Goal: Transaction & Acquisition: Purchase product/service

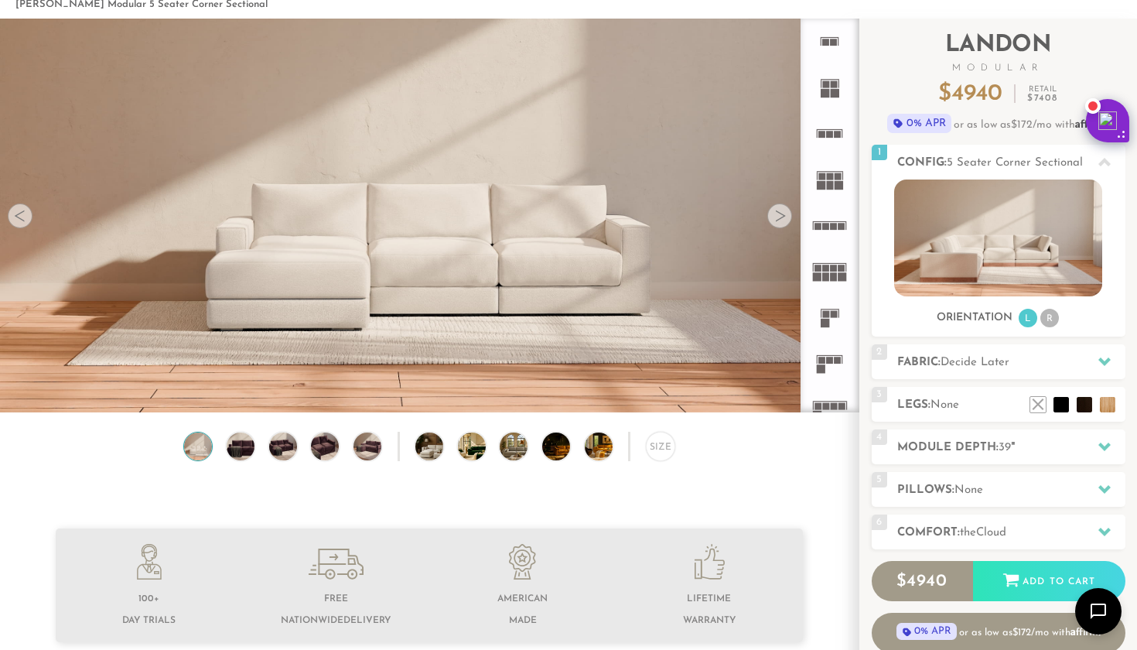
scroll to position [76, 0]
click at [819, 95] on icon at bounding box center [830, 86] width 46 height 46
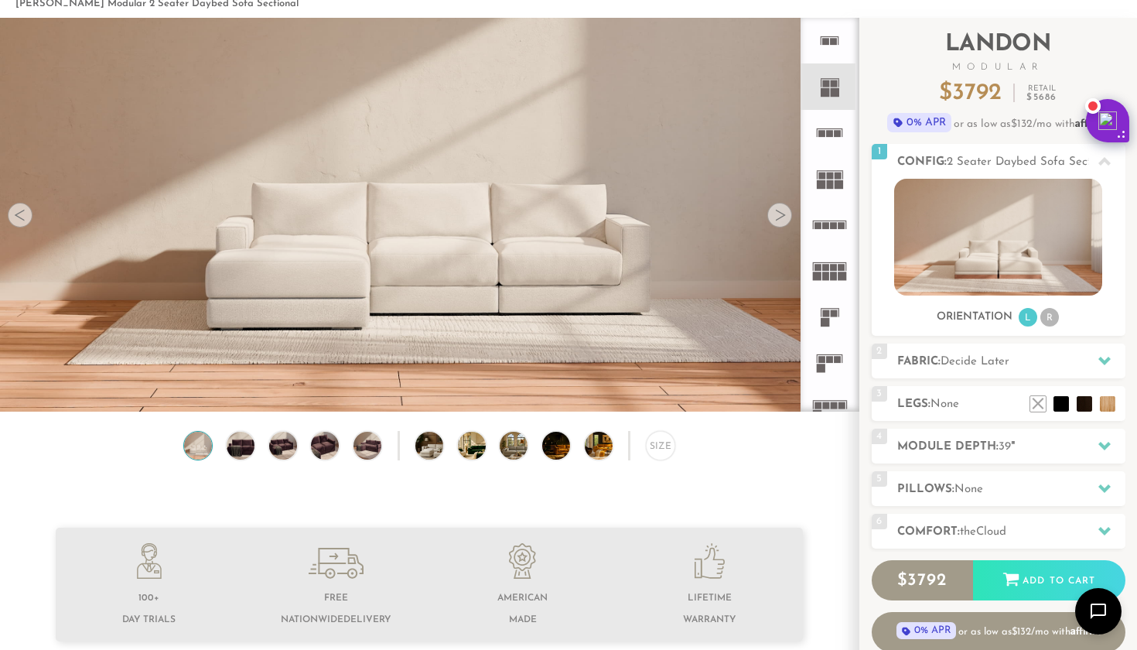
click at [833, 140] on icon at bounding box center [830, 133] width 46 height 46
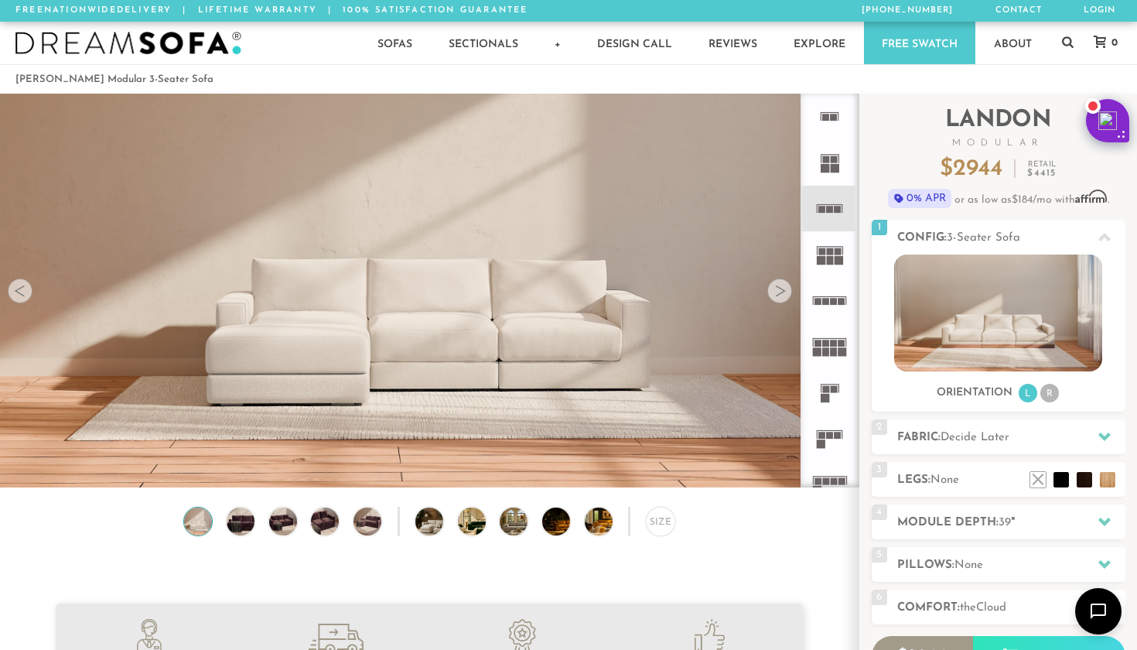
click at [785, 296] on div at bounding box center [780, 291] width 25 height 25
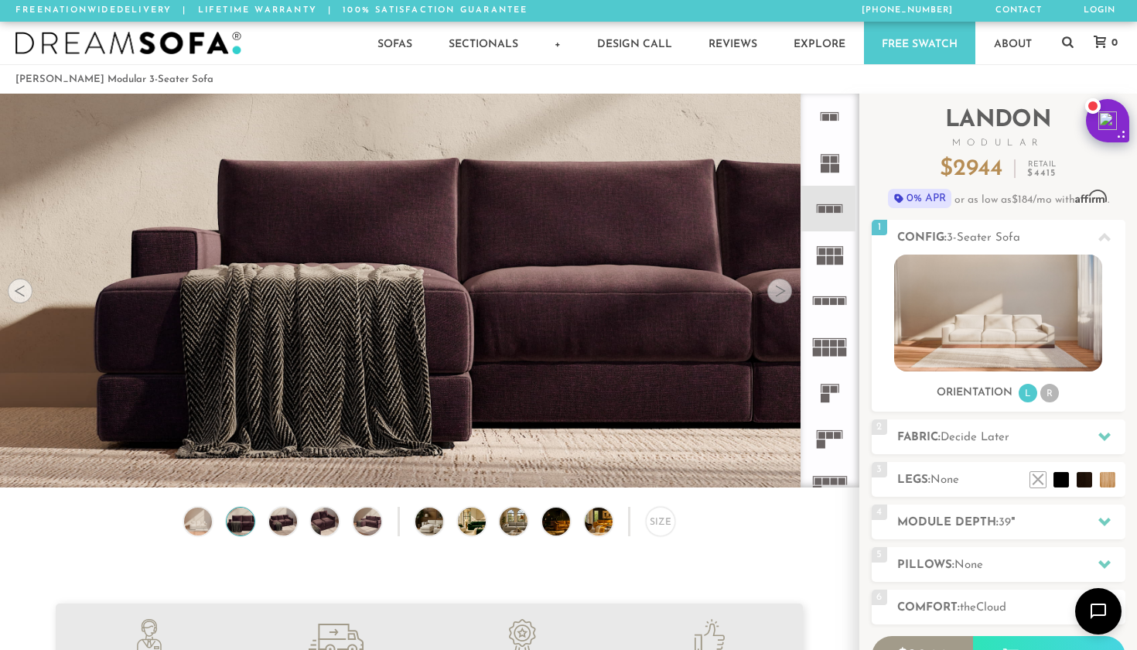
click at [785, 296] on div at bounding box center [780, 291] width 25 height 25
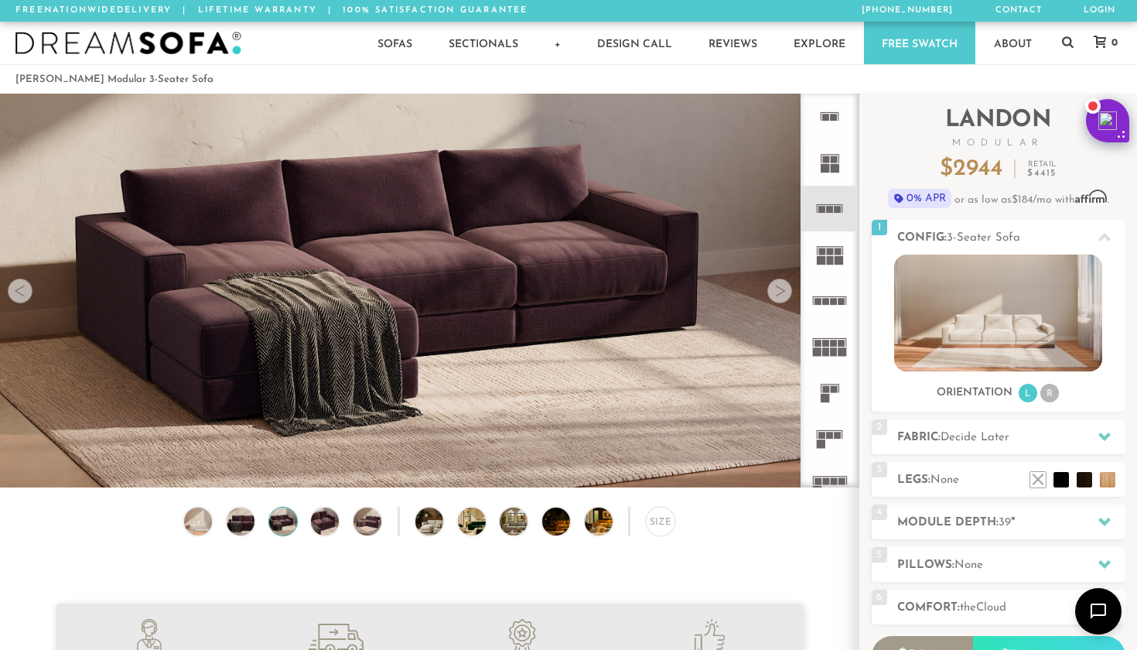
click at [785, 296] on div at bounding box center [780, 291] width 25 height 25
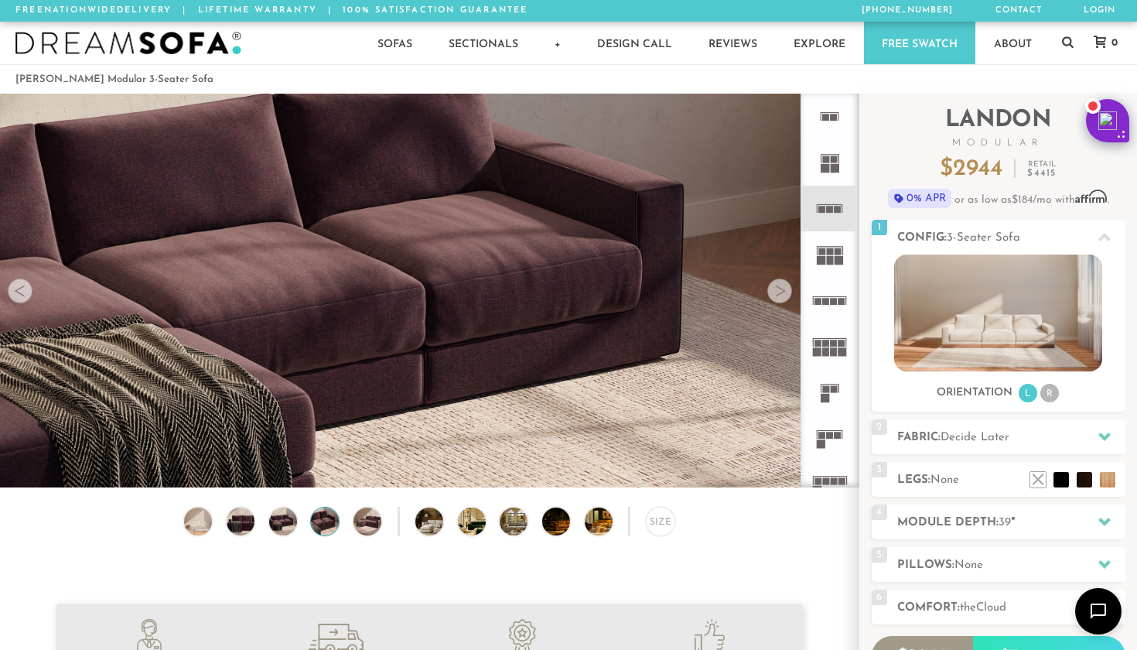
click at [785, 296] on div at bounding box center [780, 291] width 25 height 25
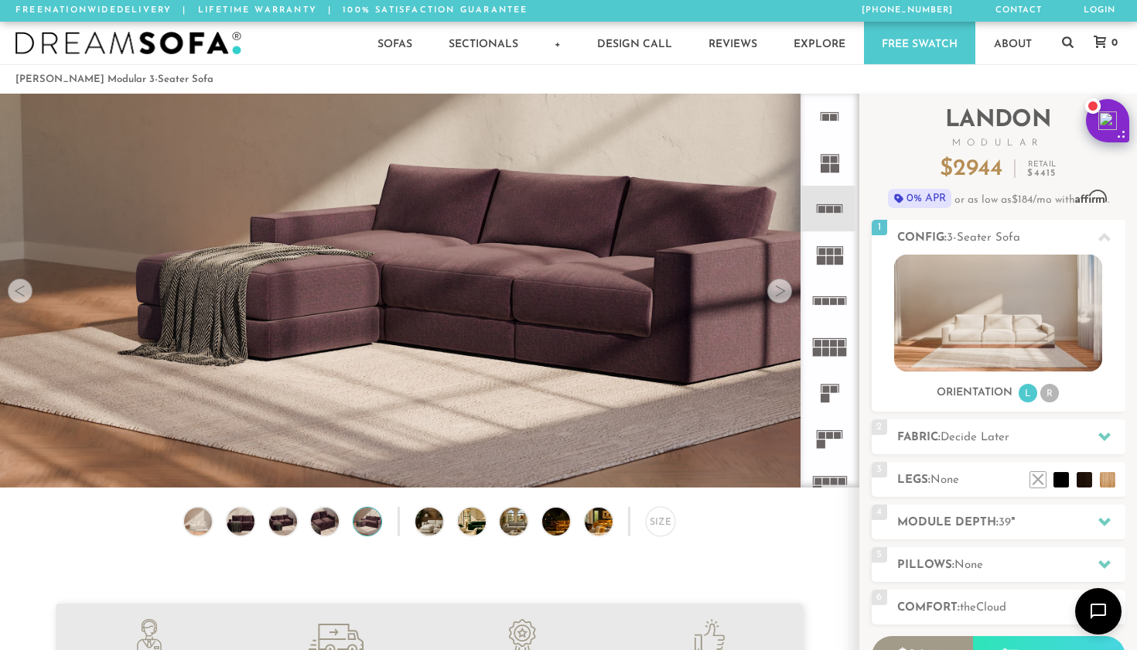
click at [785, 296] on div at bounding box center [780, 291] width 25 height 25
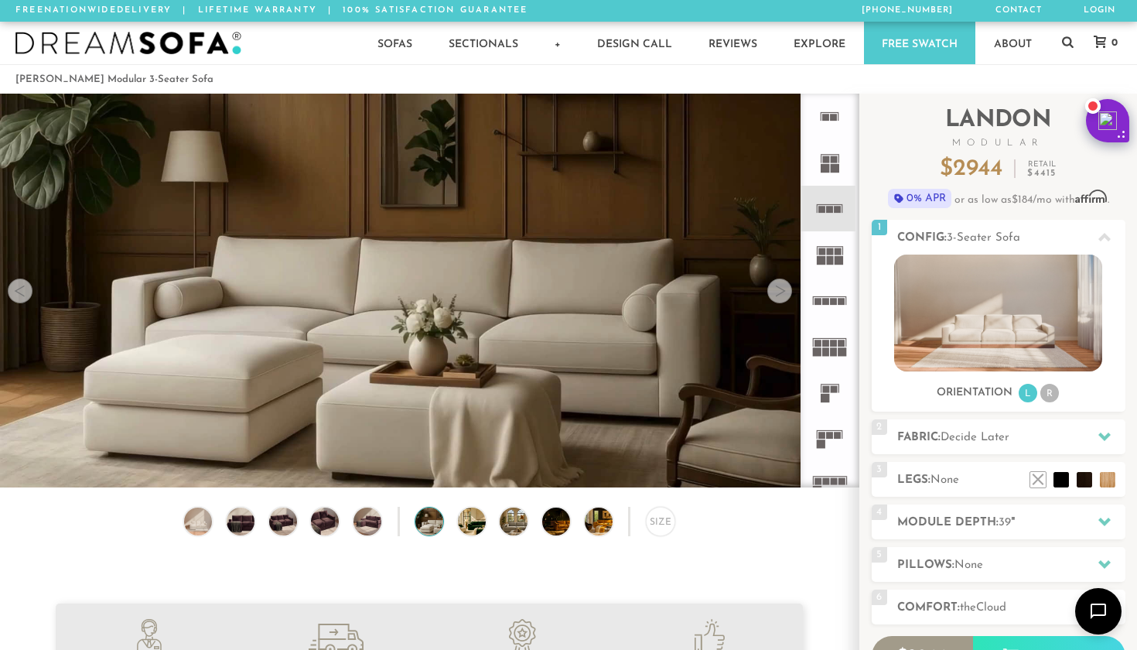
click at [785, 296] on div at bounding box center [780, 291] width 25 height 25
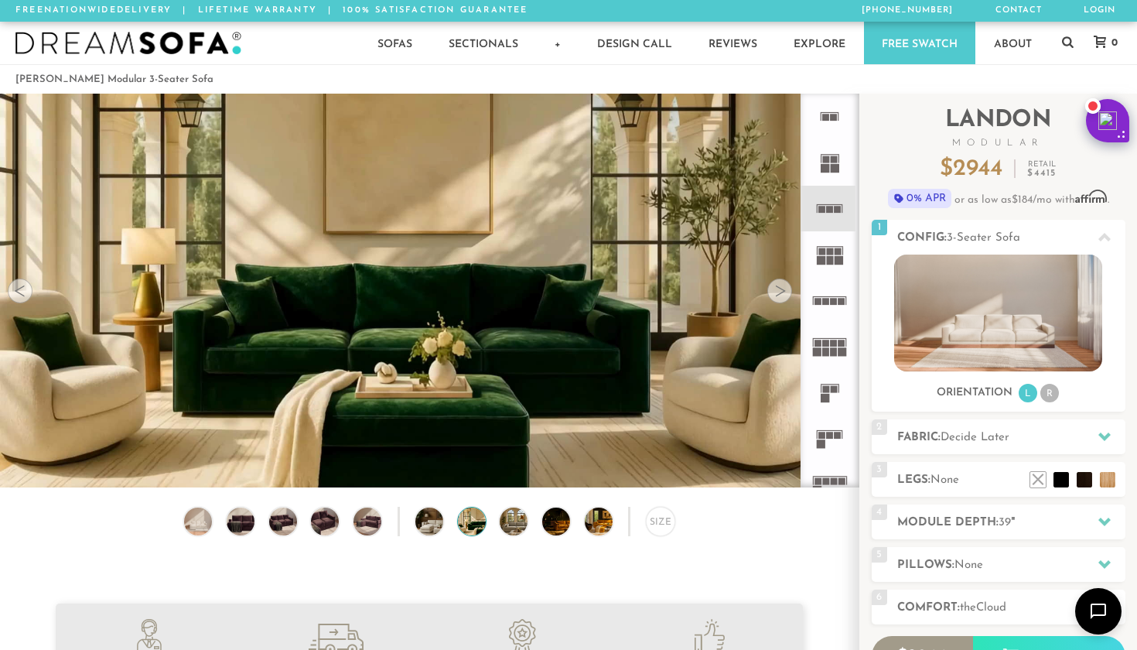
click at [785, 296] on div at bounding box center [780, 291] width 25 height 25
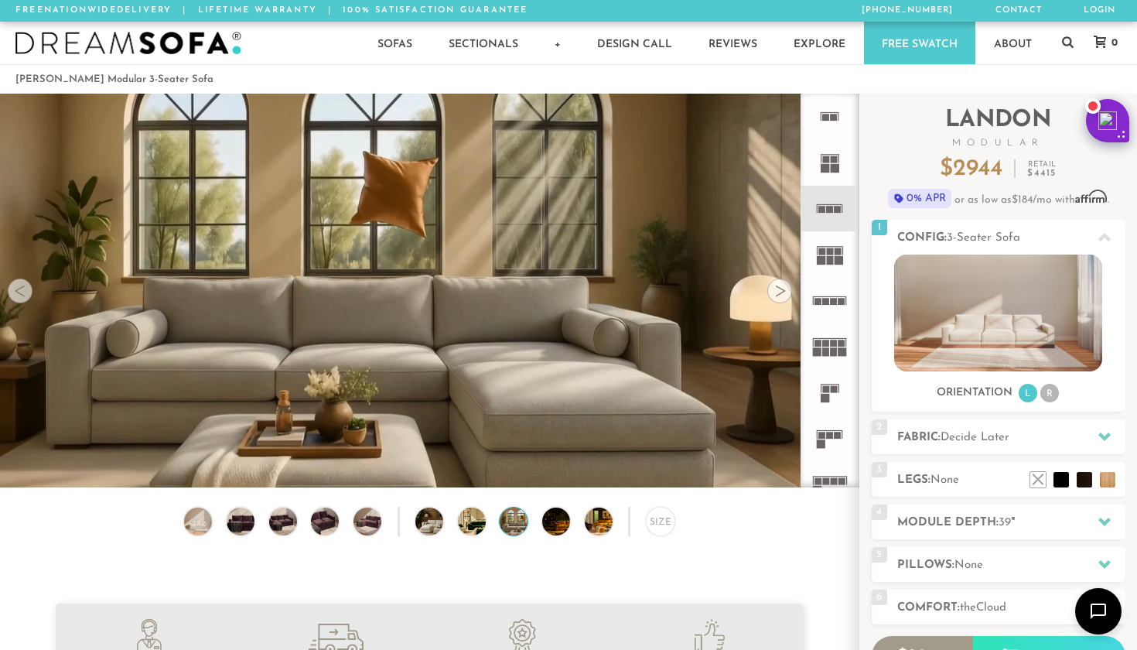
click at [785, 296] on div at bounding box center [780, 291] width 25 height 25
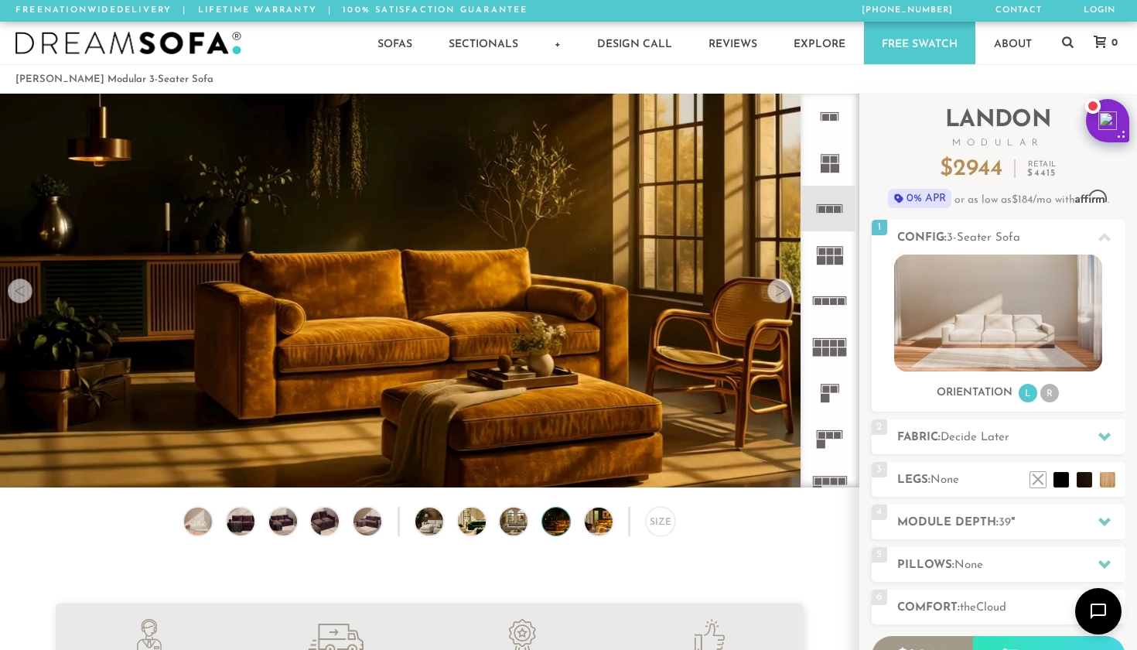
click at [785, 296] on div at bounding box center [780, 291] width 25 height 25
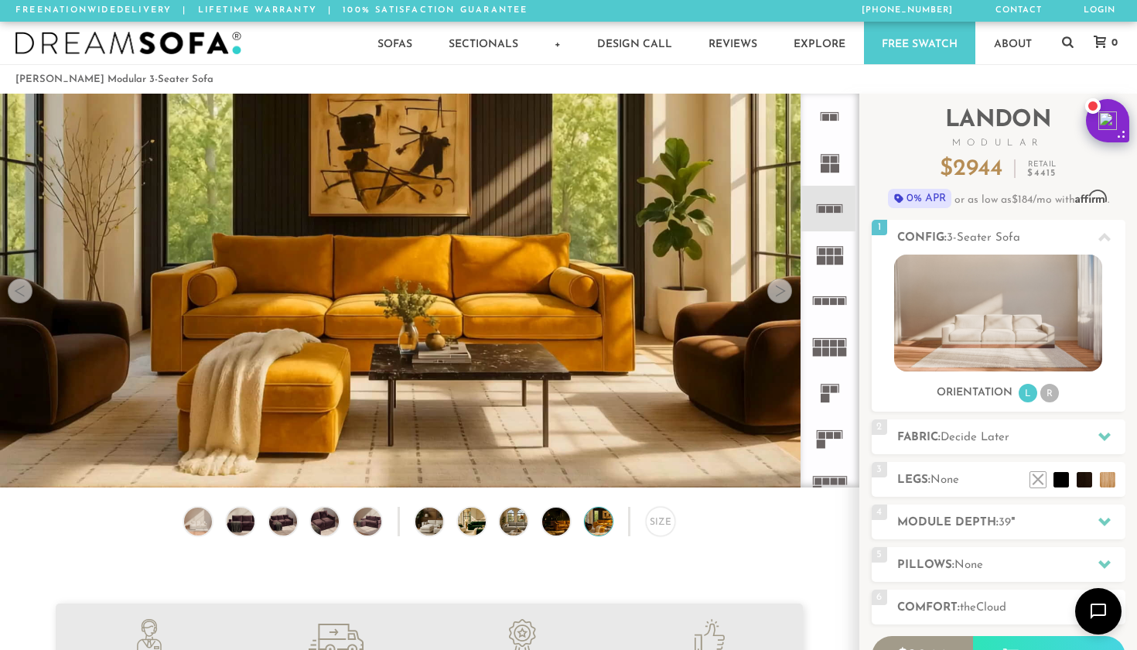
click at [785, 296] on div at bounding box center [780, 291] width 25 height 25
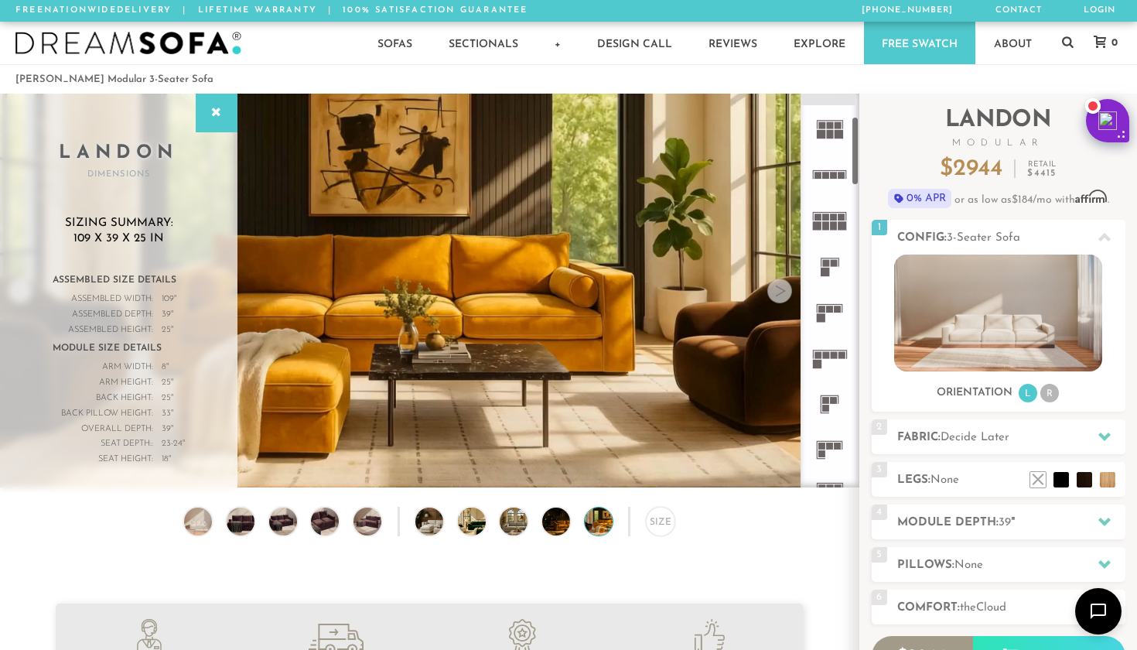
click at [823, 351] on rect at bounding box center [830, 350] width 34 height 1
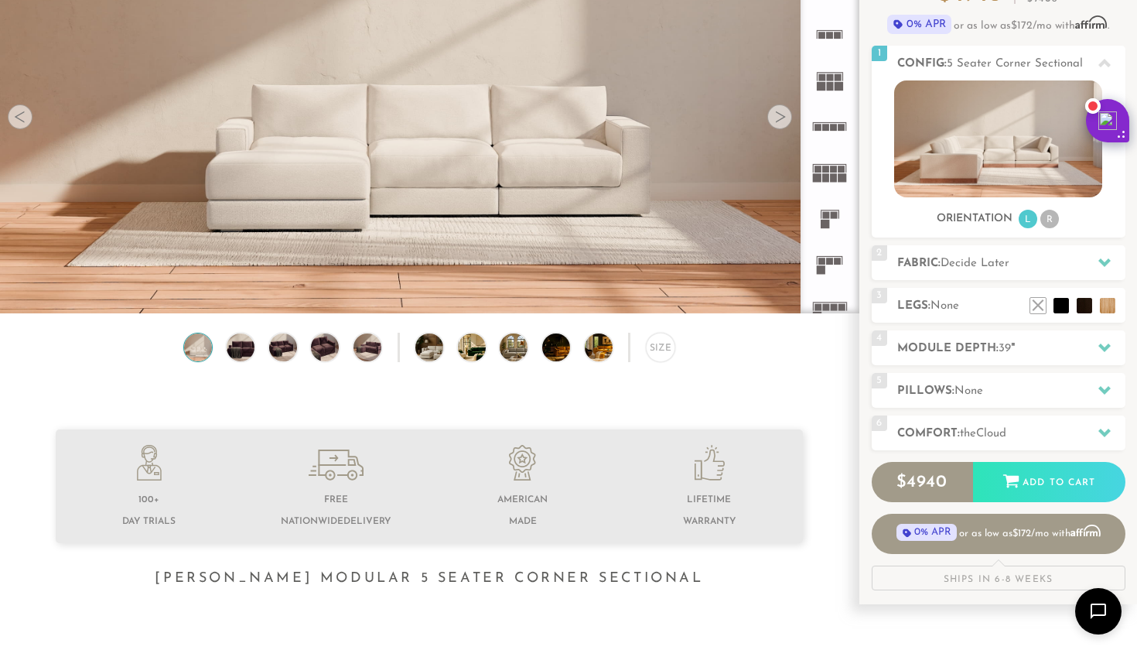
scroll to position [176, 0]
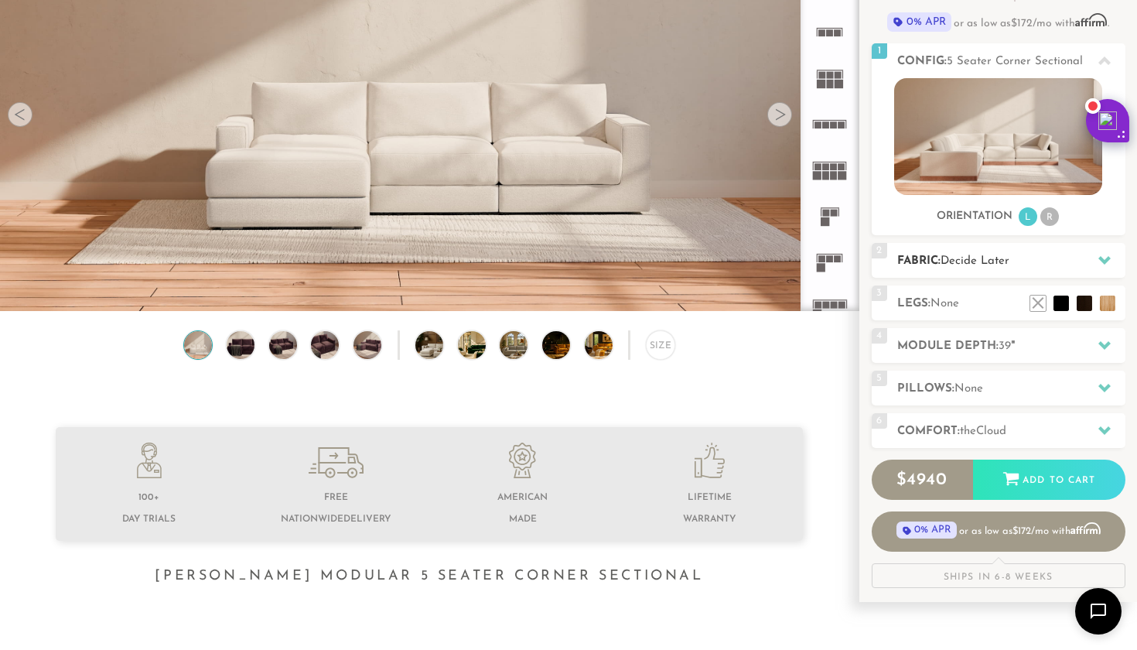
click at [1036, 266] on h2 "Fabric: Decide Later" at bounding box center [1012, 261] width 228 height 18
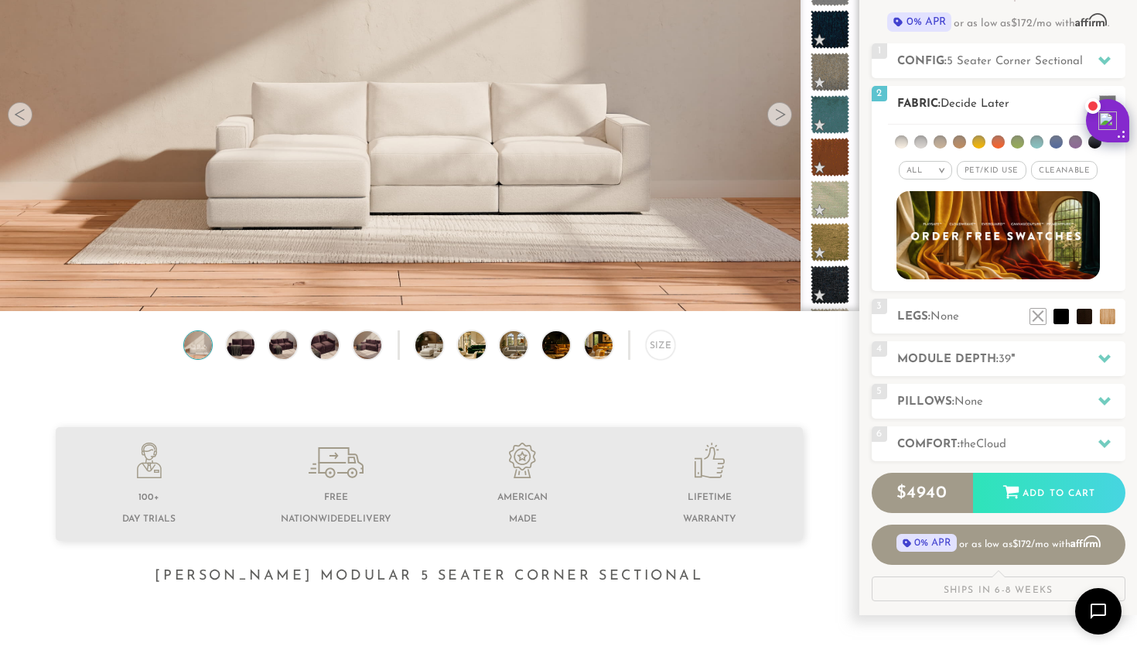
click at [936, 142] on li at bounding box center [940, 141] width 13 height 13
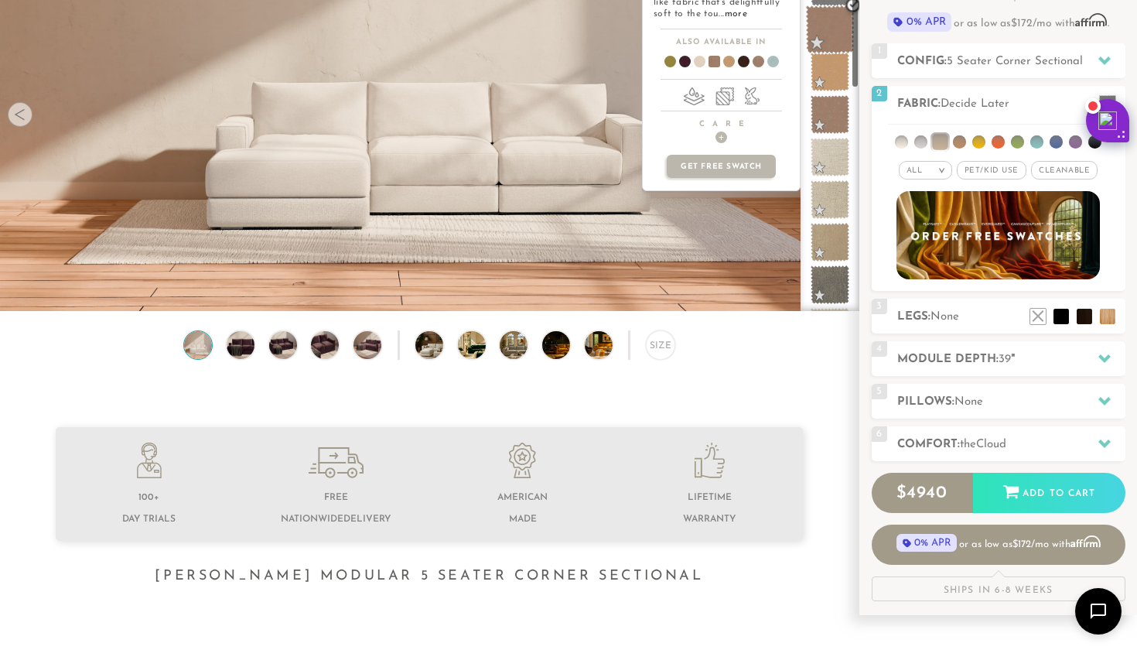
click at [823, 32] on span at bounding box center [830, 29] width 49 height 49
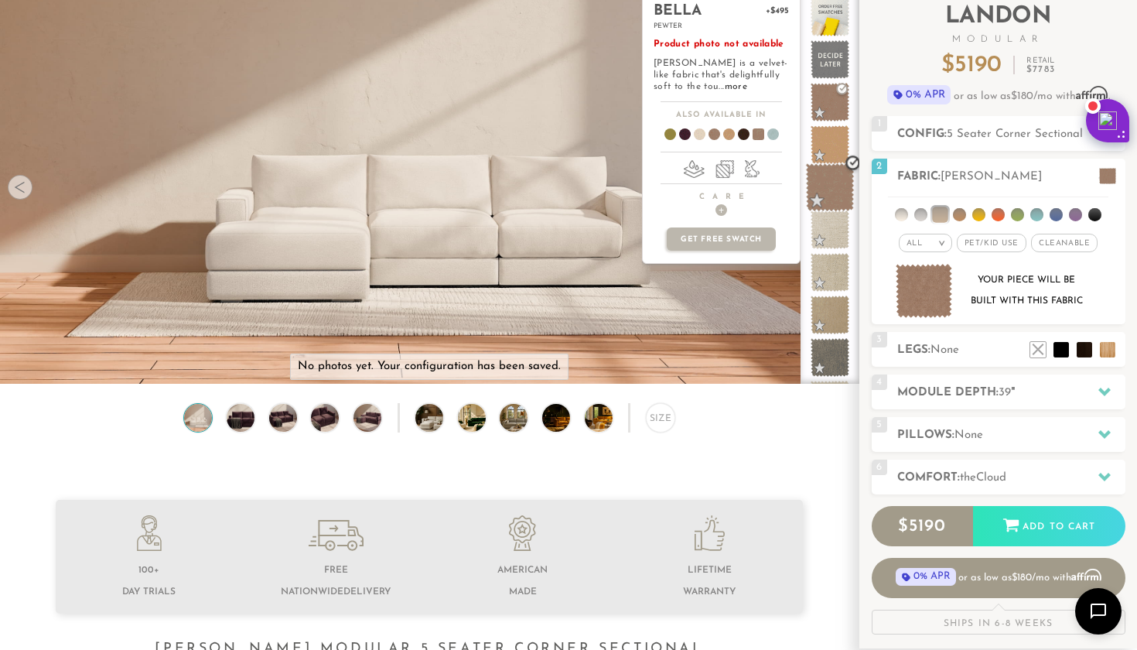
scroll to position [102, 0]
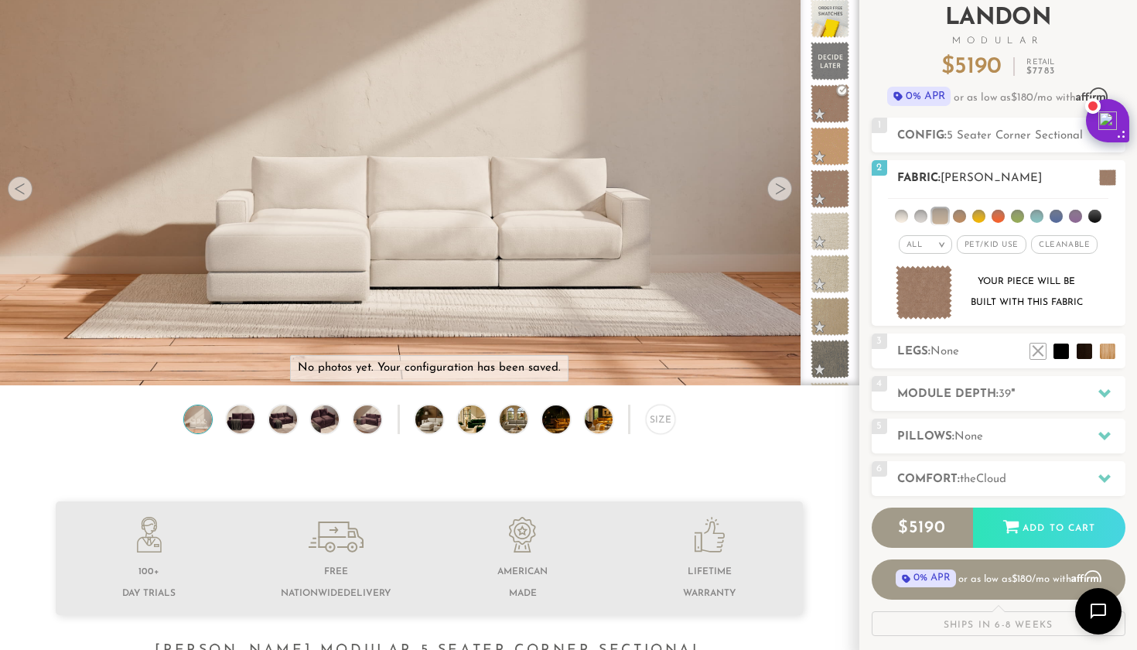
click at [918, 215] on li at bounding box center [921, 216] width 13 height 13
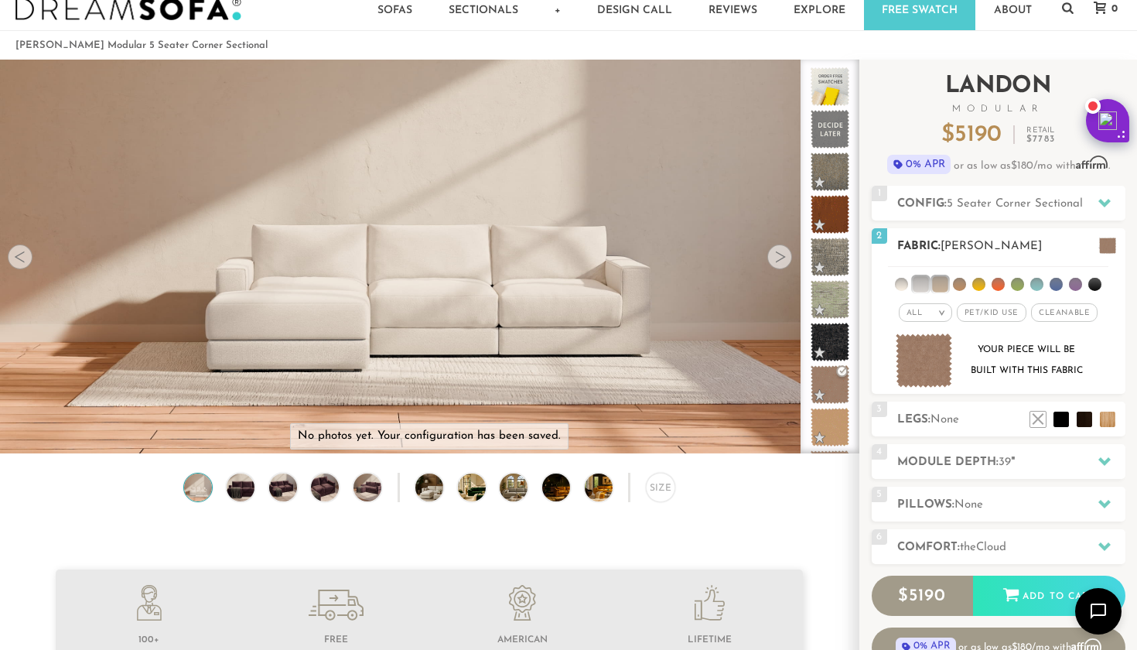
scroll to position [32, 0]
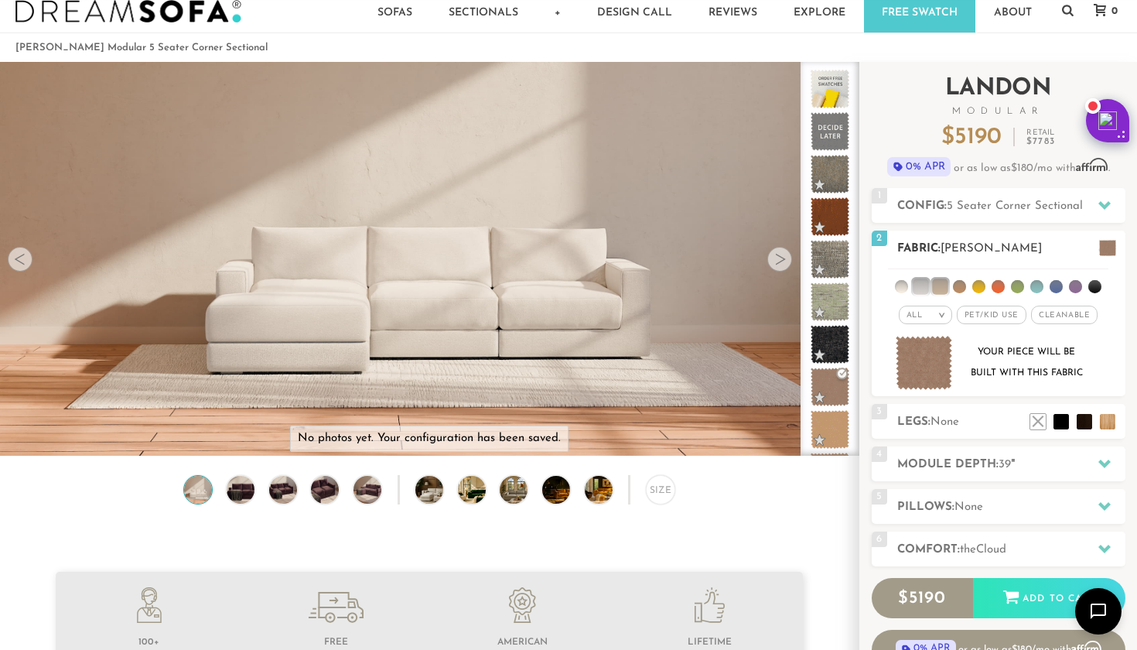
click at [925, 287] on li at bounding box center [920, 286] width 15 height 15
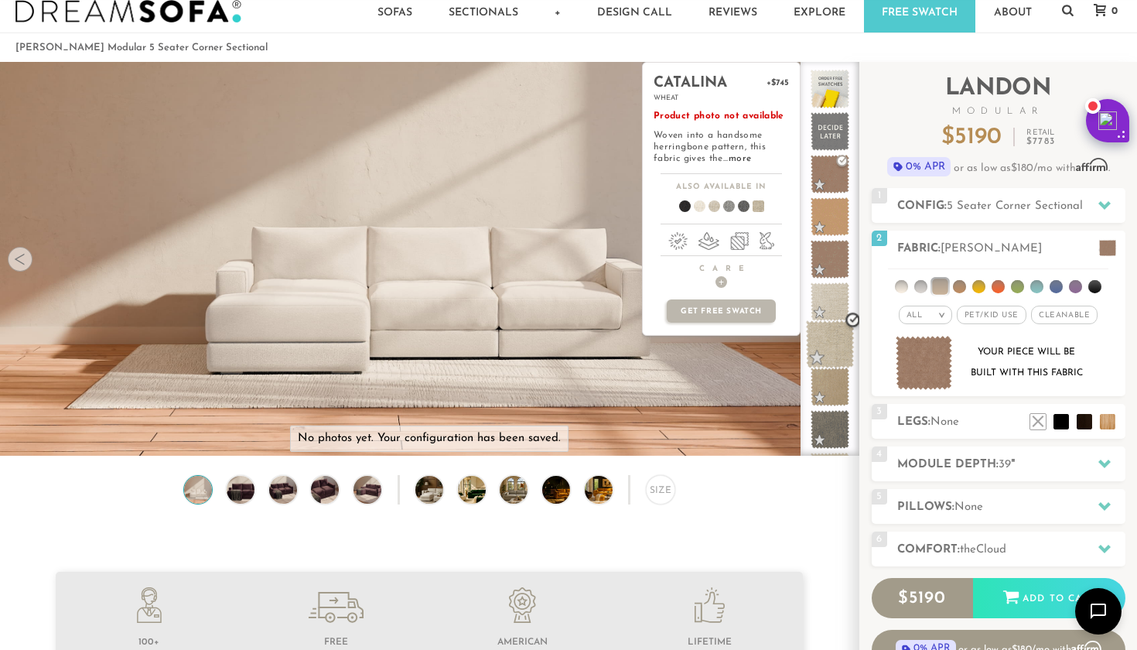
click at [830, 342] on span at bounding box center [830, 344] width 49 height 49
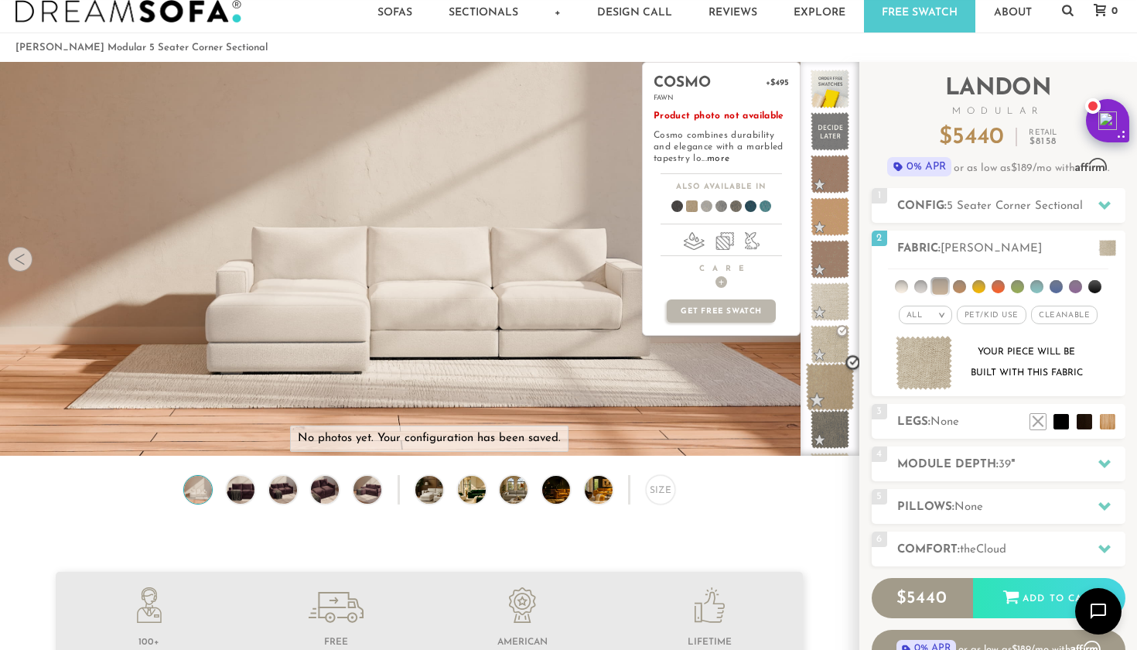
click at [830, 378] on span at bounding box center [830, 387] width 49 height 49
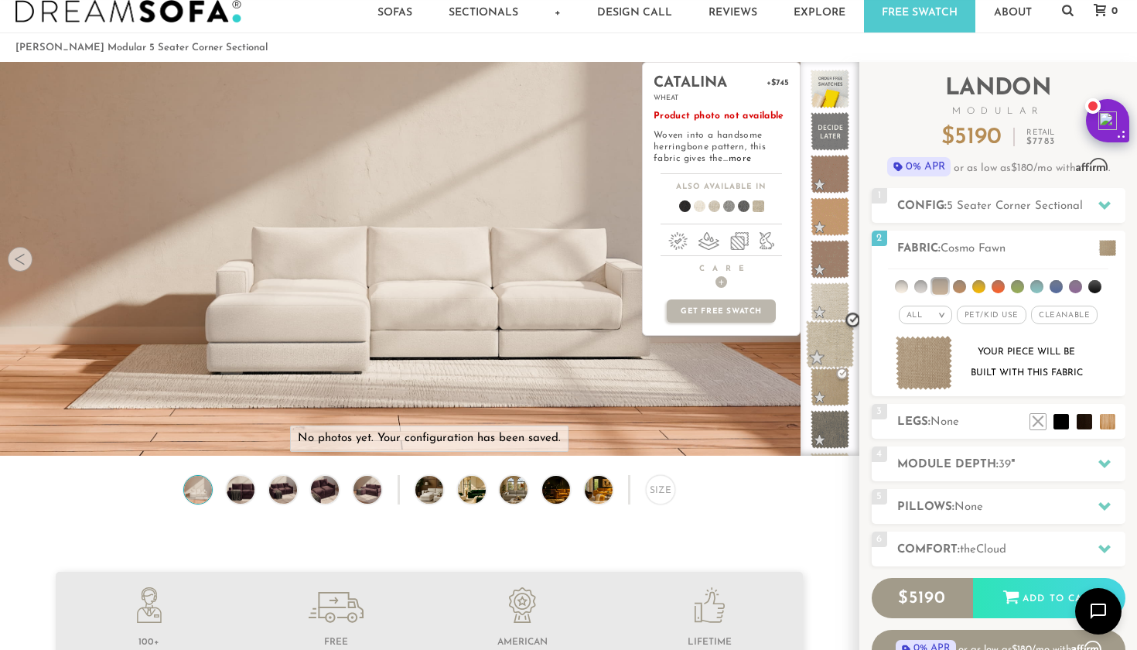
click at [829, 348] on span at bounding box center [830, 344] width 49 height 49
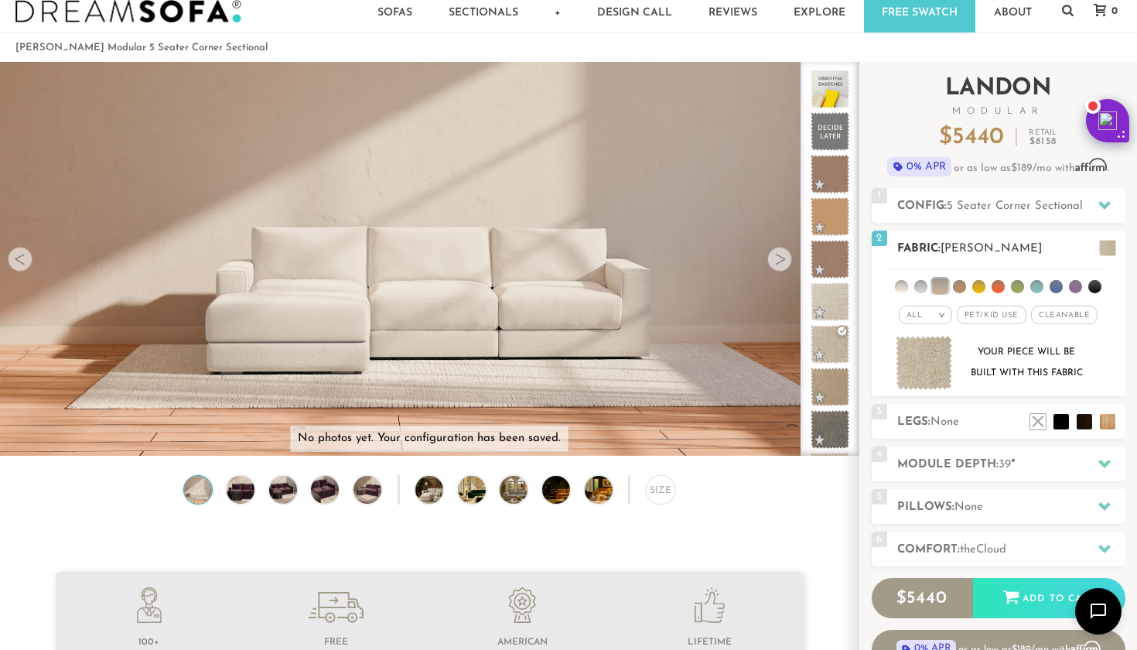
click at [961, 289] on li at bounding box center [959, 286] width 13 height 13
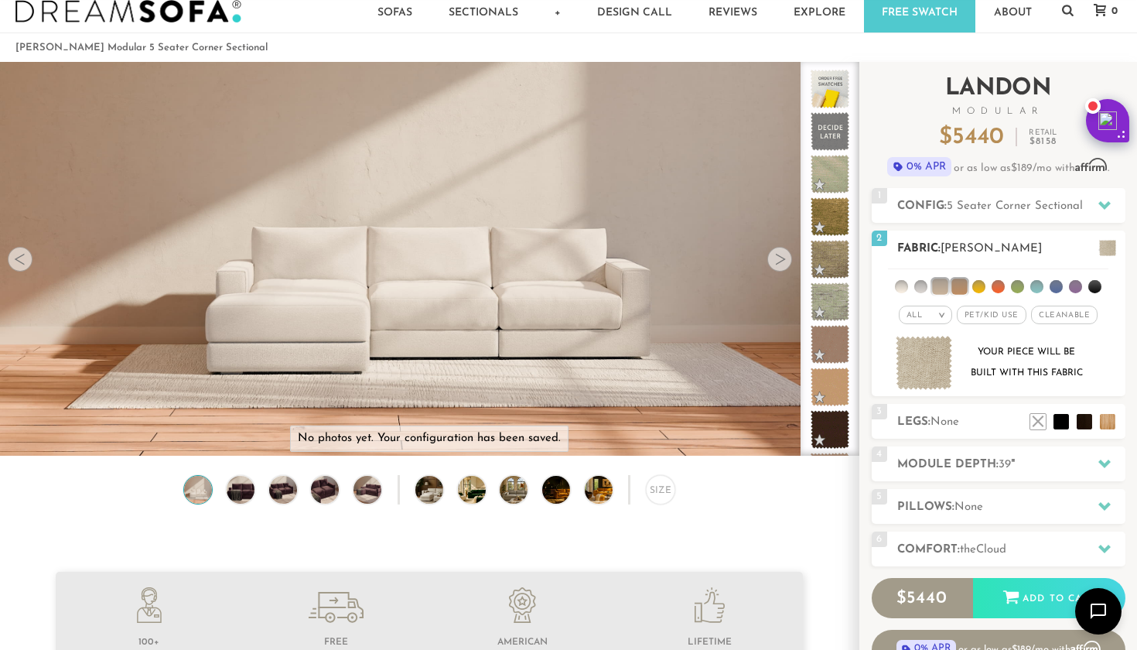
click at [981, 290] on li at bounding box center [979, 286] width 13 height 13
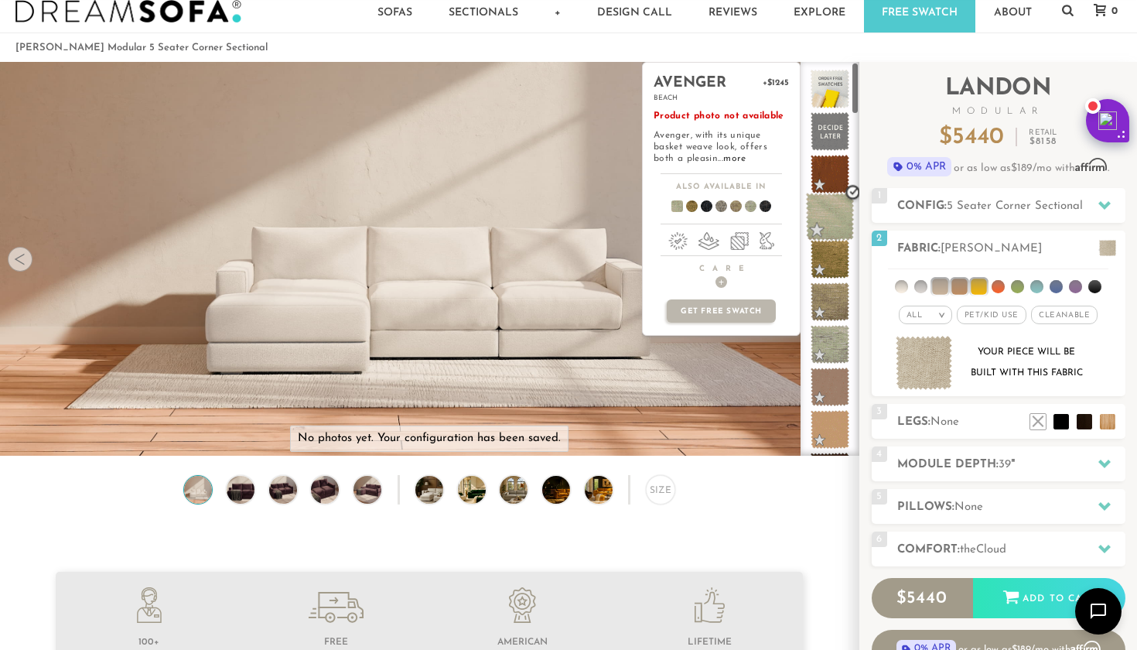
click at [825, 221] on span at bounding box center [830, 217] width 49 height 49
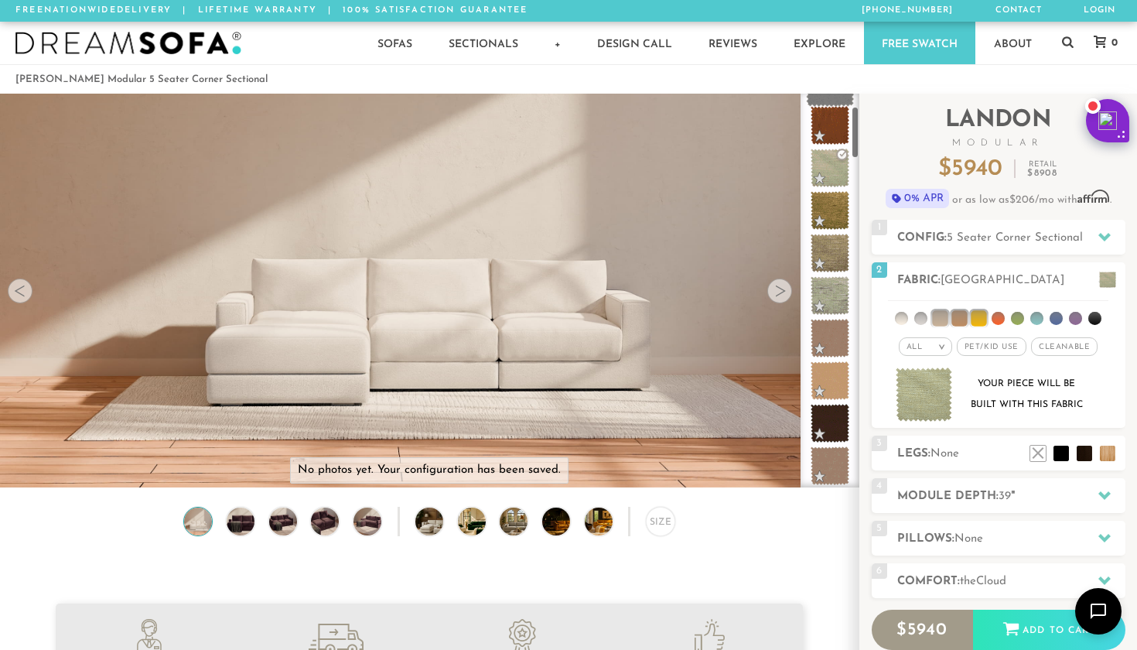
scroll to position [97, 0]
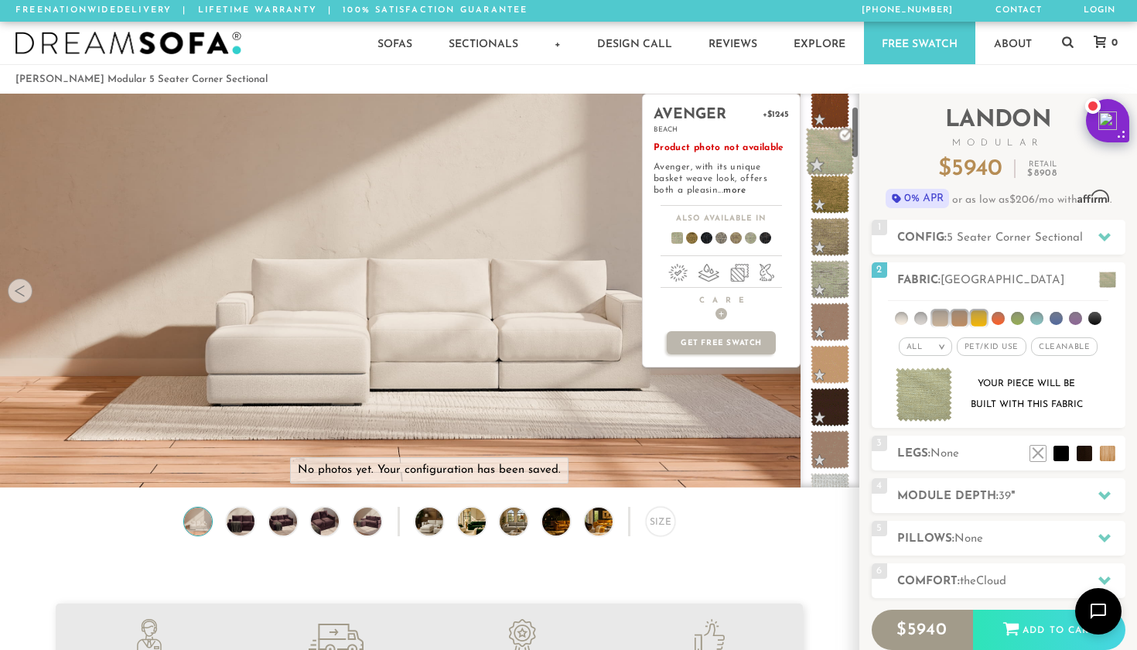
click at [832, 148] on span at bounding box center [830, 152] width 49 height 49
click at [822, 282] on span at bounding box center [830, 279] width 49 height 49
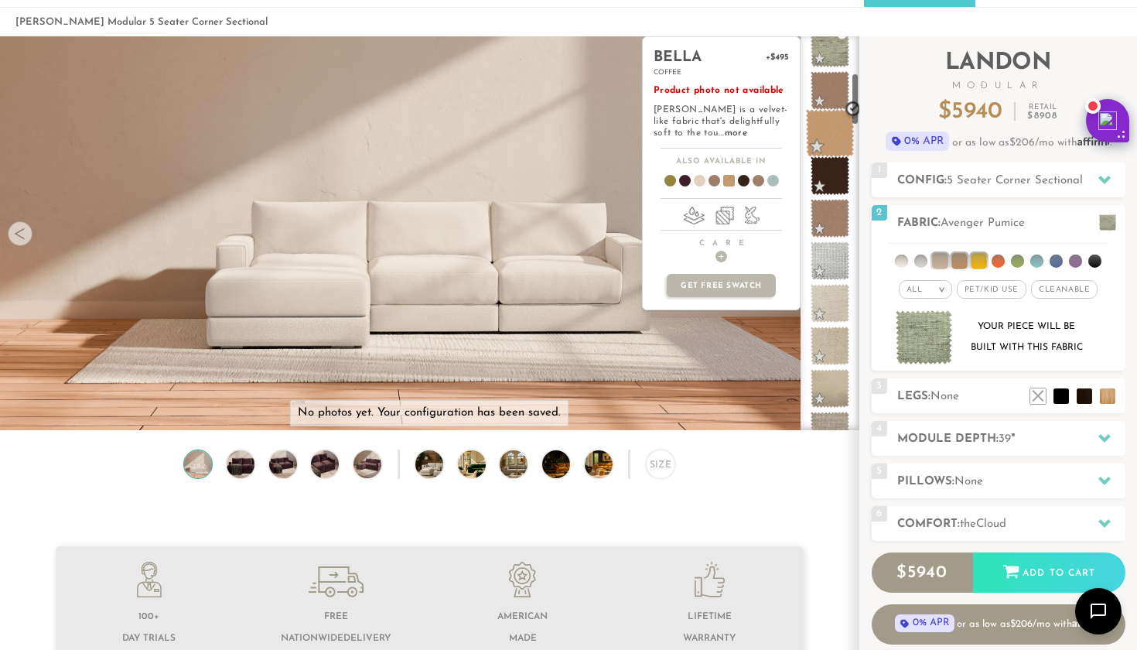
scroll to position [272, 0]
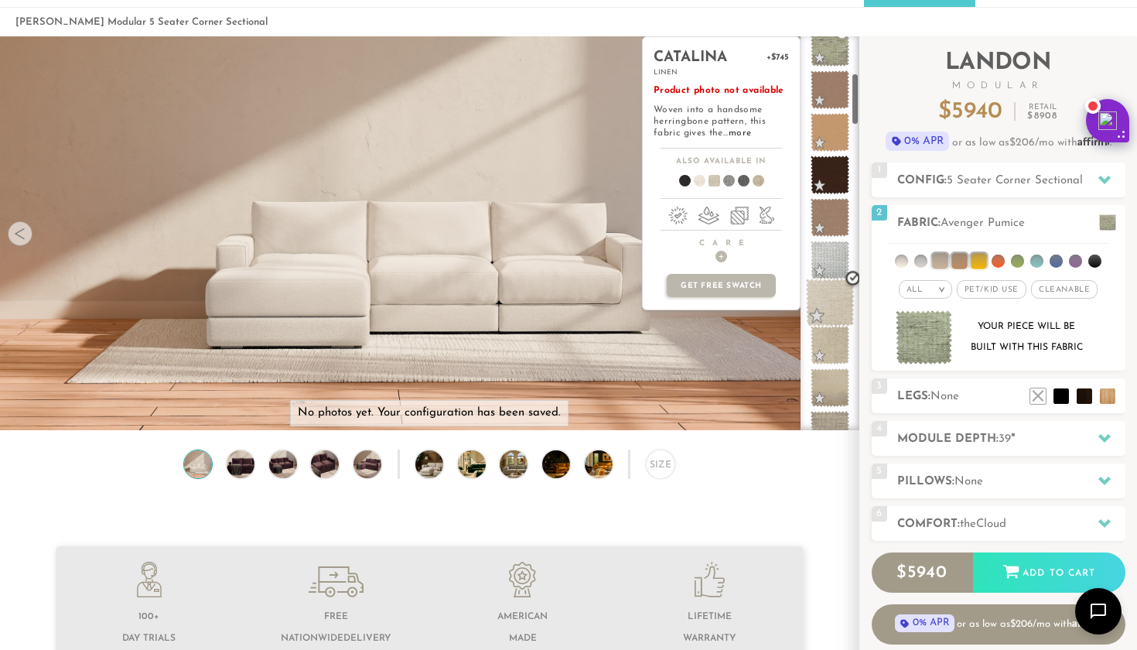
click at [826, 294] on span at bounding box center [830, 303] width 49 height 49
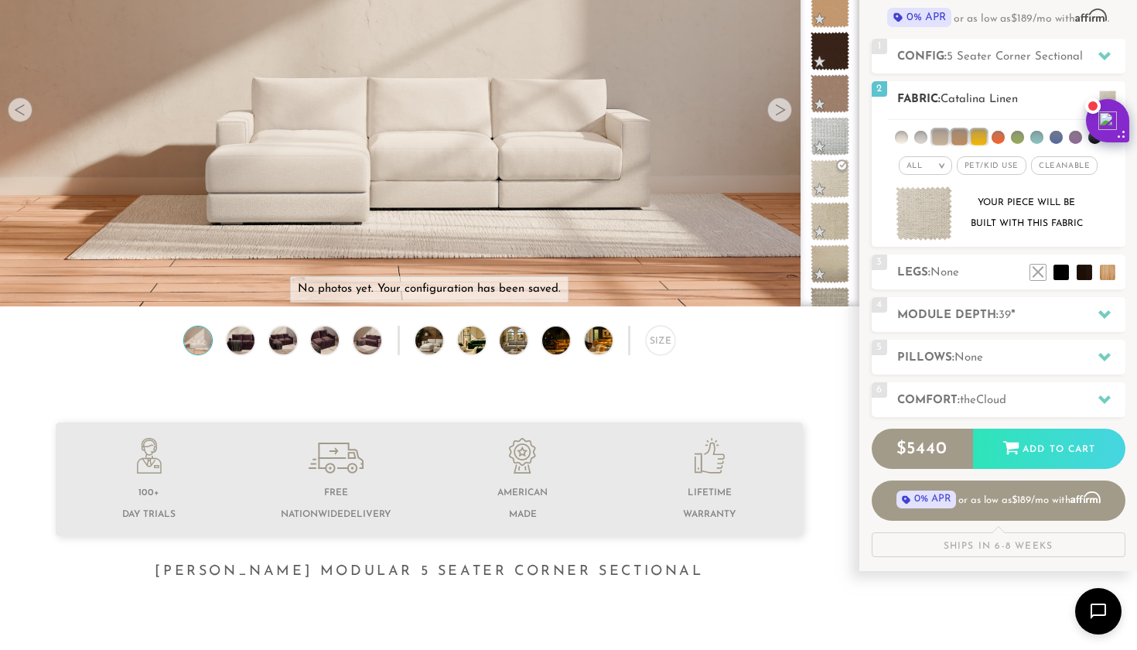
scroll to position [184, 0]
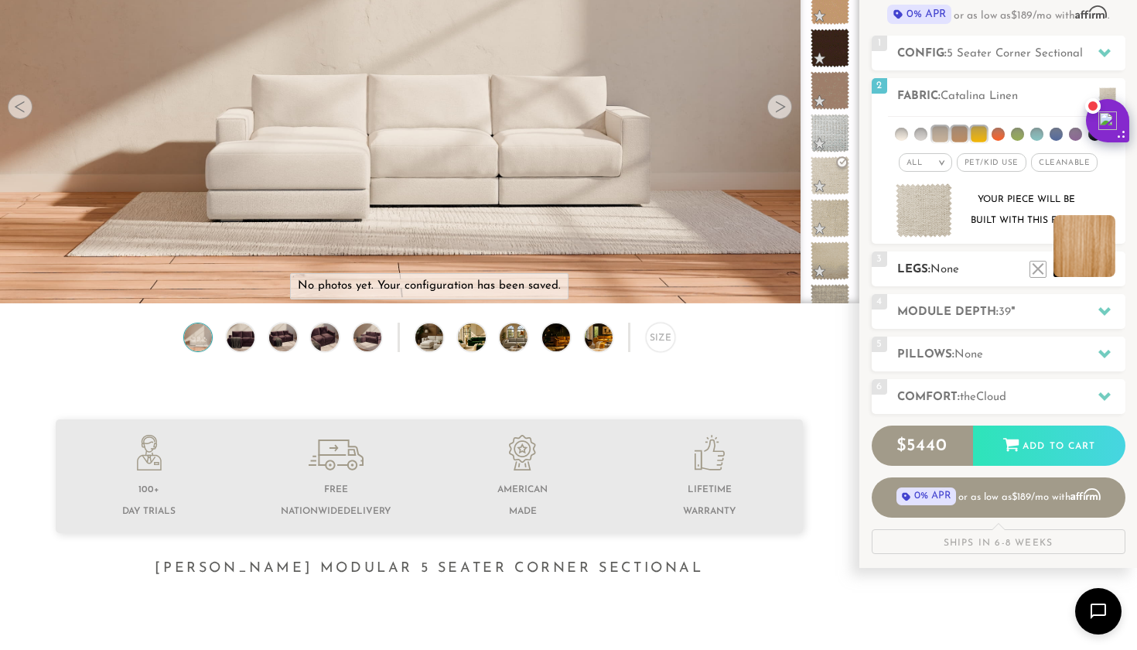
click at [1111, 276] on li at bounding box center [1085, 246] width 62 height 62
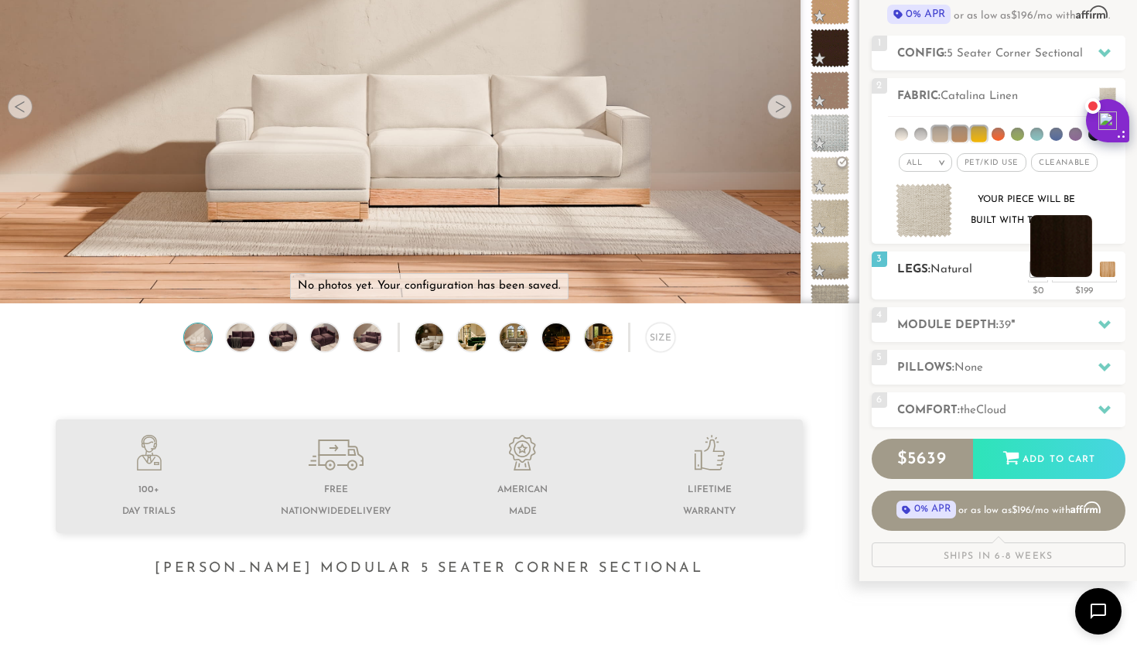
click at [1085, 272] on li at bounding box center [1062, 246] width 62 height 62
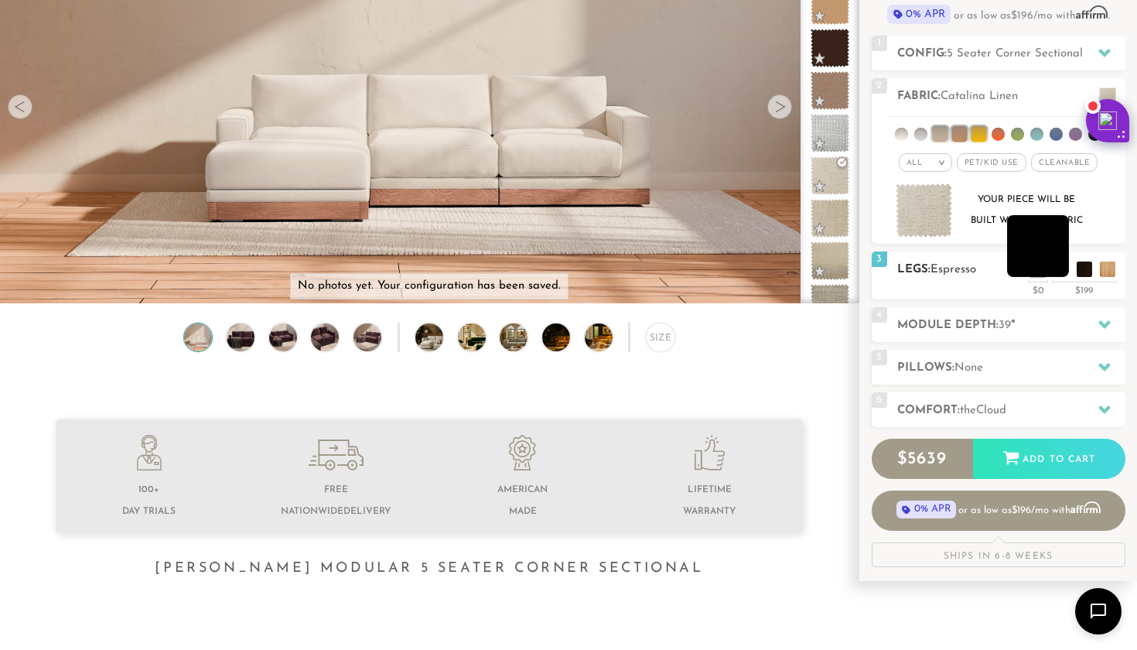
click at [1062, 273] on li at bounding box center [1038, 246] width 62 height 62
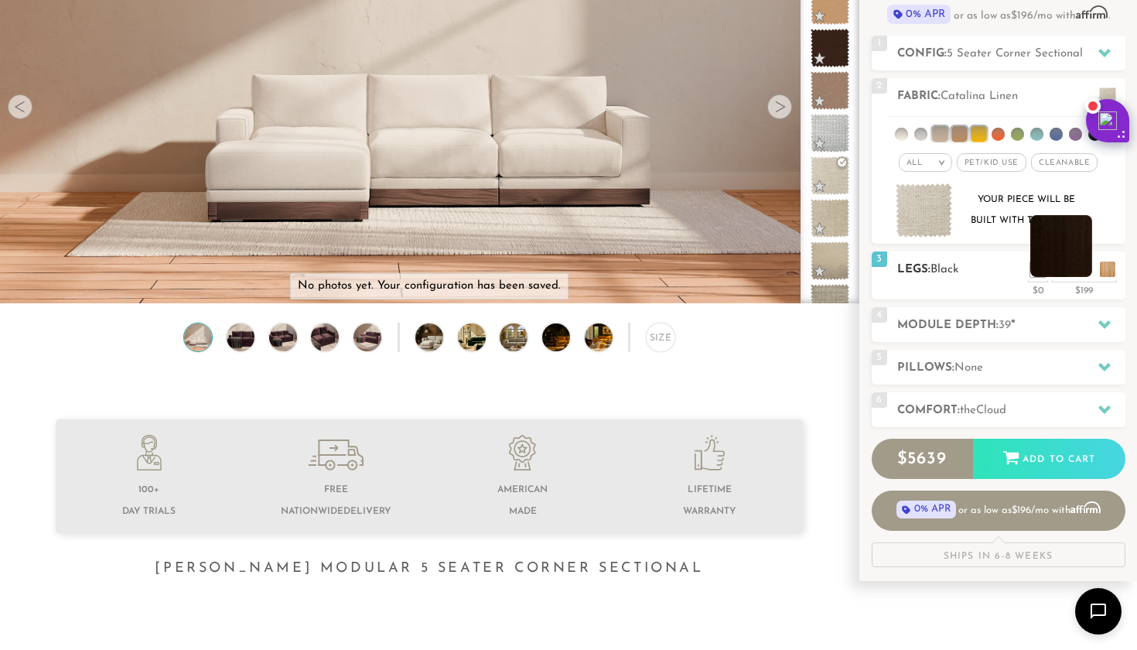
click at [1085, 272] on li at bounding box center [1062, 246] width 62 height 62
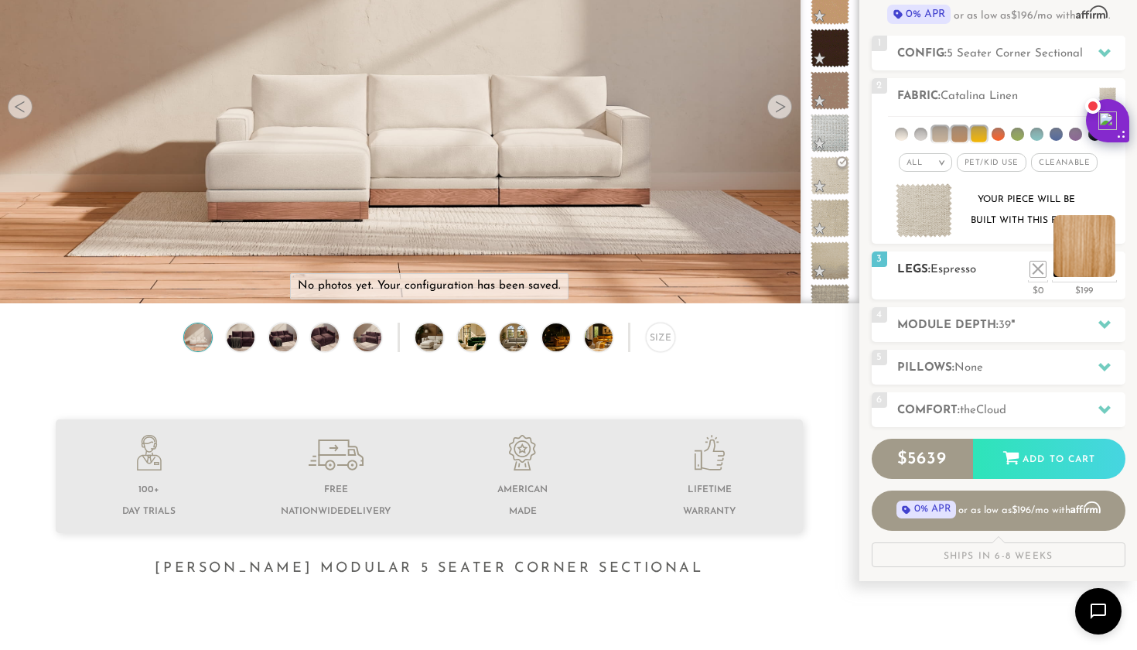
click at [1107, 274] on li at bounding box center [1085, 246] width 62 height 62
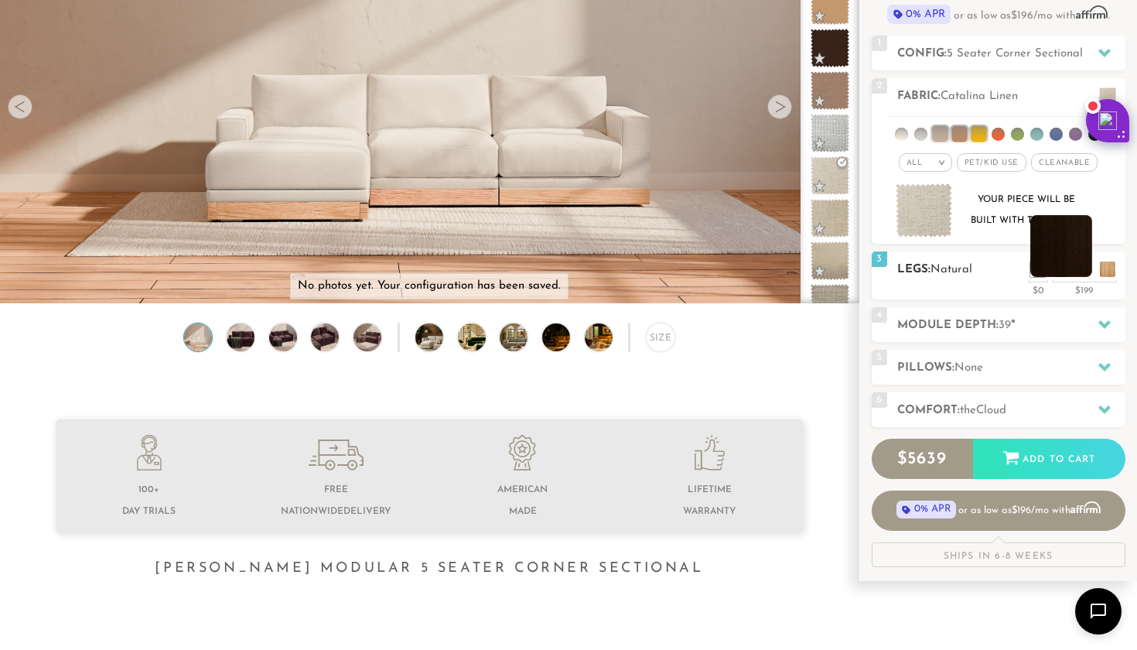
click at [1076, 275] on li at bounding box center [1062, 246] width 62 height 62
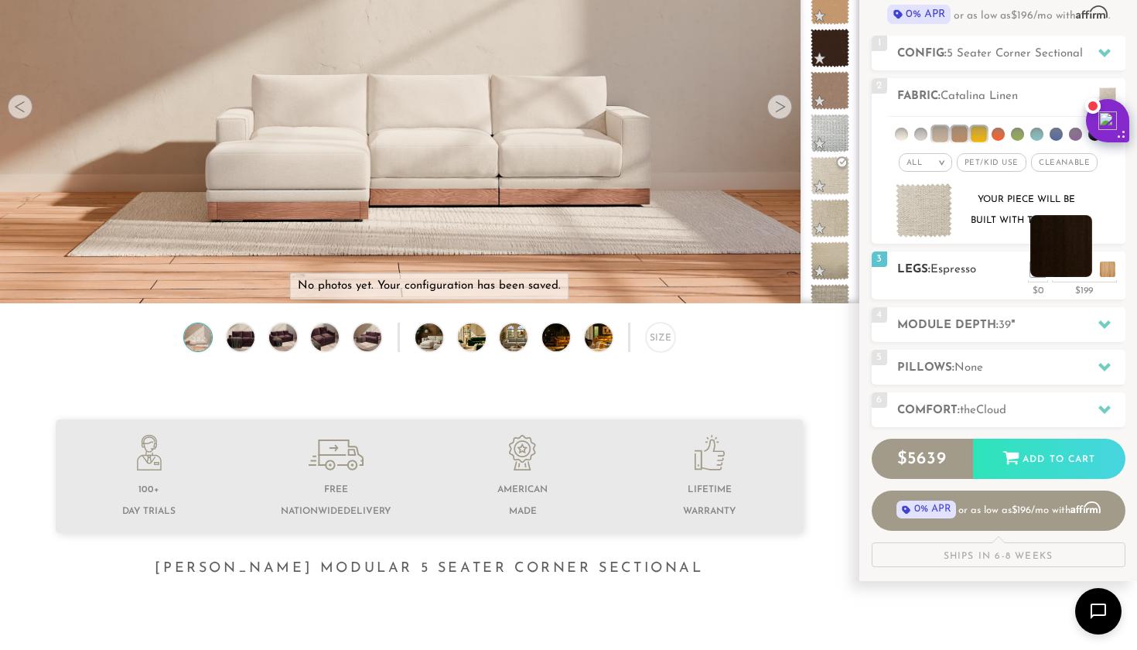
click at [1083, 260] on li at bounding box center [1062, 246] width 62 height 62
click at [1062, 274] on li at bounding box center [1038, 246] width 62 height 62
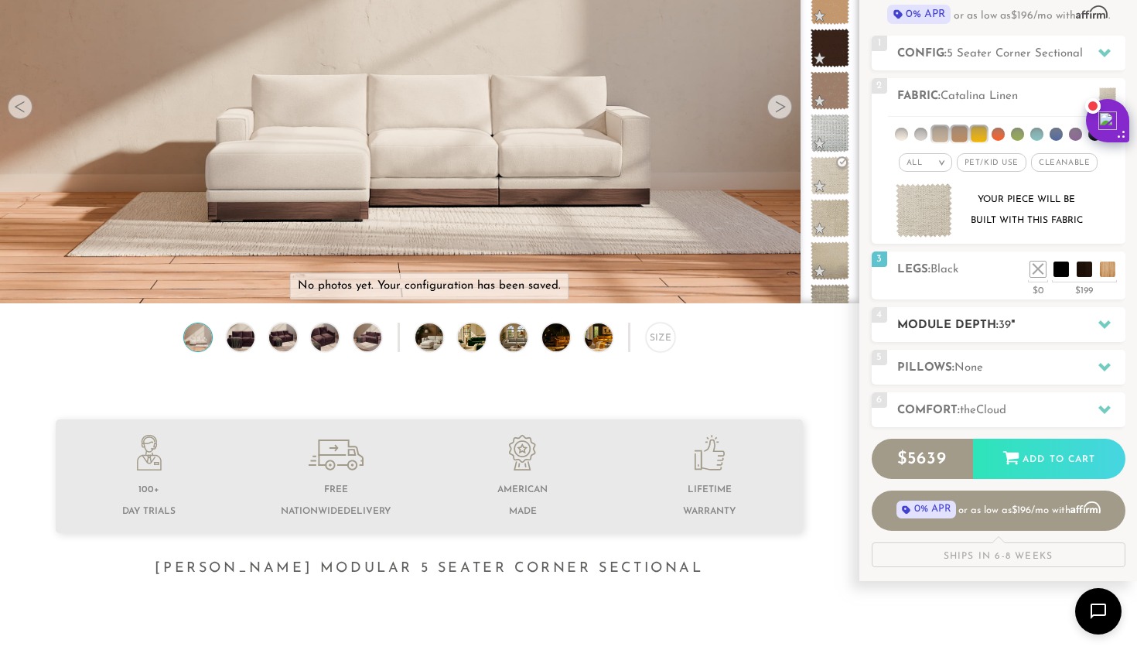
click at [1058, 328] on h2 "Module Depth: 39 "" at bounding box center [1012, 325] width 228 height 18
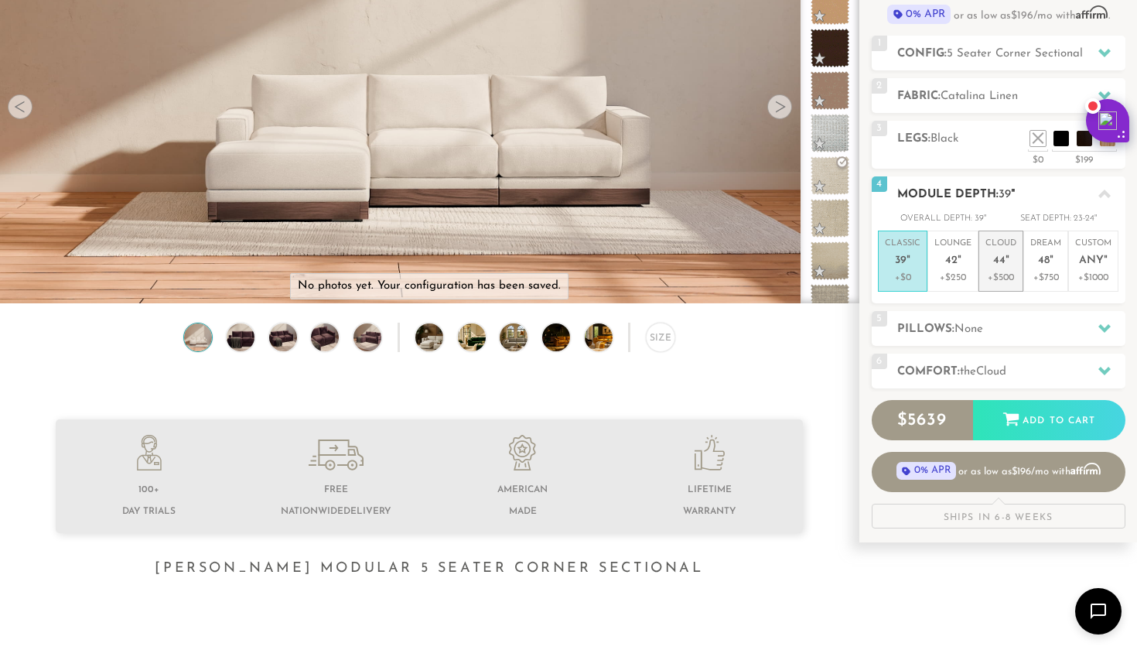
click at [1011, 267] on p "Cloud 44 "" at bounding box center [1001, 254] width 31 height 33
click at [1019, 330] on h2 "Pillows: None" at bounding box center [1012, 329] width 228 height 18
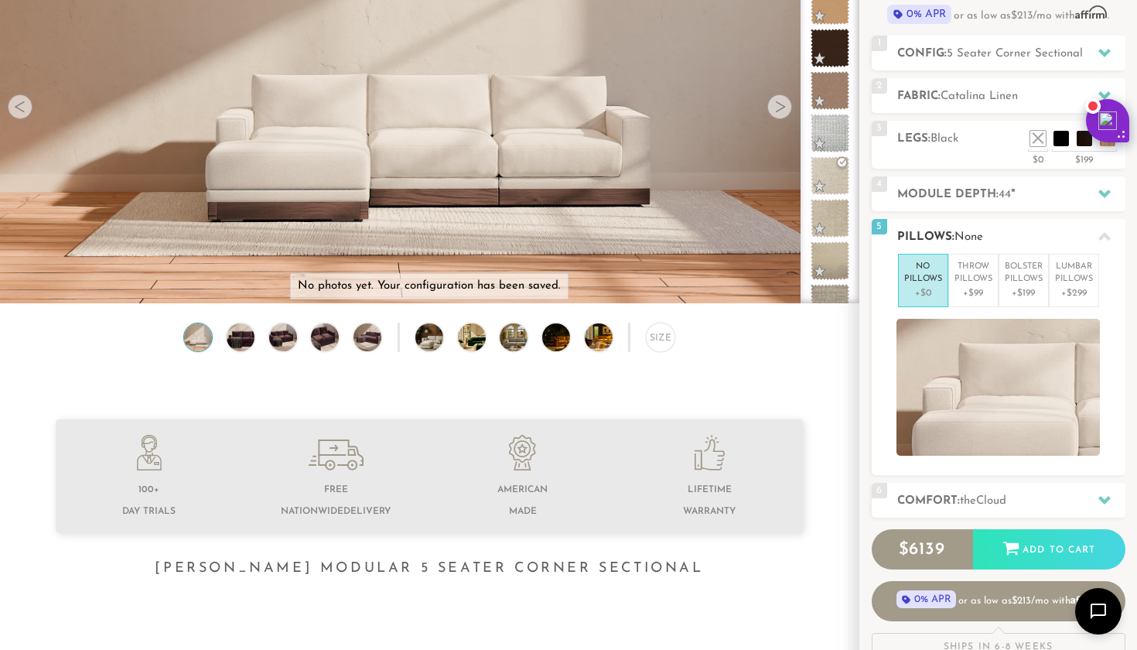
click at [1025, 234] on h2 "Pillows: None" at bounding box center [1012, 237] width 228 height 18
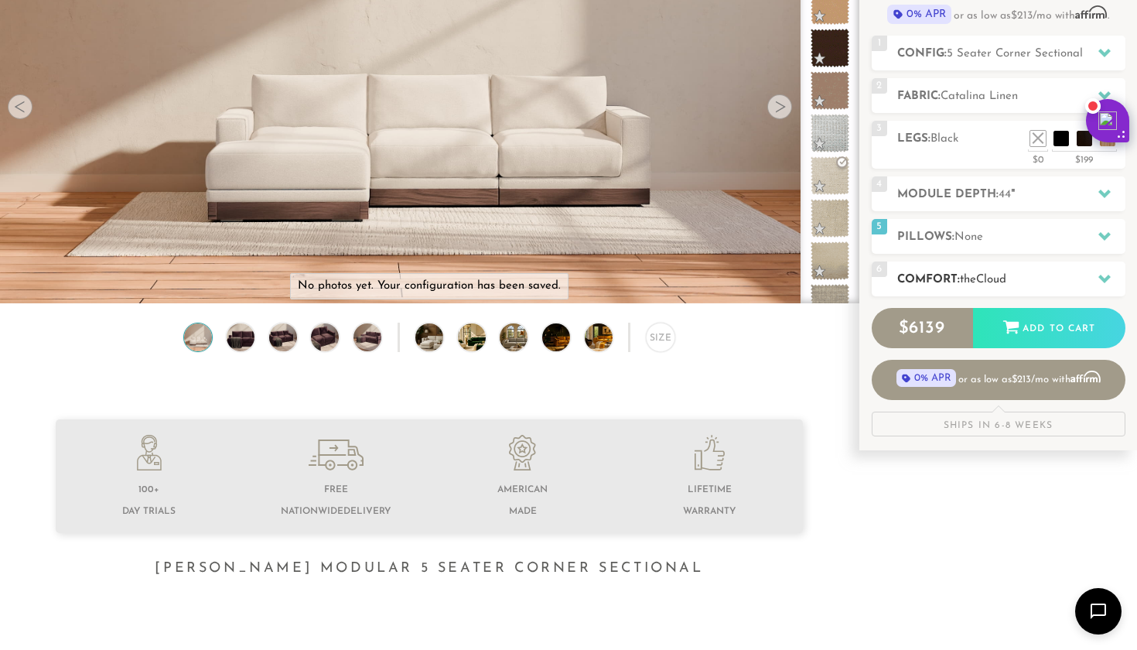
click at [1000, 277] on span "Cloud" at bounding box center [992, 280] width 30 height 12
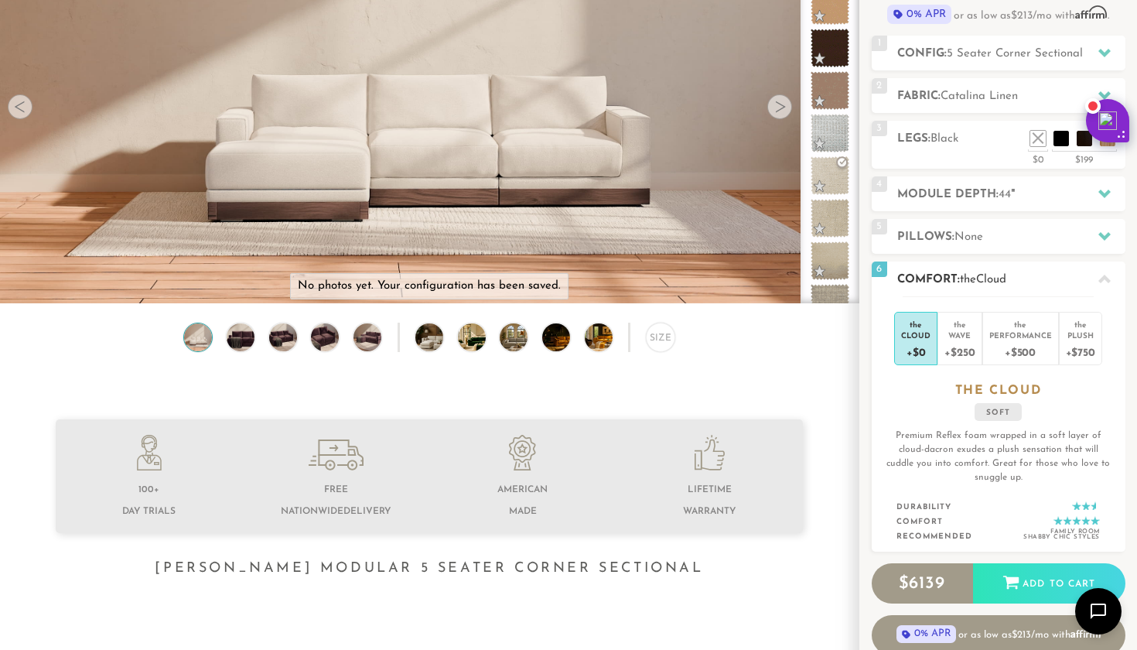
click at [1000, 277] on span "Cloud" at bounding box center [992, 280] width 30 height 12
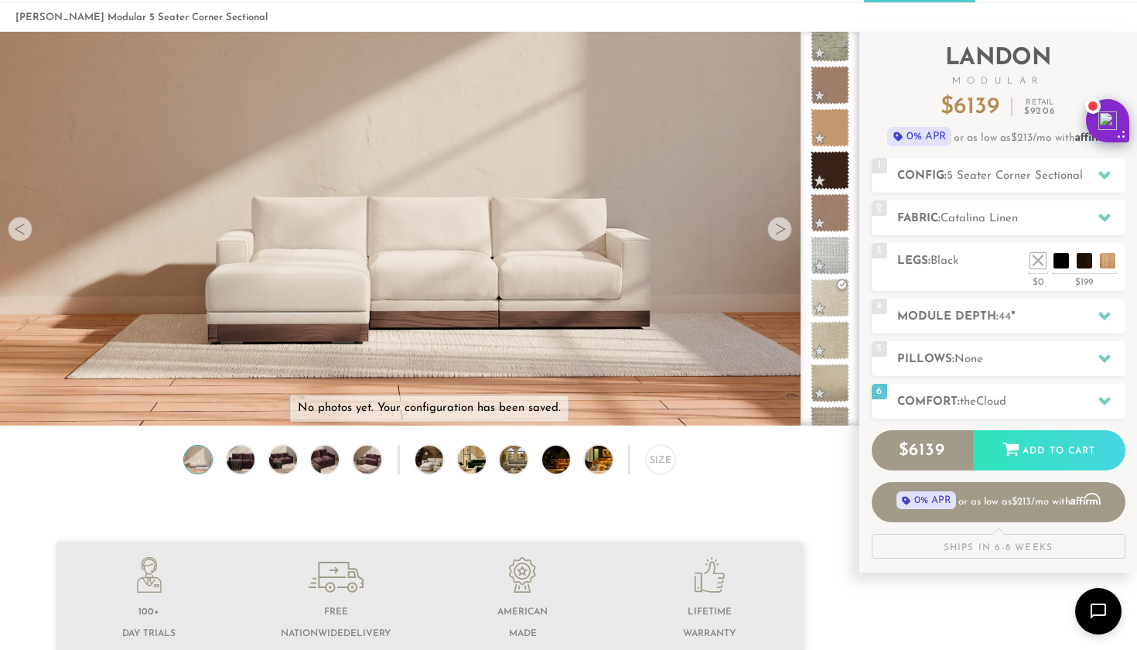
scroll to position [58, 0]
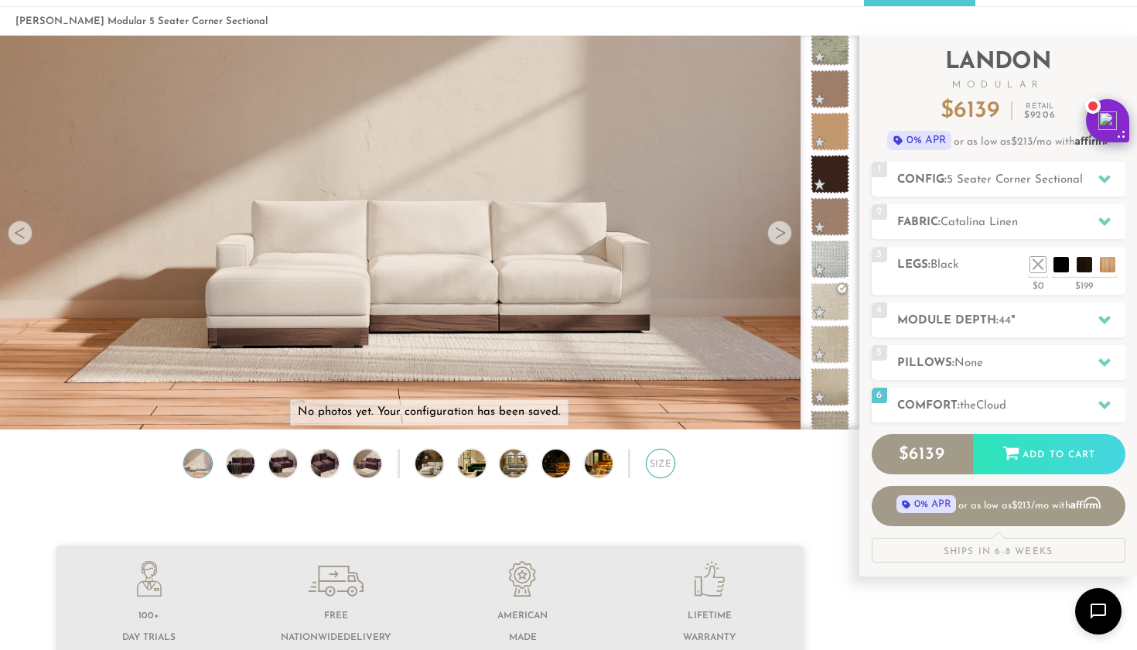
click at [658, 466] on div "Size" at bounding box center [660, 463] width 29 height 29
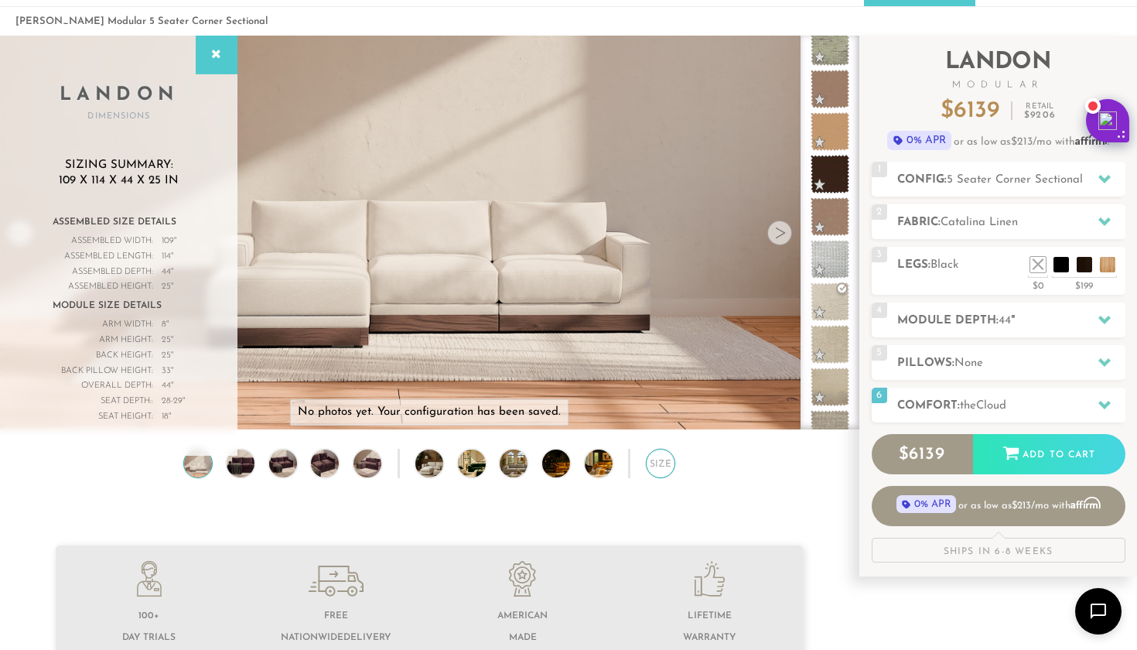
click at [657, 465] on div "Size" at bounding box center [660, 463] width 29 height 29
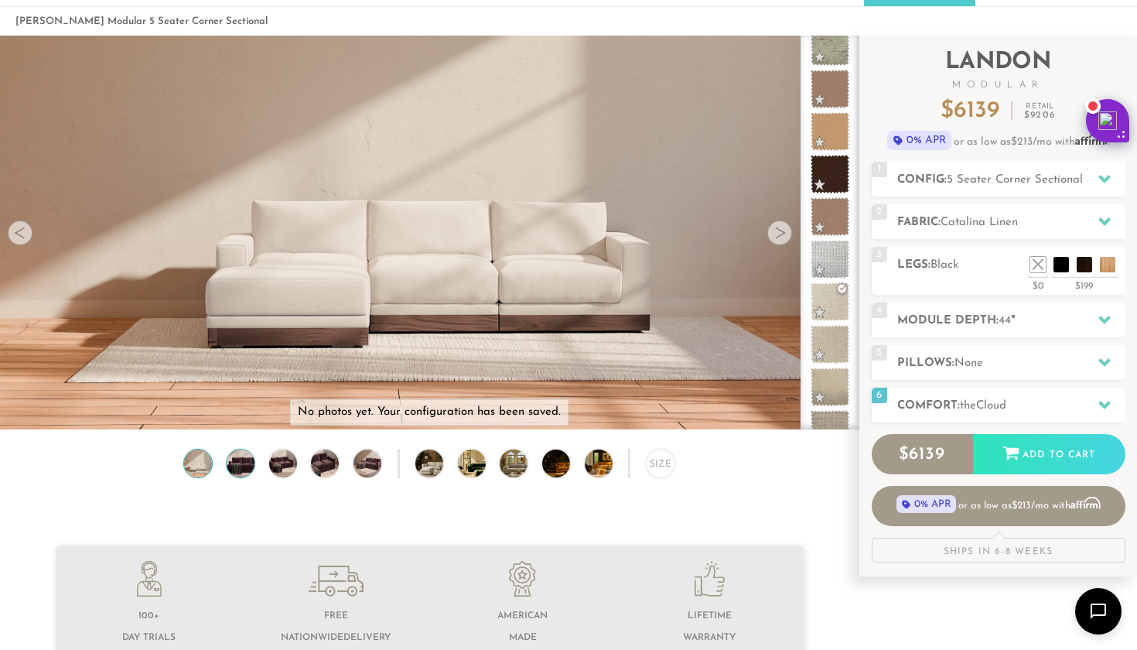
click at [248, 464] on img at bounding box center [240, 464] width 33 height 28
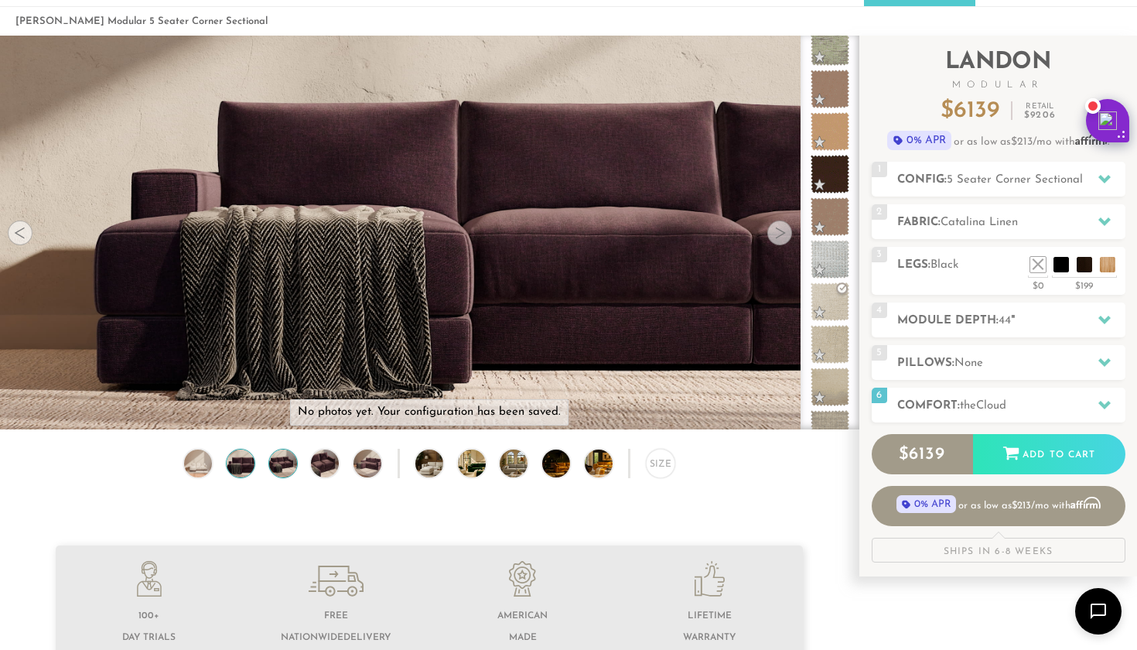
click at [282, 462] on img at bounding box center [282, 464] width 33 height 28
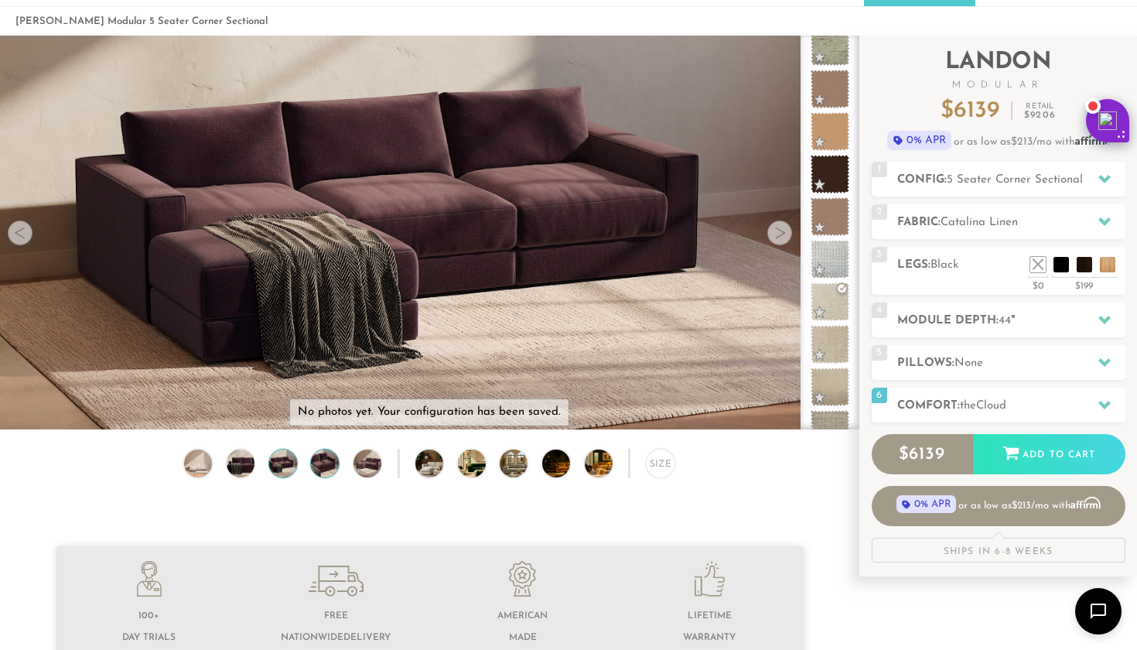
click at [324, 462] on img at bounding box center [325, 464] width 33 height 28
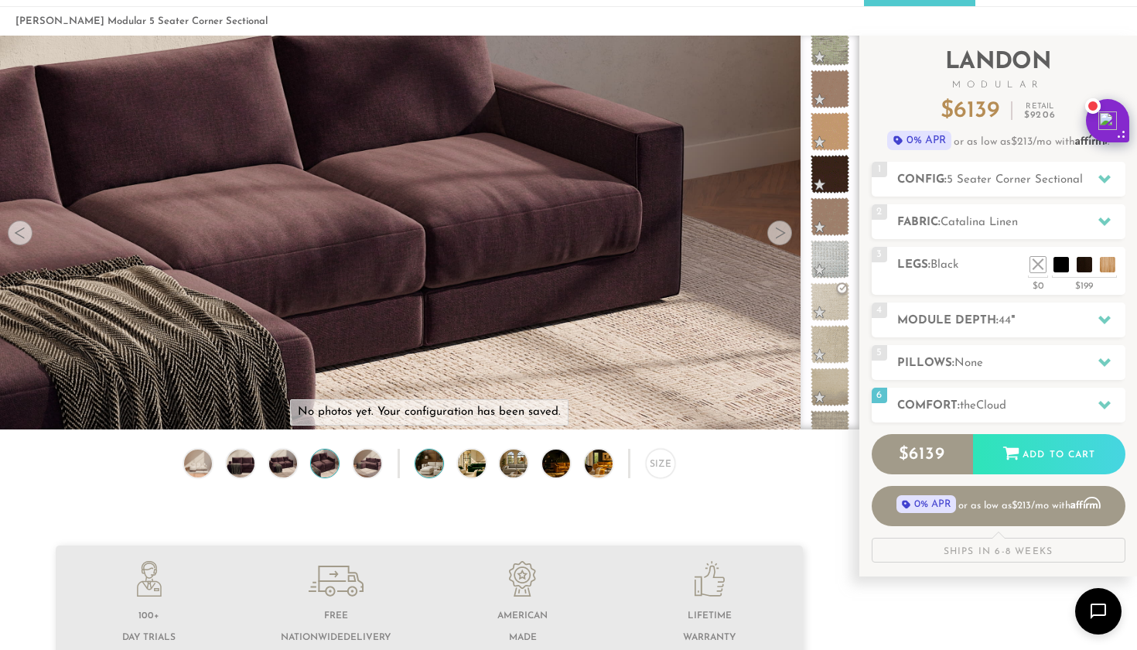
click at [428, 459] on img at bounding box center [441, 464] width 50 height 28
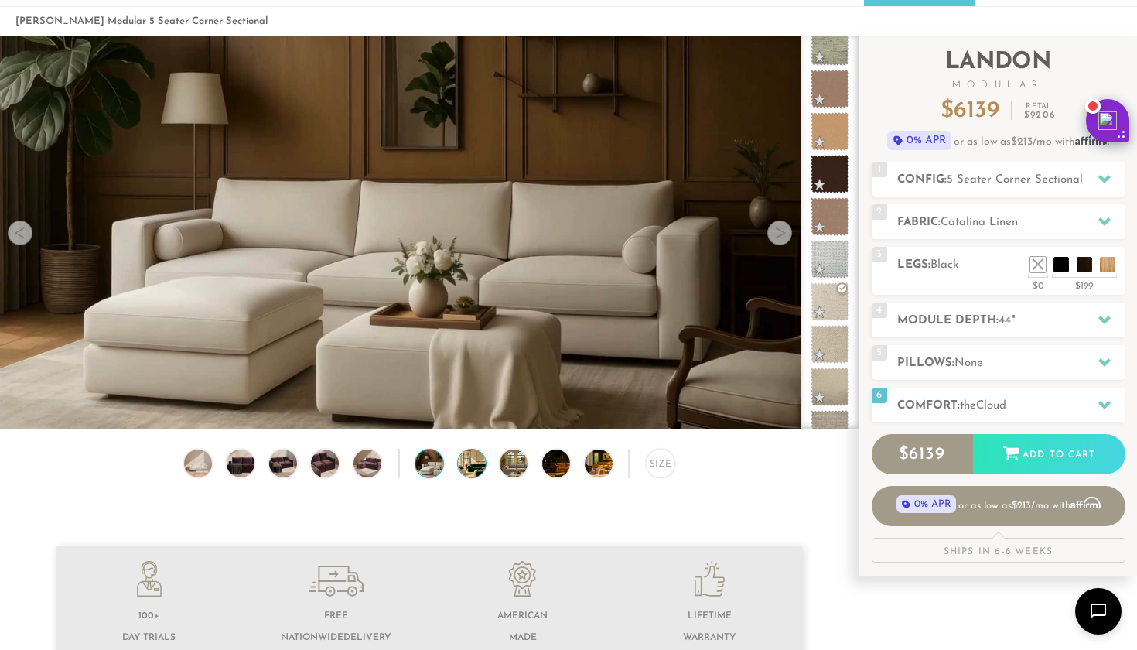
click at [484, 463] on img at bounding box center [483, 464] width 50 height 28
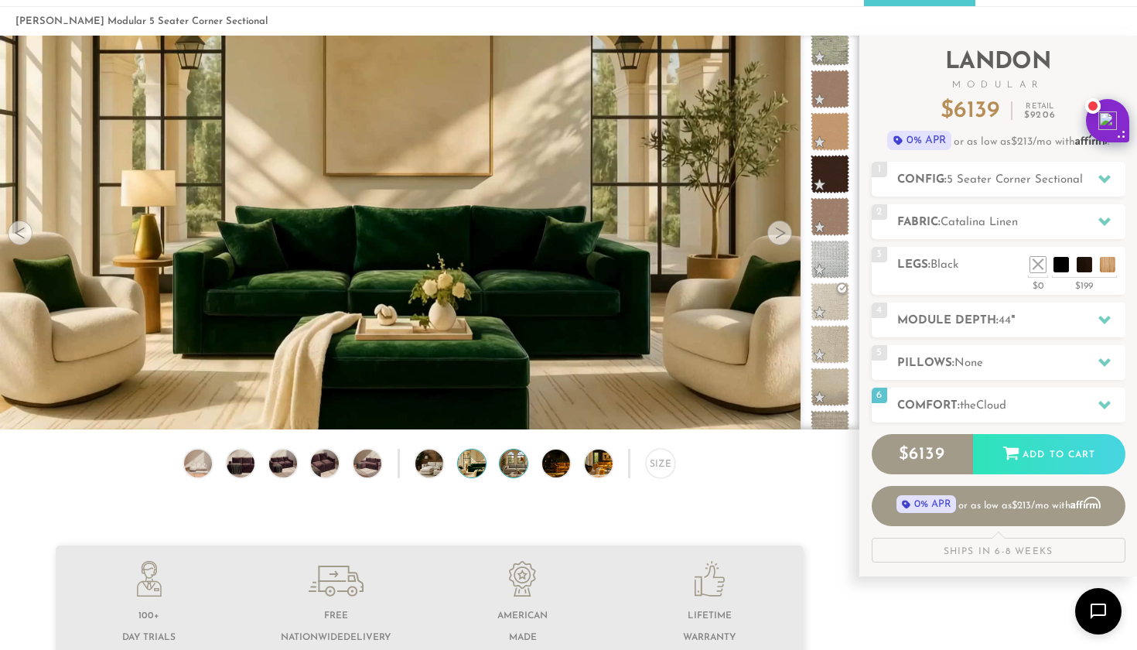
click at [501, 463] on img at bounding box center [525, 464] width 50 height 28
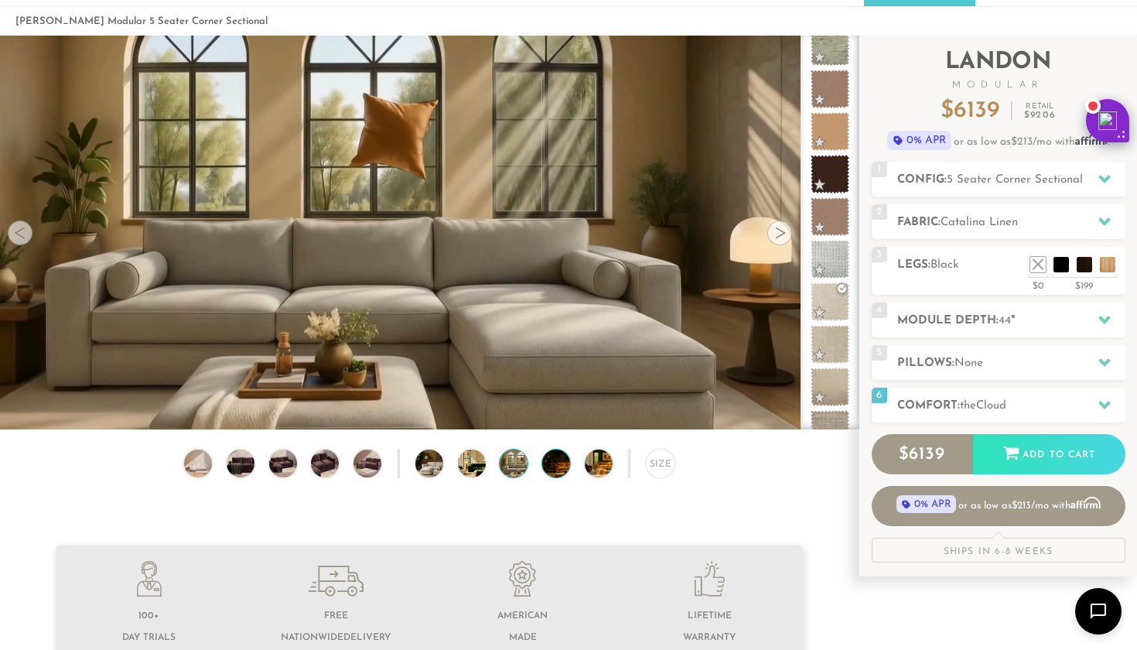
click at [543, 463] on img at bounding box center [567, 464] width 50 height 28
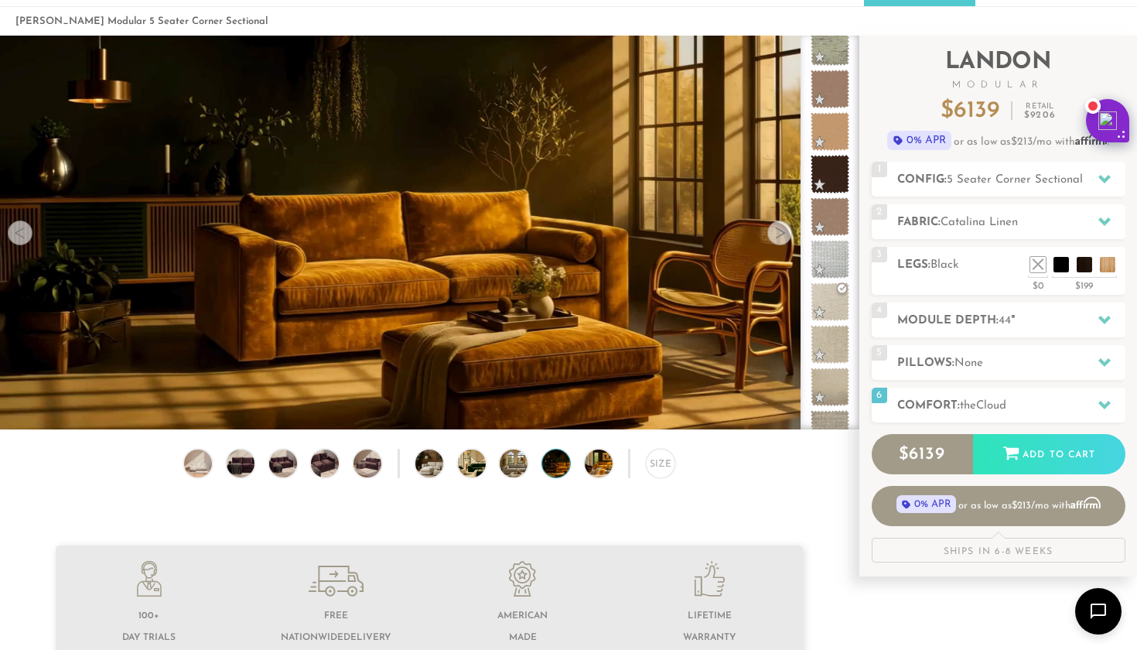
click at [559, 463] on img at bounding box center [567, 464] width 50 height 28
click at [600, 469] on img at bounding box center [610, 464] width 50 height 28
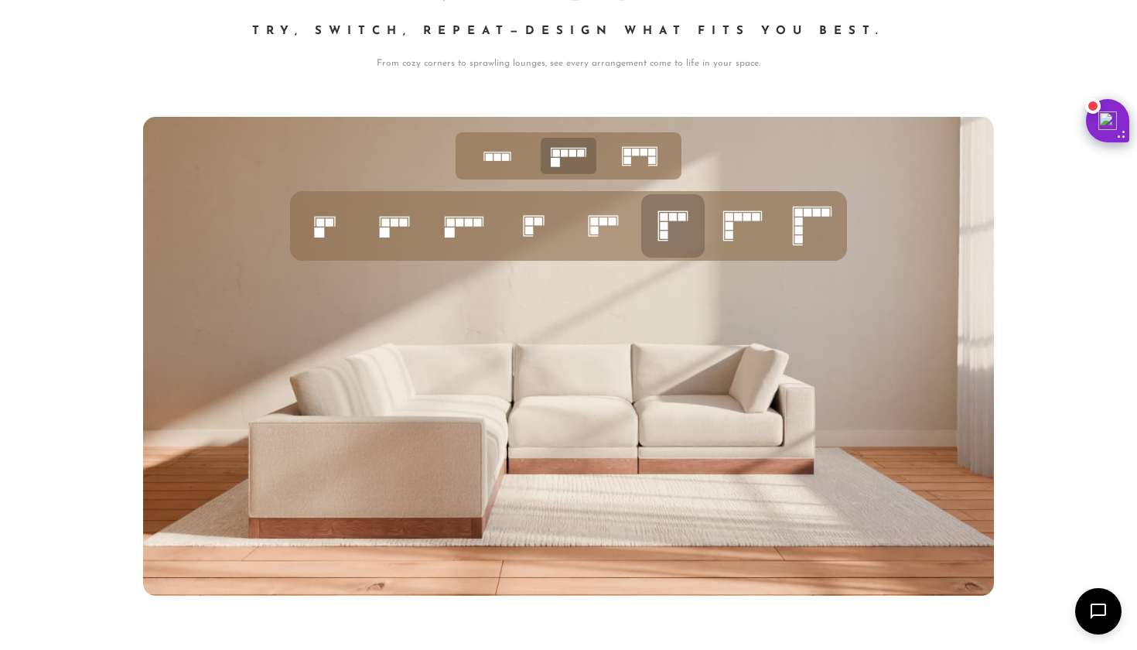
scroll to position [5969, 0]
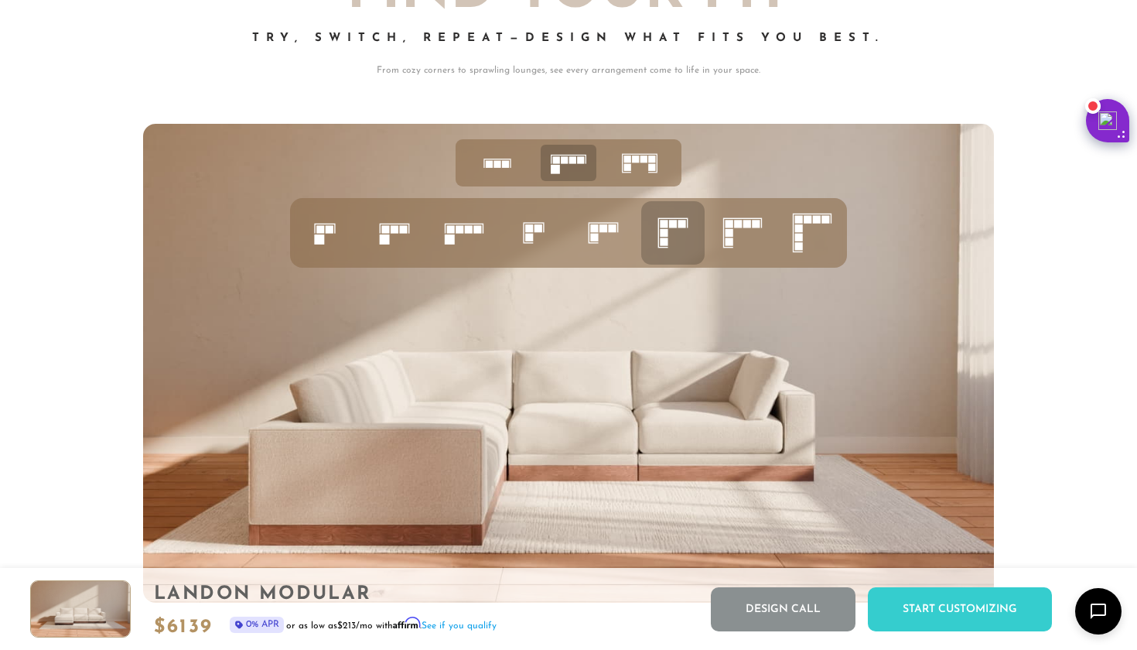
click at [599, 232] on icon at bounding box center [603, 233] width 53 height 53
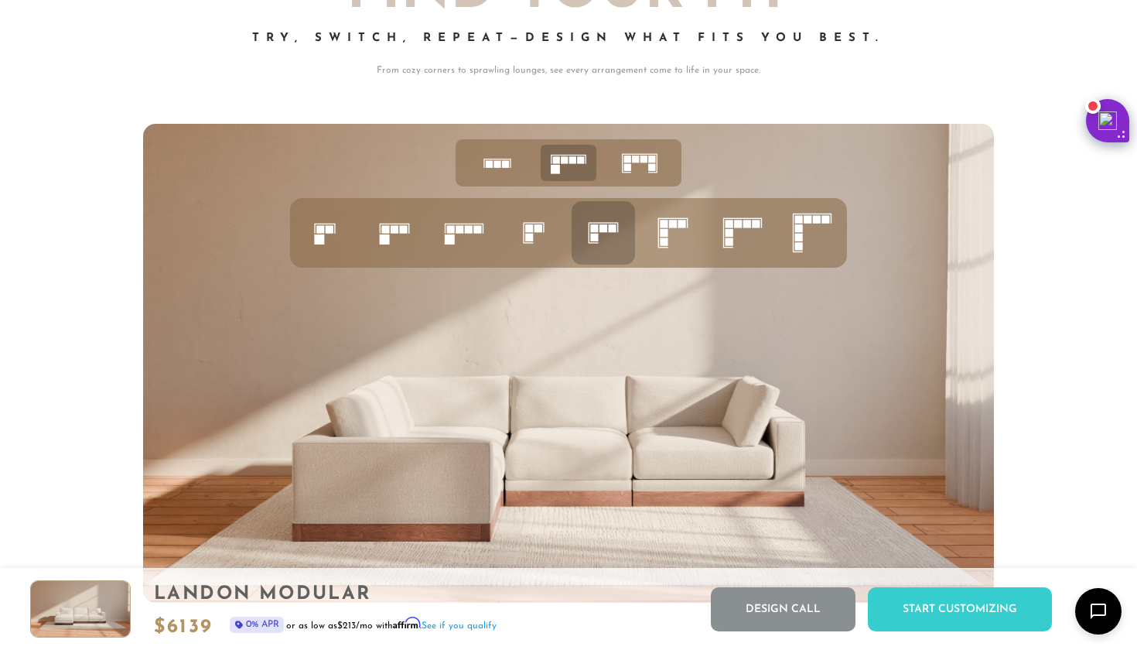
click at [522, 224] on icon at bounding box center [534, 233] width 53 height 53
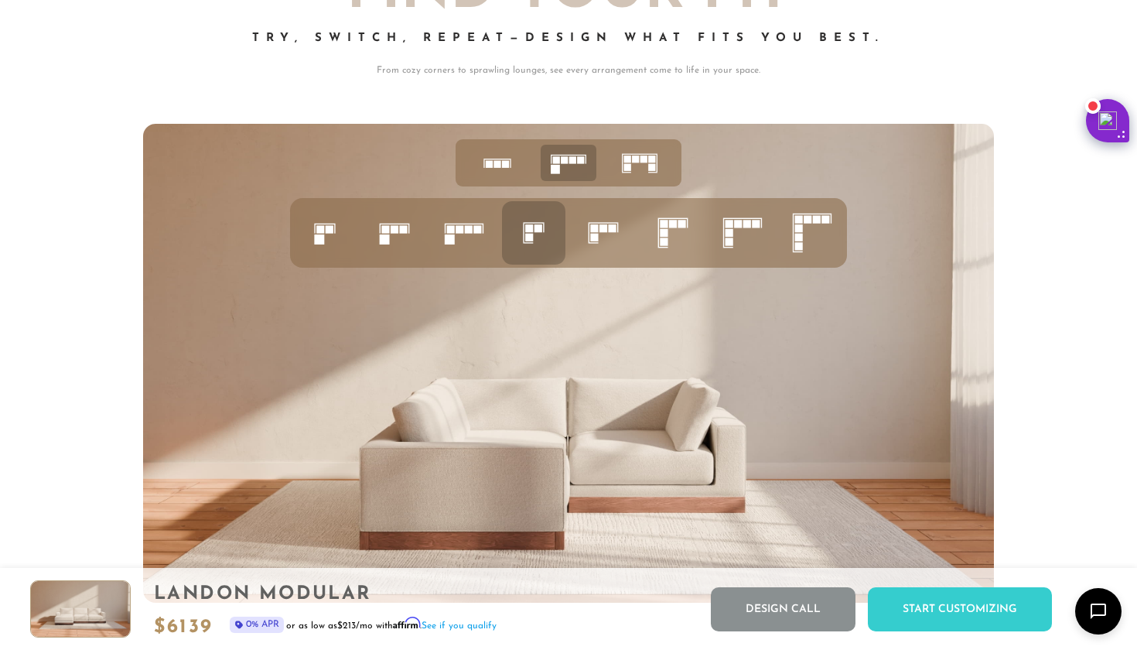
click at [600, 242] on icon at bounding box center [603, 233] width 53 height 53
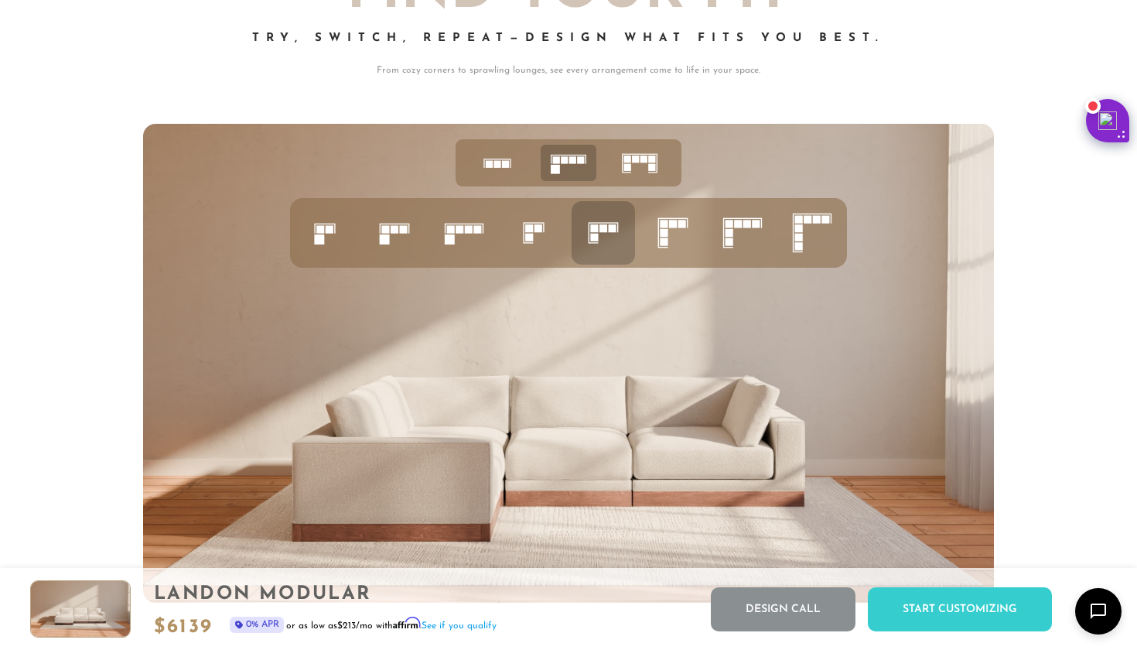
click at [709, 241] on ul at bounding box center [568, 233] width 557 height 70
click at [665, 235] on rect at bounding box center [664, 233] width 8 height 8
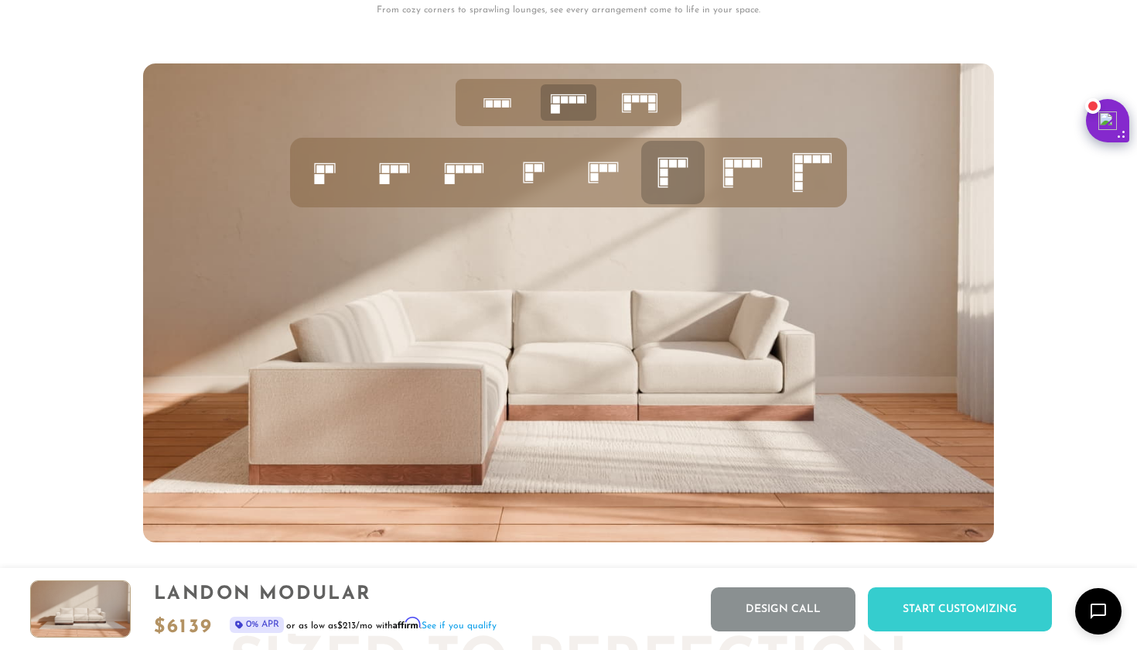
scroll to position [6029, 0]
click at [741, 176] on icon at bounding box center [743, 173] width 53 height 53
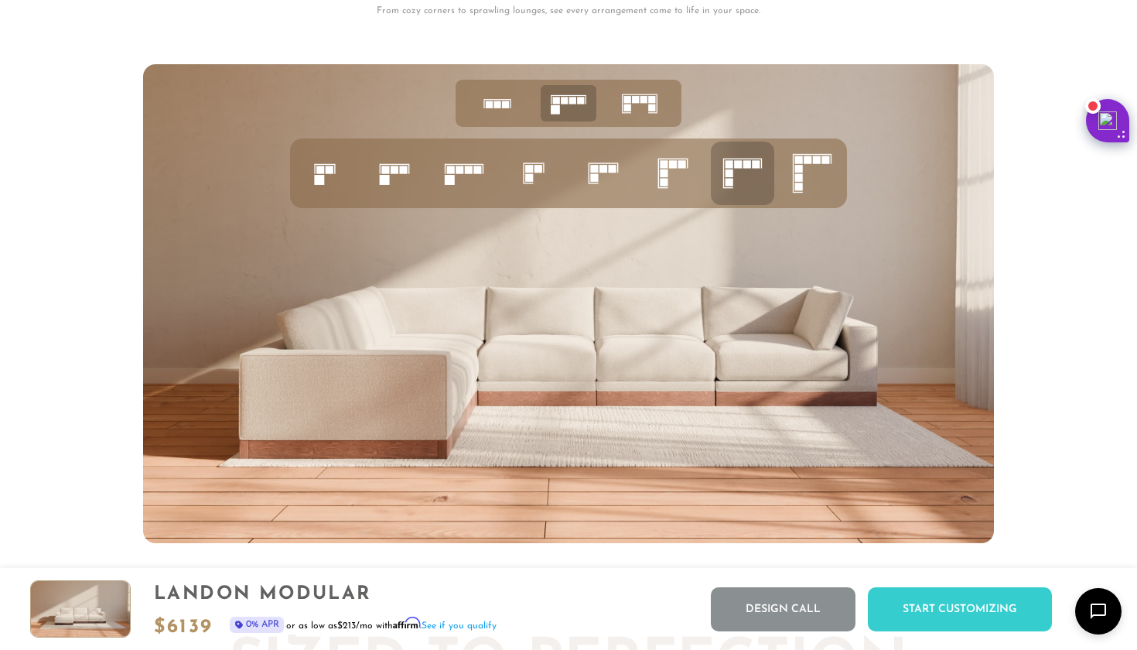
click at [691, 180] on icon at bounding box center [673, 173] width 53 height 53
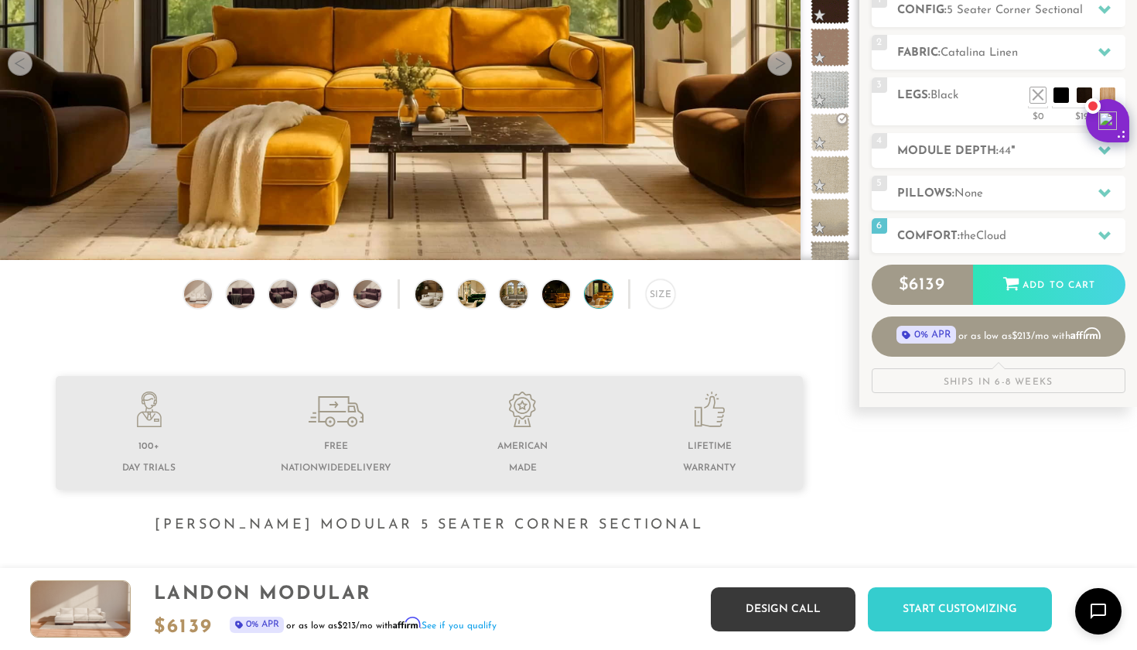
scroll to position [173, 0]
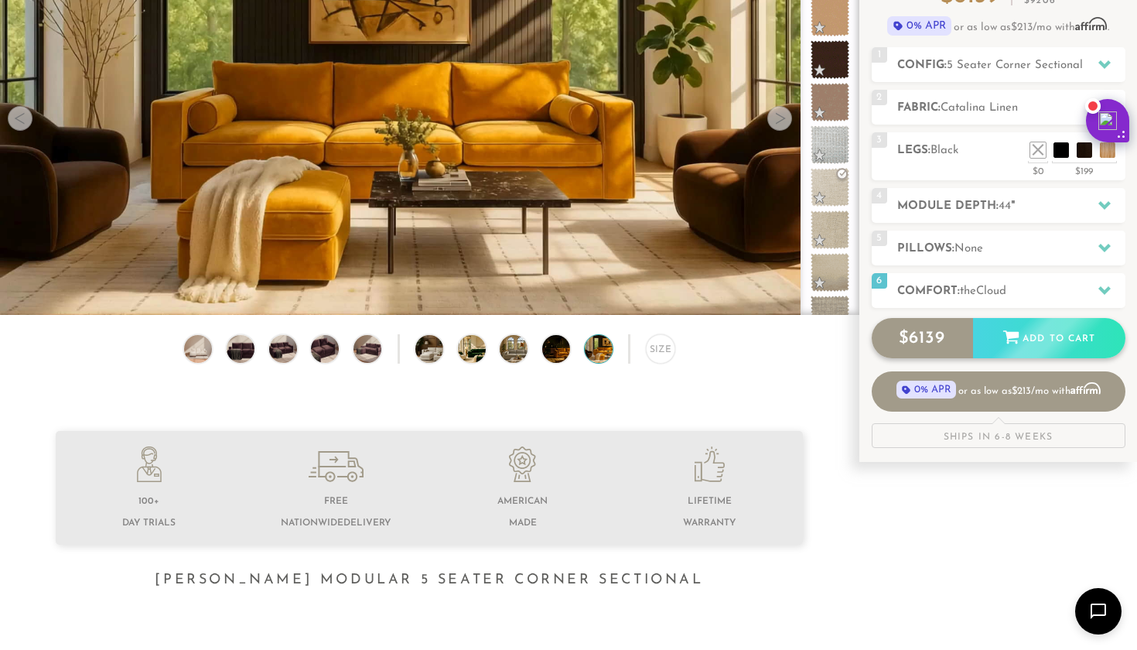
click at [1042, 342] on div "$ 6139 Add to Cart" at bounding box center [999, 338] width 254 height 40
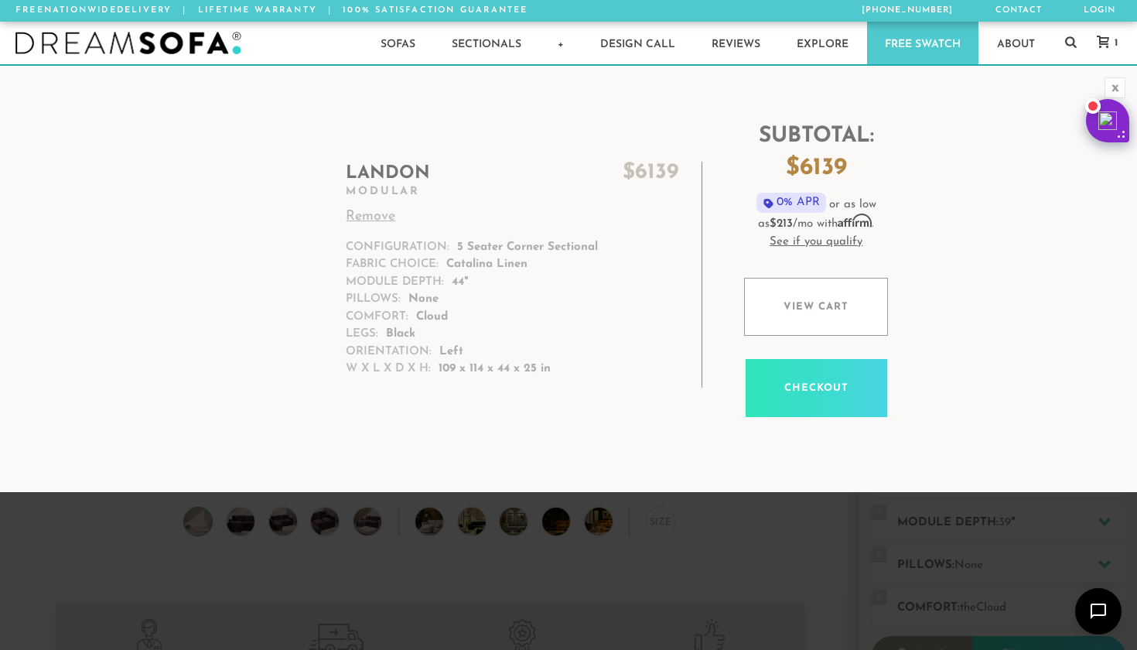
click at [0, 649] on div at bounding box center [0, 650] width 0 height 0
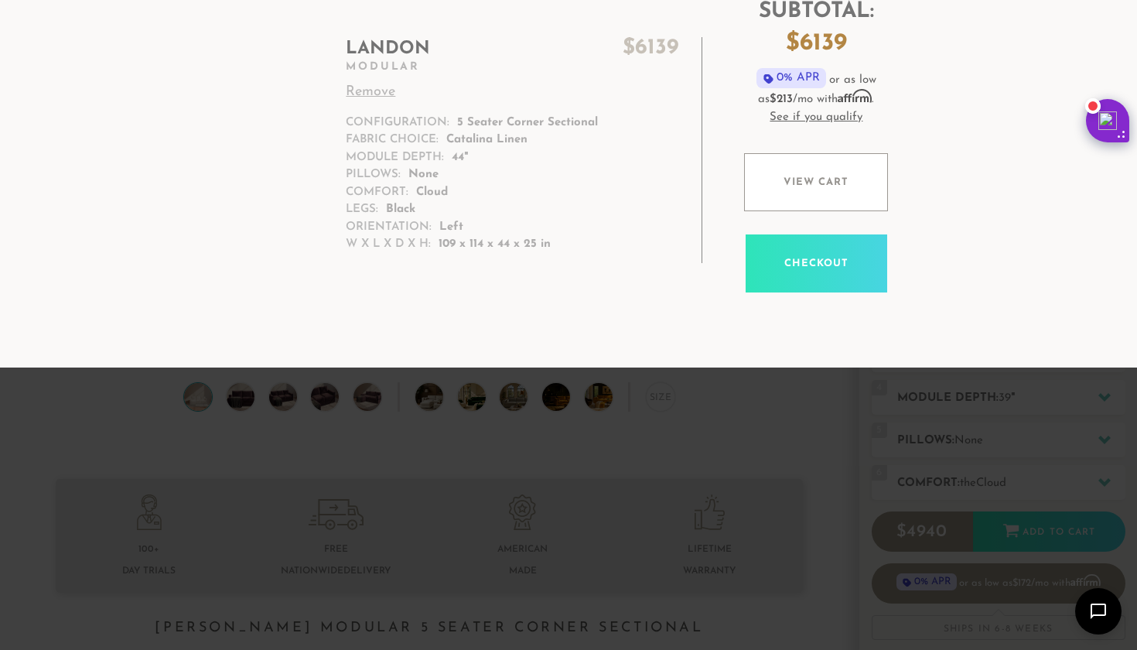
scroll to position [111, 0]
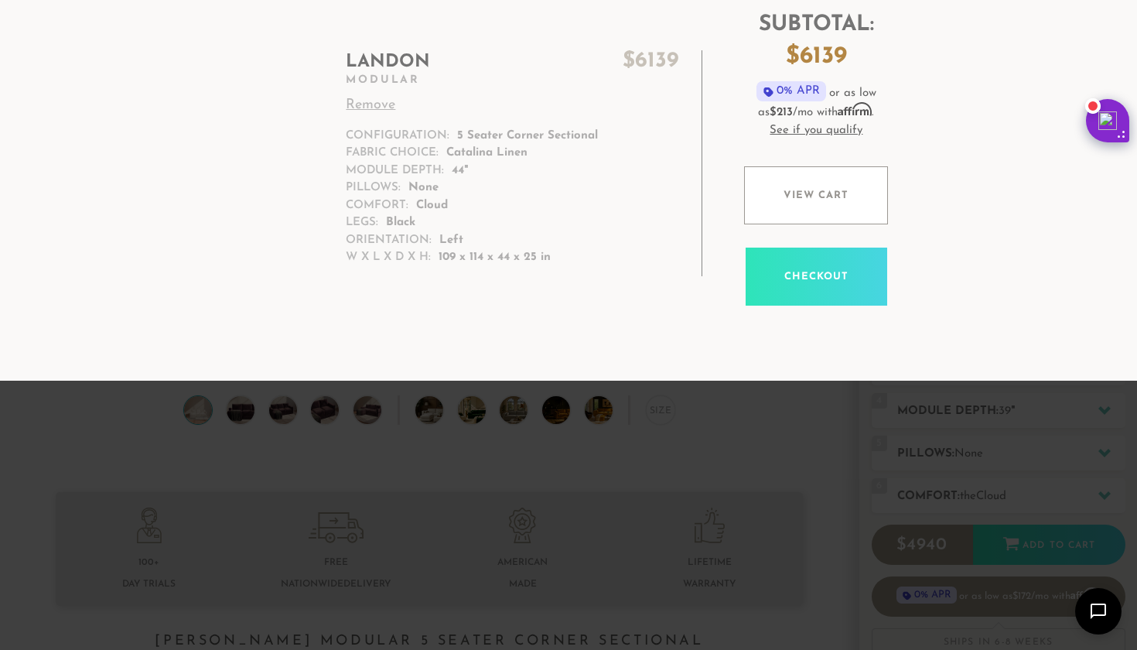
click at [799, 259] on link "Checkout" at bounding box center [817, 277] width 142 height 58
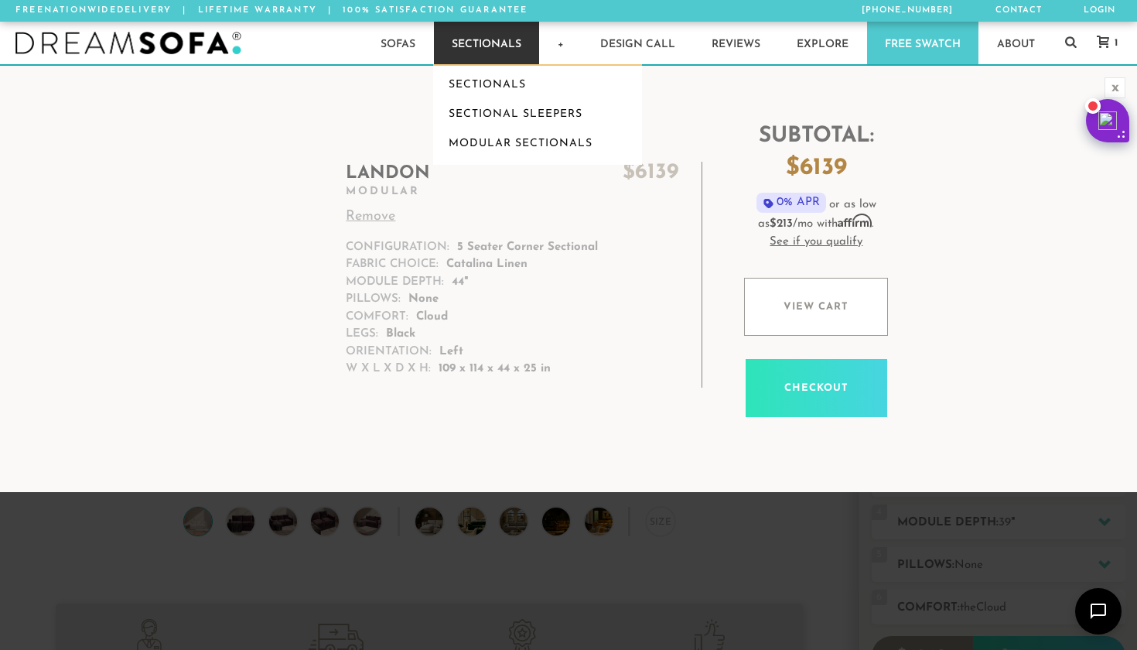
scroll to position [0, 0]
click at [493, 142] on link "Modular Sectionals" at bounding box center [537, 143] width 209 height 29
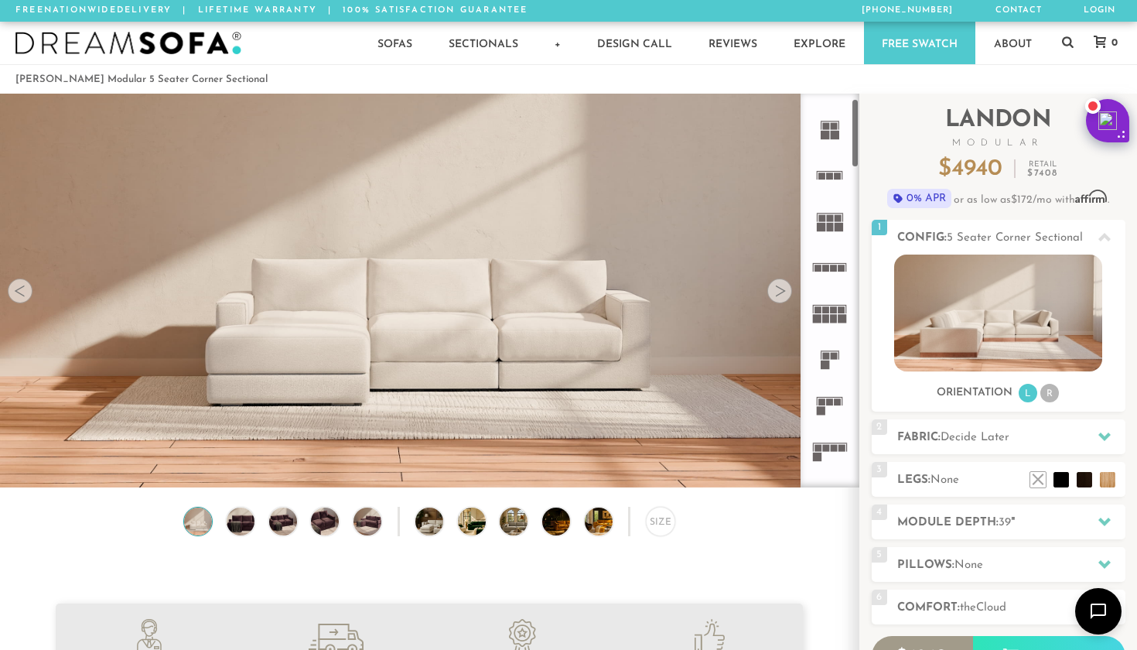
scroll to position [36, 0]
click at [830, 301] on icon at bounding box center [830, 310] width 46 height 46
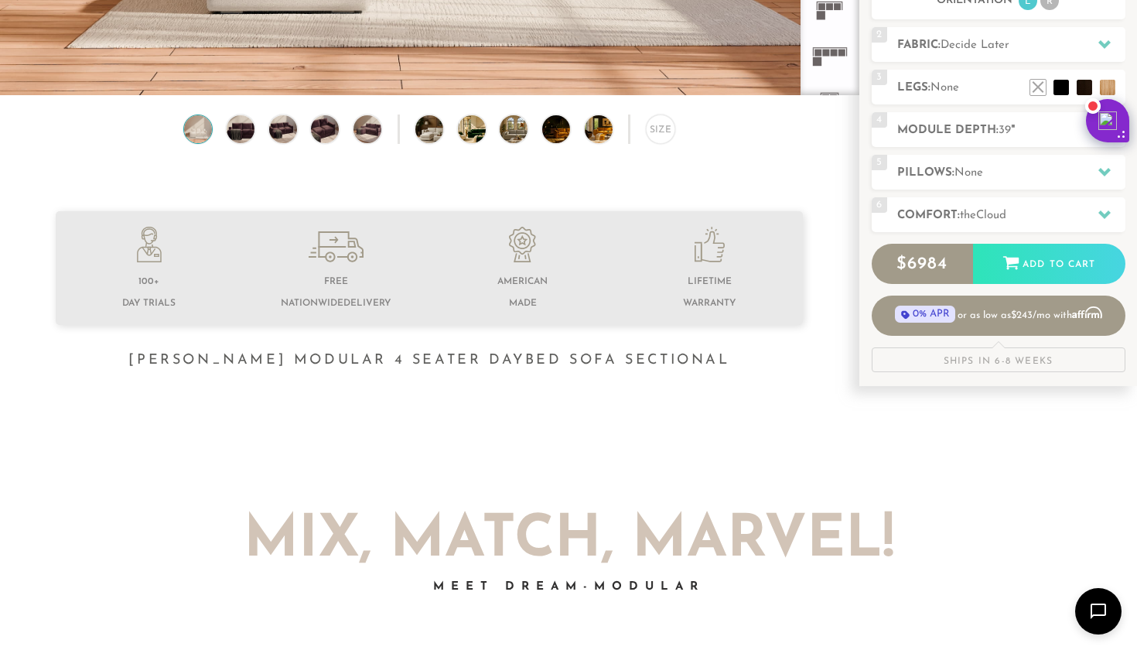
scroll to position [394, 0]
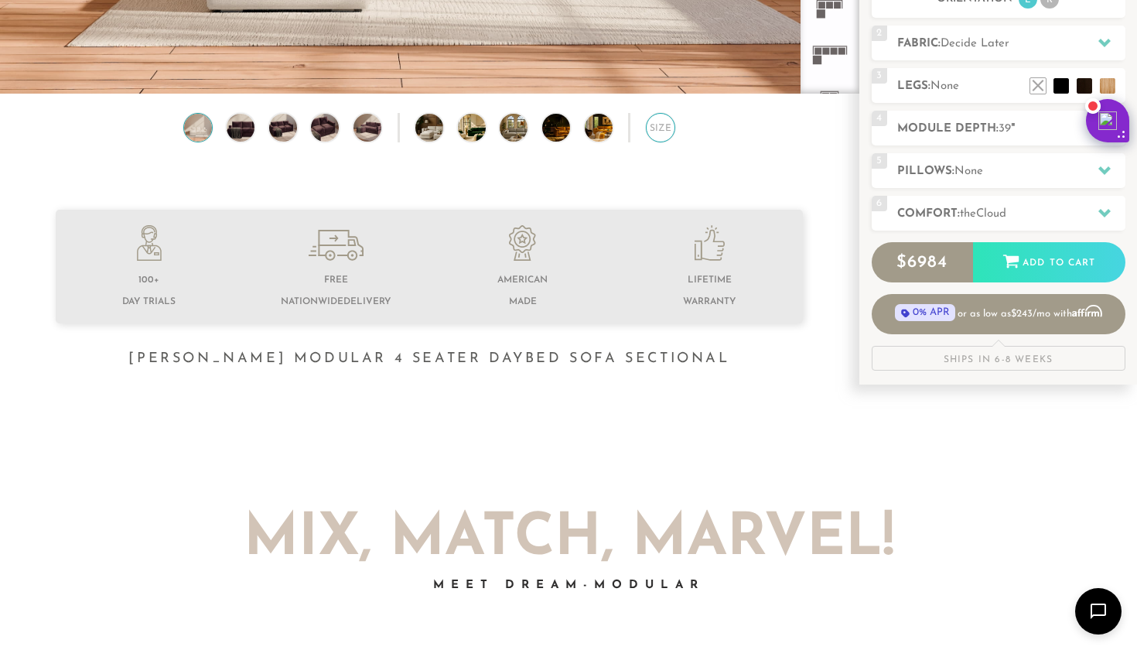
click at [654, 125] on div "Size" at bounding box center [660, 127] width 29 height 29
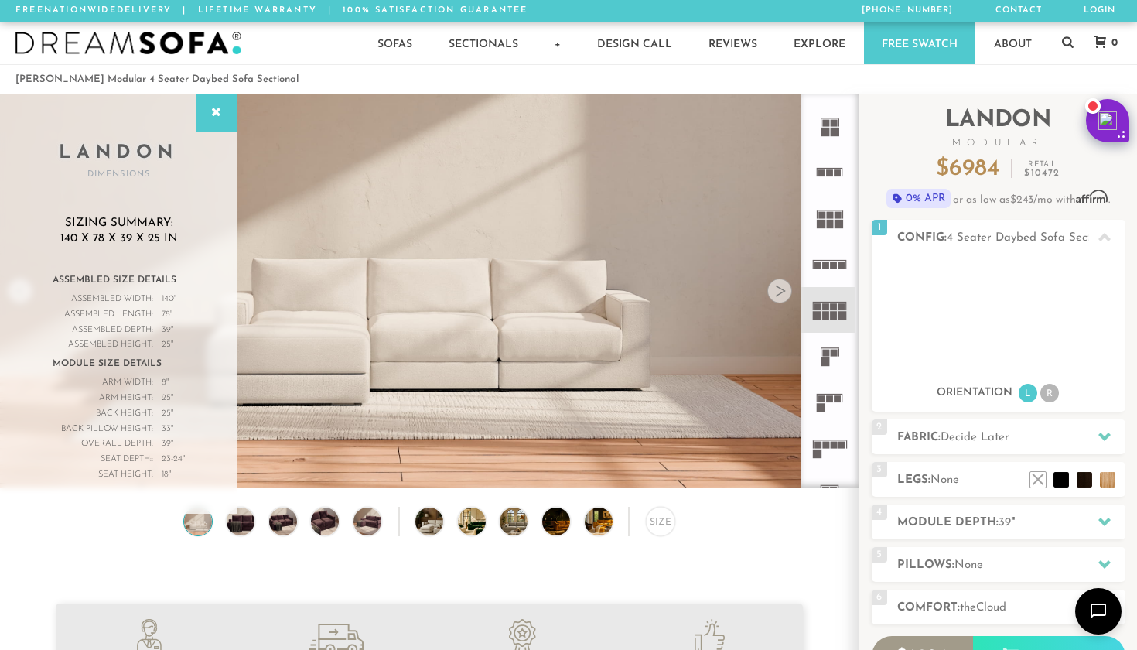
scroll to position [0, 0]
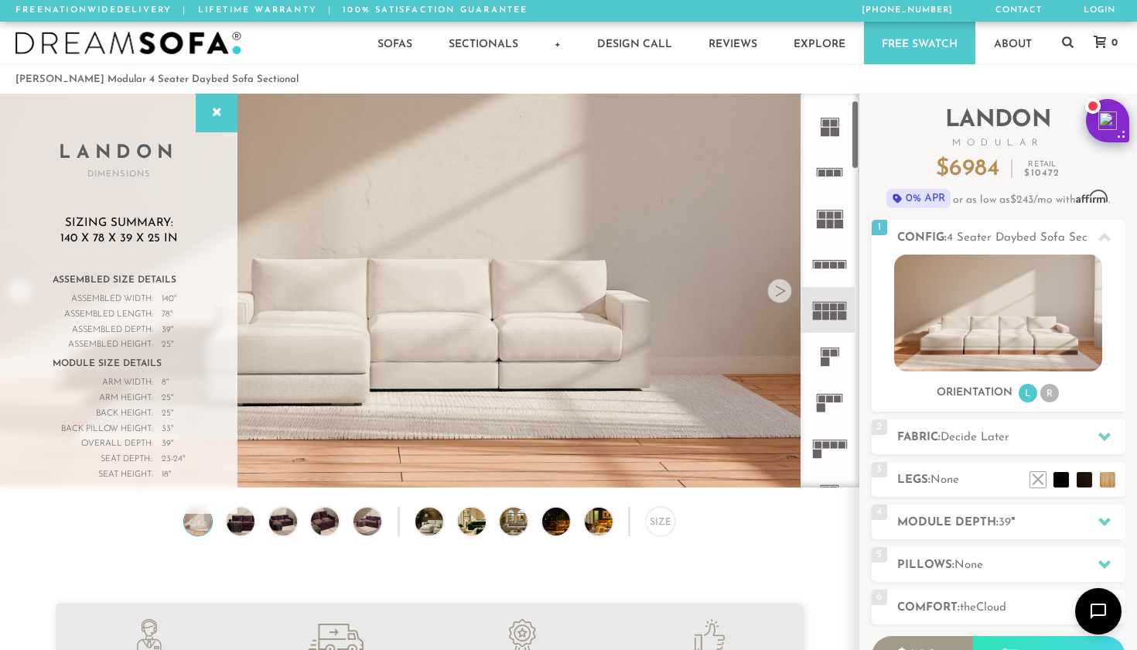
click at [825, 453] on icon at bounding box center [830, 448] width 46 height 46
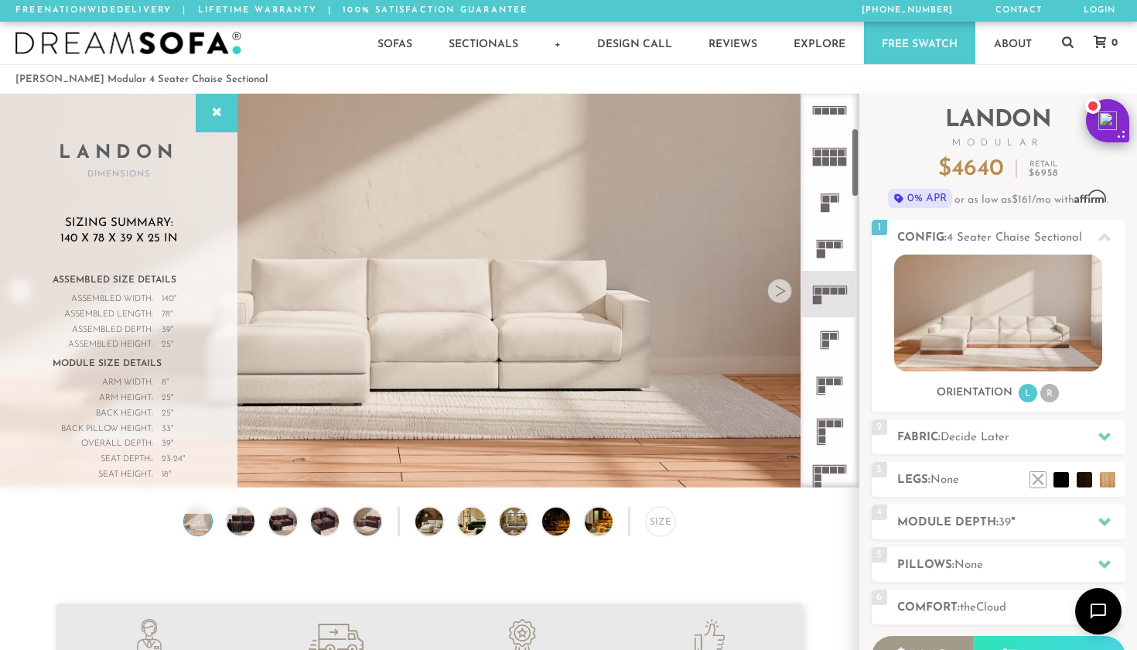
scroll to position [192, 0]
click at [825, 426] on rect at bounding box center [822, 422] width 7 height 7
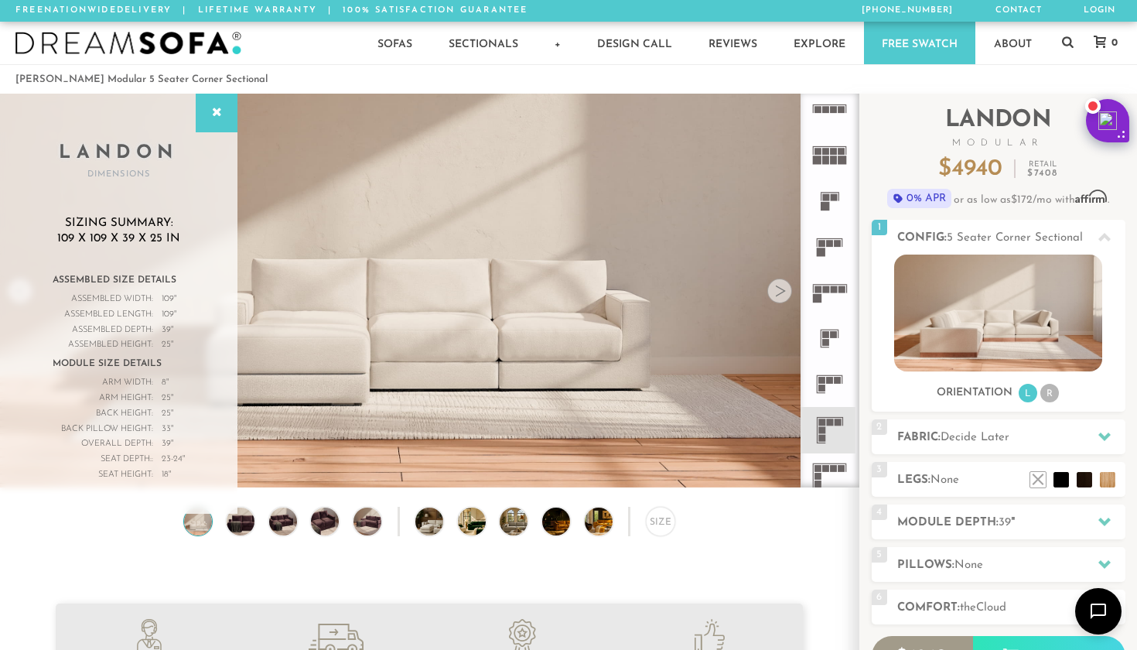
click at [833, 432] on icon at bounding box center [830, 430] width 46 height 46
click at [662, 525] on div "Size" at bounding box center [660, 521] width 29 height 29
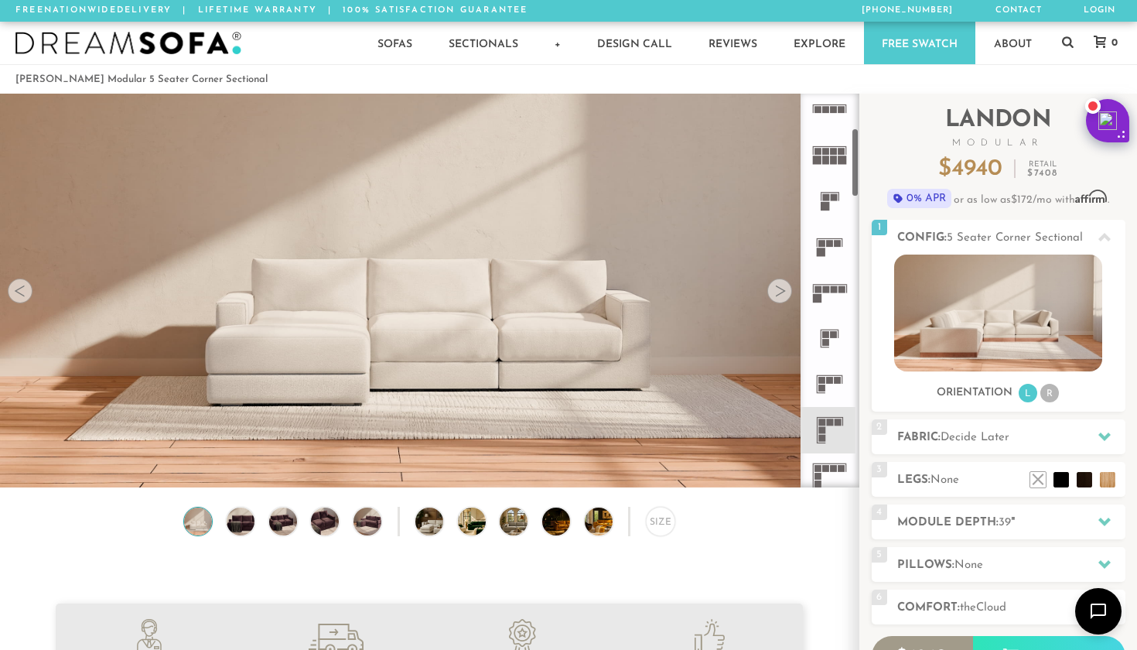
click at [827, 413] on icon at bounding box center [830, 430] width 46 height 46
click at [828, 384] on rect at bounding box center [830, 380] width 7 height 7
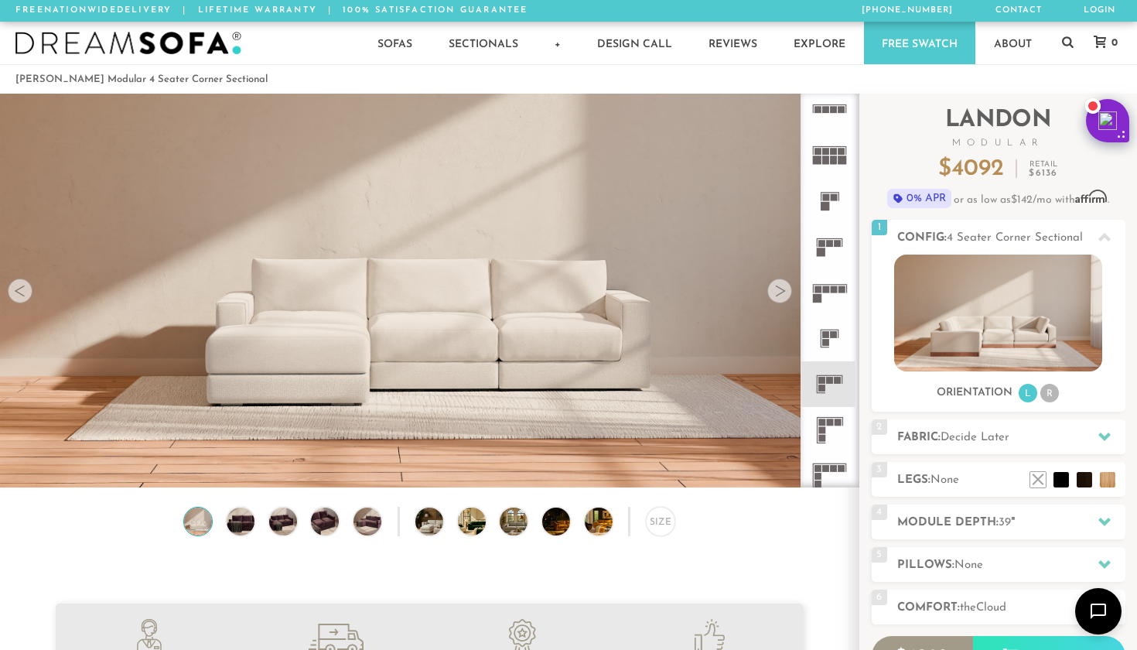
click at [831, 425] on rect at bounding box center [830, 422] width 7 height 7
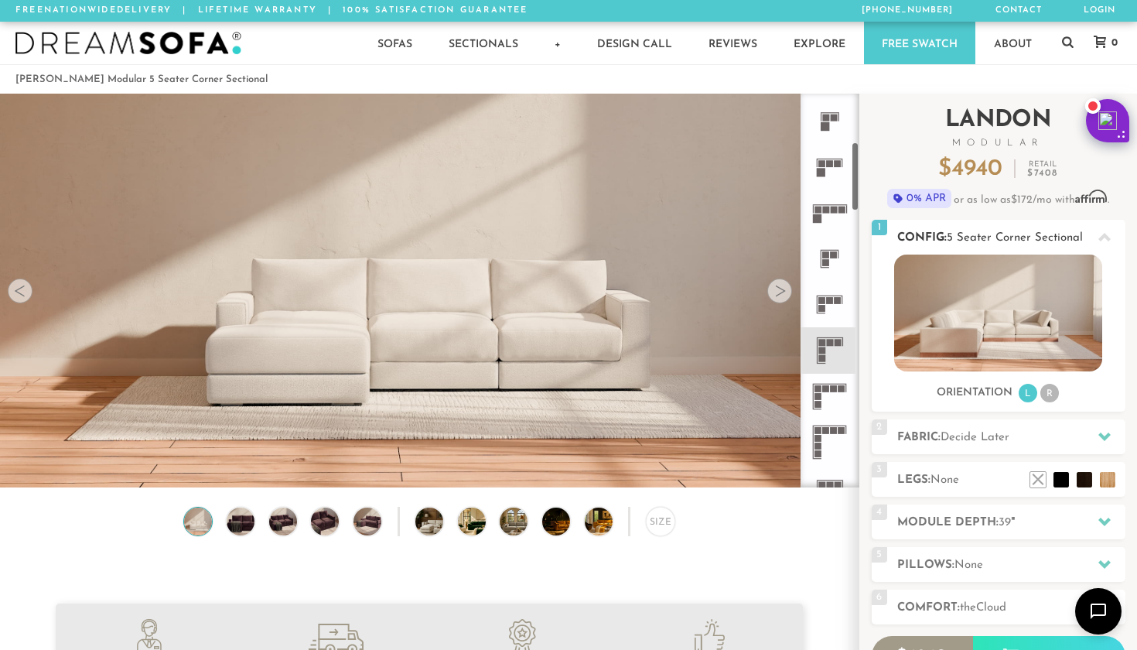
click at [939, 327] on img at bounding box center [999, 313] width 208 height 117
click at [782, 293] on div at bounding box center [780, 291] width 25 height 25
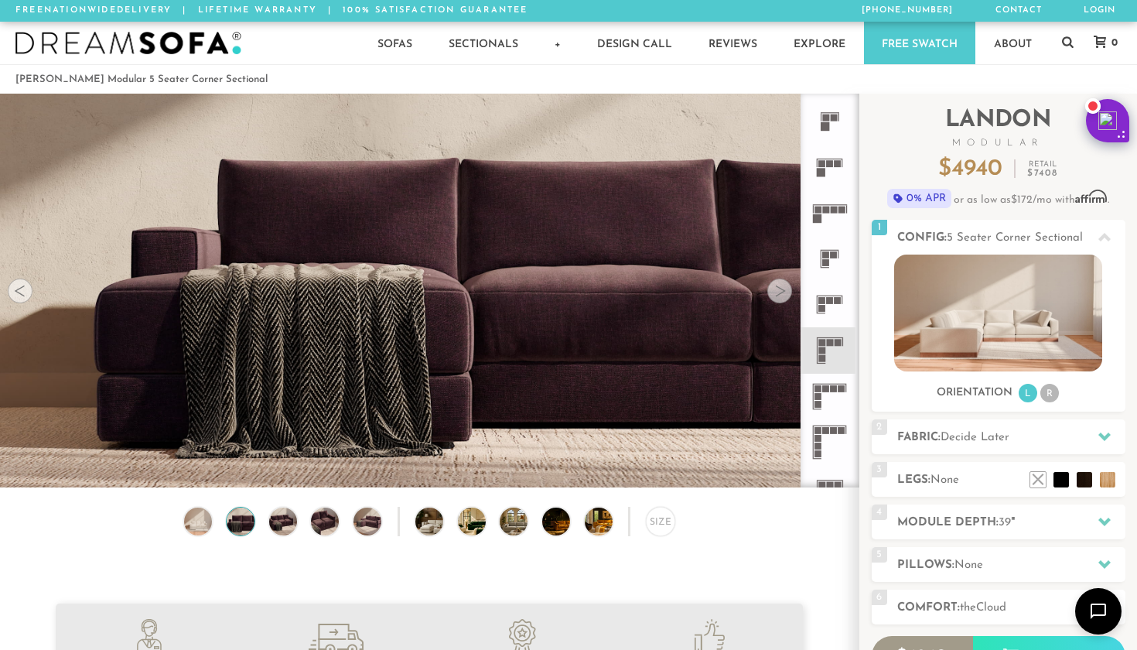
click at [782, 293] on div at bounding box center [780, 291] width 25 height 25
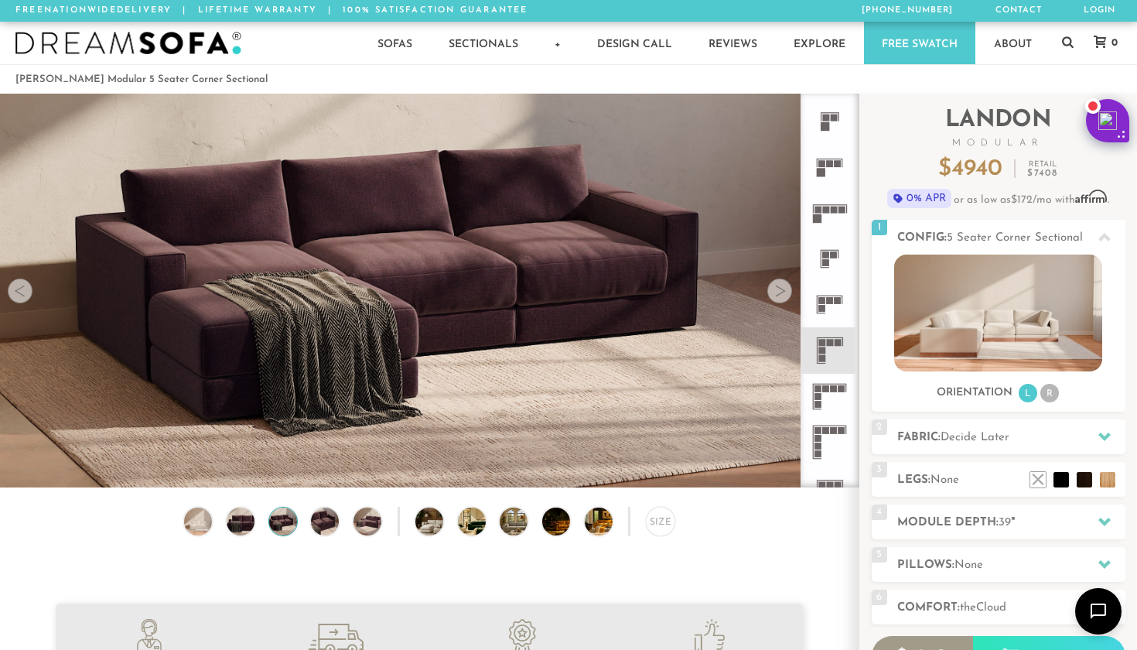
click at [782, 293] on div at bounding box center [780, 291] width 25 height 25
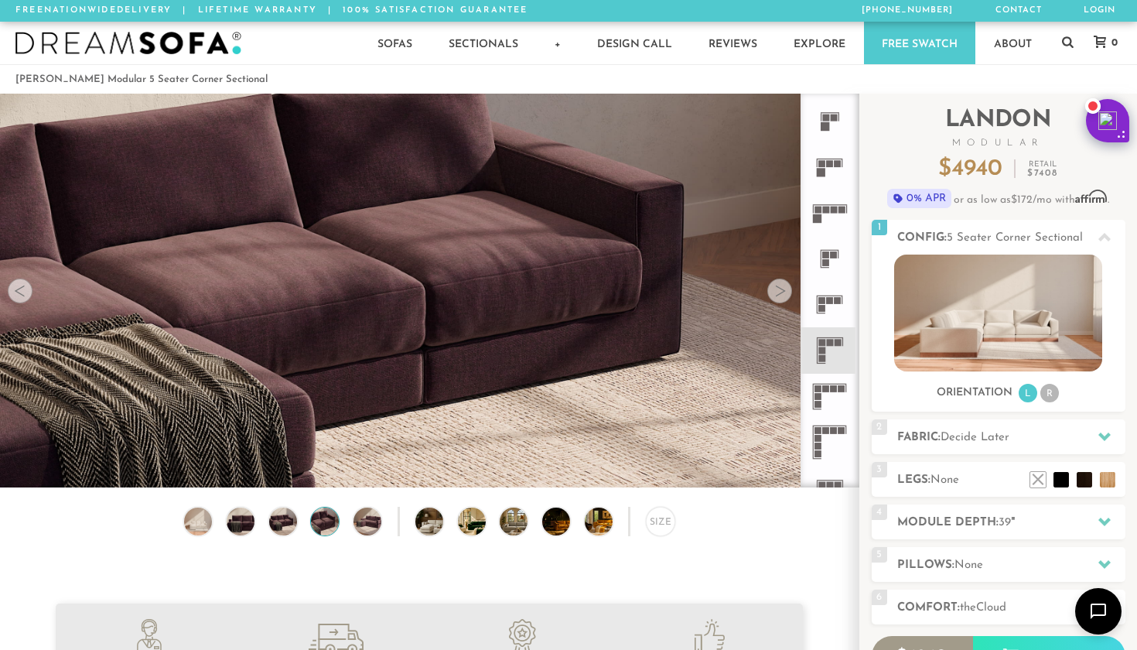
click at [782, 293] on div at bounding box center [780, 291] width 25 height 25
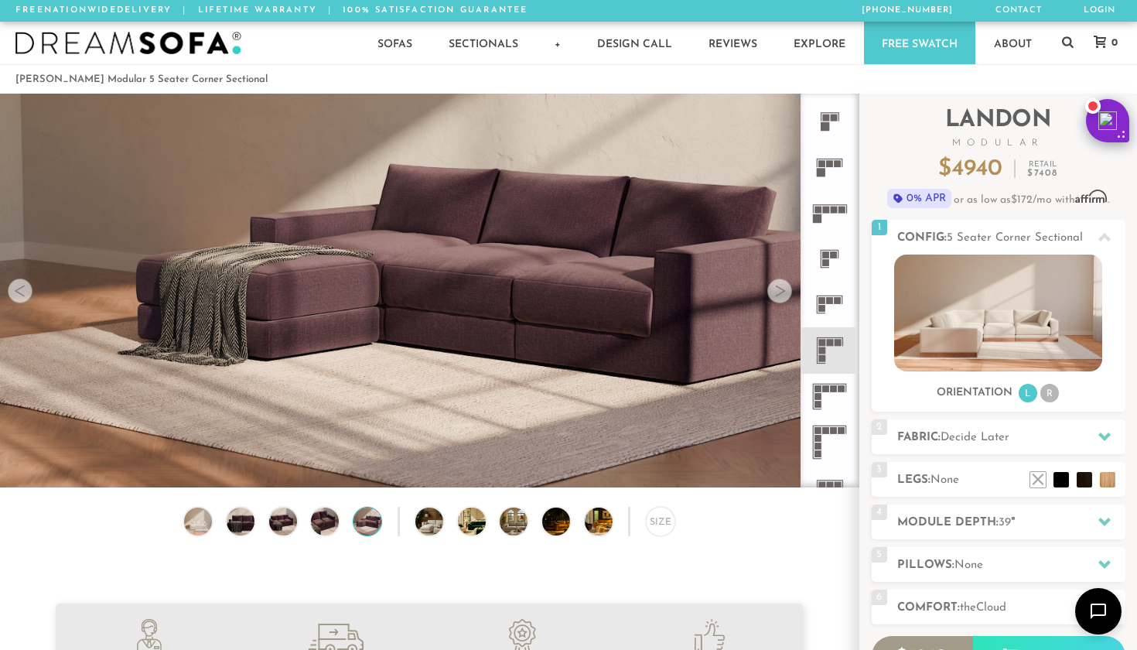
click at [782, 293] on div at bounding box center [780, 291] width 25 height 25
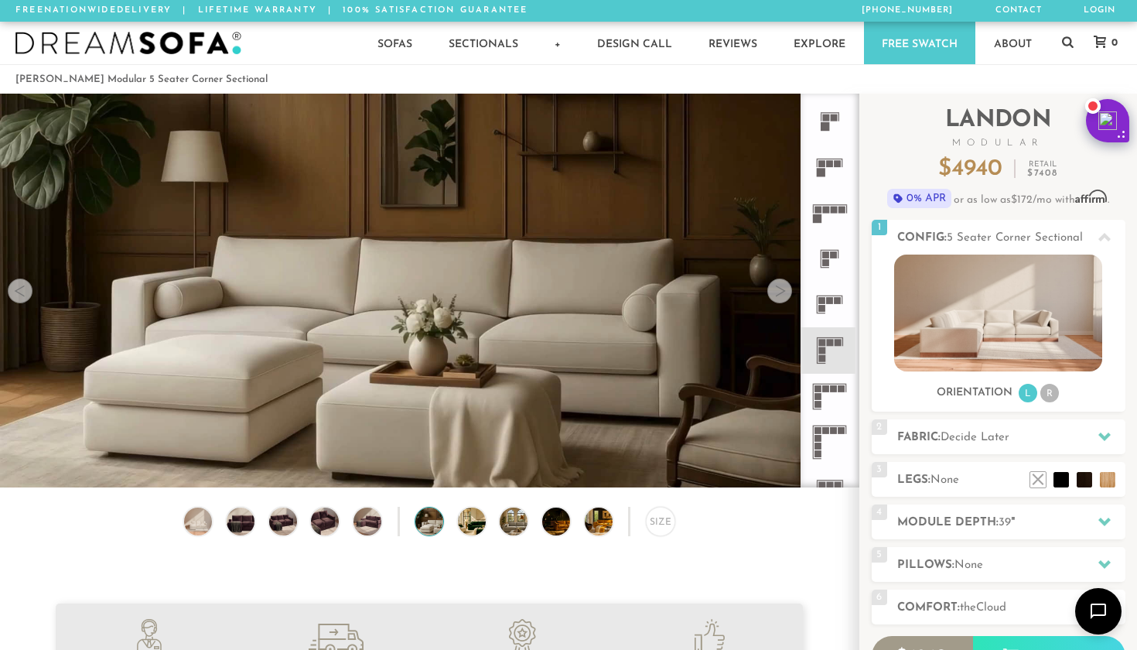
click at [782, 293] on div at bounding box center [780, 291] width 25 height 25
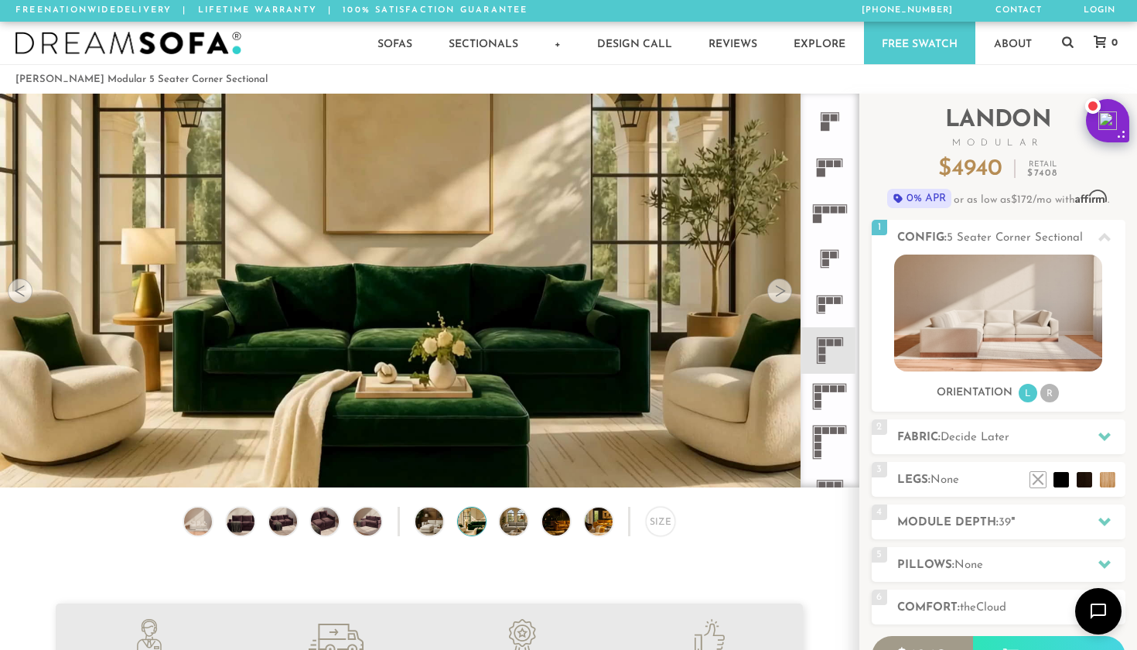
click at [782, 293] on div at bounding box center [780, 291] width 25 height 25
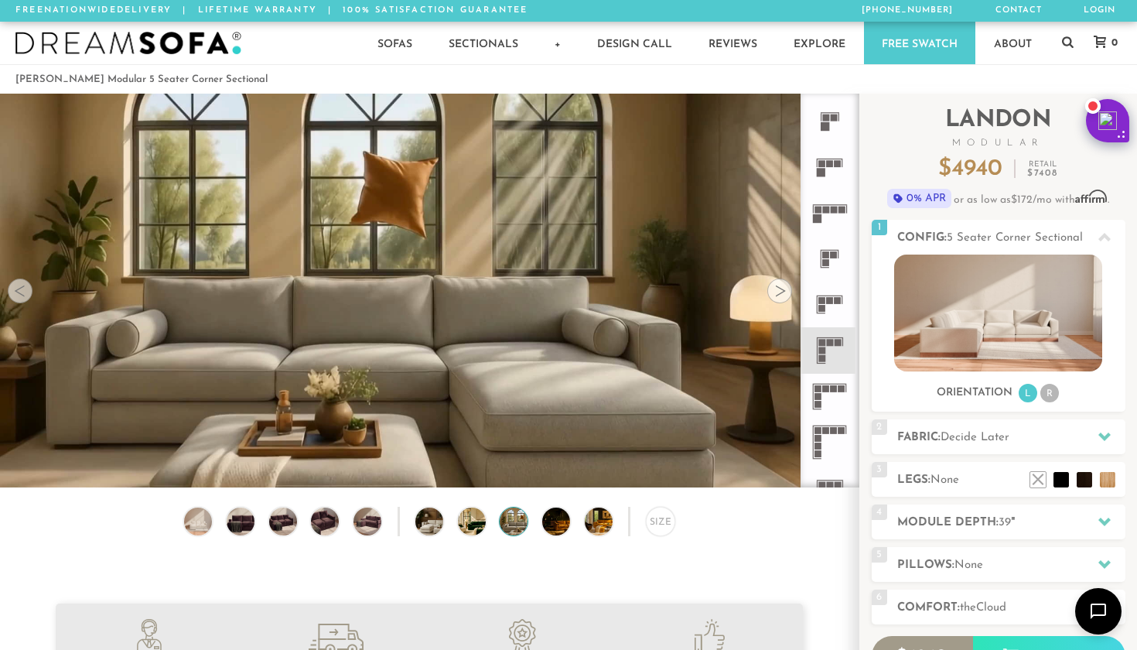
click at [782, 293] on div at bounding box center [780, 291] width 25 height 25
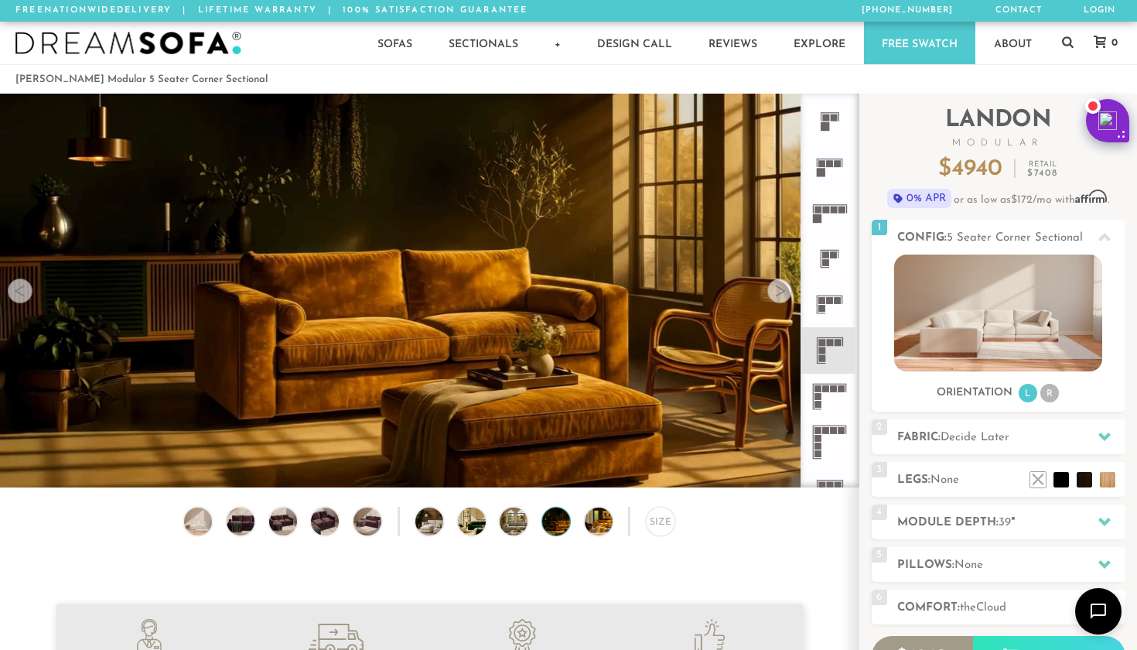
click at [782, 293] on div at bounding box center [780, 291] width 25 height 25
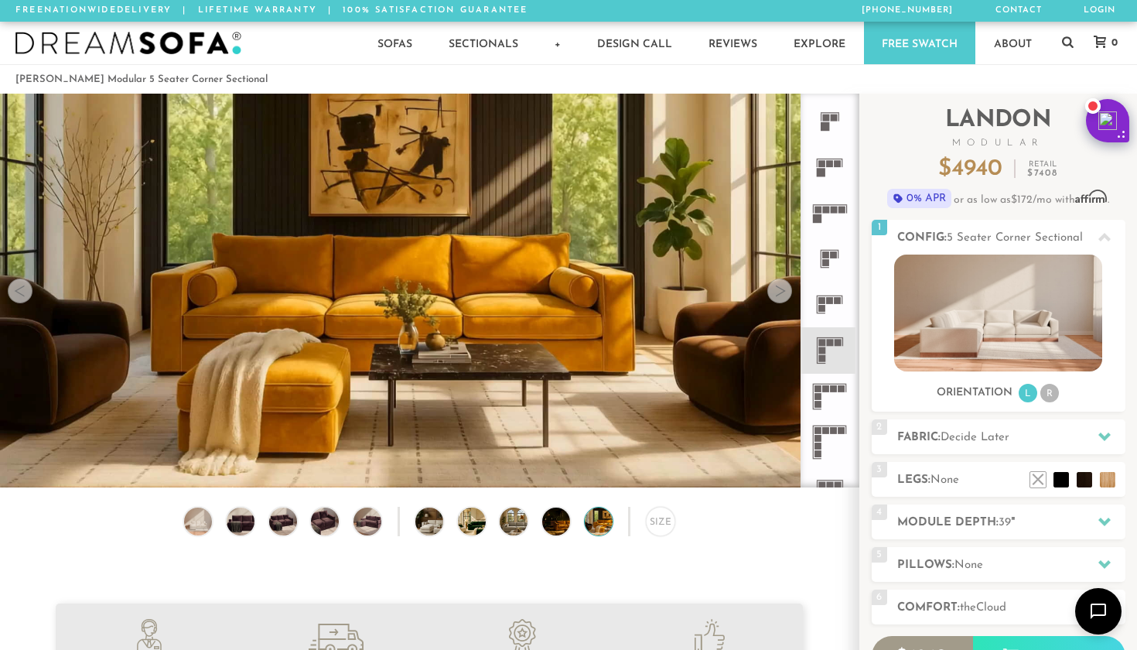
click at [782, 293] on div at bounding box center [780, 291] width 25 height 25
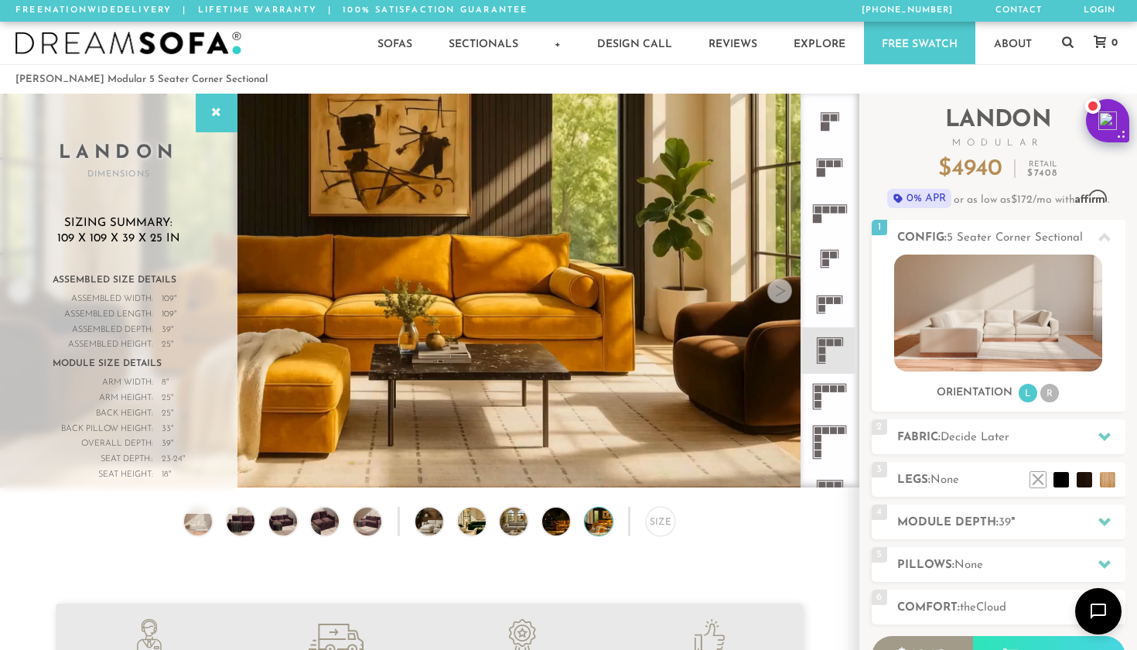
click at [782, 293] on div at bounding box center [780, 291] width 25 height 25
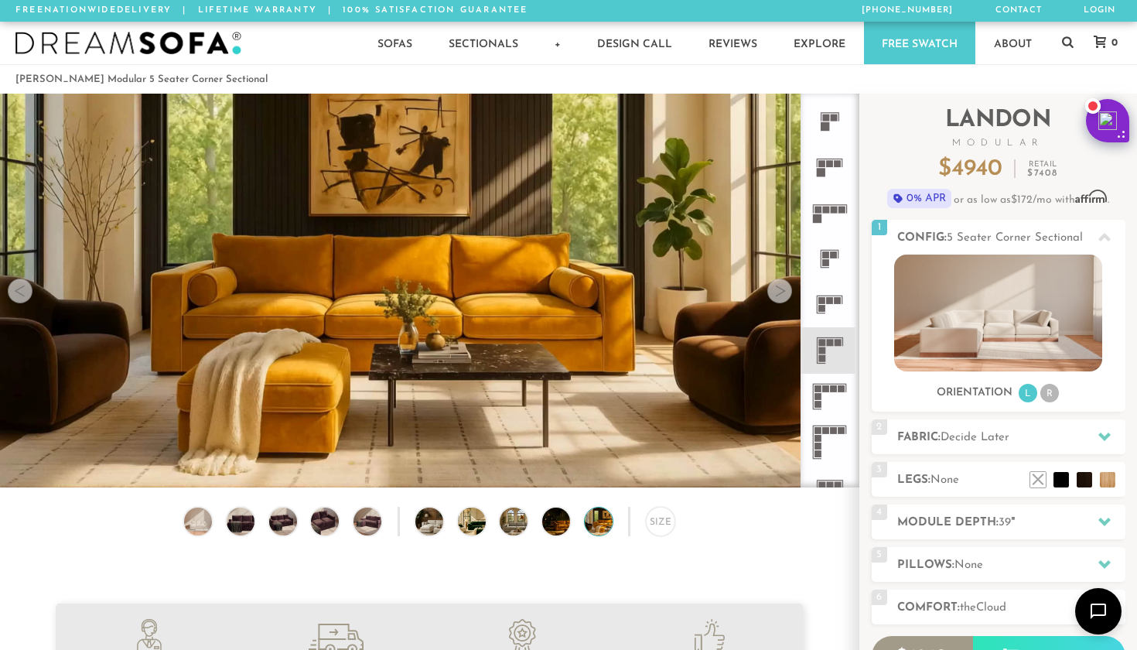
click at [781, 293] on div at bounding box center [780, 291] width 25 height 25
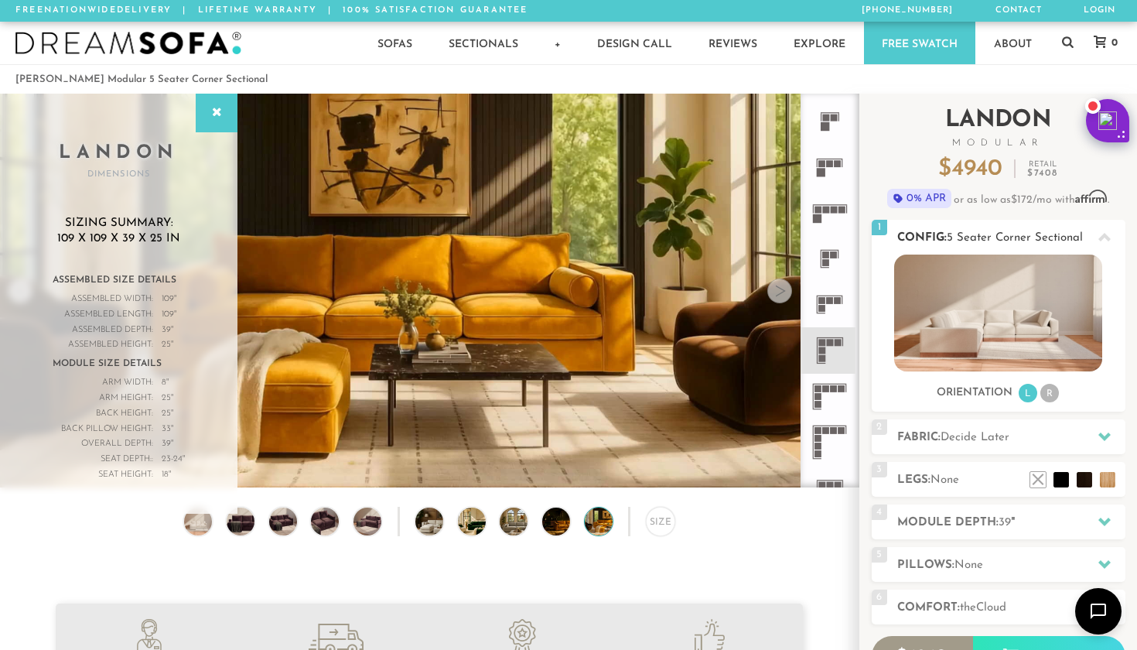
click at [1098, 228] on div at bounding box center [1105, 237] width 32 height 32
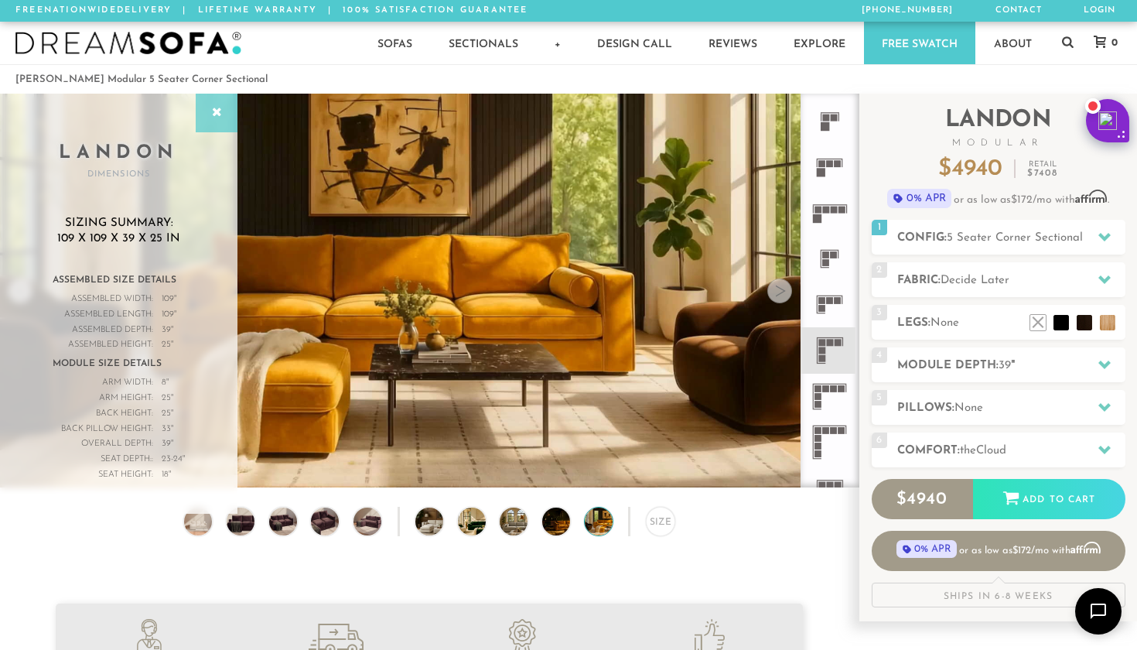
click at [200, 121] on div at bounding box center [217, 113] width 42 height 39
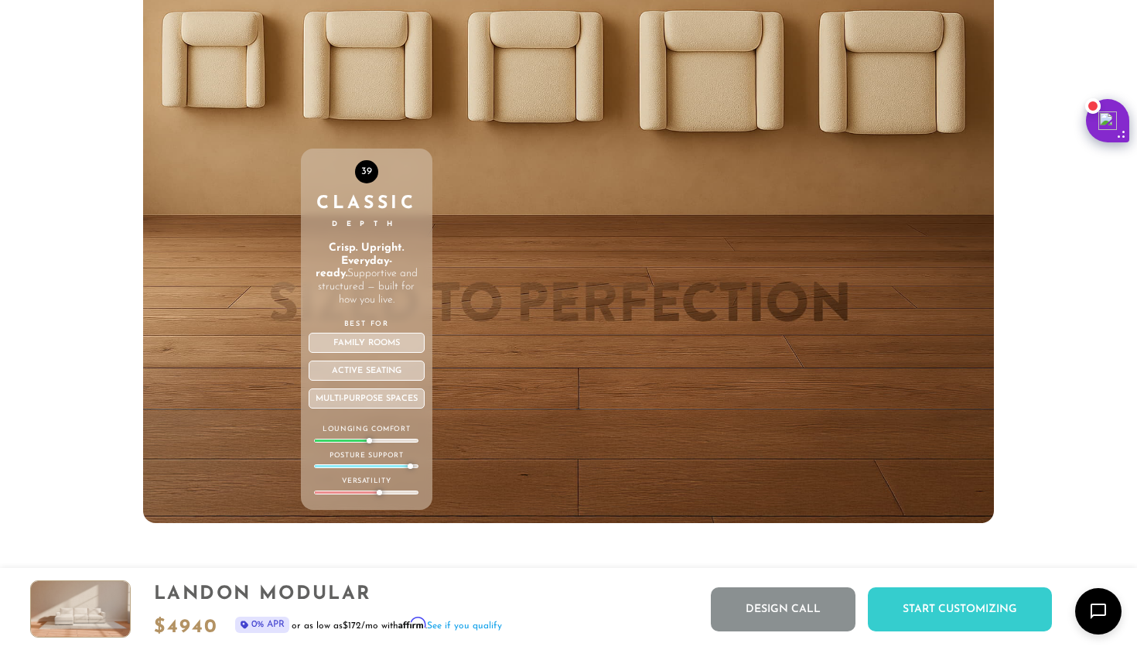
scroll to position [5365, 0]
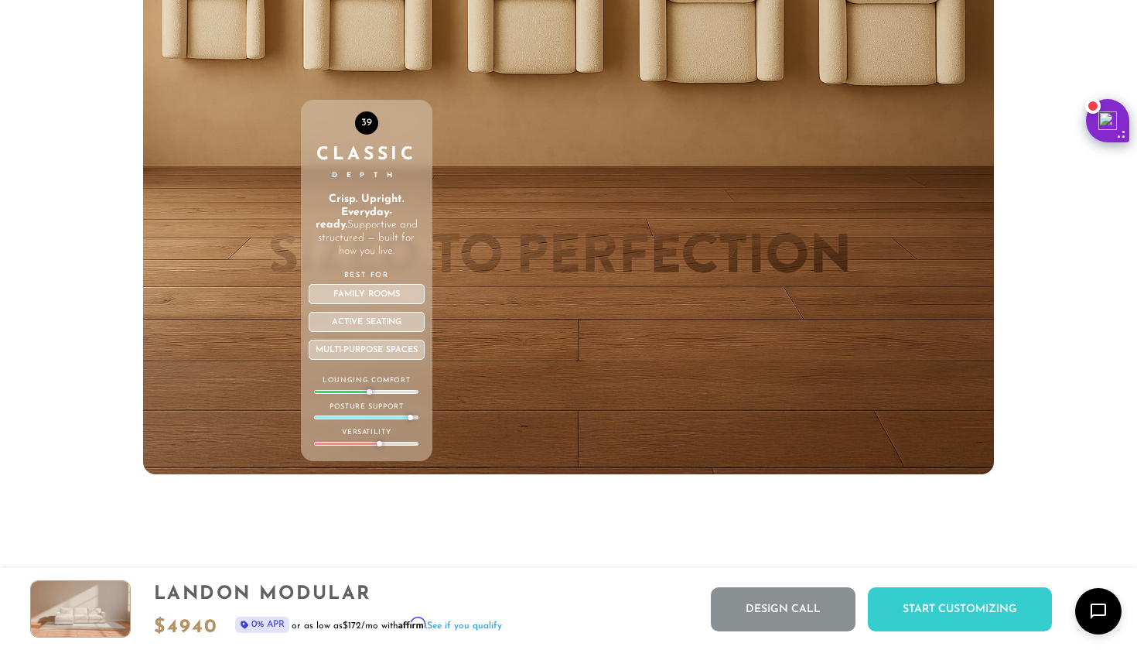
click at [371, 329] on div "Active Seating" at bounding box center [367, 322] width 117 height 20
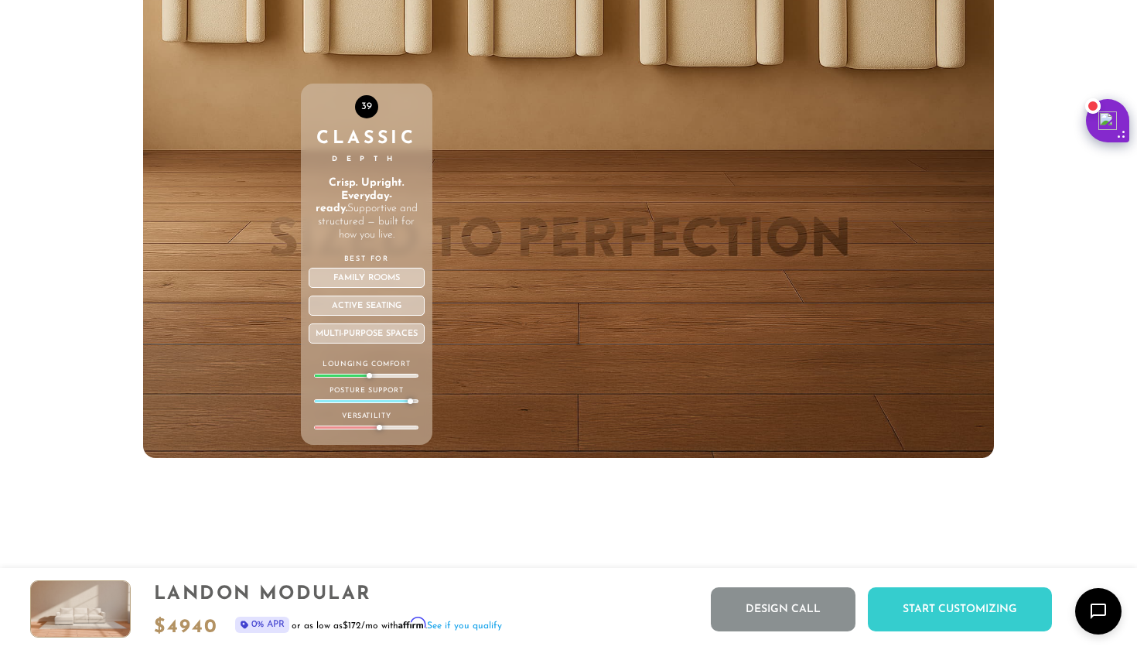
drag, startPoint x: 366, startPoint y: 380, endPoint x: 351, endPoint y: 378, distance: 15.6
click at [351, 378] on div "39 Classic Depth Crisp. Upright. Everyday-ready. Supportive and structured — bu…" at bounding box center [367, 264] width 132 height 361
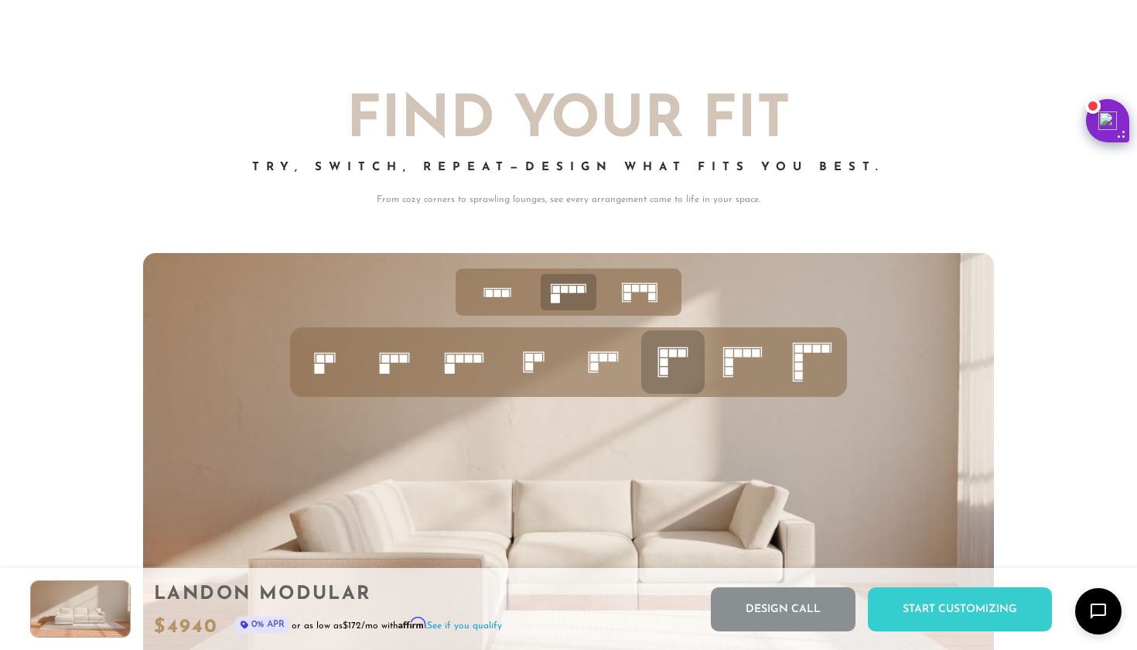
scroll to position [5840, 0]
click at [597, 368] on rect at bounding box center [594, 367] width 8 height 8
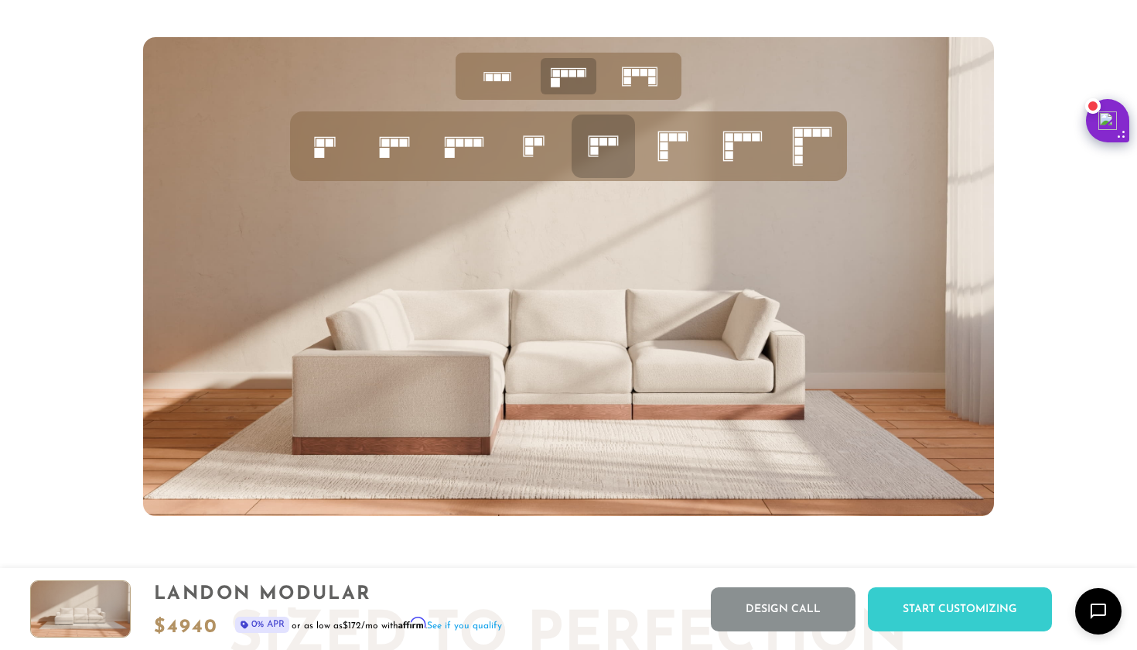
scroll to position [6091, 0]
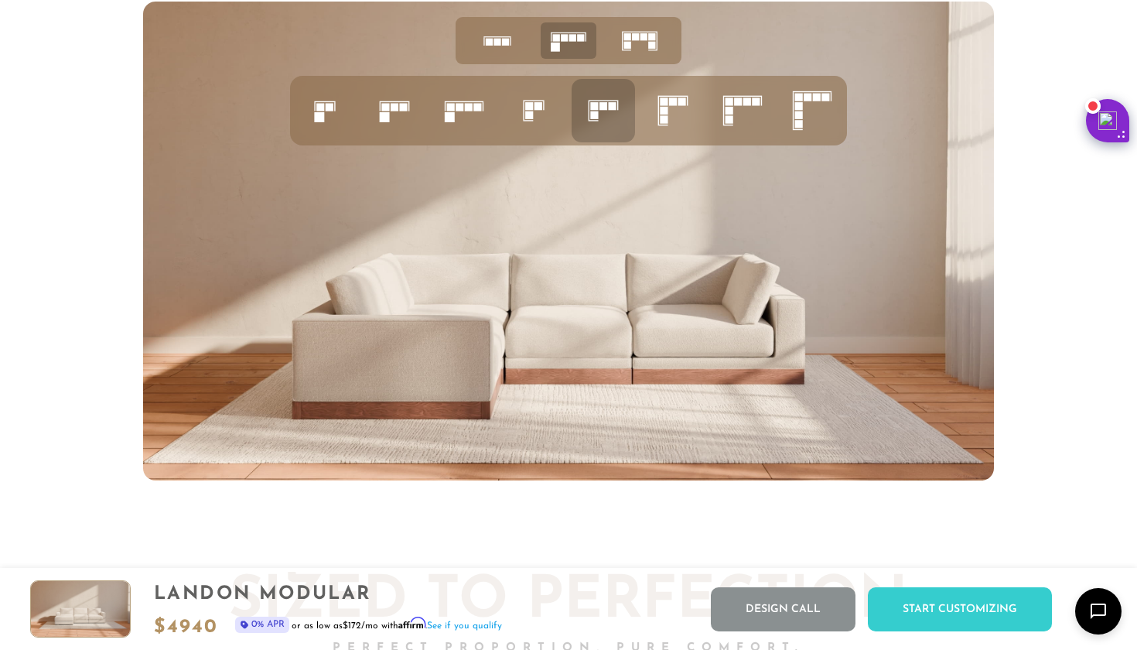
click at [673, 106] on rect at bounding box center [673, 102] width 8 height 8
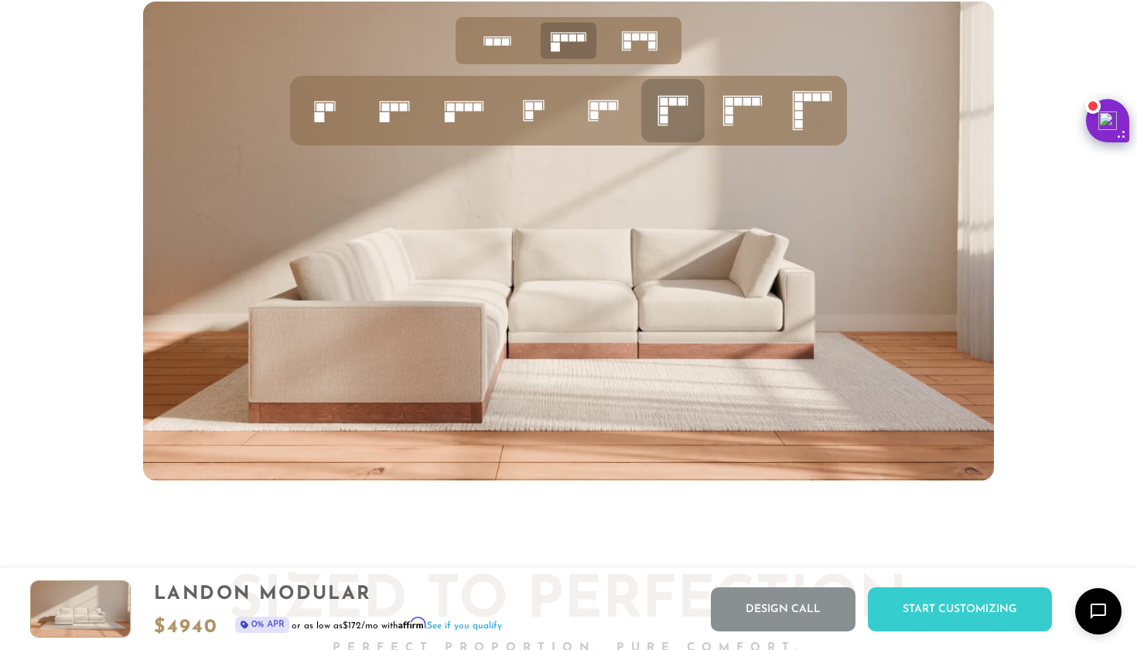
click at [750, 120] on icon at bounding box center [743, 110] width 53 height 53
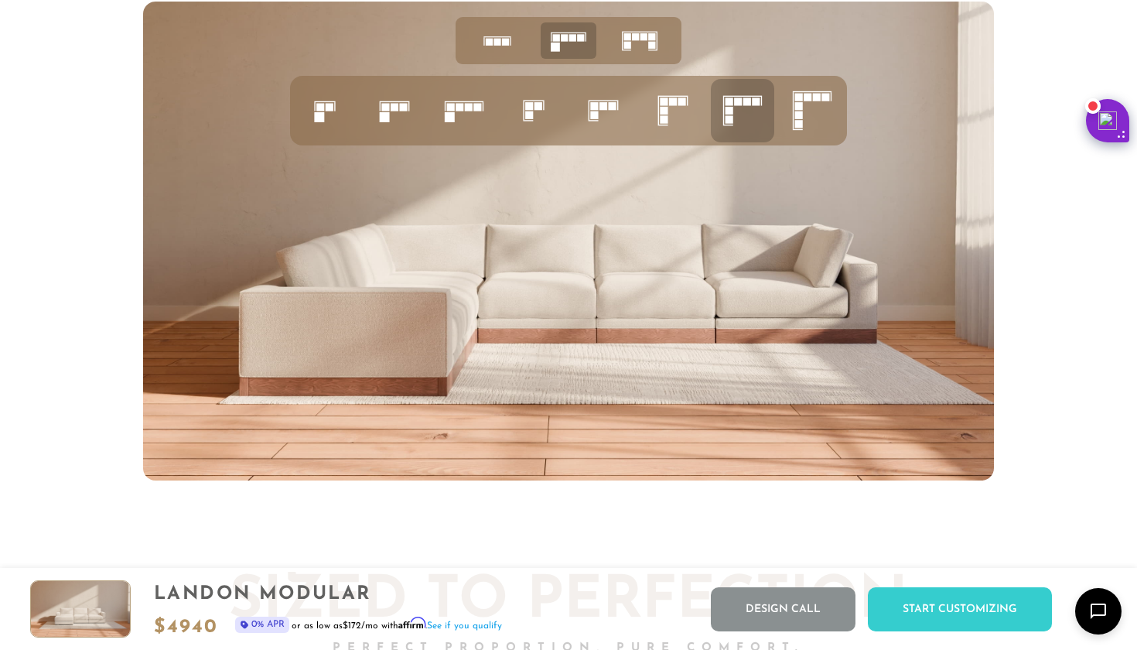
click at [792, 97] on icon at bounding box center [812, 110] width 53 height 53
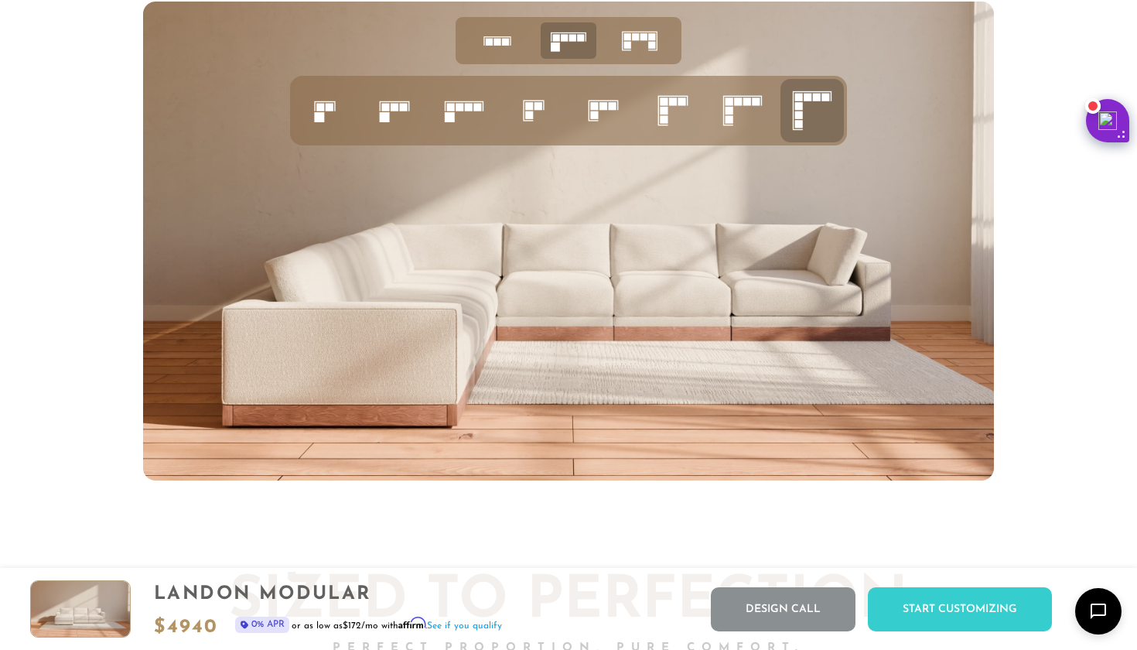
click at [755, 112] on icon at bounding box center [743, 110] width 53 height 53
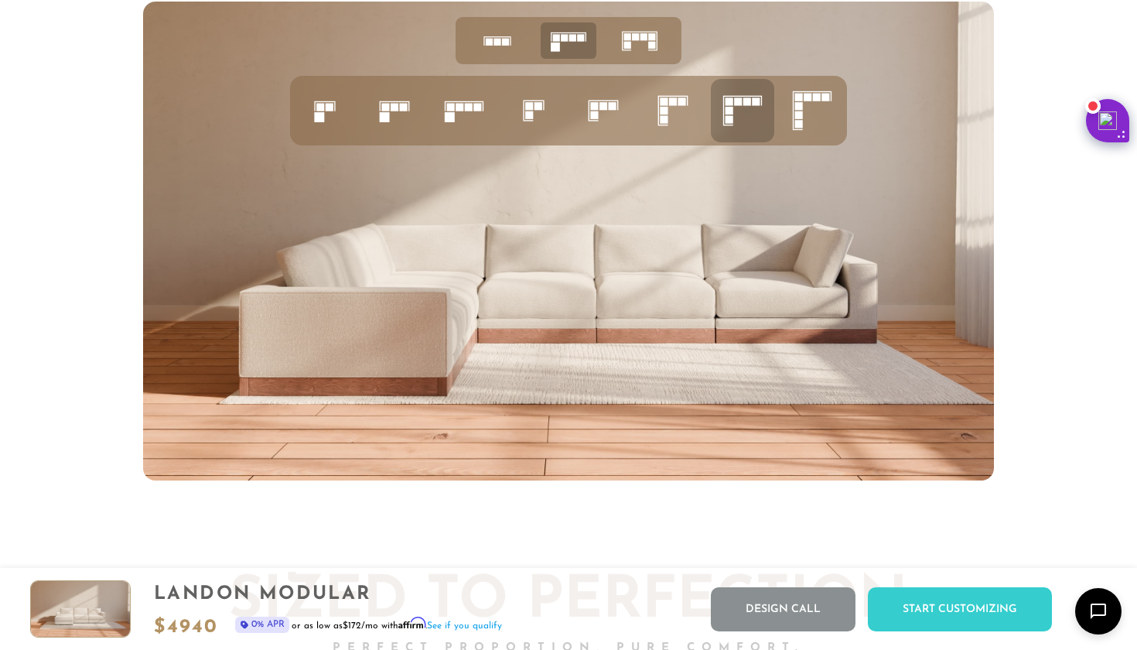
click at [795, 108] on icon at bounding box center [812, 110] width 53 height 53
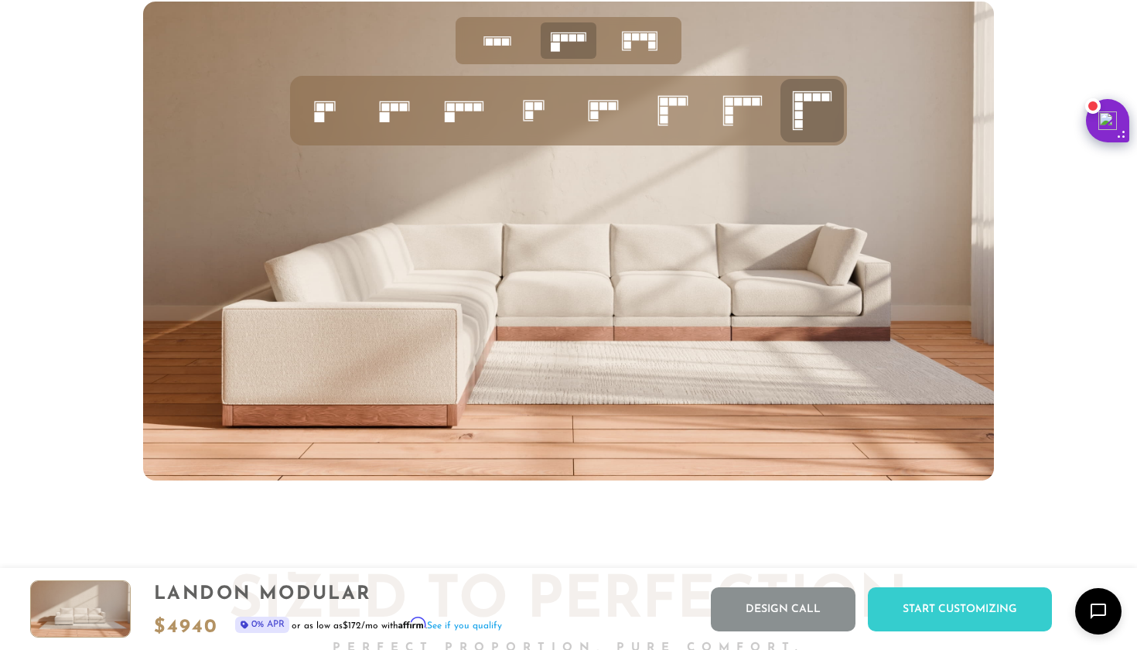
click at [758, 119] on icon at bounding box center [743, 110] width 53 height 53
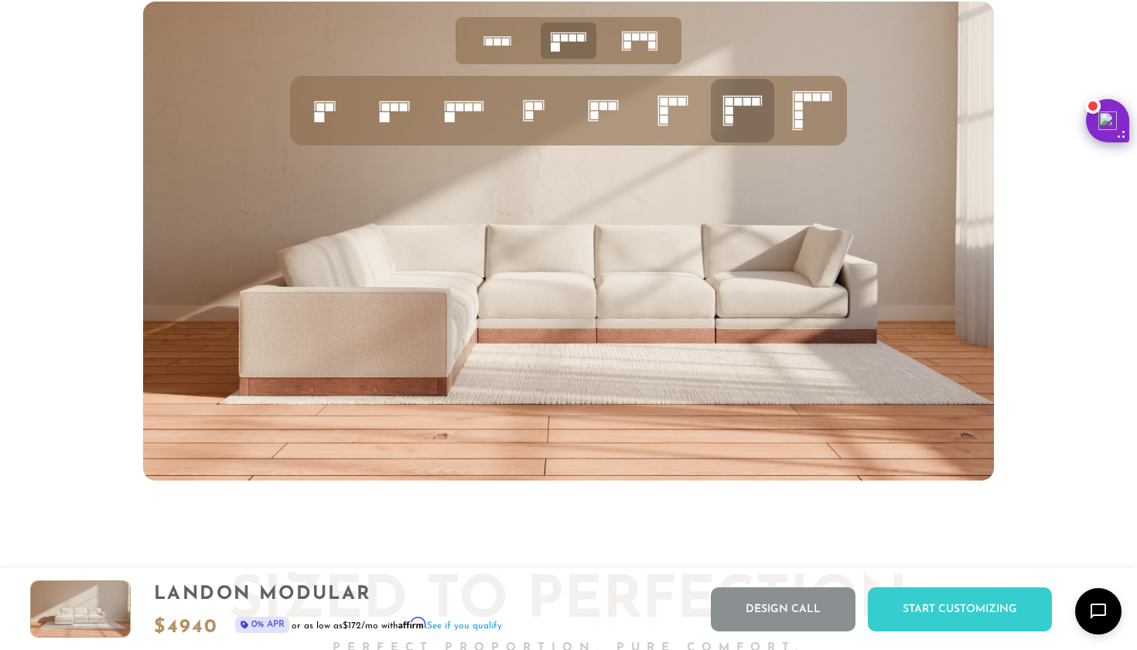
click at [680, 129] on icon at bounding box center [673, 110] width 53 height 53
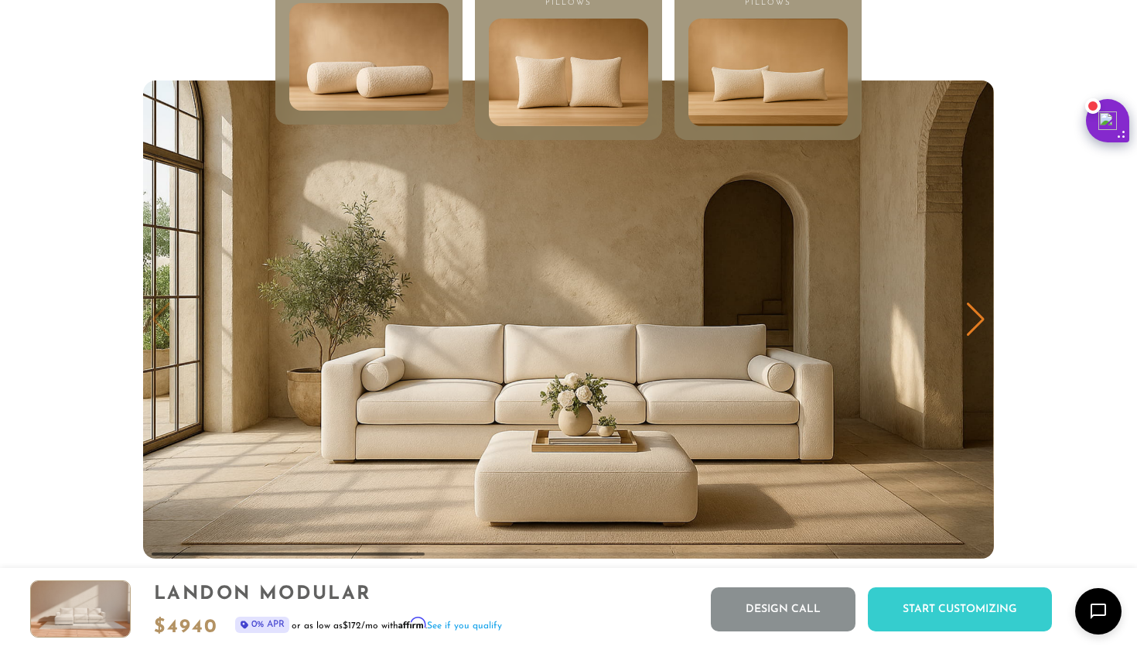
scroll to position [7574, 0]
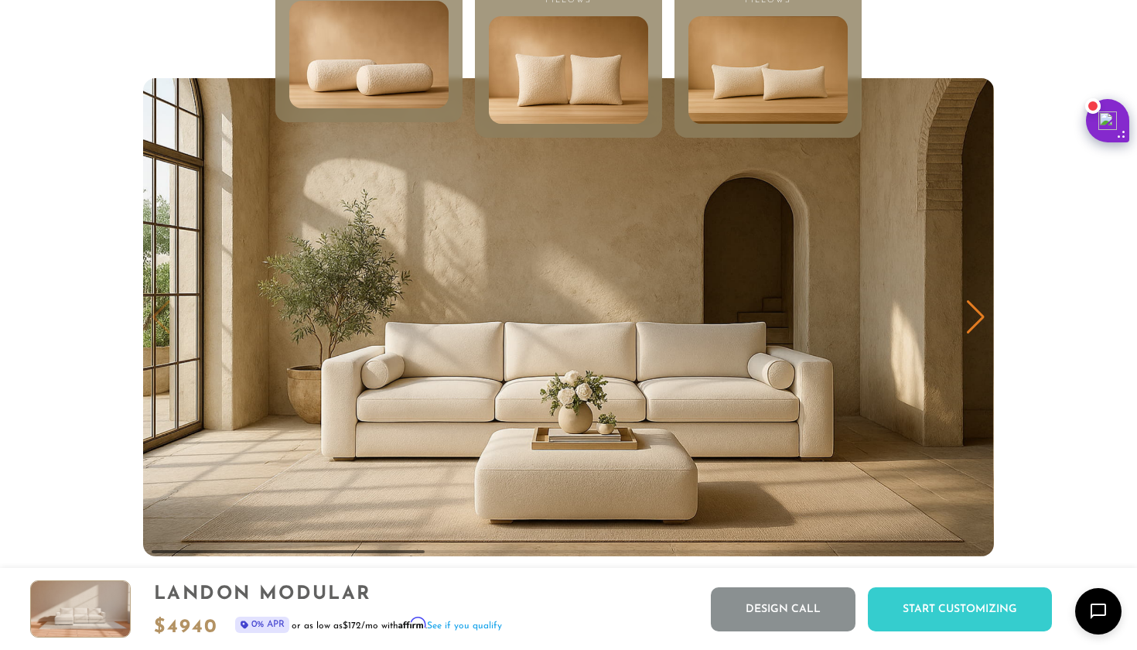
click at [980, 323] on div "Next slide" at bounding box center [976, 317] width 21 height 34
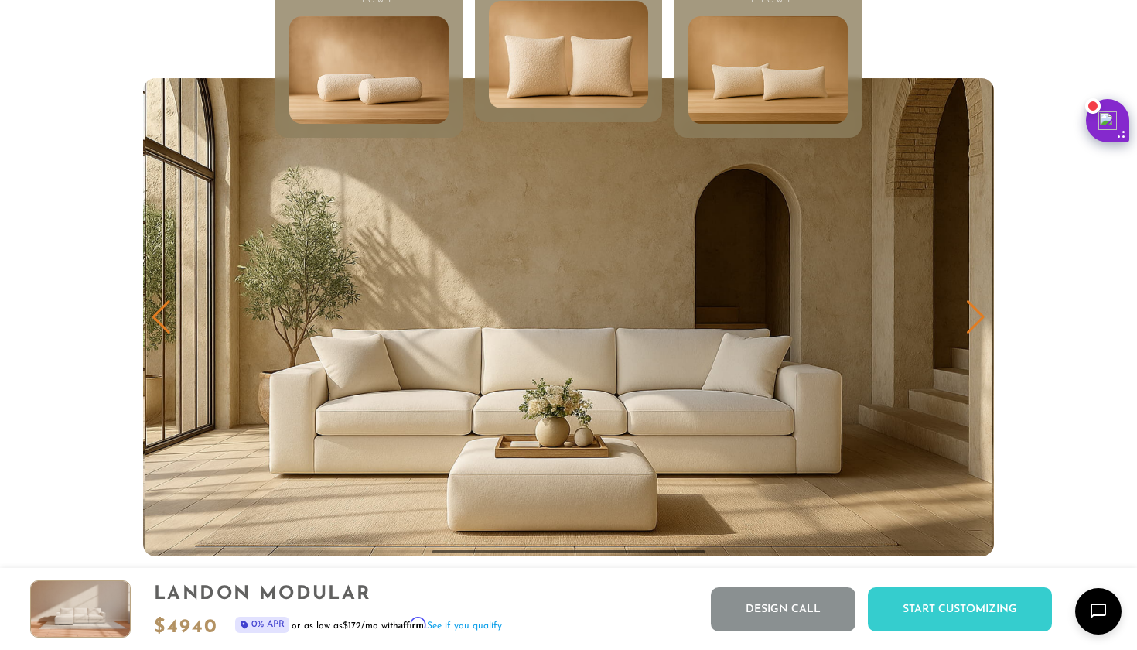
click at [980, 323] on div "Next slide" at bounding box center [976, 317] width 21 height 34
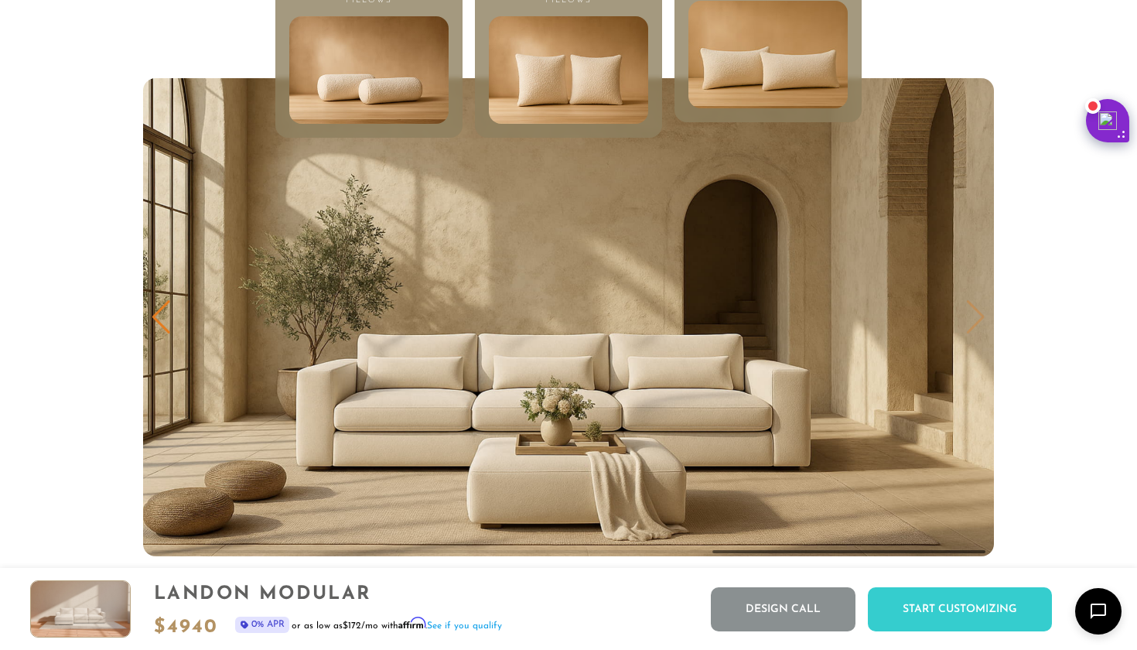
click at [980, 323] on img "3 / 3" at bounding box center [568, 317] width 851 height 478
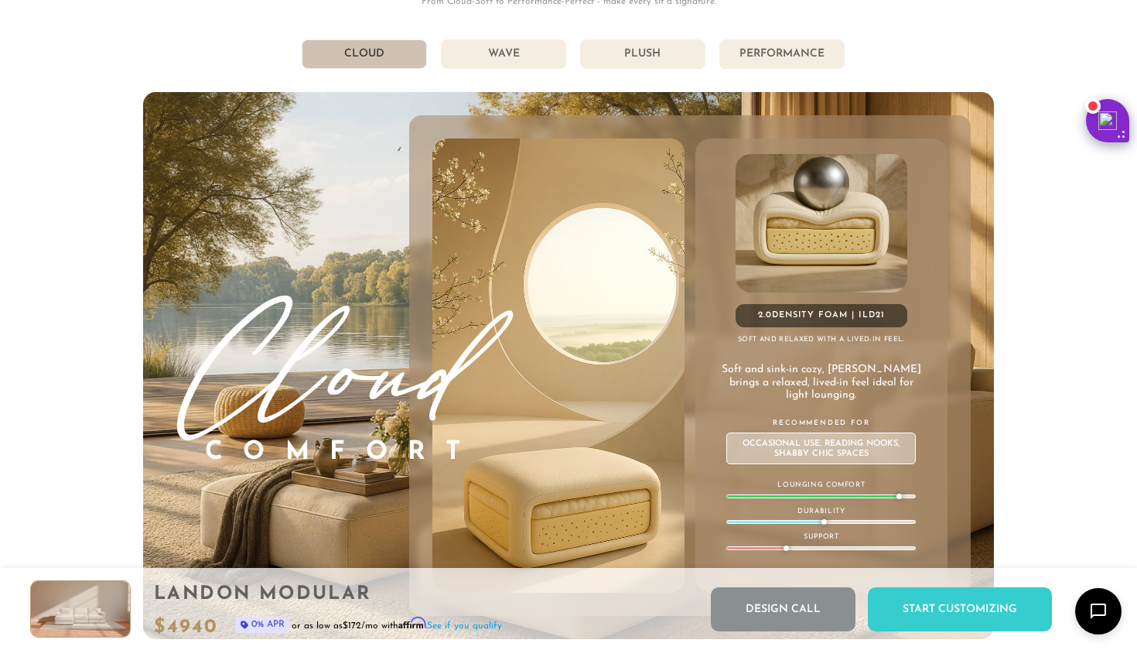
scroll to position [8315, 0]
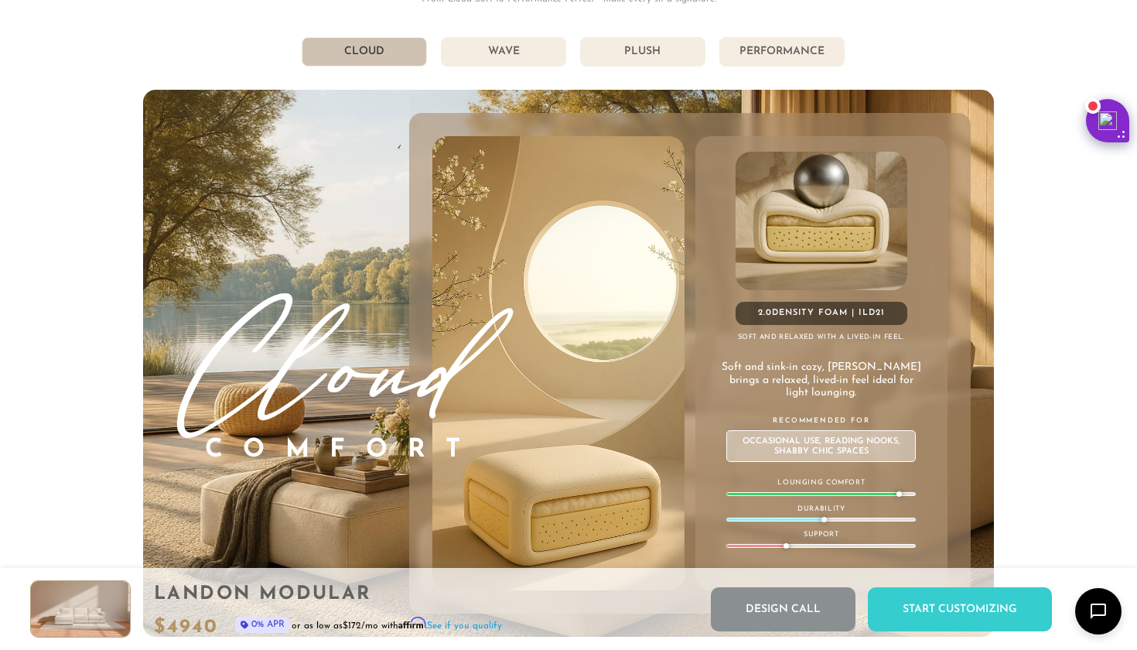
click at [488, 60] on li "Wave" at bounding box center [503, 51] width 125 height 29
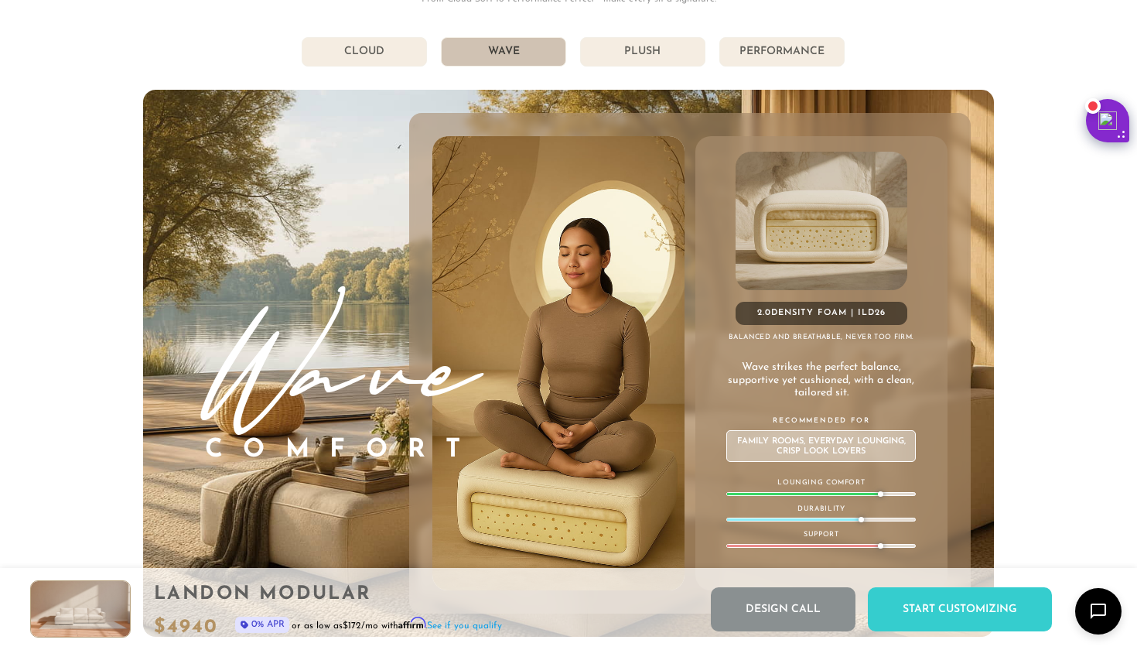
click at [617, 50] on li "Plush" at bounding box center [642, 51] width 125 height 29
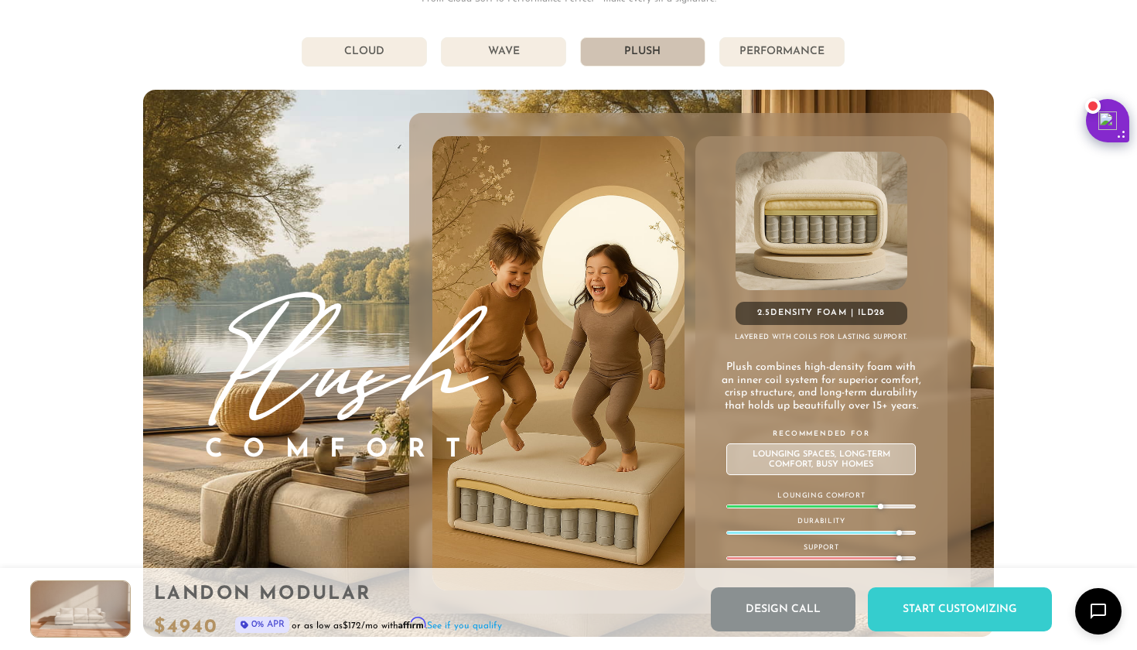
click at [338, 60] on li "Cloud" at bounding box center [364, 51] width 125 height 29
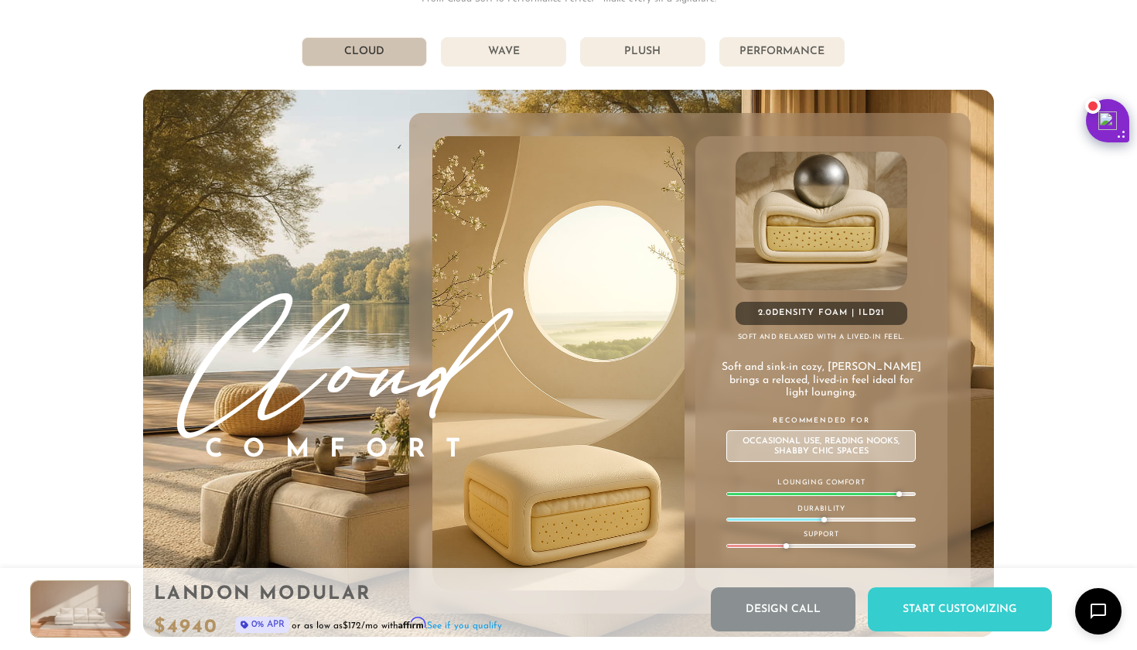
click at [659, 55] on li "Plush" at bounding box center [642, 51] width 125 height 29
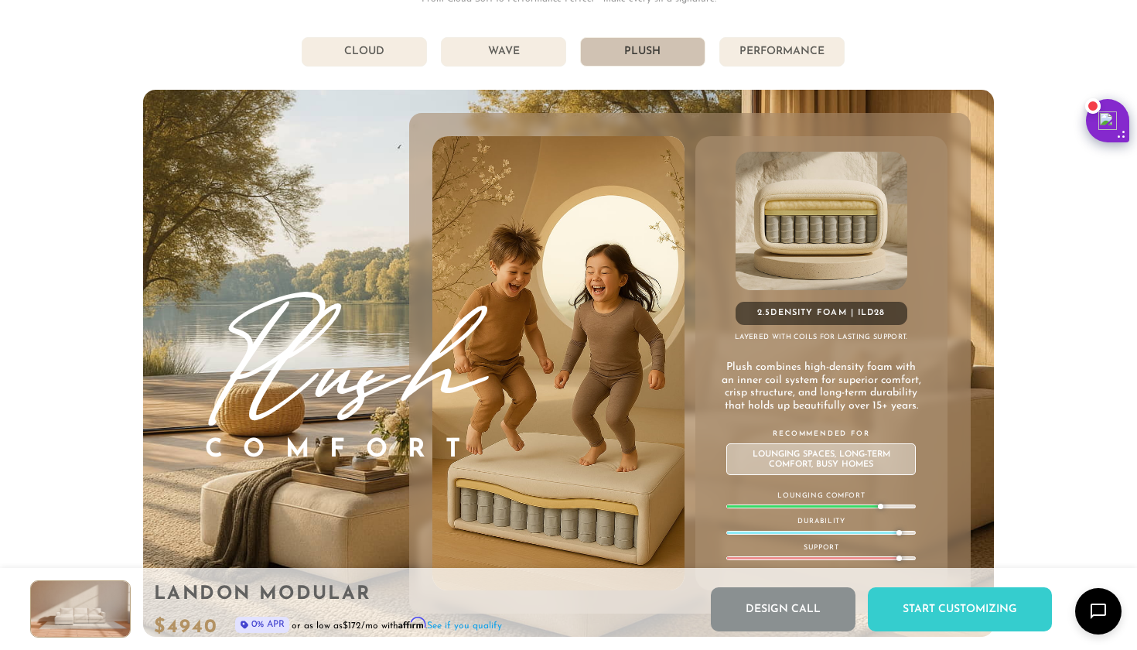
click at [778, 50] on li "Performance" at bounding box center [782, 51] width 125 height 29
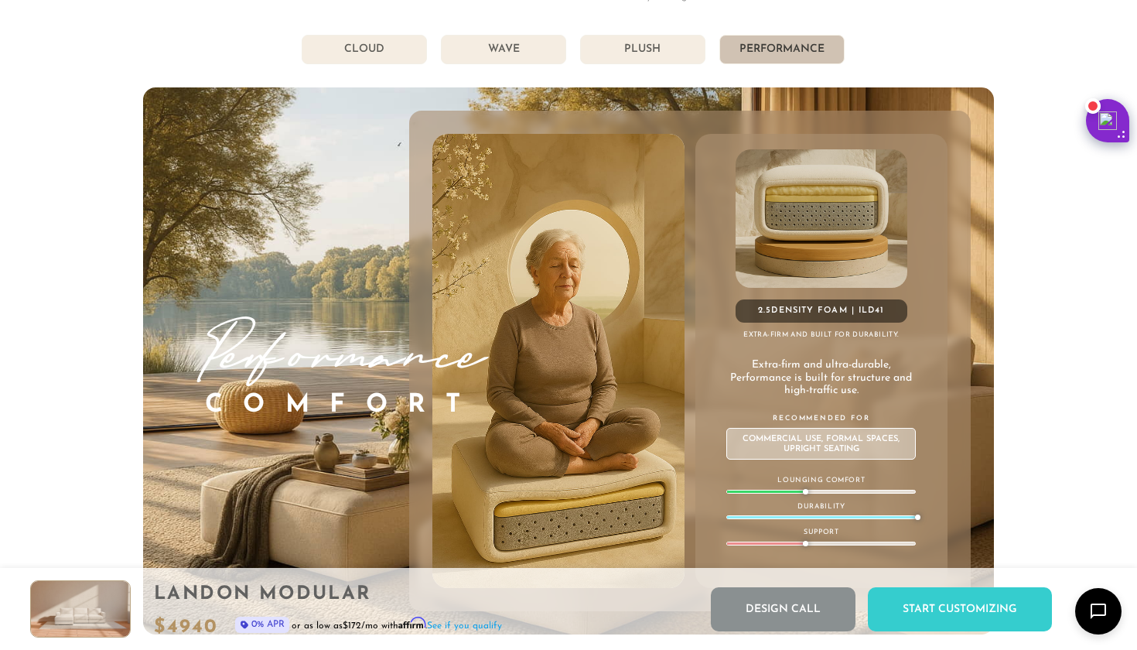
scroll to position [8317, 0]
click at [614, 46] on li "Plush" at bounding box center [642, 49] width 125 height 29
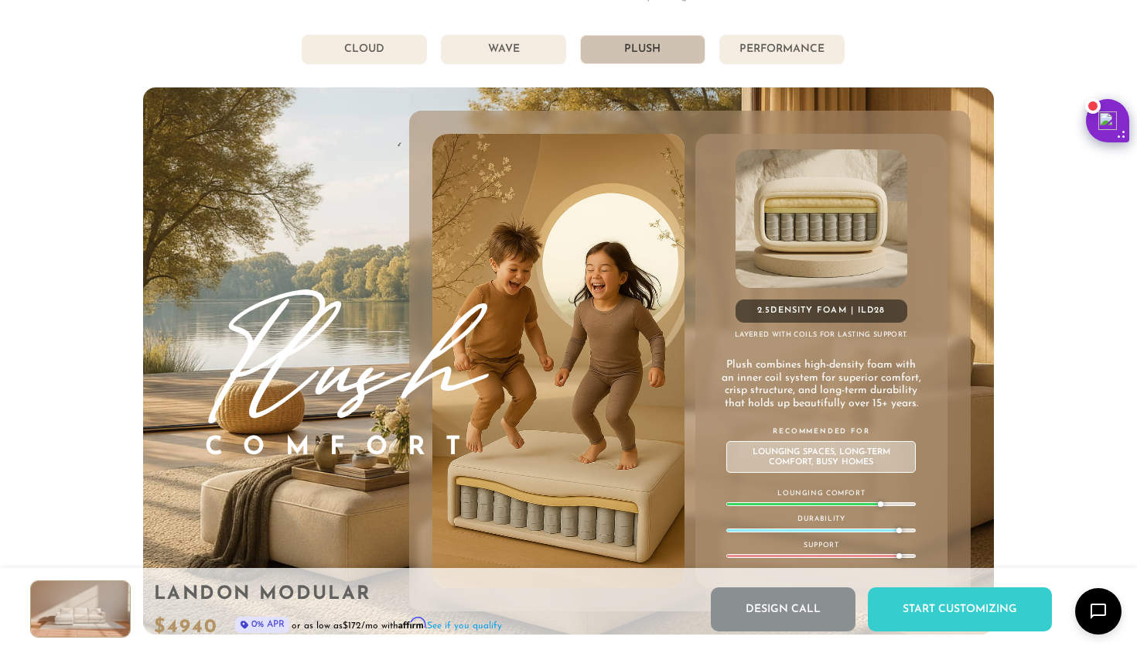
click at [542, 56] on li "Wave" at bounding box center [503, 49] width 125 height 29
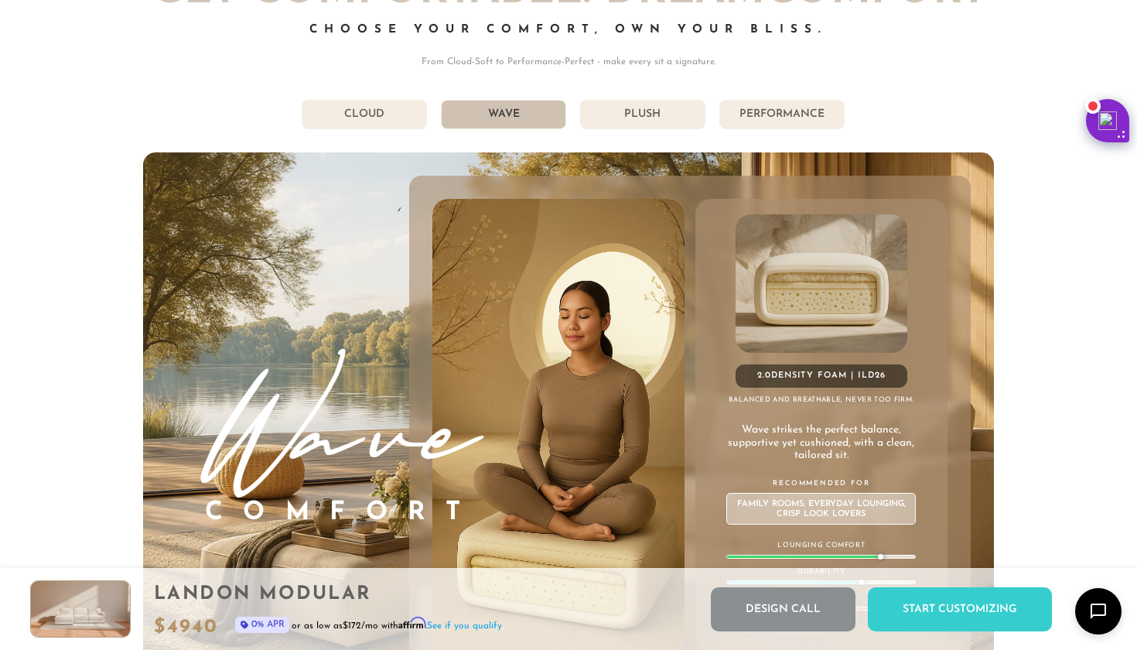
scroll to position [8252, 0]
click at [614, 114] on li "Plush" at bounding box center [642, 114] width 125 height 29
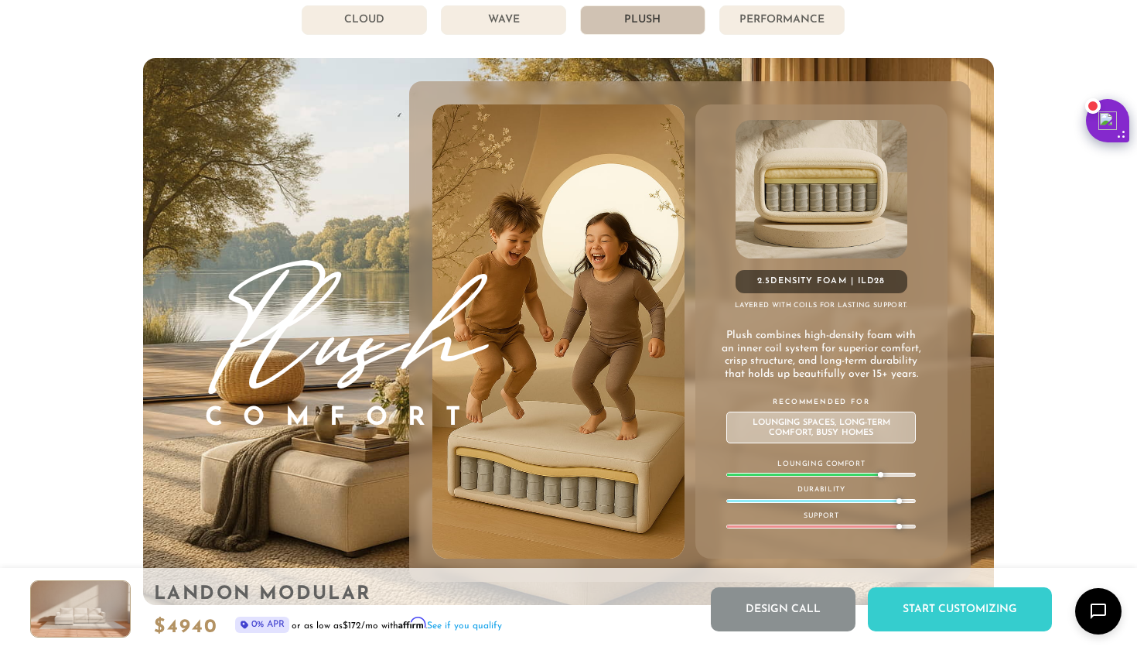
scroll to position [8345, 0]
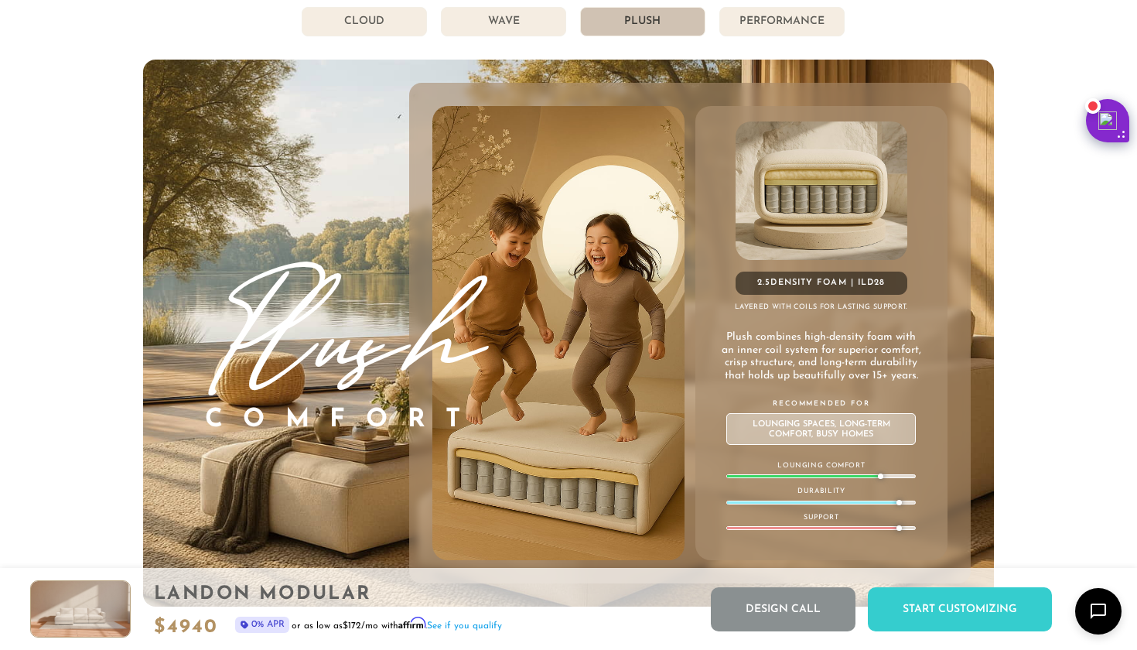
click at [521, 23] on li "Wave" at bounding box center [503, 21] width 125 height 29
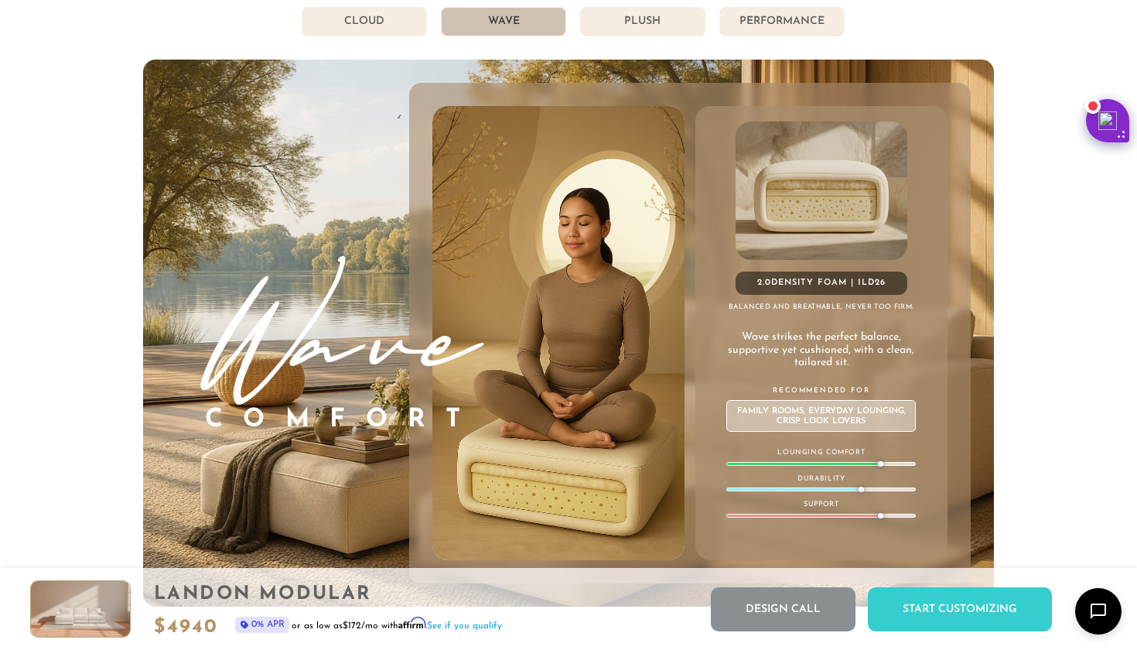
click at [393, 22] on li "Cloud" at bounding box center [364, 21] width 125 height 29
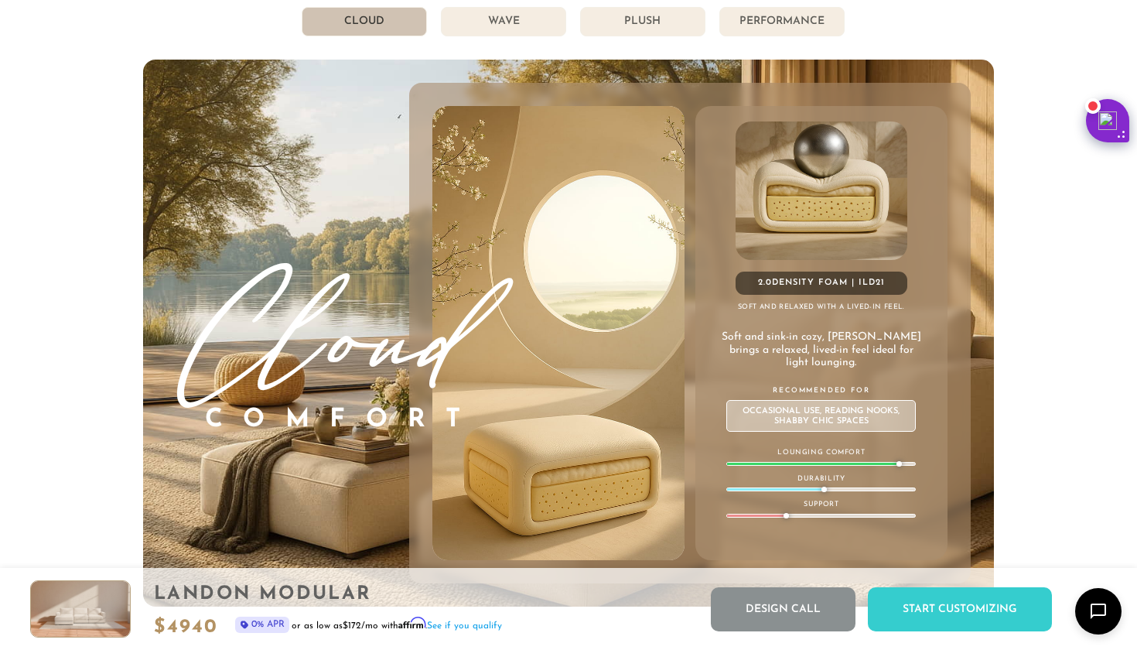
click at [484, 19] on li "Wave" at bounding box center [503, 21] width 125 height 29
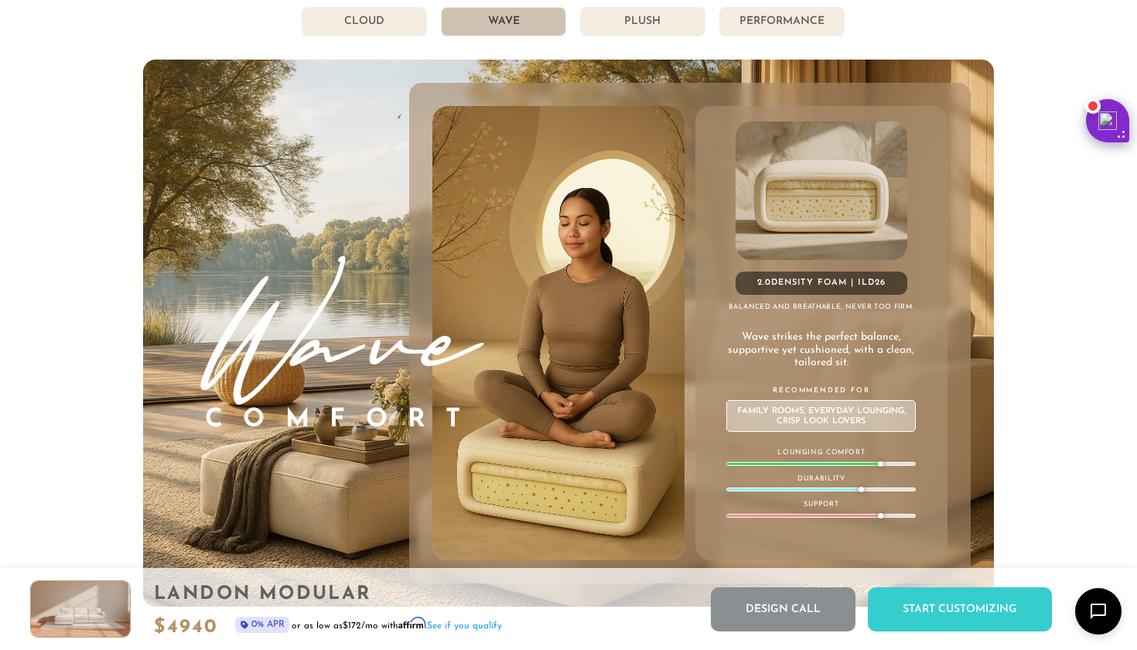
click at [661, 27] on li "Plush" at bounding box center [642, 21] width 125 height 29
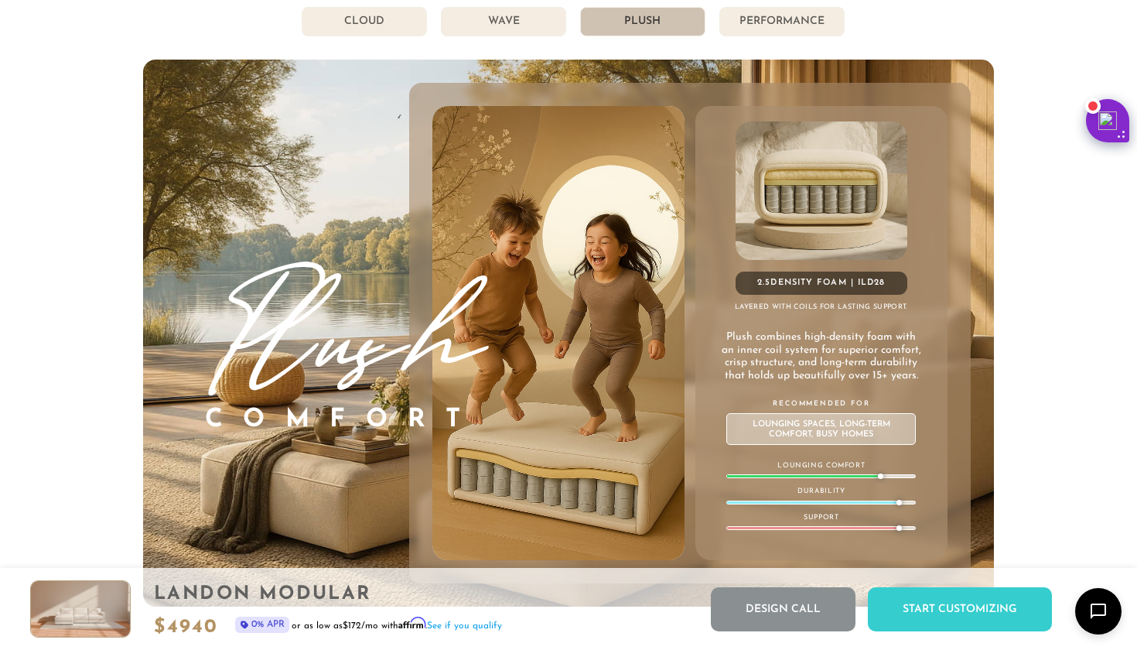
click at [533, 29] on li "Wave" at bounding box center [503, 21] width 125 height 29
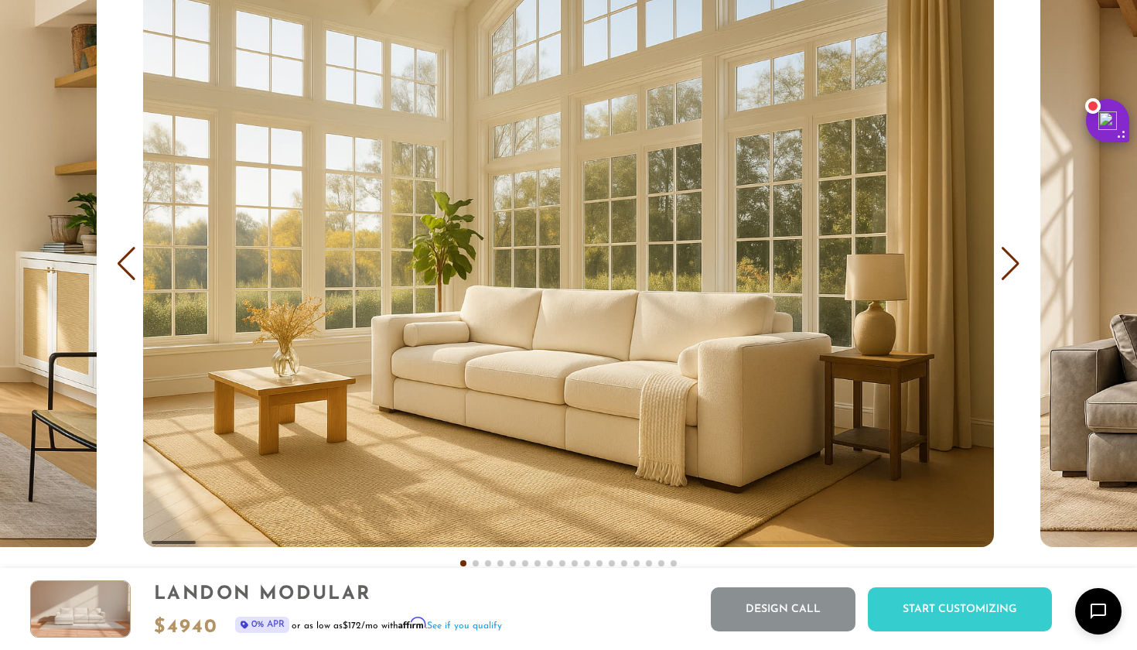
scroll to position [9193, 0]
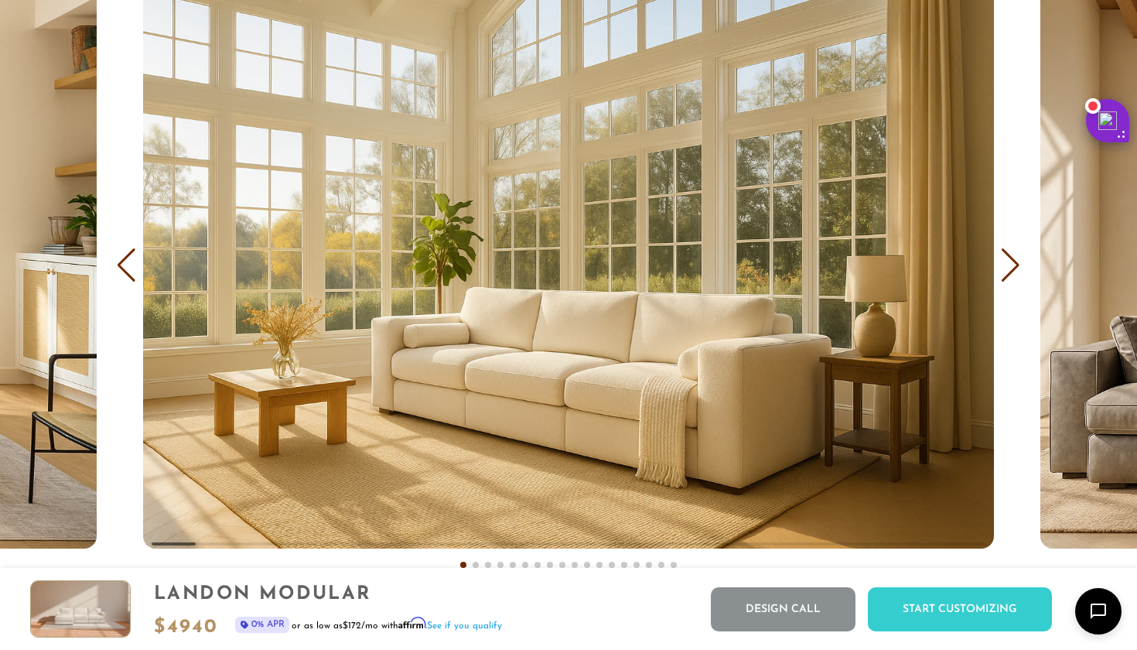
click at [1018, 266] on div "Next slide" at bounding box center [1011, 265] width 21 height 34
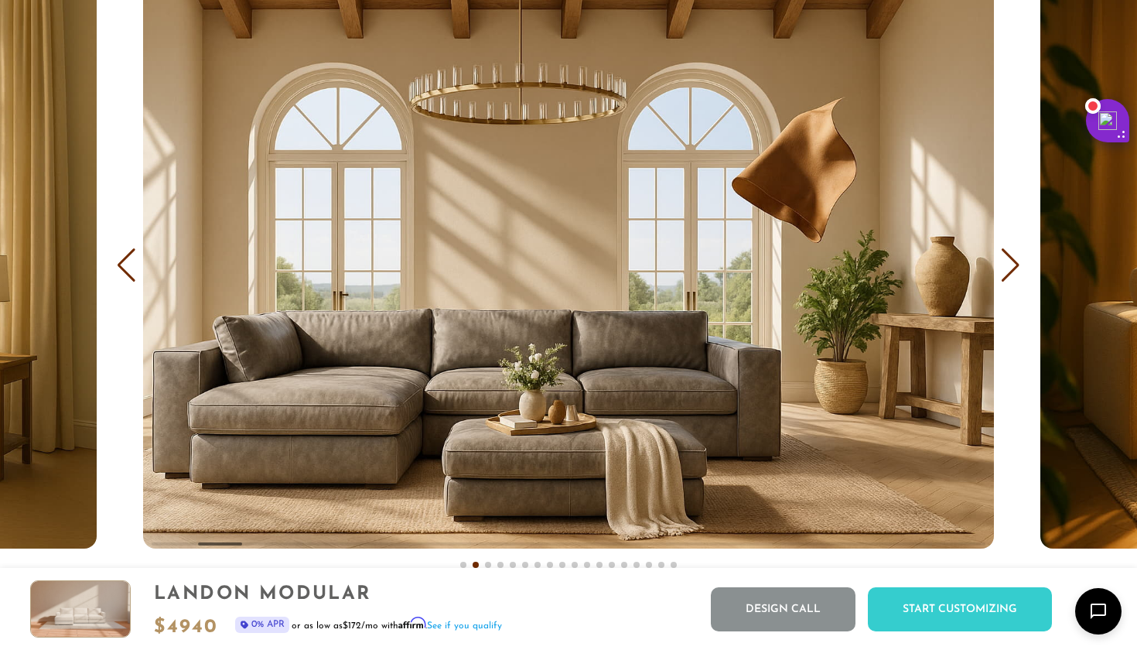
click at [1018, 266] on div "Next slide" at bounding box center [1011, 265] width 21 height 34
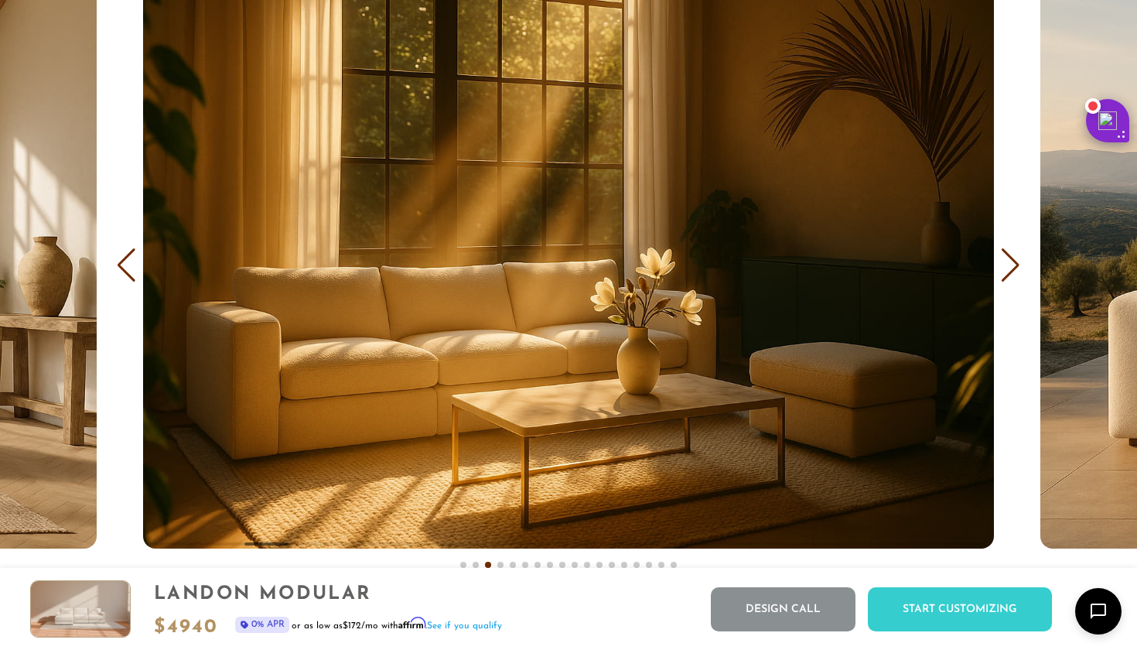
click at [1018, 266] on div "Next slide" at bounding box center [1011, 265] width 21 height 34
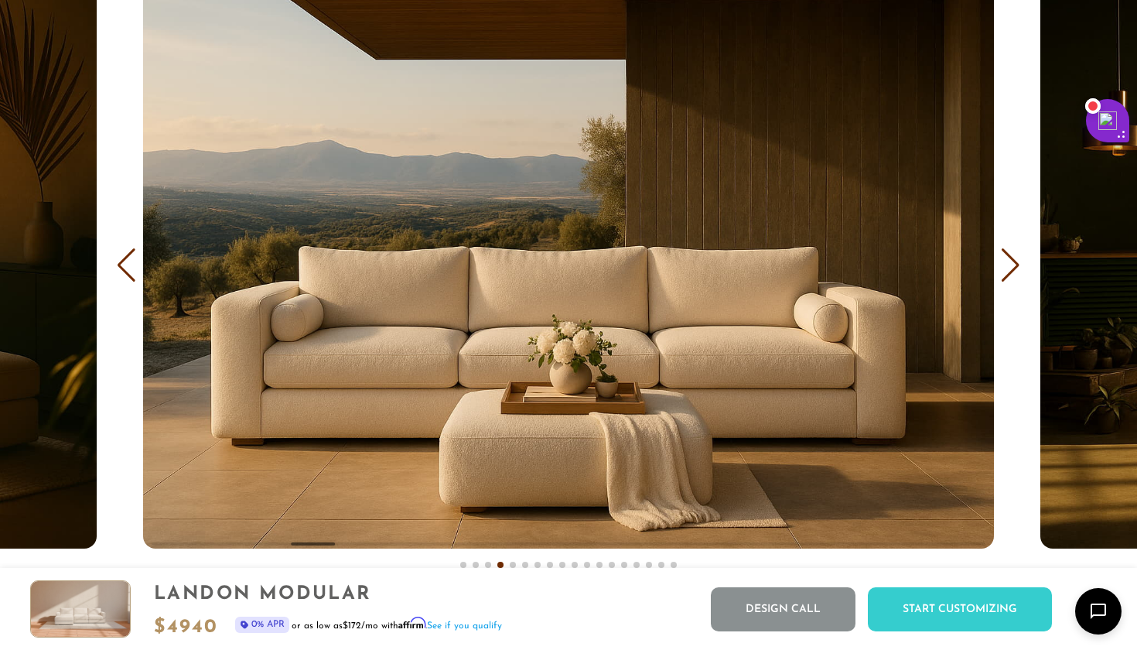
click at [1018, 266] on div "Next slide" at bounding box center [1011, 265] width 21 height 34
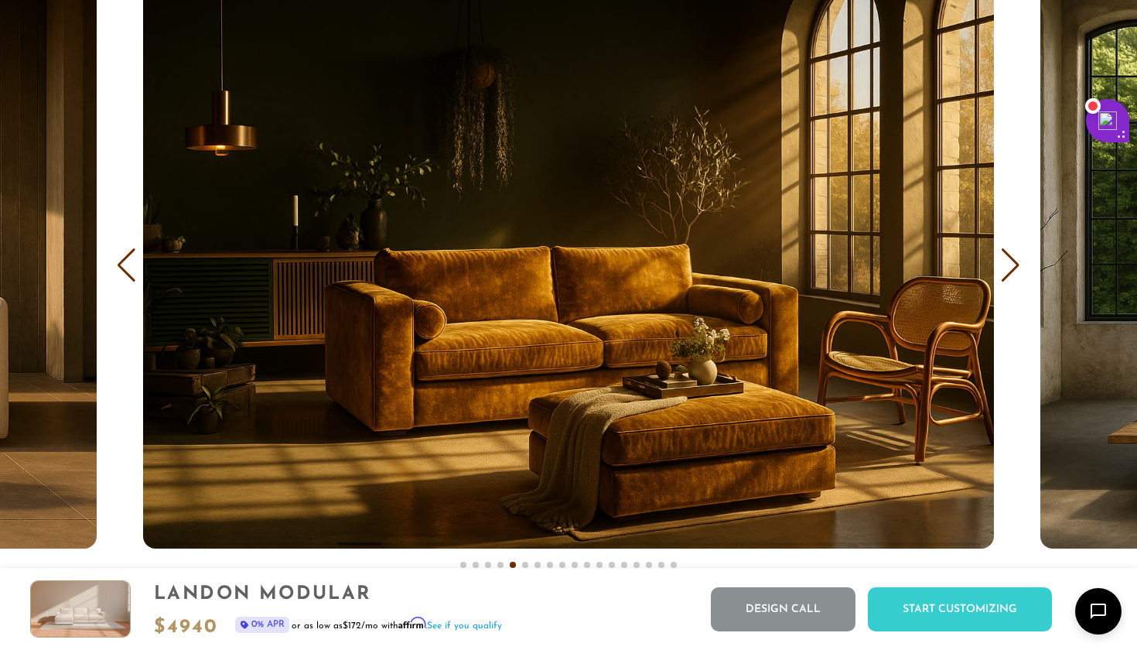
click at [1018, 266] on div "Next slide" at bounding box center [1011, 265] width 21 height 34
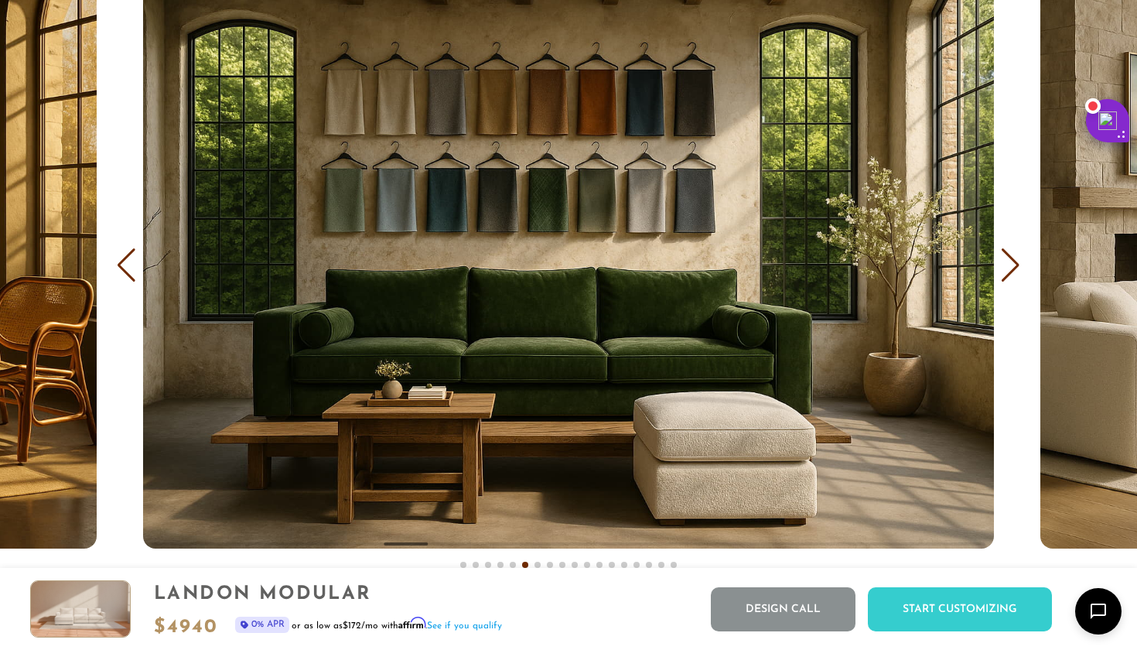
click at [1018, 266] on div "Next slide" at bounding box center [1011, 265] width 21 height 34
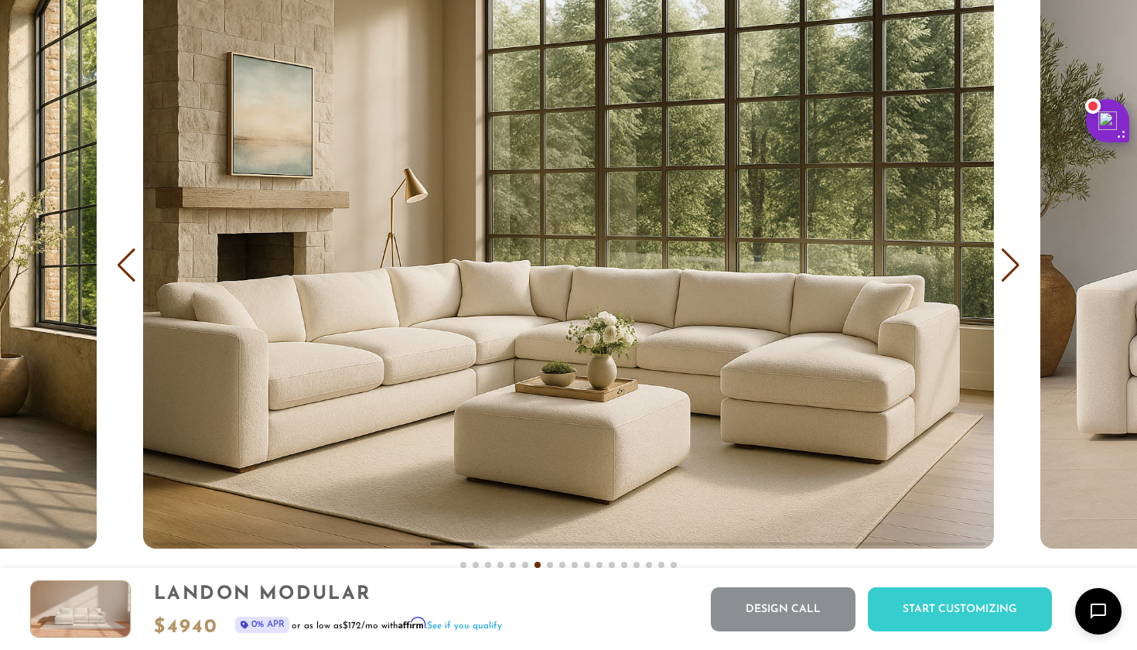
click at [1018, 266] on div "Next slide" at bounding box center [1011, 265] width 21 height 34
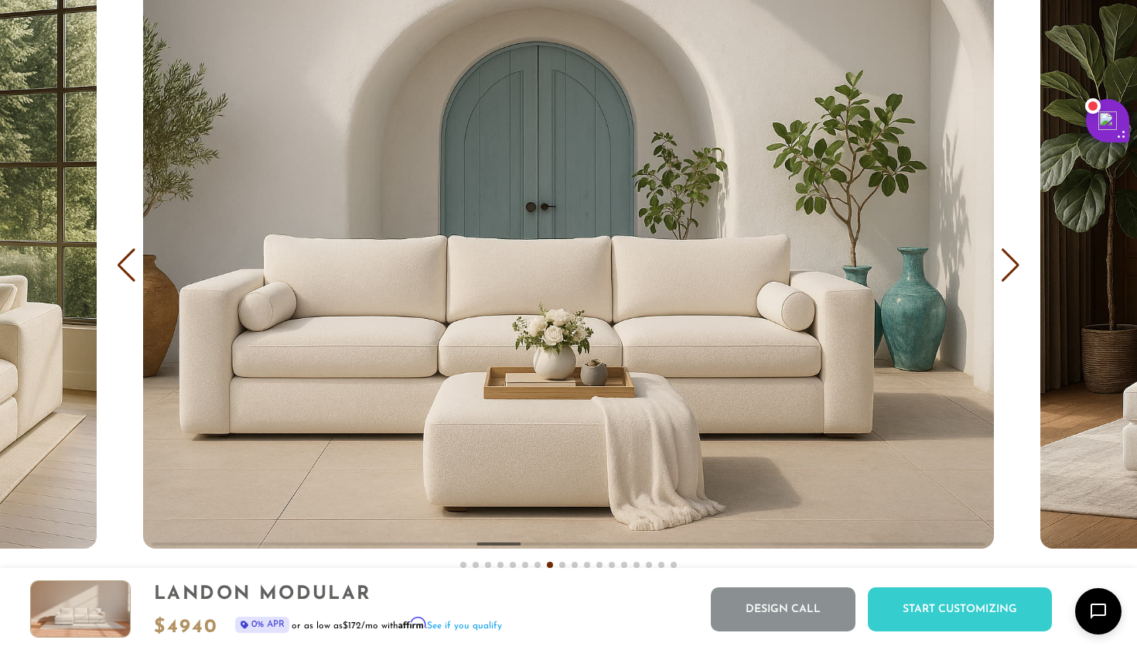
click at [1018, 266] on div "Next slide" at bounding box center [1011, 265] width 21 height 34
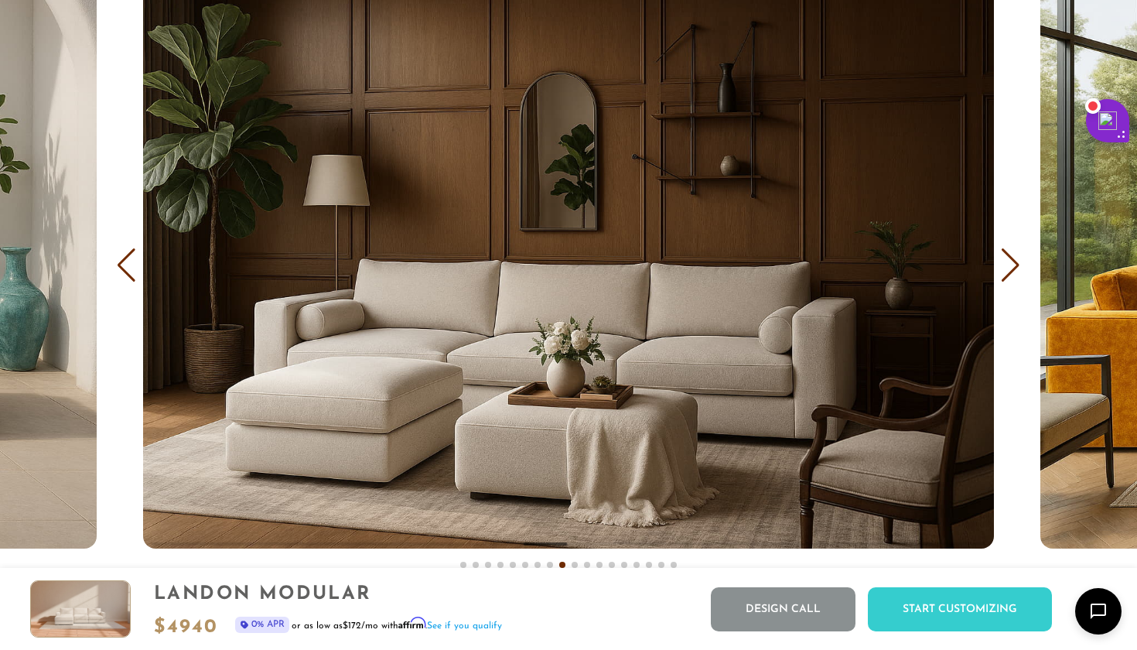
click at [1018, 266] on div "Next slide" at bounding box center [1011, 265] width 21 height 34
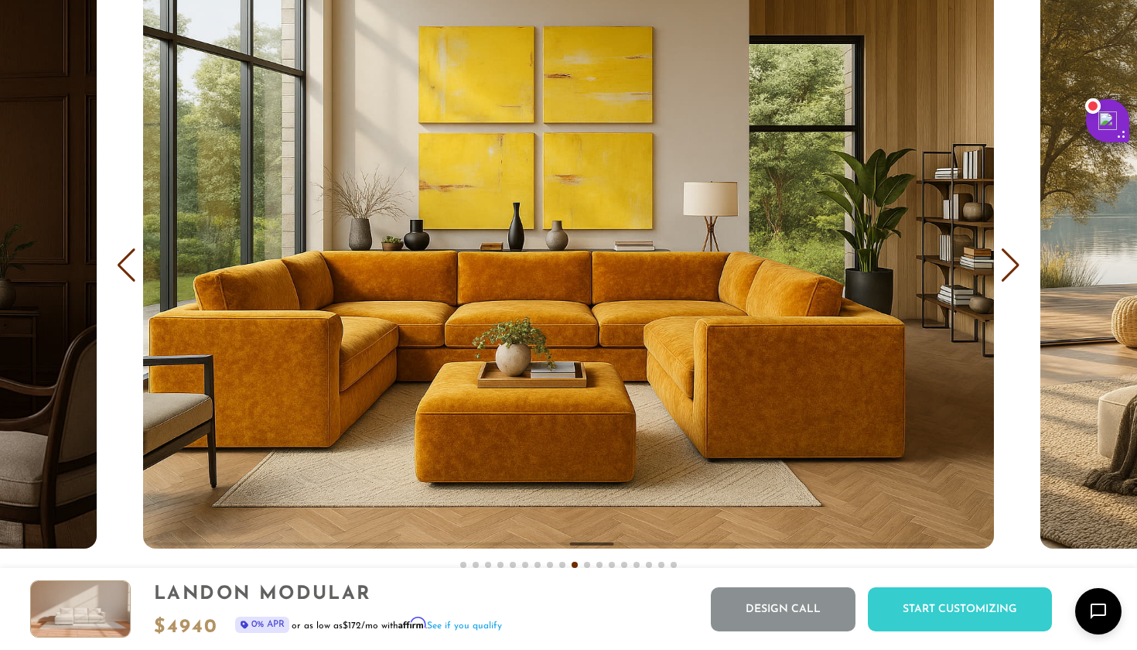
click at [1018, 266] on div "Next slide" at bounding box center [1011, 265] width 21 height 34
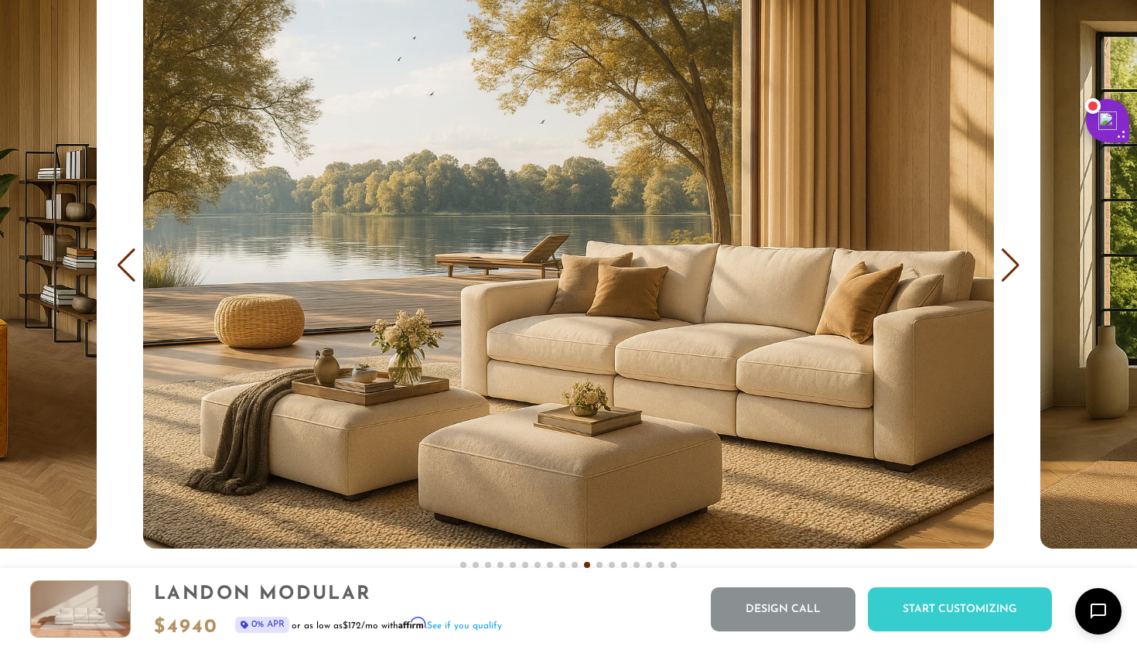
click at [1018, 266] on div "Next slide" at bounding box center [1011, 265] width 21 height 34
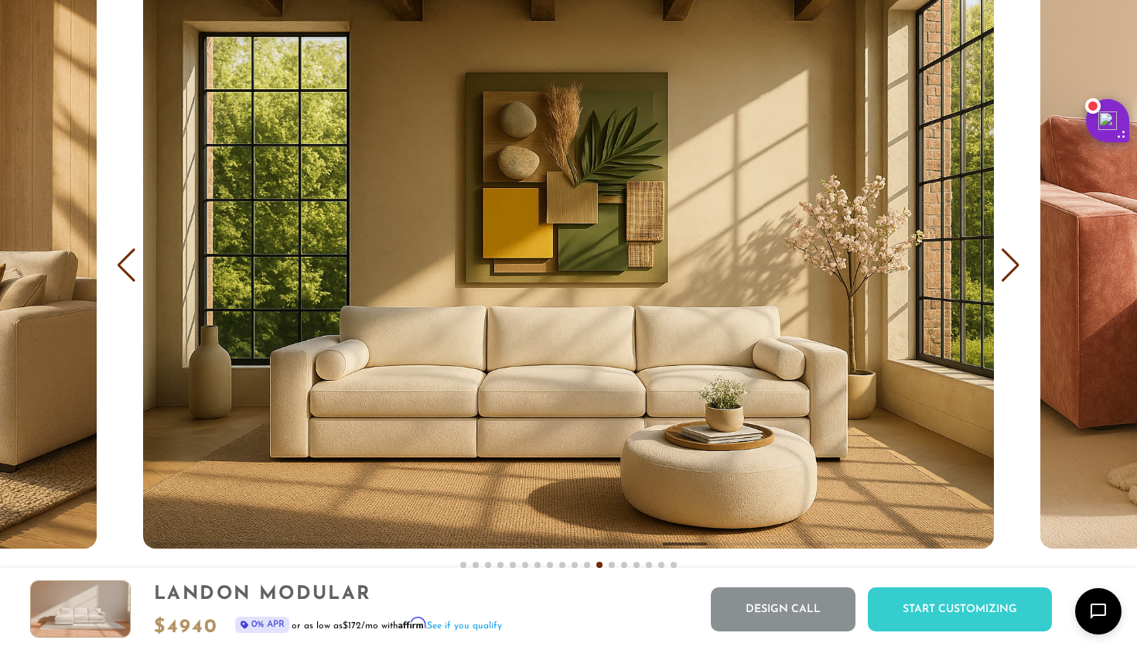
click at [1018, 266] on div "Next slide" at bounding box center [1011, 265] width 21 height 34
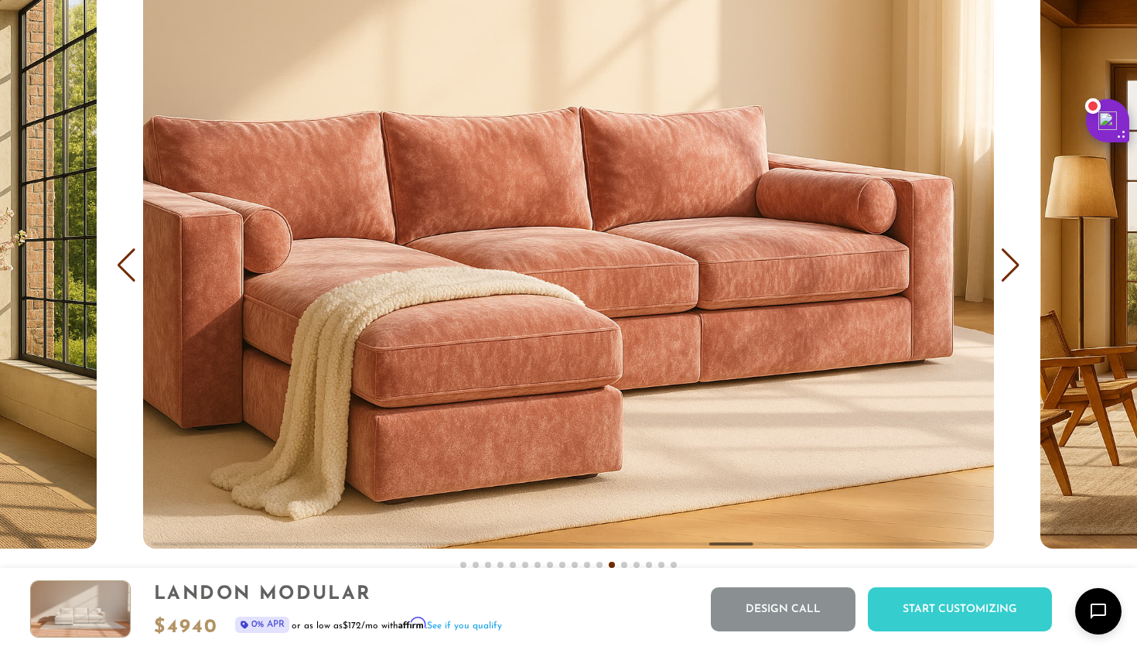
click at [1018, 266] on div "Next slide" at bounding box center [1011, 265] width 21 height 34
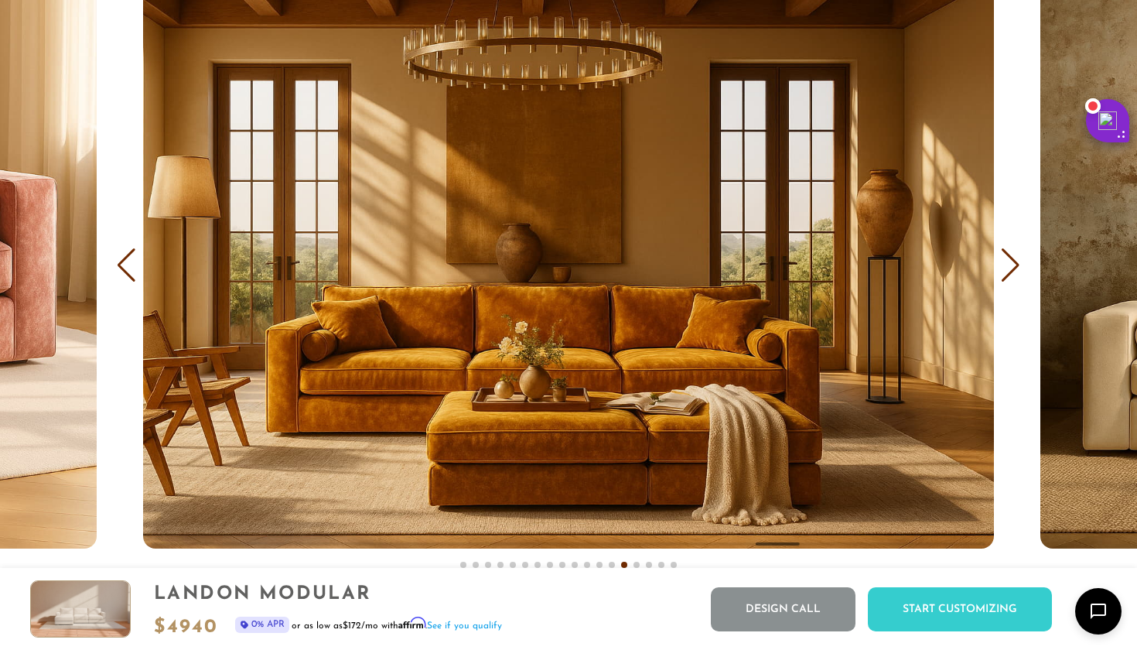
click at [1018, 266] on div "Next slide" at bounding box center [1011, 265] width 21 height 34
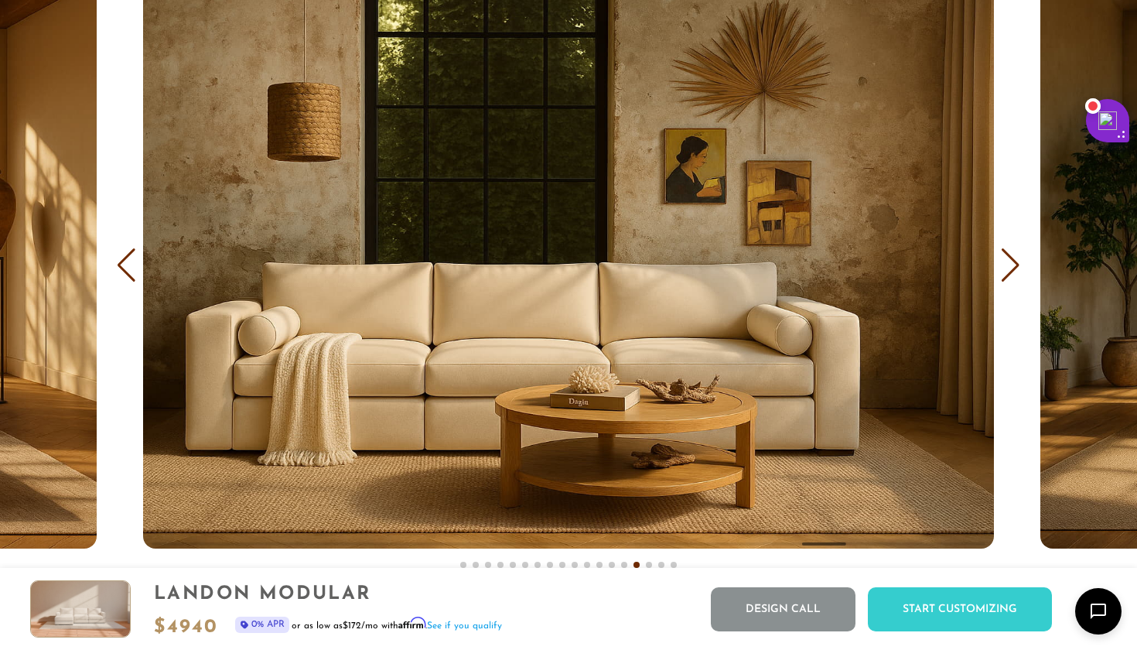
click at [1018, 266] on div "Next slide" at bounding box center [1011, 265] width 21 height 34
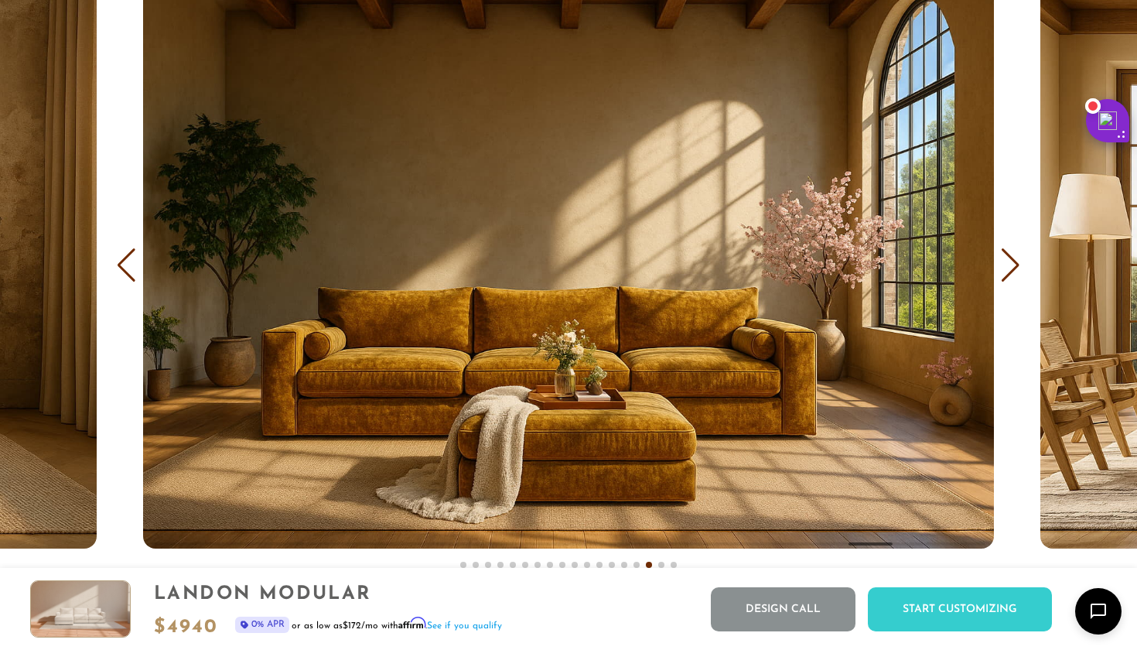
click at [1018, 266] on div "Next slide" at bounding box center [1011, 265] width 21 height 34
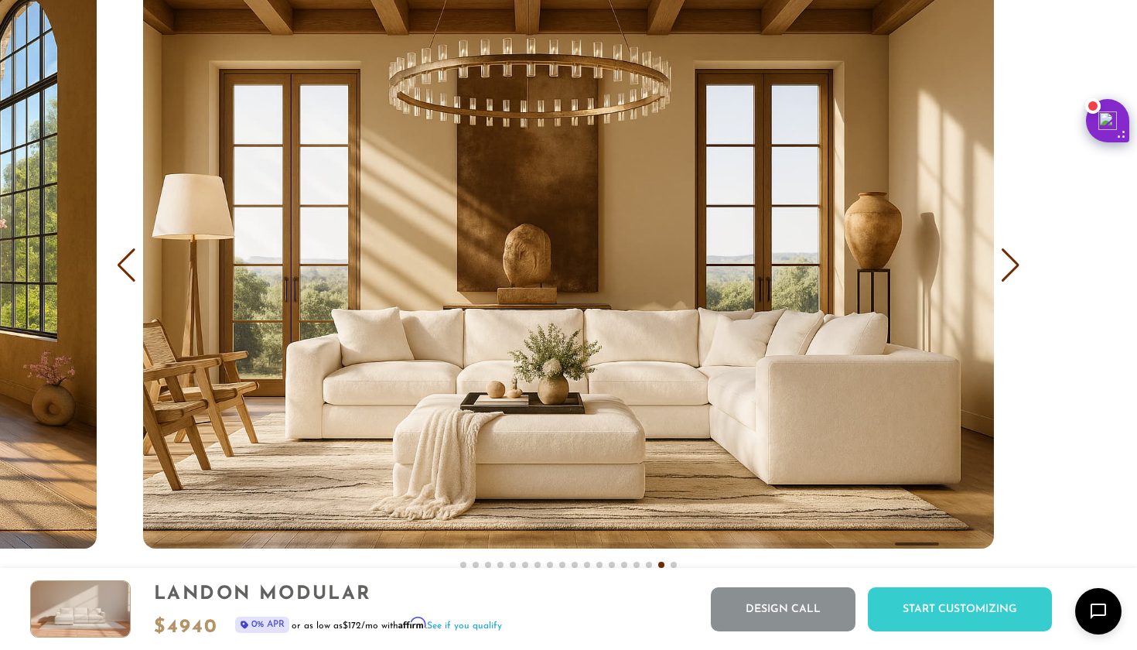
click at [1018, 266] on div "Next slide" at bounding box center [1011, 265] width 21 height 34
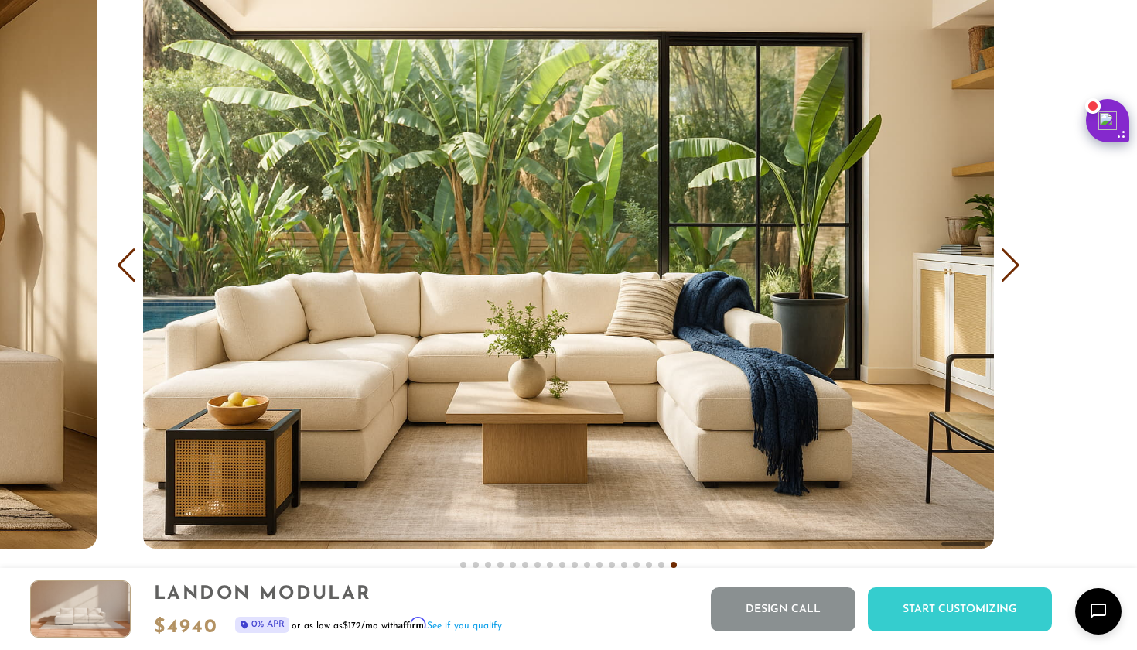
click at [1018, 266] on div "Next slide" at bounding box center [1011, 265] width 21 height 34
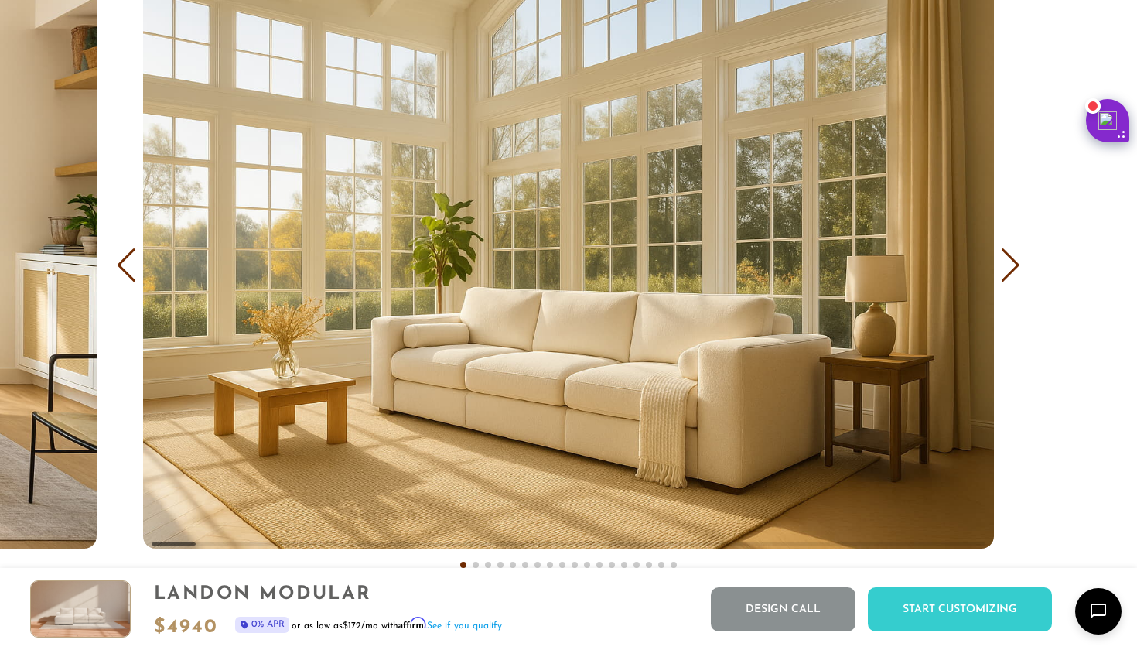
click at [126, 272] on div "Previous slide" at bounding box center [126, 265] width 21 height 34
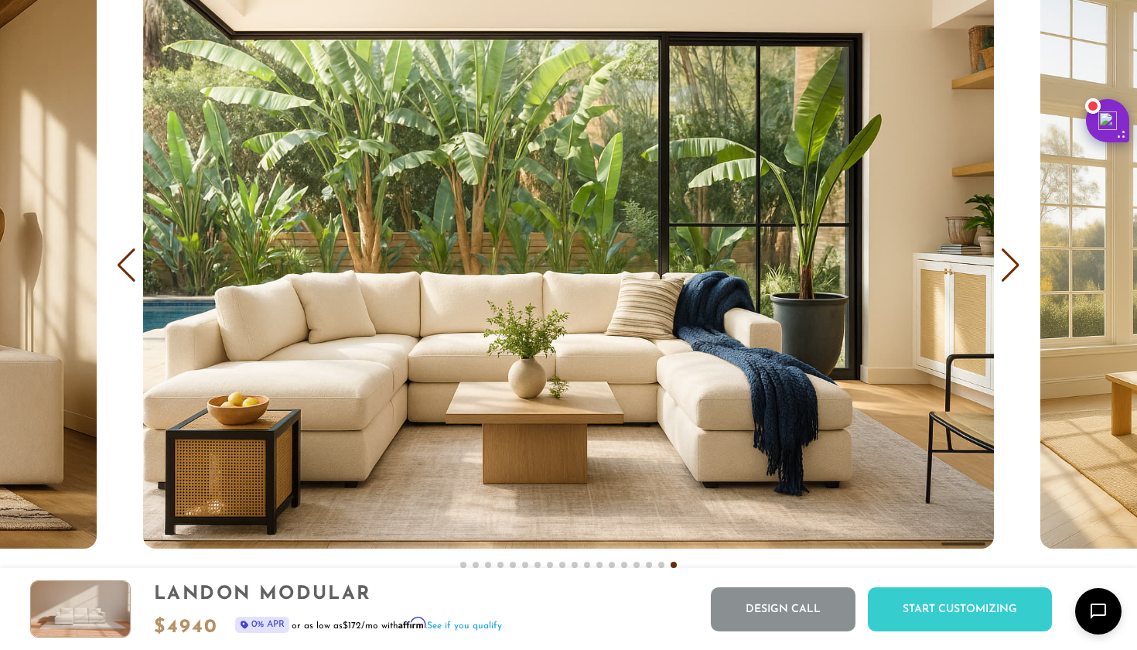
click at [1006, 265] on div "Next slide" at bounding box center [1011, 265] width 21 height 34
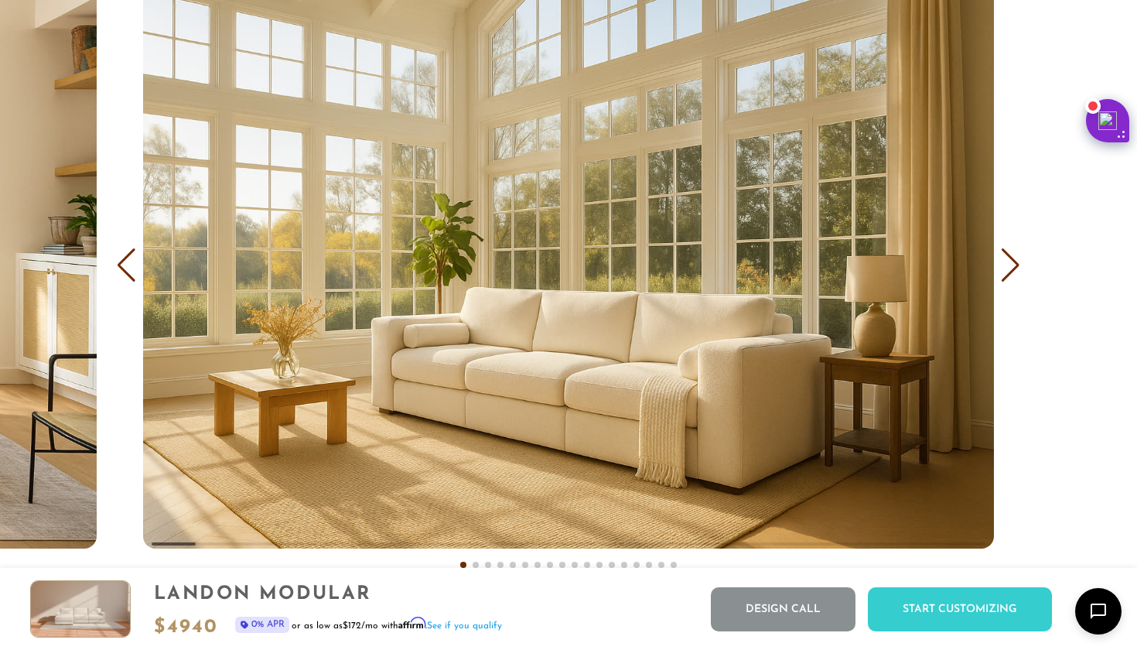
click at [1007, 266] on div "Next slide" at bounding box center [1011, 265] width 21 height 34
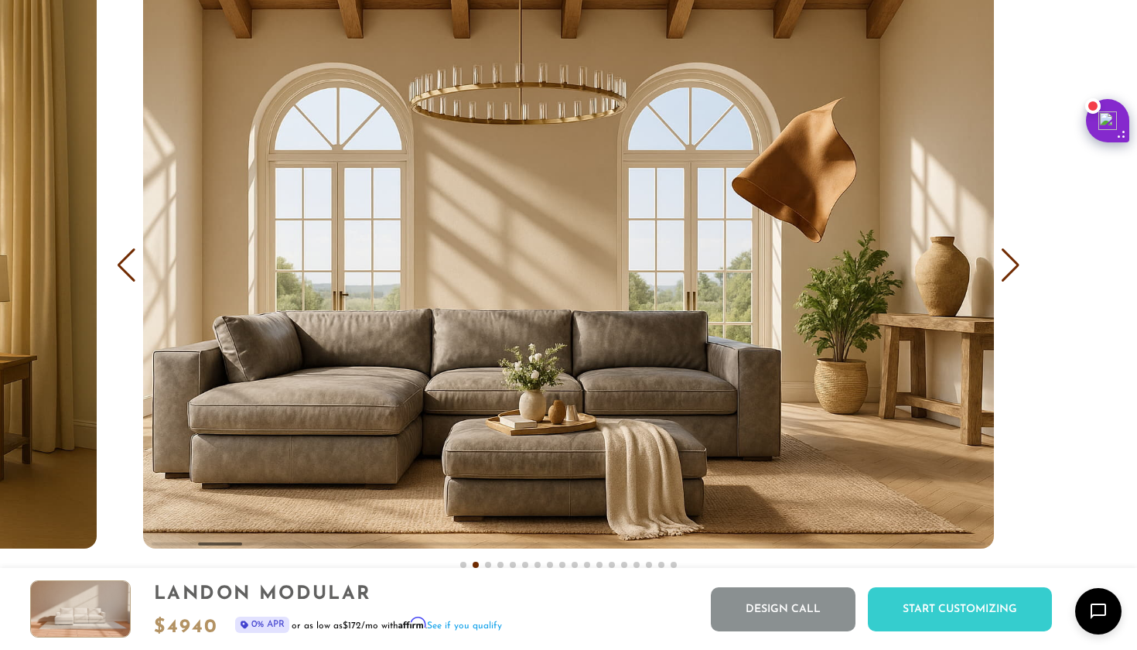
click at [1008, 269] on div "Next slide" at bounding box center [1011, 265] width 21 height 34
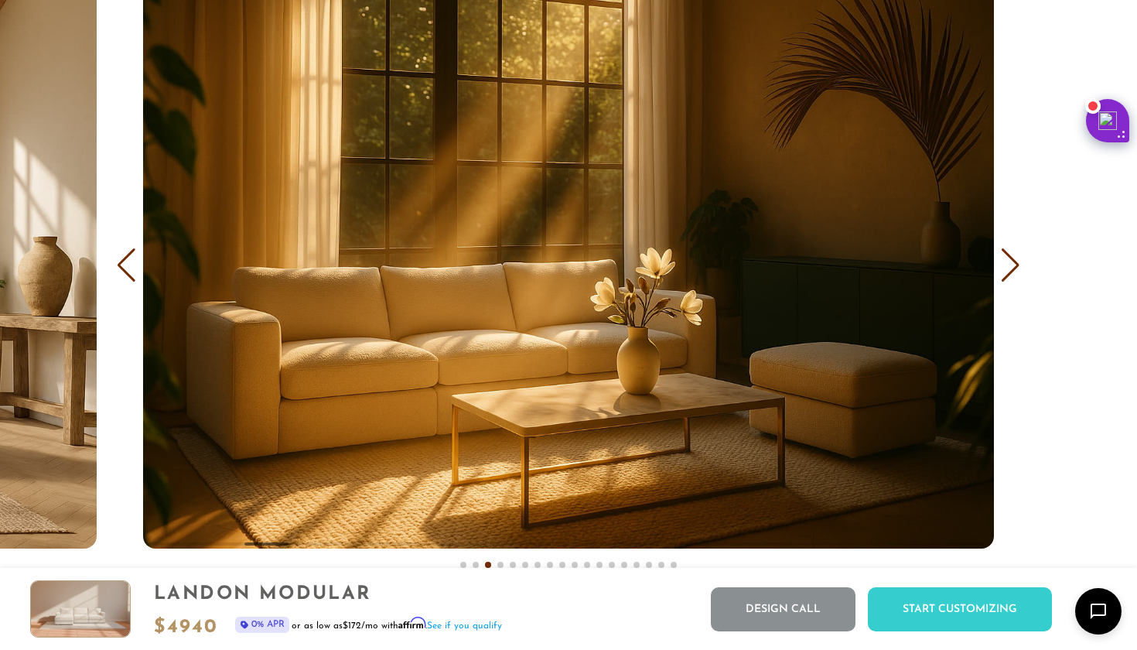
click at [1009, 271] on div "Next slide" at bounding box center [1011, 265] width 21 height 34
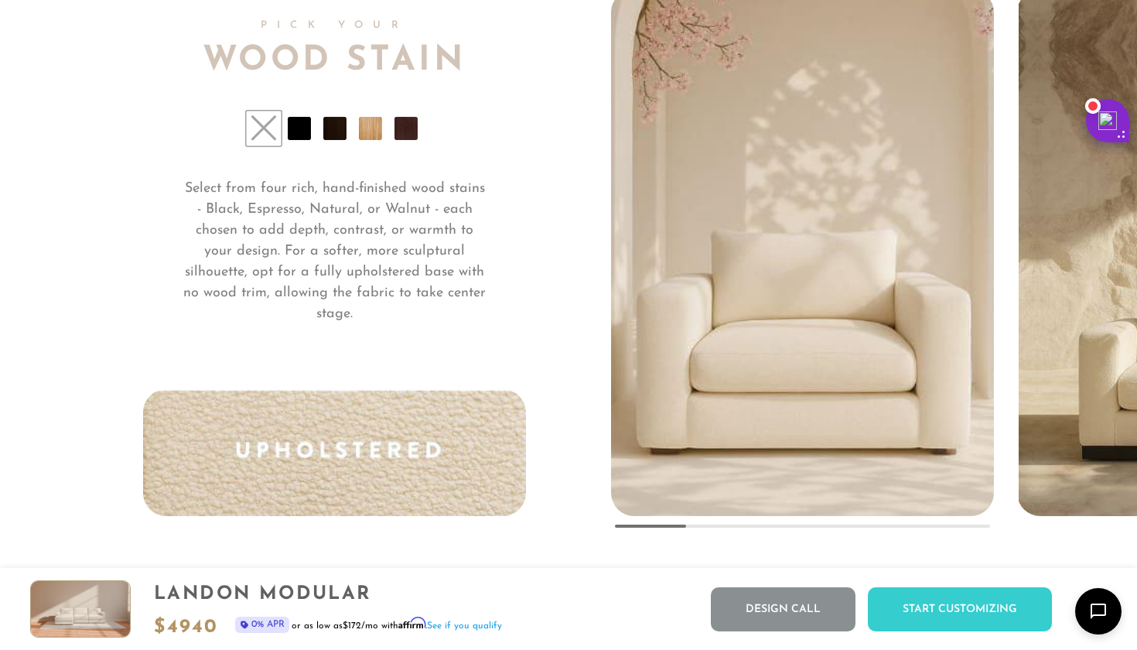
scroll to position [11453, 0]
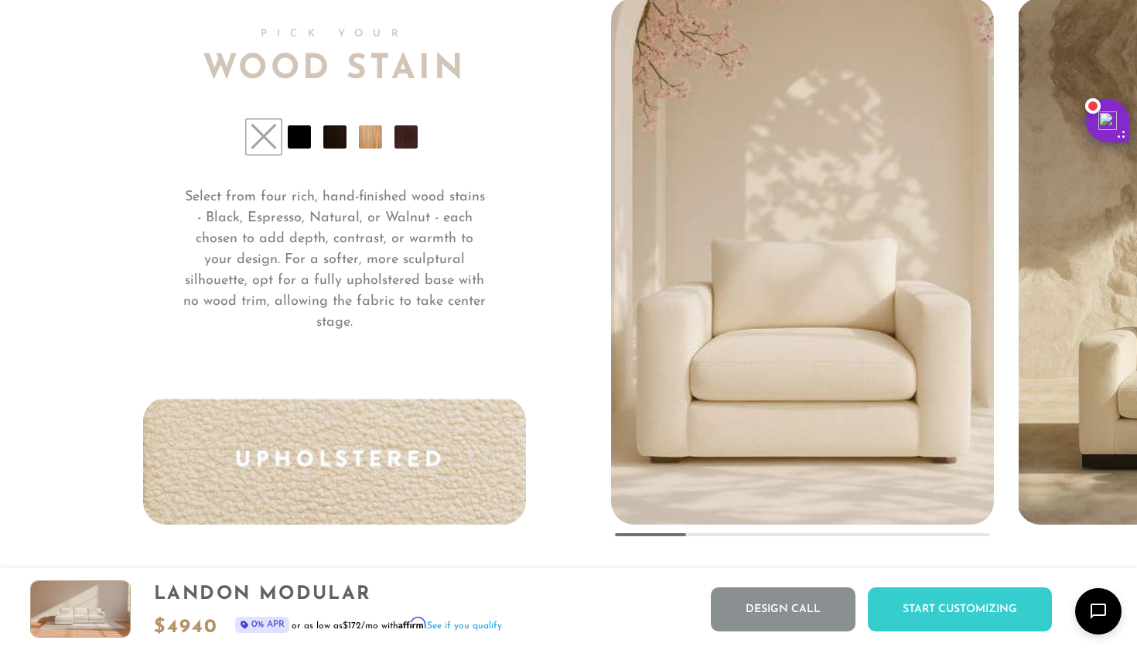
click at [298, 138] on li at bounding box center [299, 136] width 23 height 23
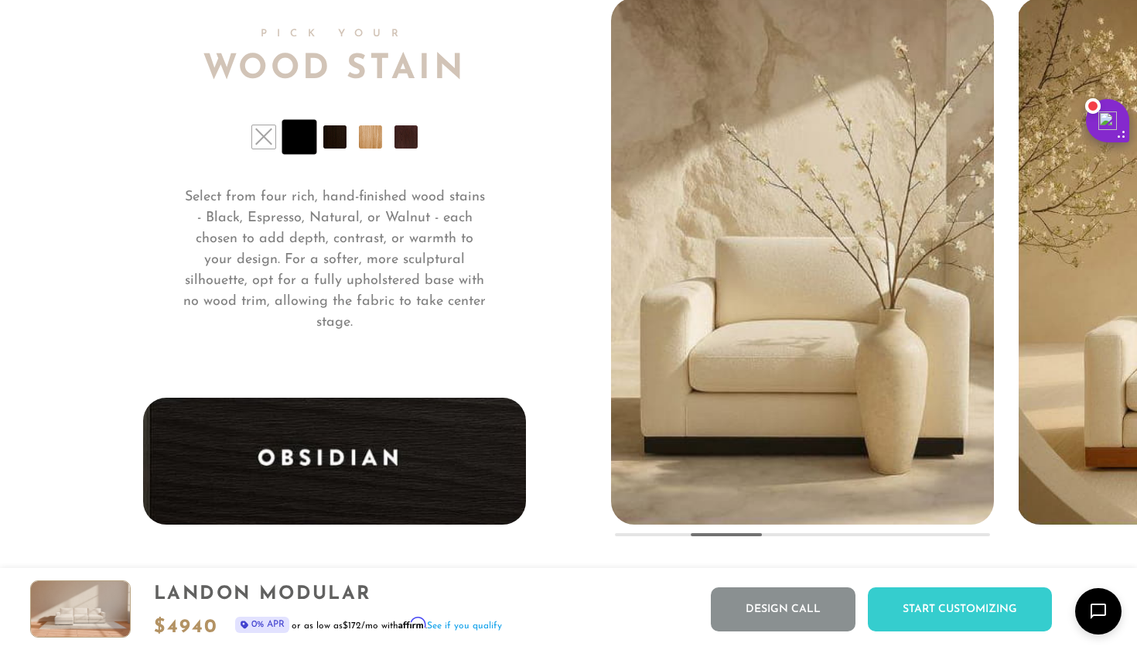
click at [337, 144] on li at bounding box center [334, 136] width 23 height 23
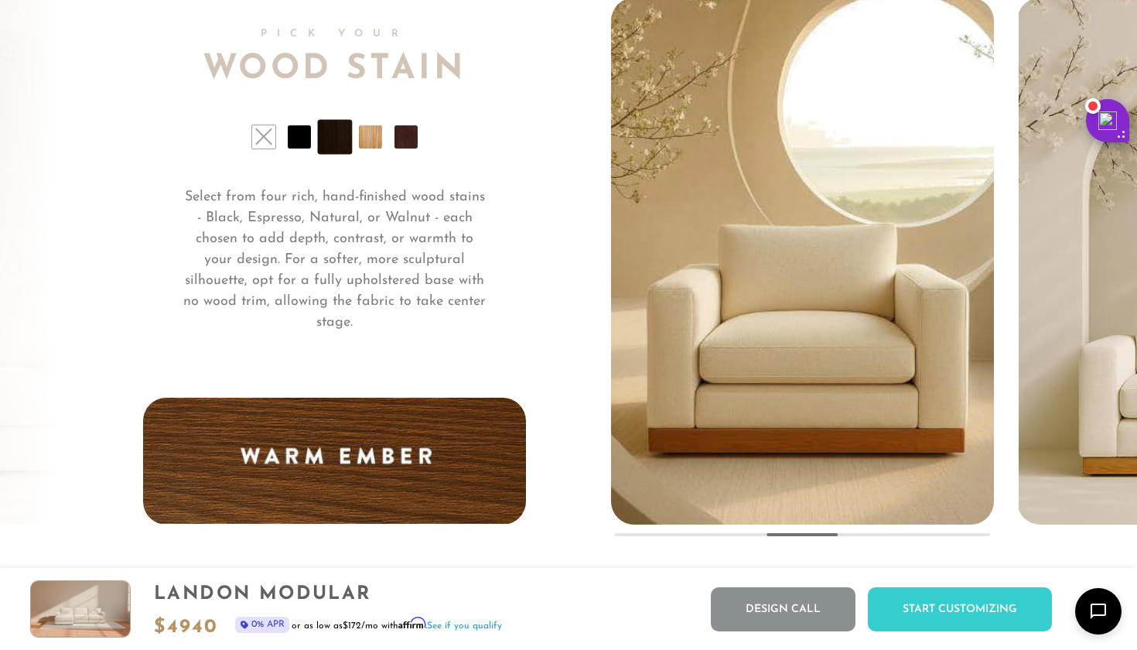
click at [377, 145] on li at bounding box center [370, 136] width 23 height 23
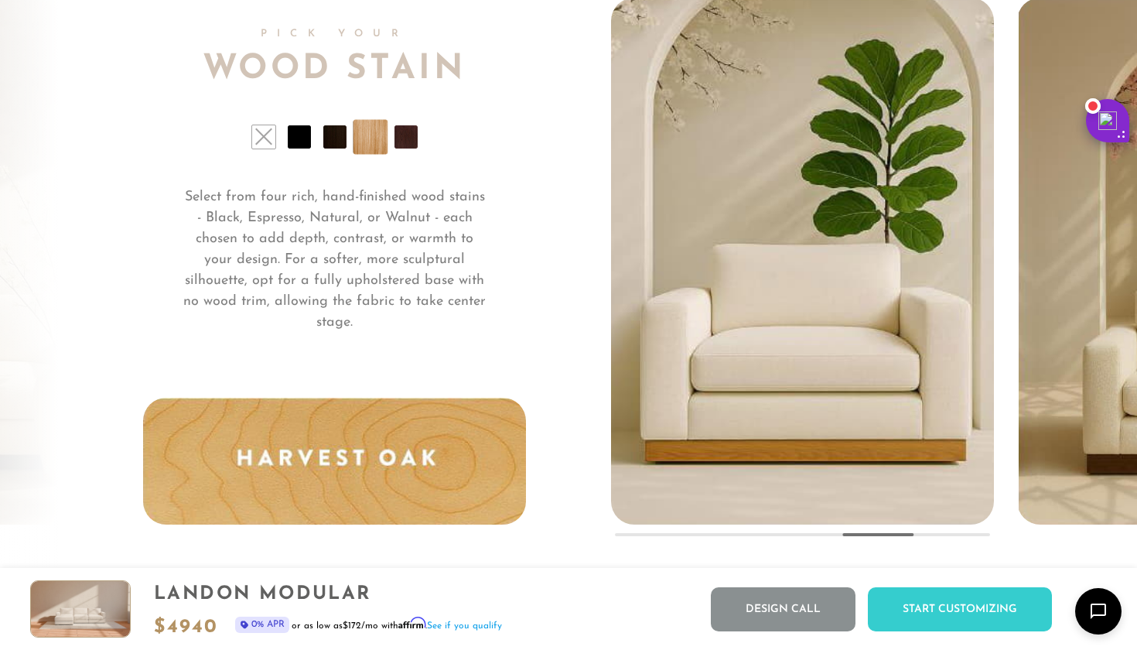
click at [398, 145] on li at bounding box center [406, 136] width 23 height 23
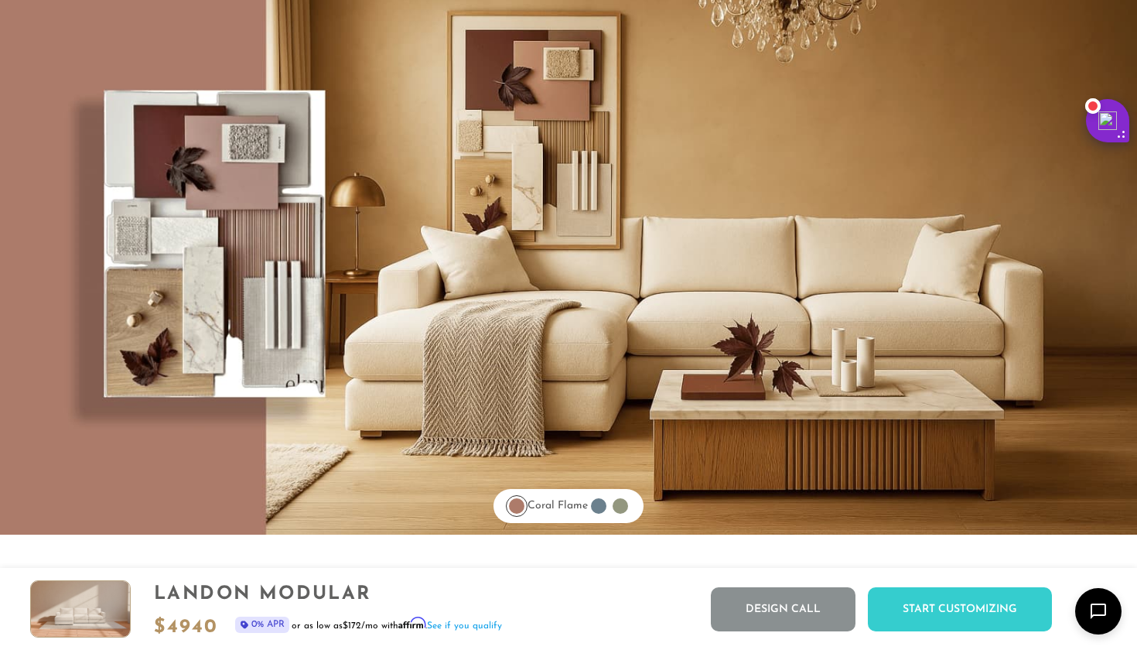
scroll to position [12262, 0]
click at [510, 507] on div at bounding box center [516, 505] width 15 height 15
click at [599, 505] on div at bounding box center [598, 505] width 15 height 15
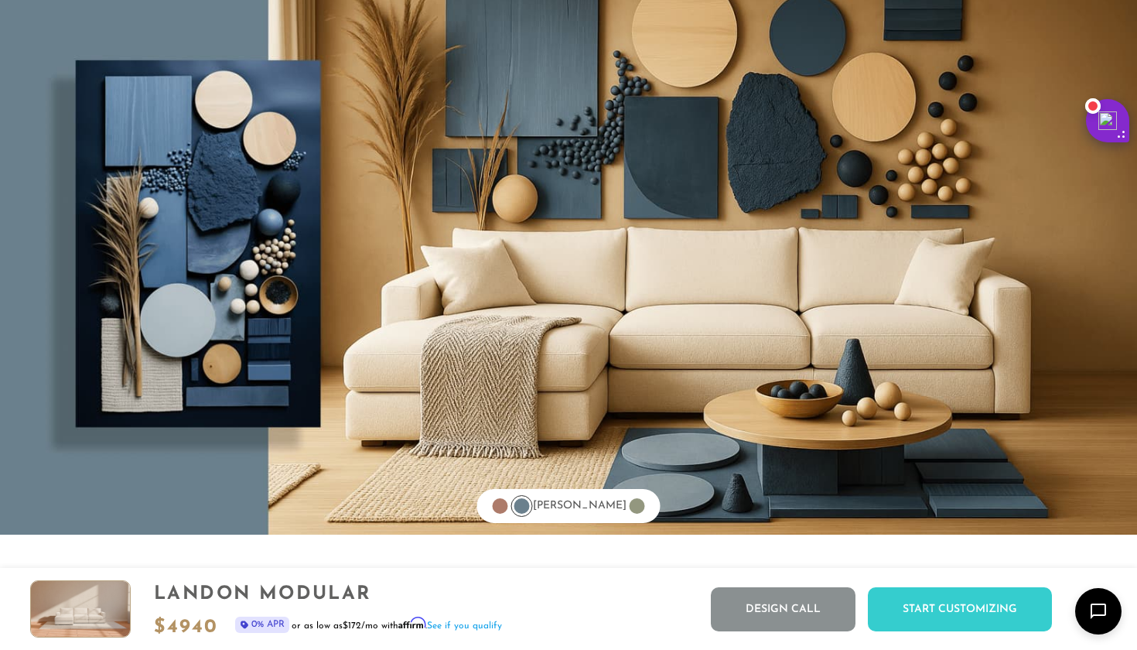
click at [630, 505] on div at bounding box center [637, 505] width 15 height 15
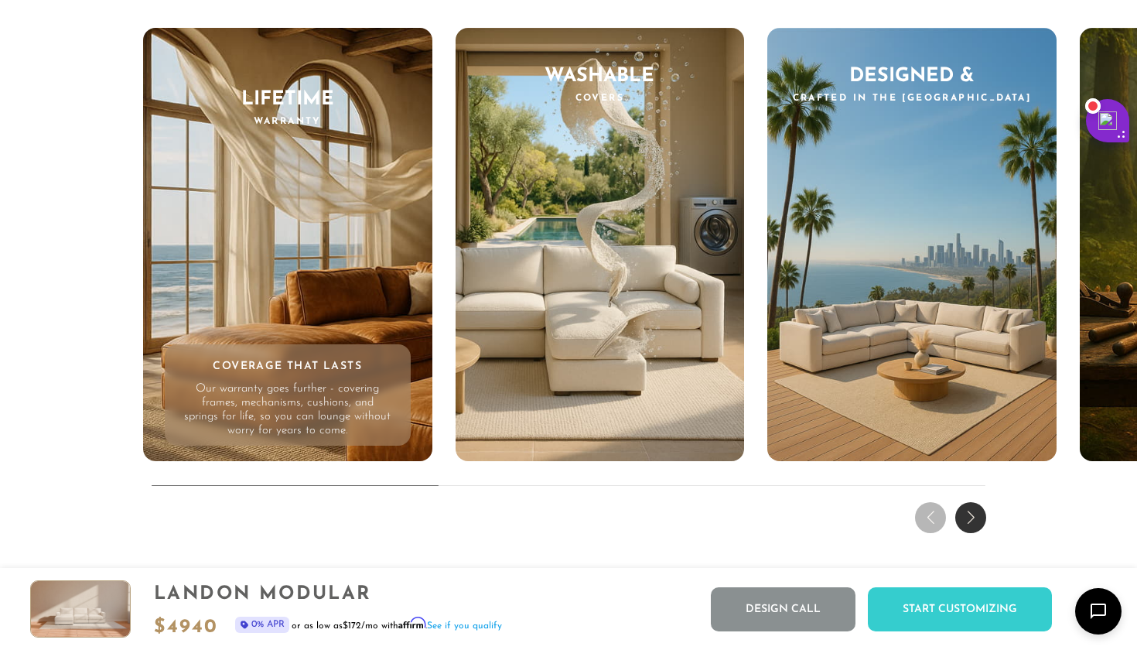
scroll to position [14594, 0]
click at [973, 516] on div "Next slide" at bounding box center [971, 517] width 31 height 31
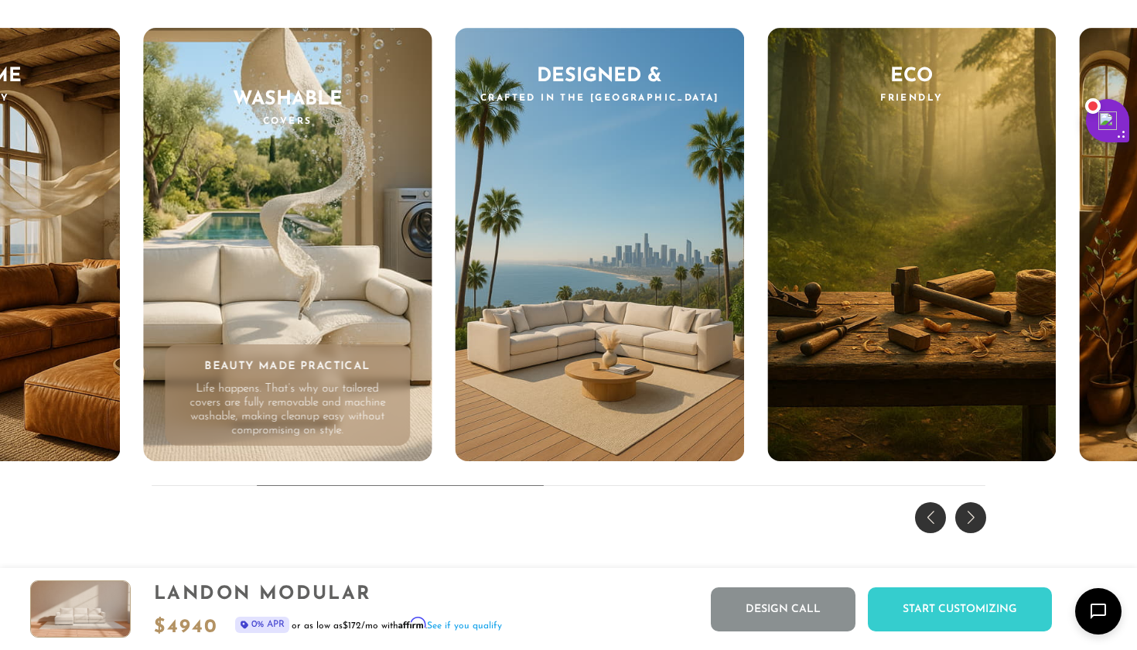
click at [973, 516] on div "Next slide" at bounding box center [971, 517] width 31 height 31
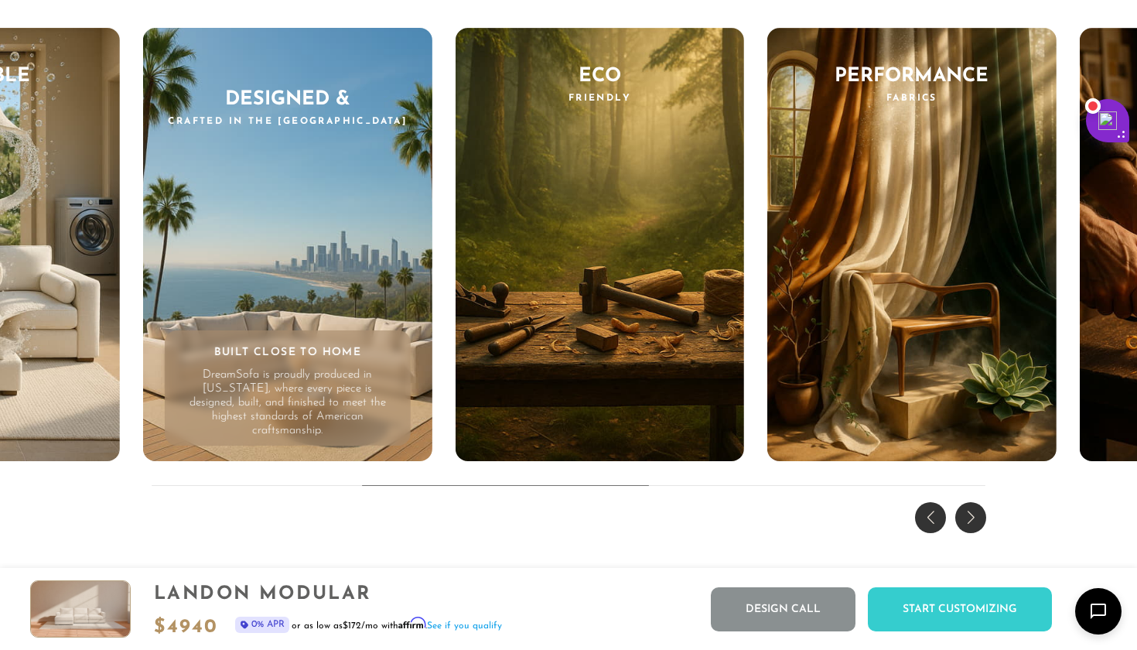
click at [973, 516] on div "Next slide" at bounding box center [971, 517] width 31 height 31
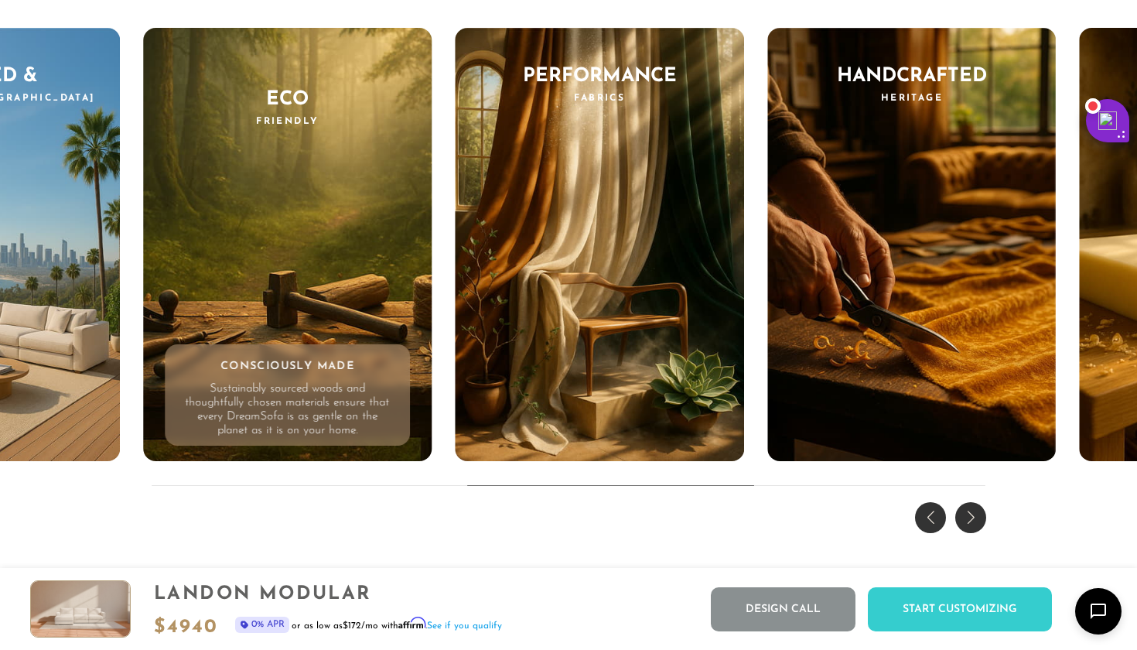
click at [973, 516] on div "Next slide" at bounding box center [971, 517] width 31 height 31
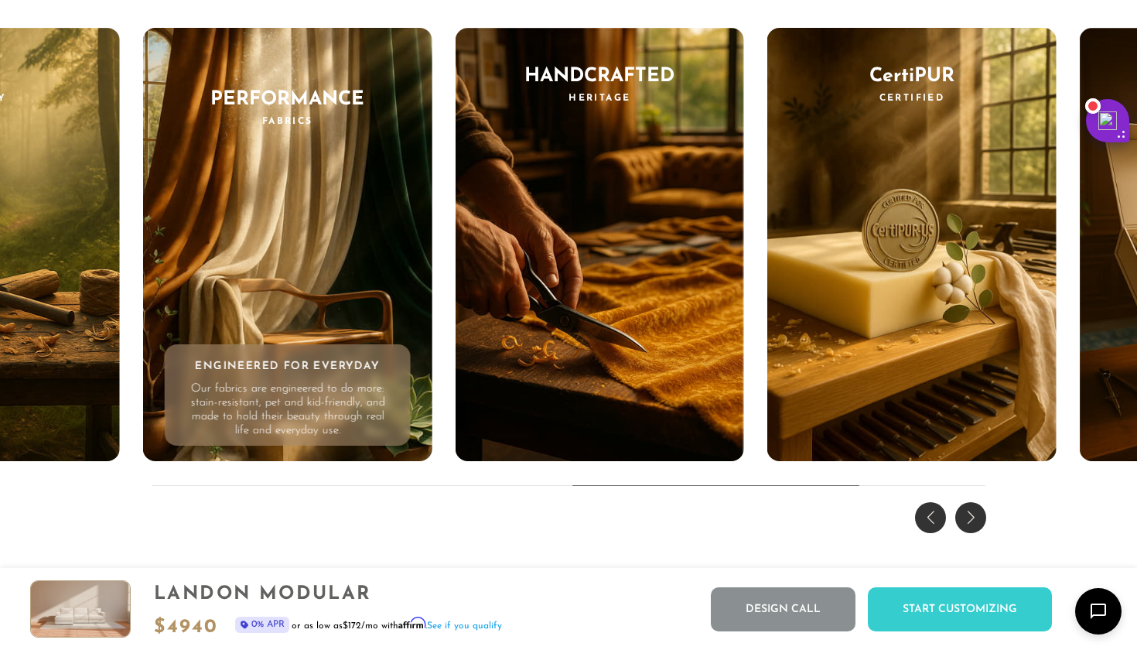
click at [973, 516] on div "Next slide" at bounding box center [971, 517] width 31 height 31
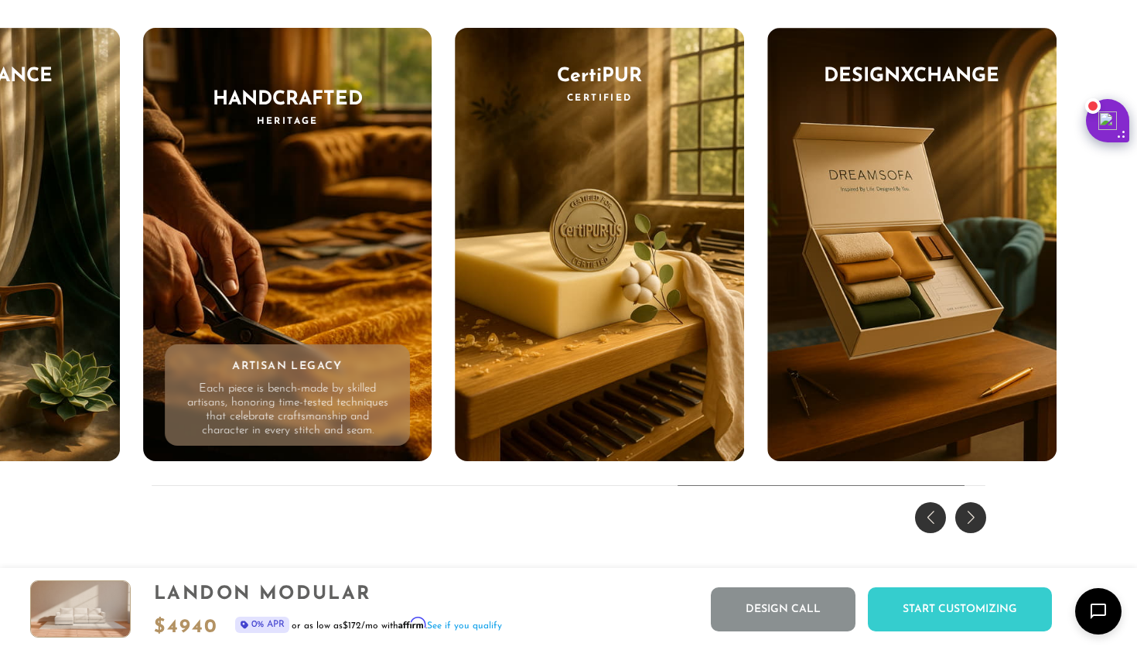
click at [973, 516] on div "Next slide" at bounding box center [971, 517] width 31 height 31
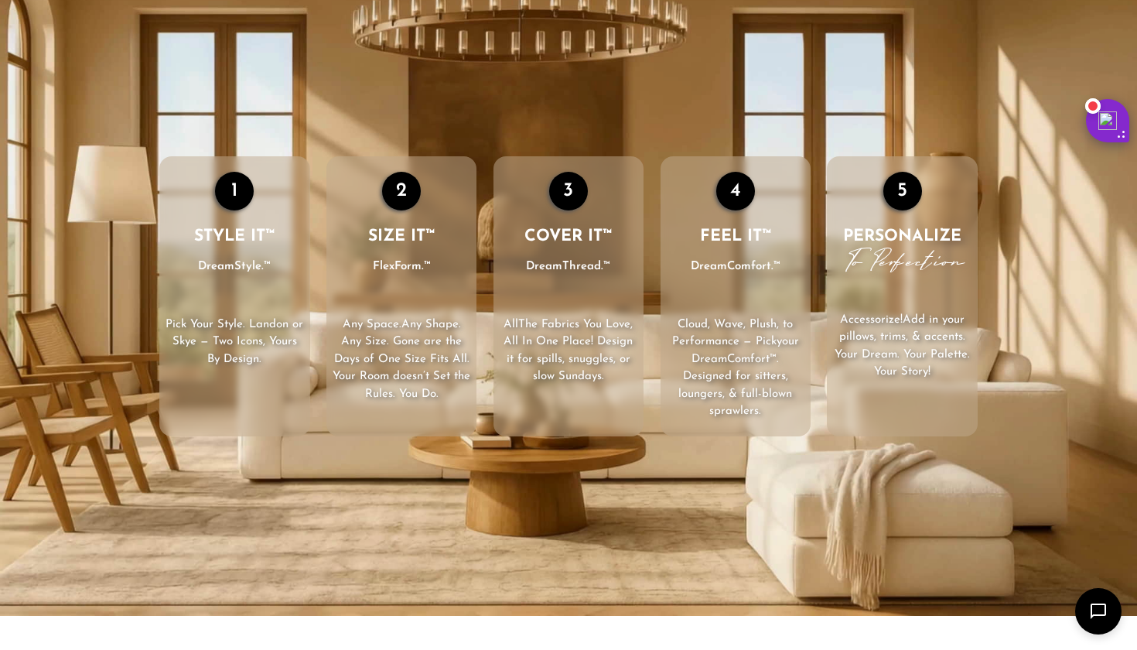
scroll to position [2181, 0]
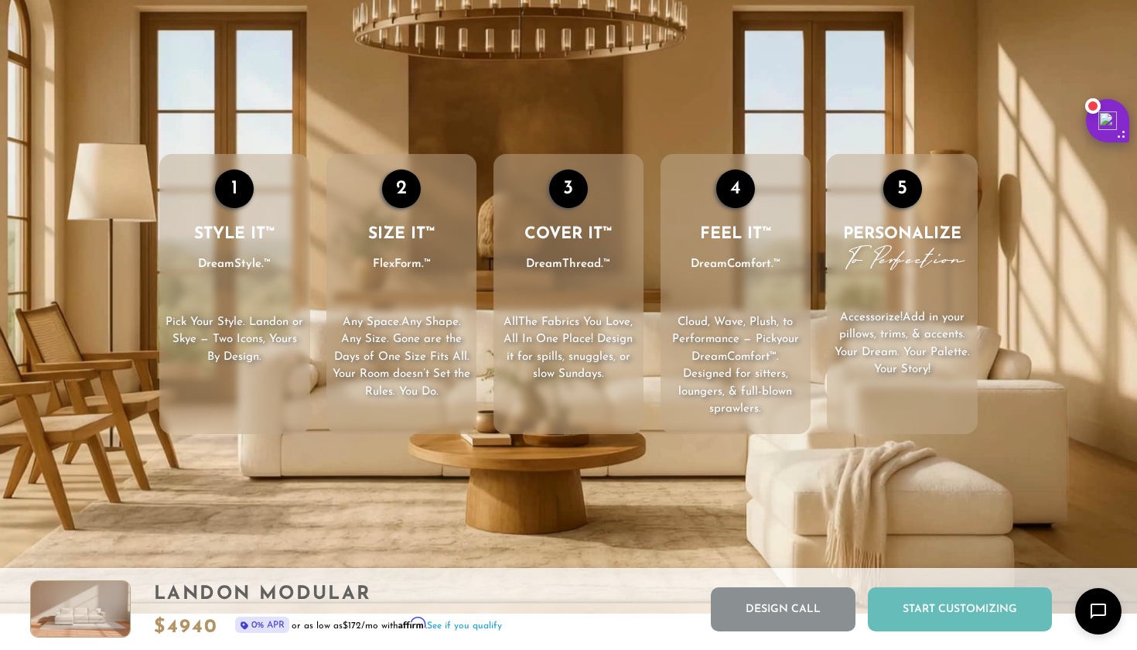
click at [950, 607] on div "Start Customizing" at bounding box center [960, 609] width 184 height 44
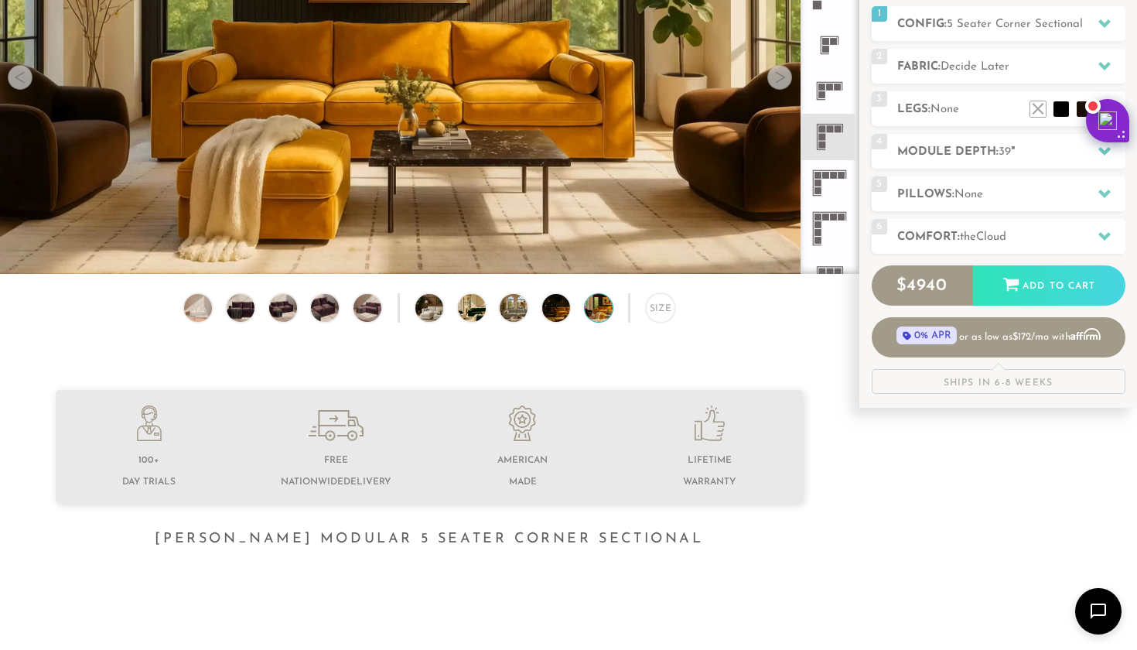
scroll to position [0, 0]
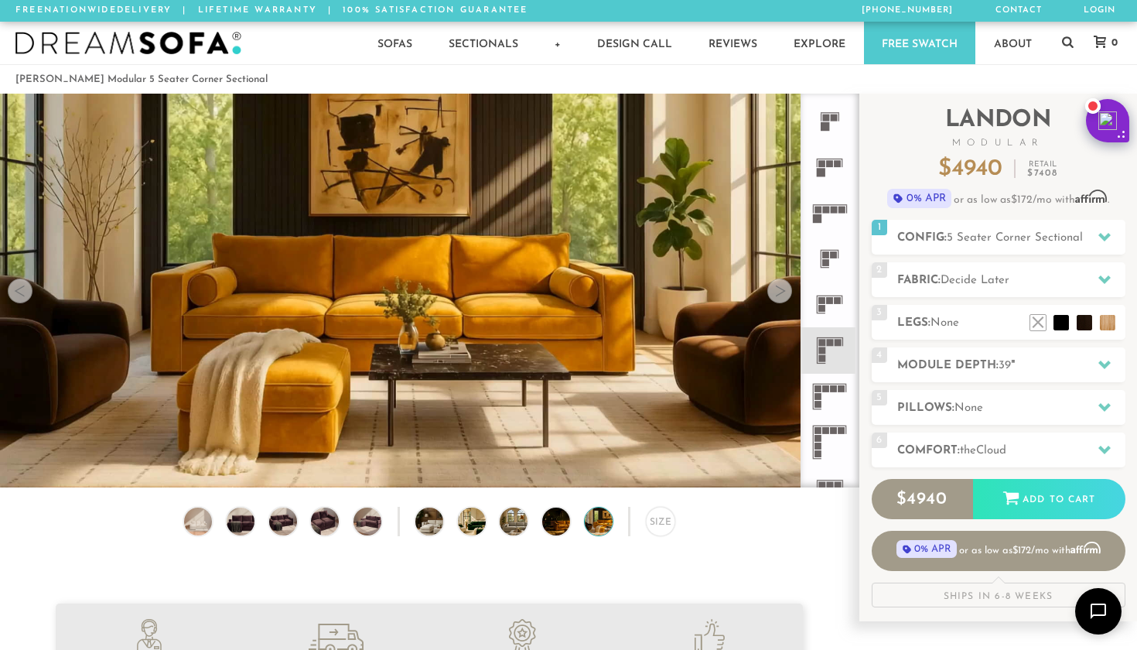
click at [181, 37] on img at bounding box center [128, 43] width 226 height 23
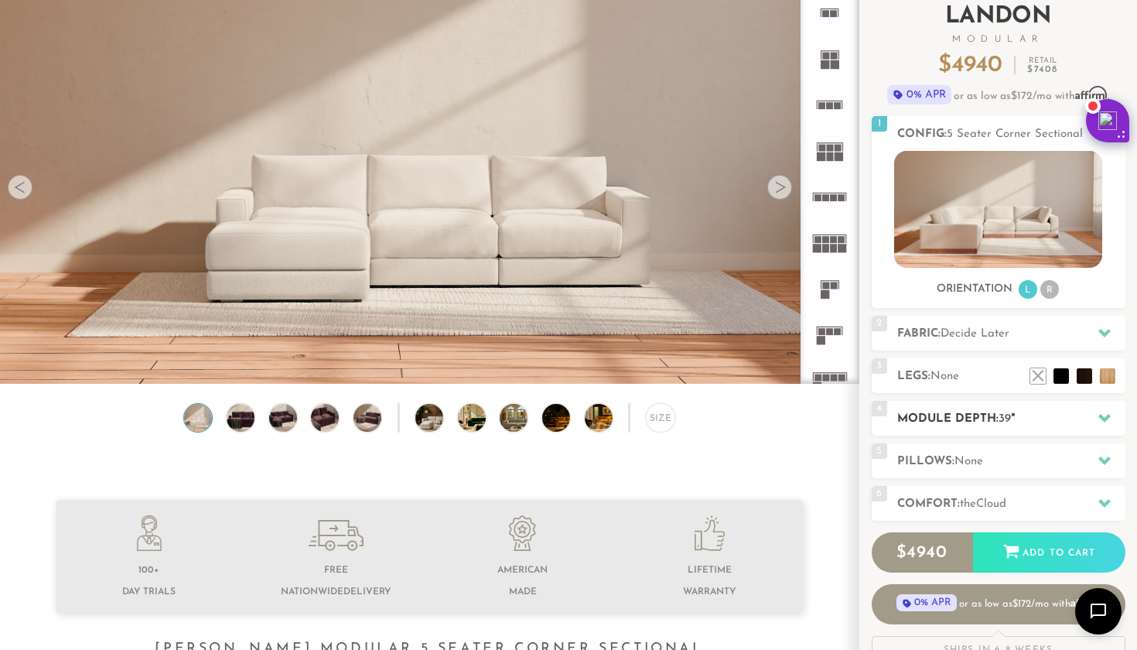
scroll to position [104, 0]
click at [1027, 340] on h2 "Fabric: Decide Later" at bounding box center [1012, 333] width 228 height 18
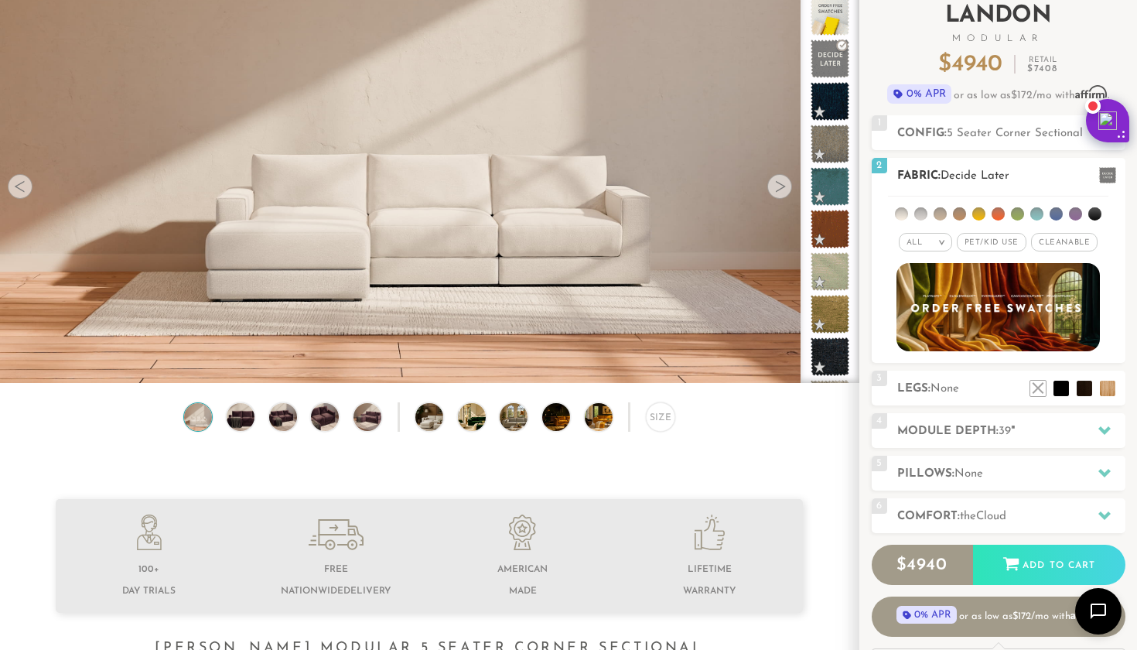
click at [1000, 245] on span "Pet/Kid Use x" at bounding box center [992, 242] width 70 height 19
click at [1048, 245] on span "Cleanable x" at bounding box center [1070, 242] width 67 height 19
click at [933, 246] on em ">" at bounding box center [931, 242] width 12 height 8
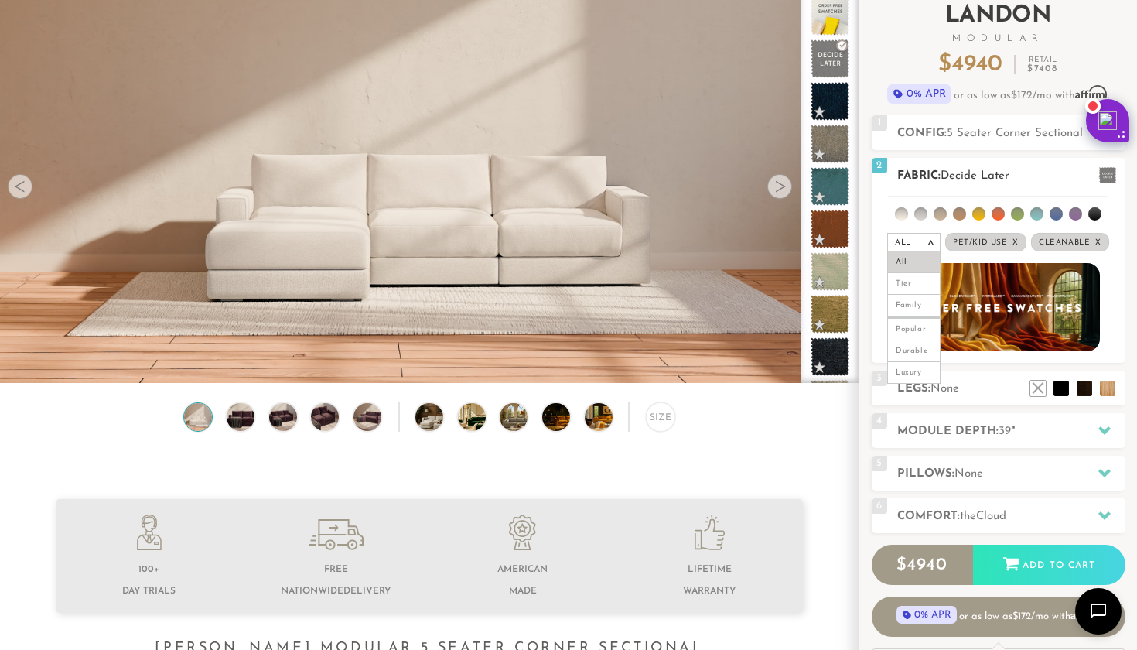
click at [933, 247] on div "All >" at bounding box center [914, 242] width 53 height 19
click at [925, 214] on li at bounding box center [921, 213] width 13 height 13
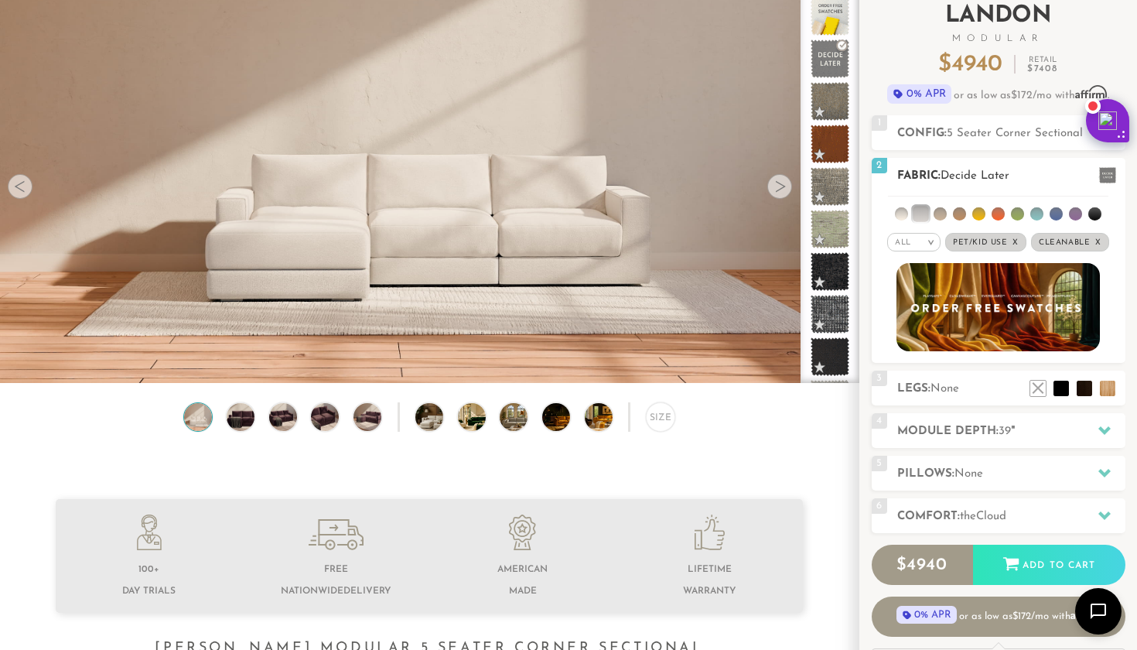
click at [922, 214] on li at bounding box center [920, 213] width 15 height 15
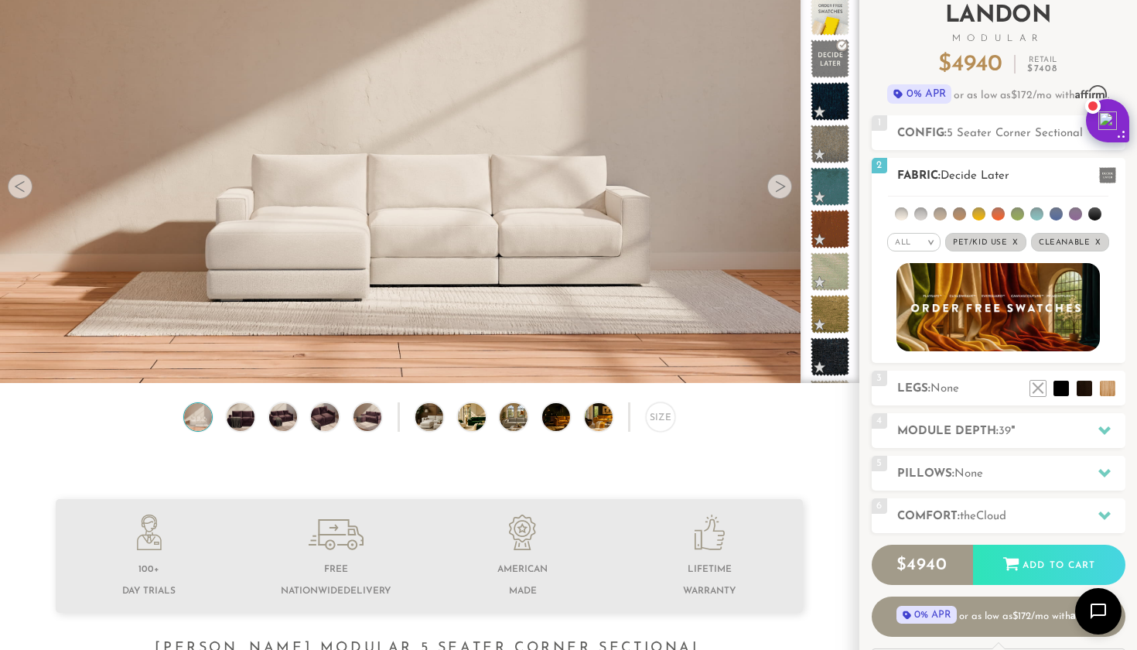
click at [922, 214] on li at bounding box center [921, 213] width 13 height 13
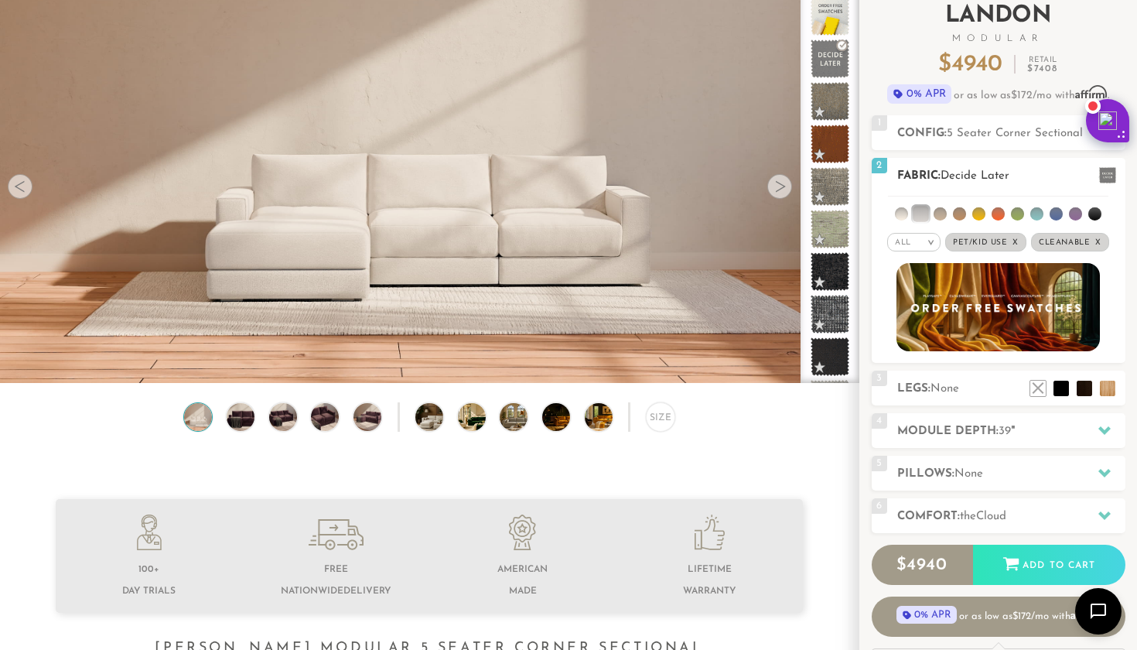
click at [922, 214] on li at bounding box center [920, 213] width 15 height 15
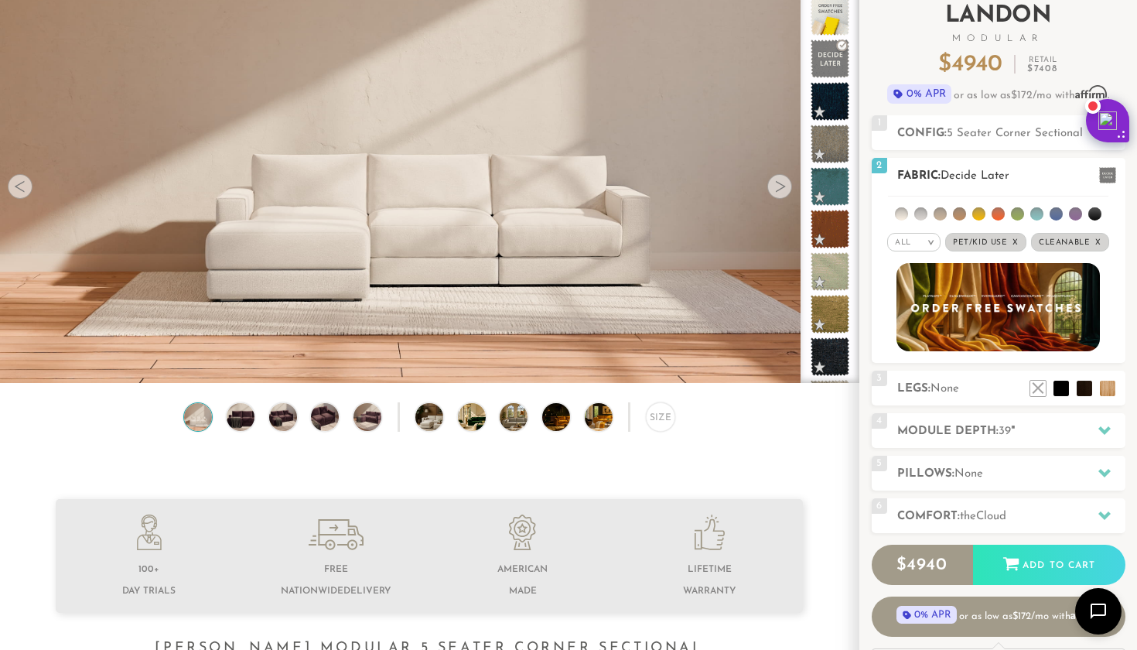
click at [922, 214] on li at bounding box center [921, 213] width 13 height 13
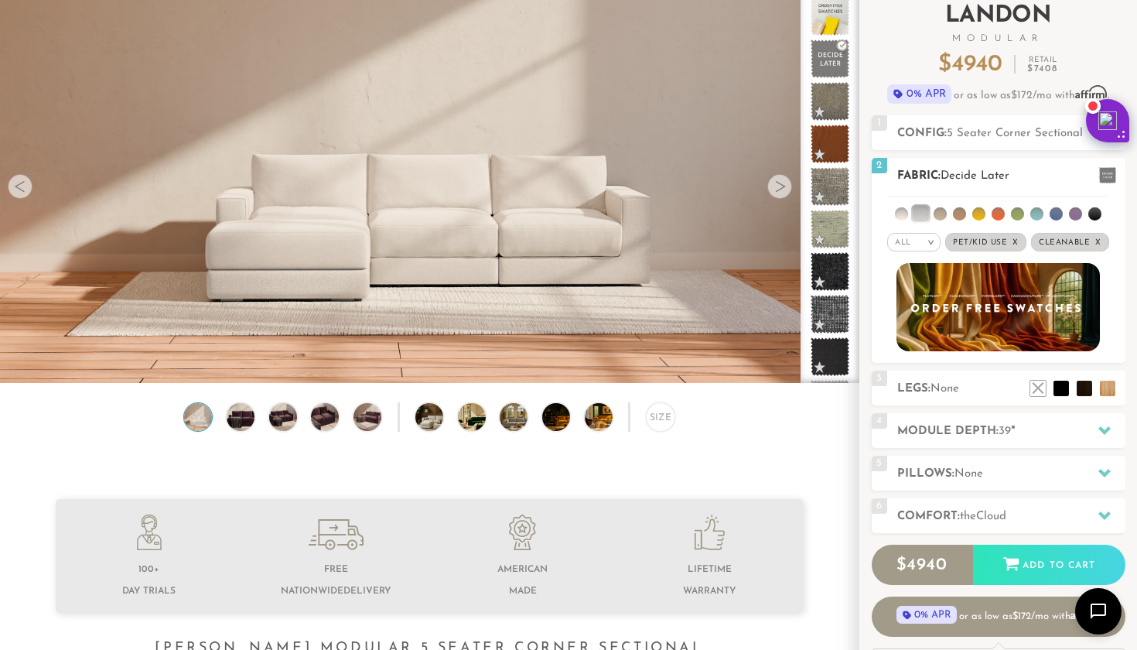
click at [922, 215] on li at bounding box center [920, 213] width 15 height 15
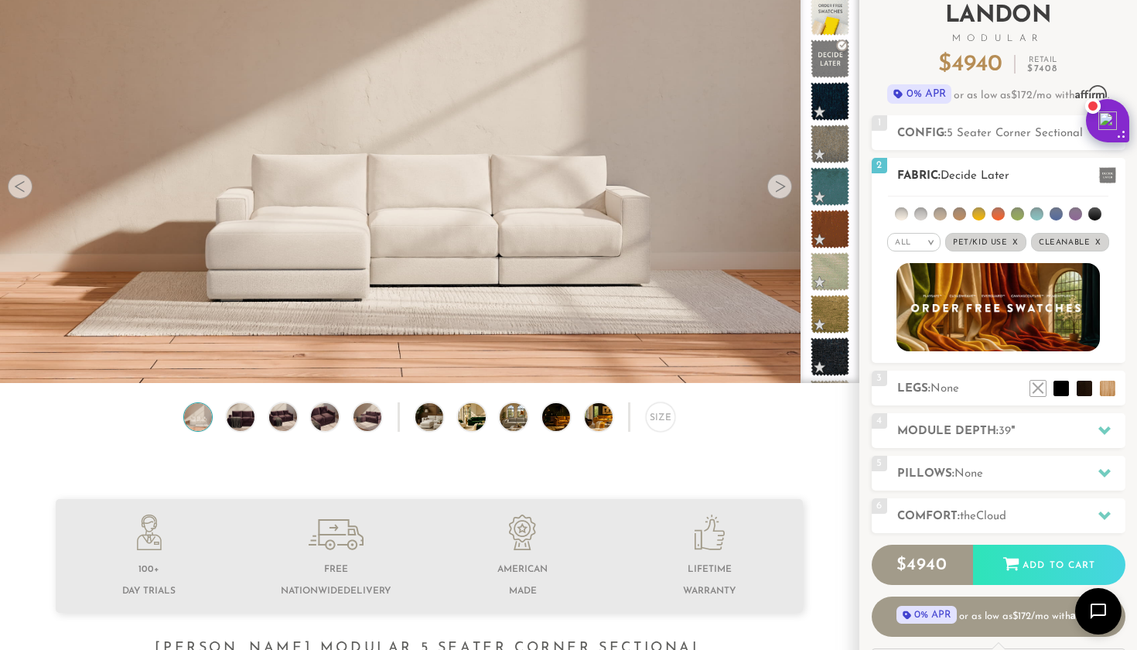
click at [922, 216] on li at bounding box center [921, 213] width 13 height 13
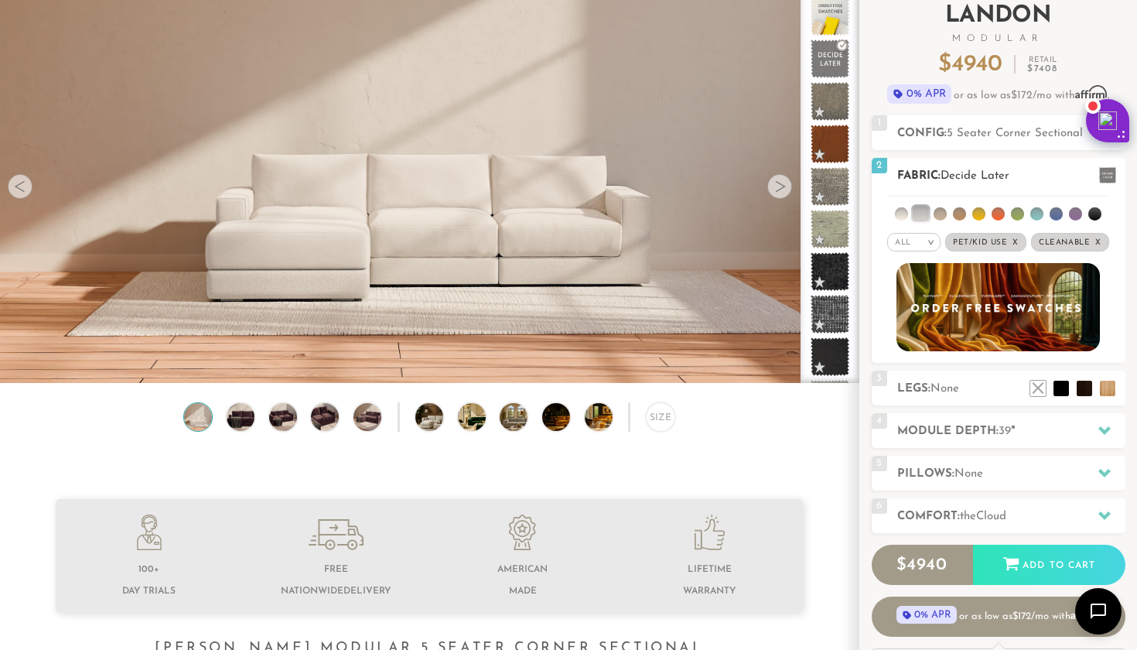
click at [941, 215] on li at bounding box center [940, 213] width 13 height 13
click at [924, 210] on li at bounding box center [920, 213] width 15 height 15
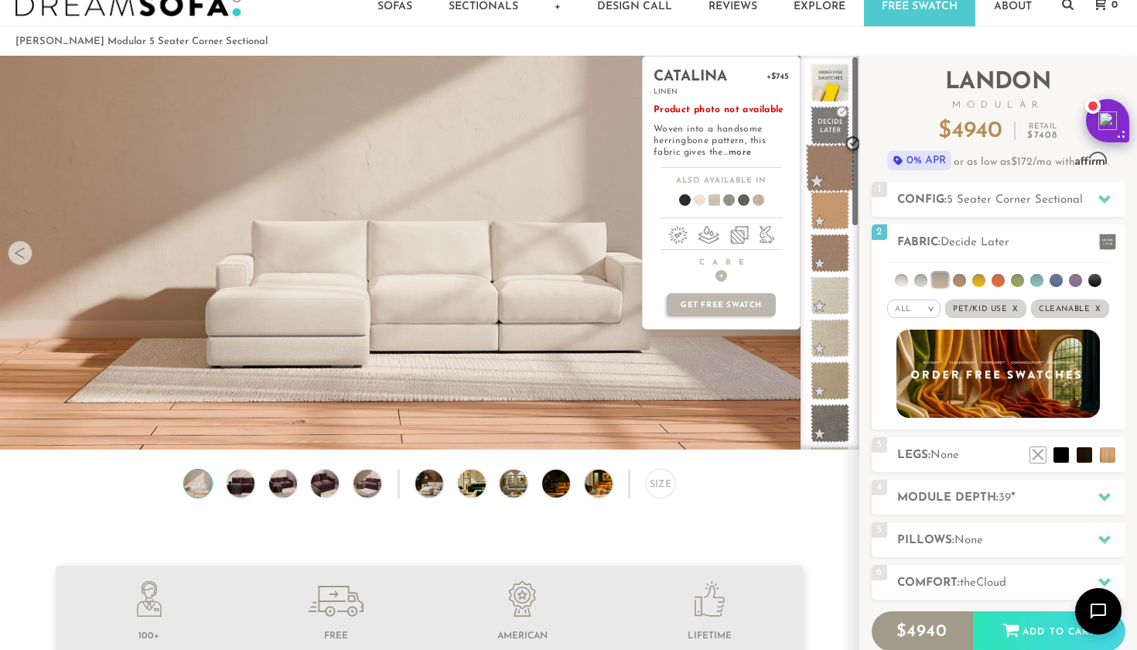
scroll to position [38, 0]
click at [833, 154] on span at bounding box center [830, 168] width 49 height 49
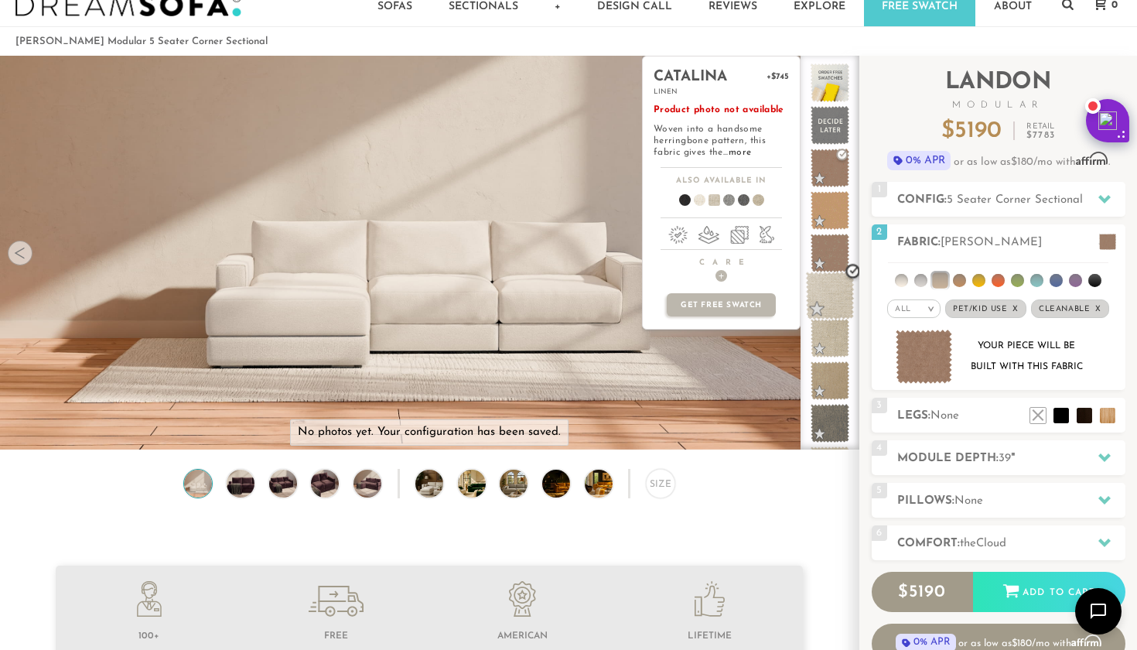
click at [830, 291] on span at bounding box center [830, 296] width 49 height 49
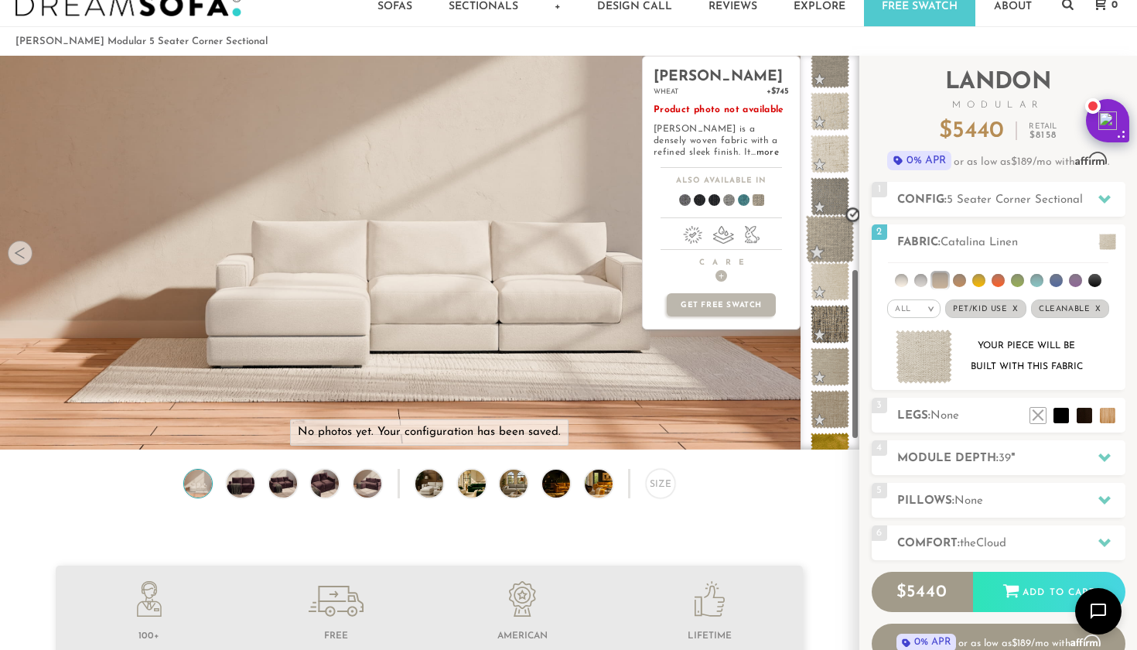
scroll to position [490, 0]
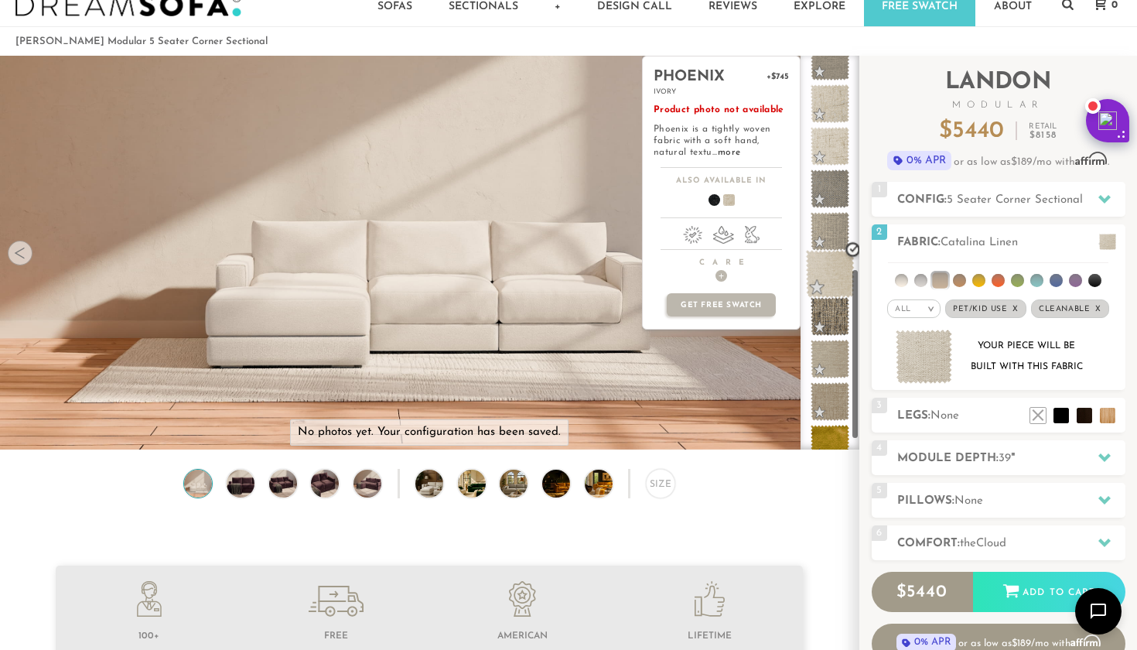
click at [830, 260] on span at bounding box center [830, 274] width 49 height 49
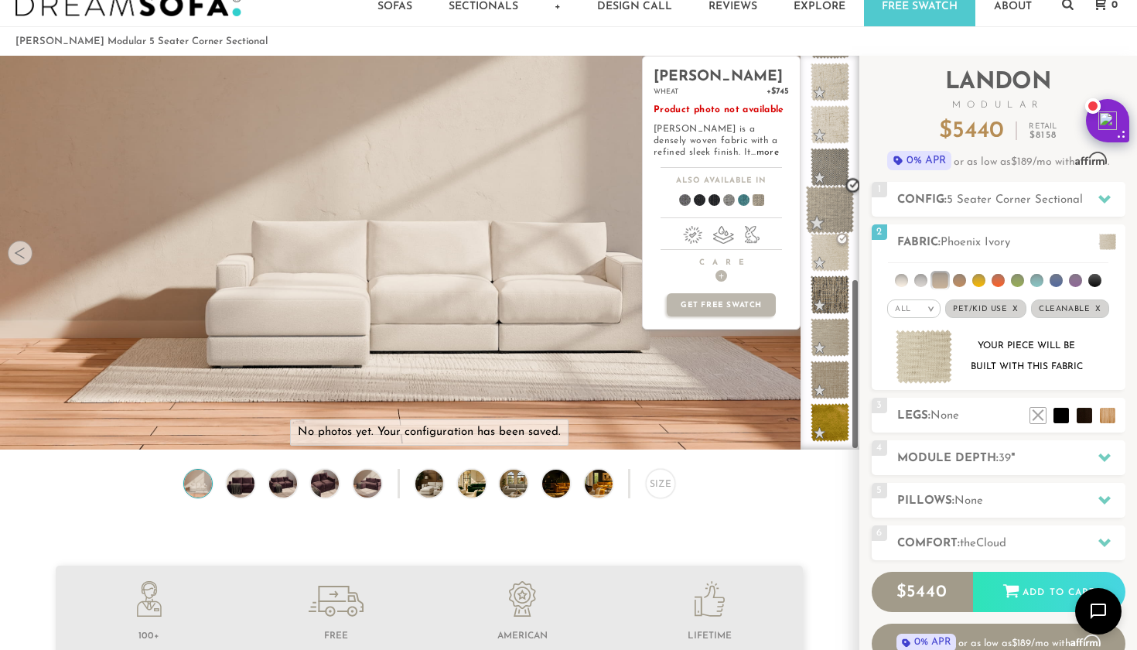
scroll to position [511, 0]
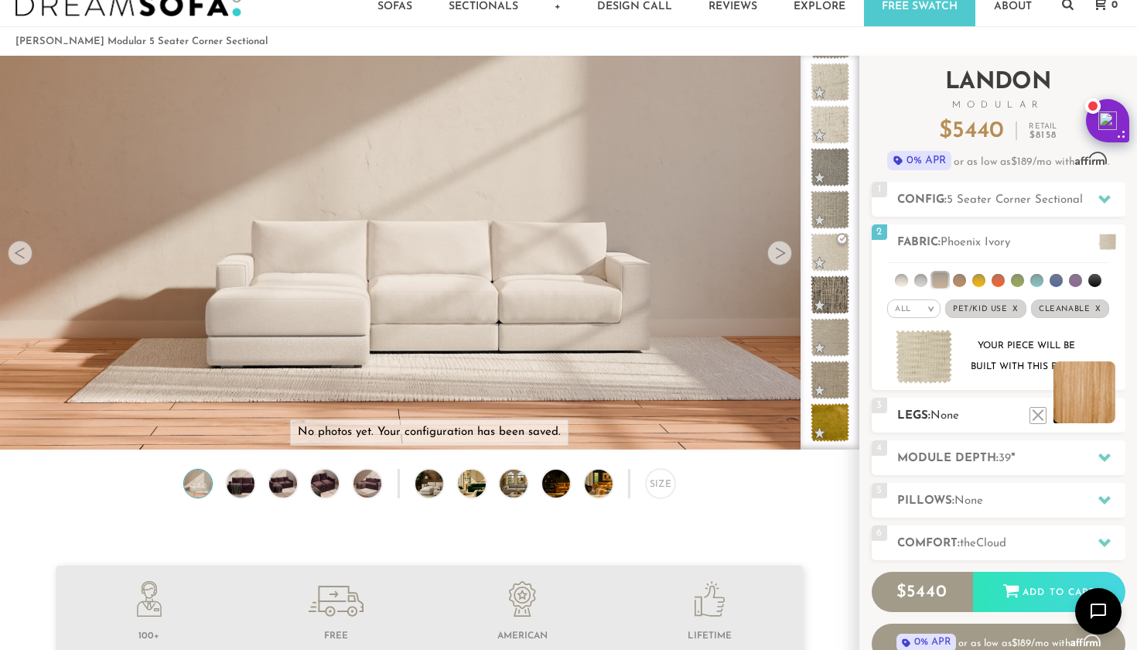
click at [1109, 423] on li at bounding box center [1085, 392] width 62 height 62
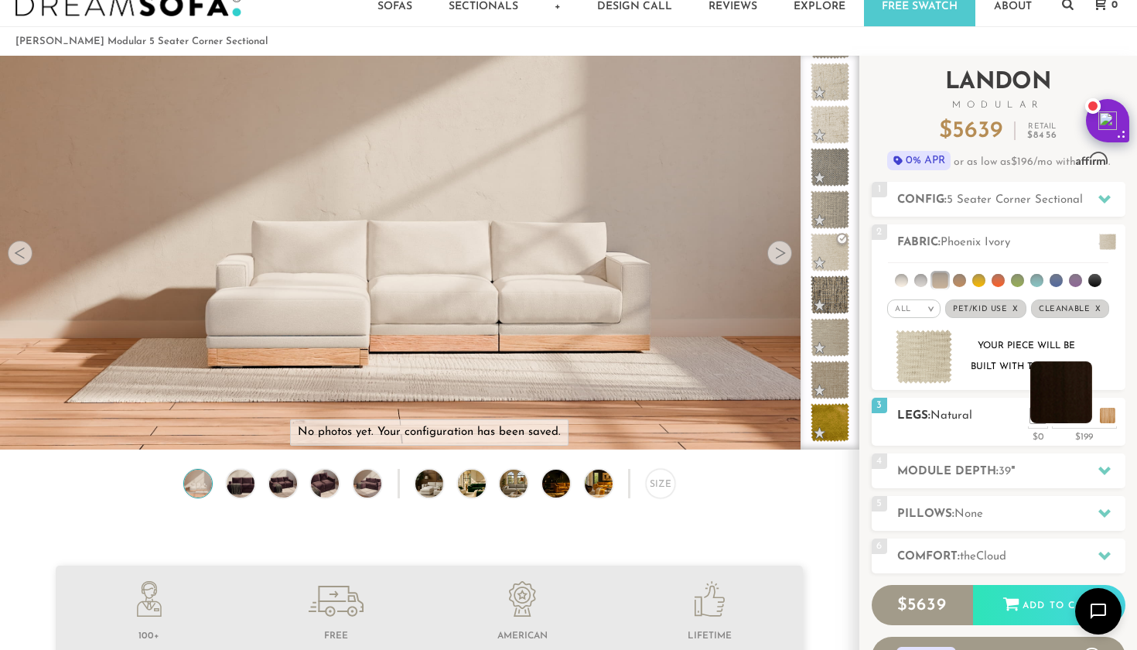
click at [1076, 413] on li at bounding box center [1062, 392] width 62 height 62
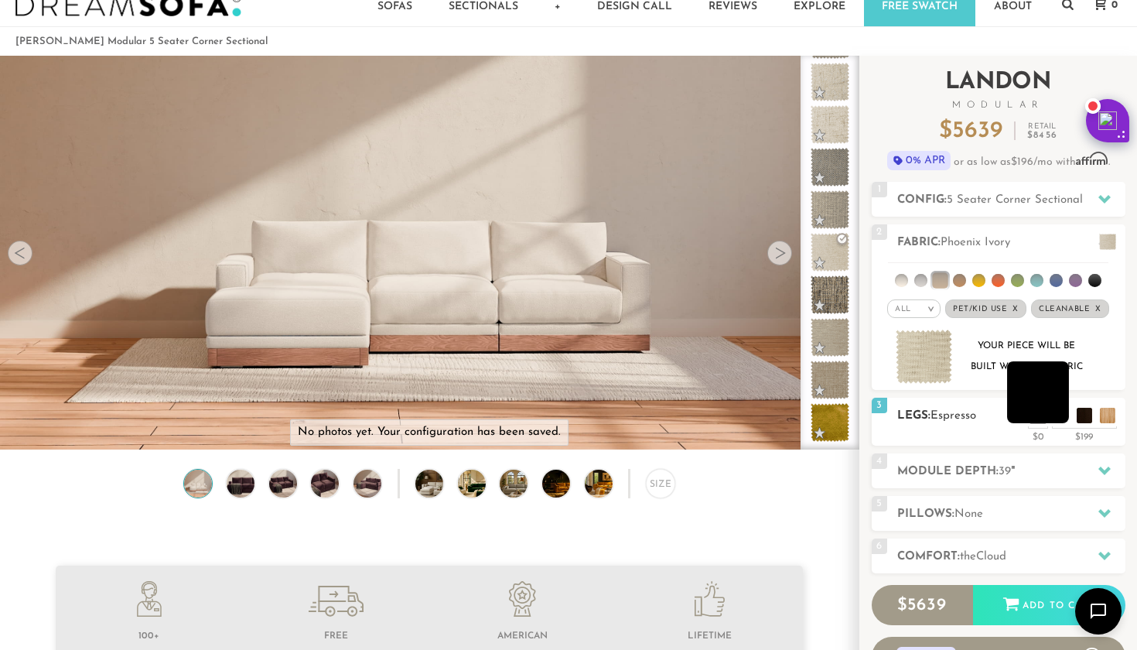
click at [1061, 415] on li at bounding box center [1038, 392] width 62 height 62
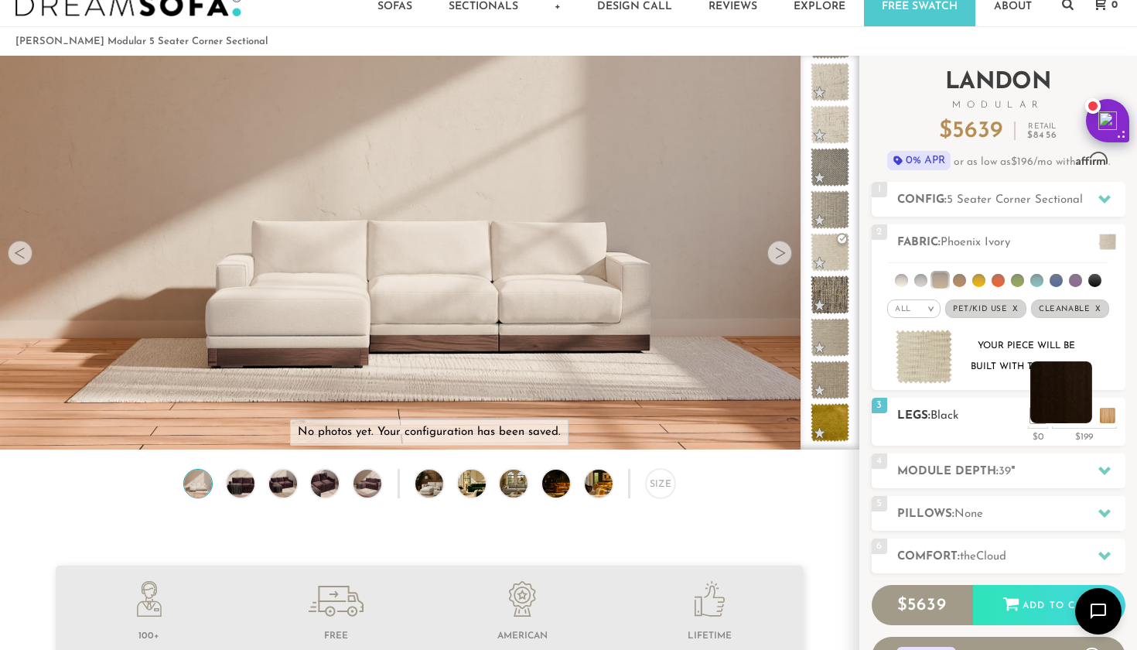
click at [1080, 413] on li at bounding box center [1062, 392] width 62 height 62
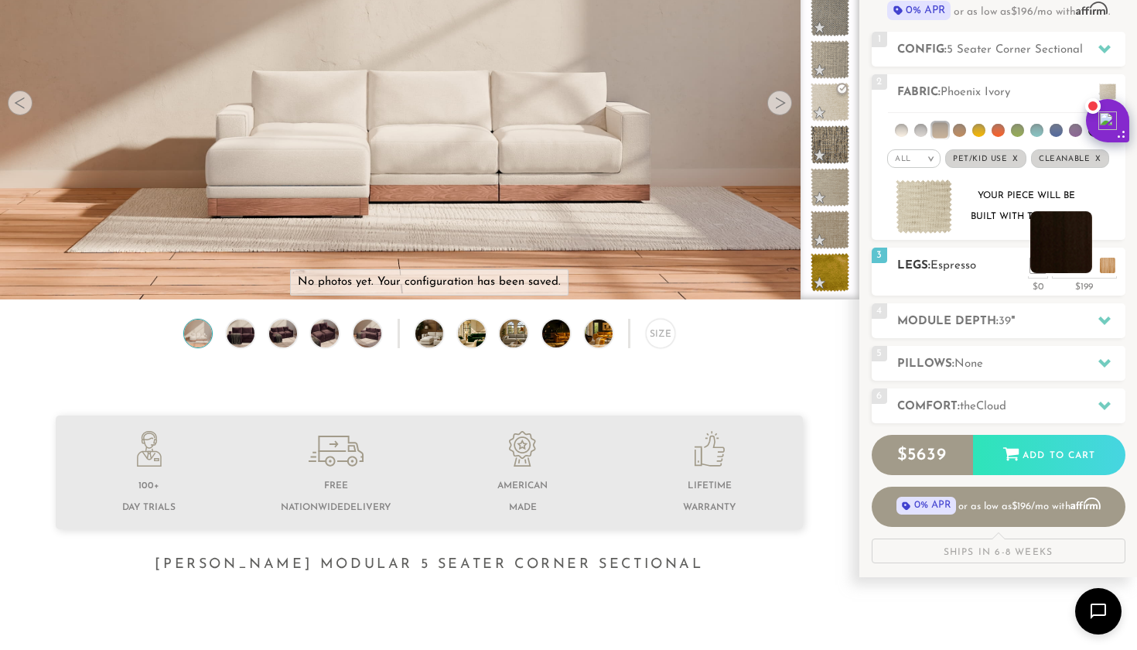
scroll to position [168, 0]
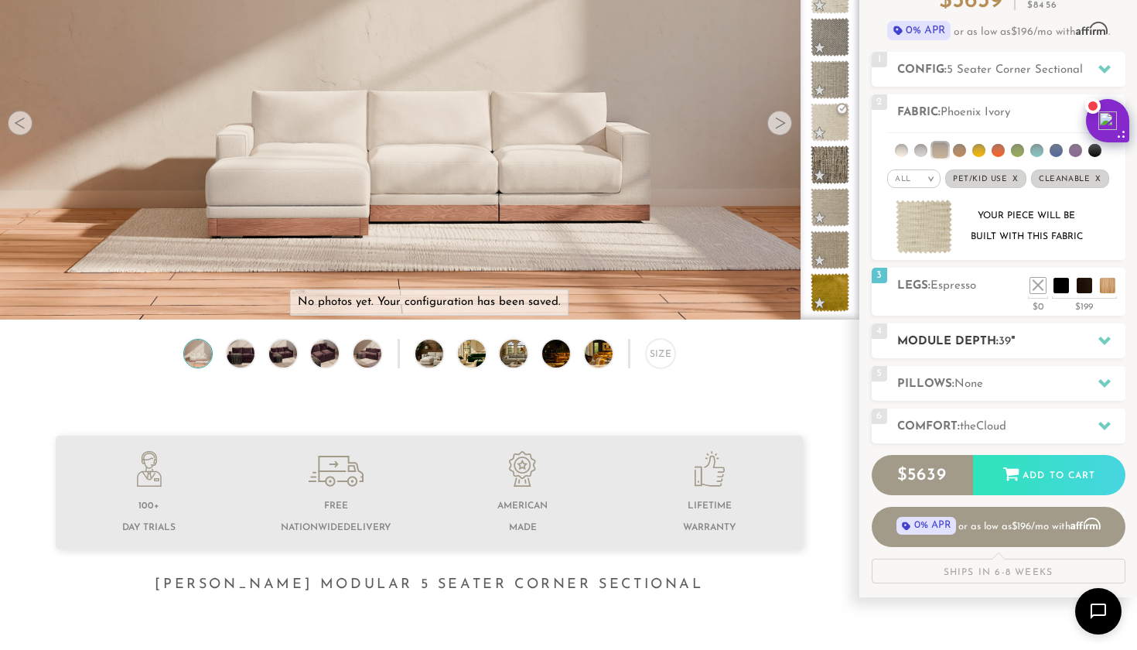
click at [1076, 334] on h2 "Module Depth: 39 "" at bounding box center [1012, 342] width 228 height 18
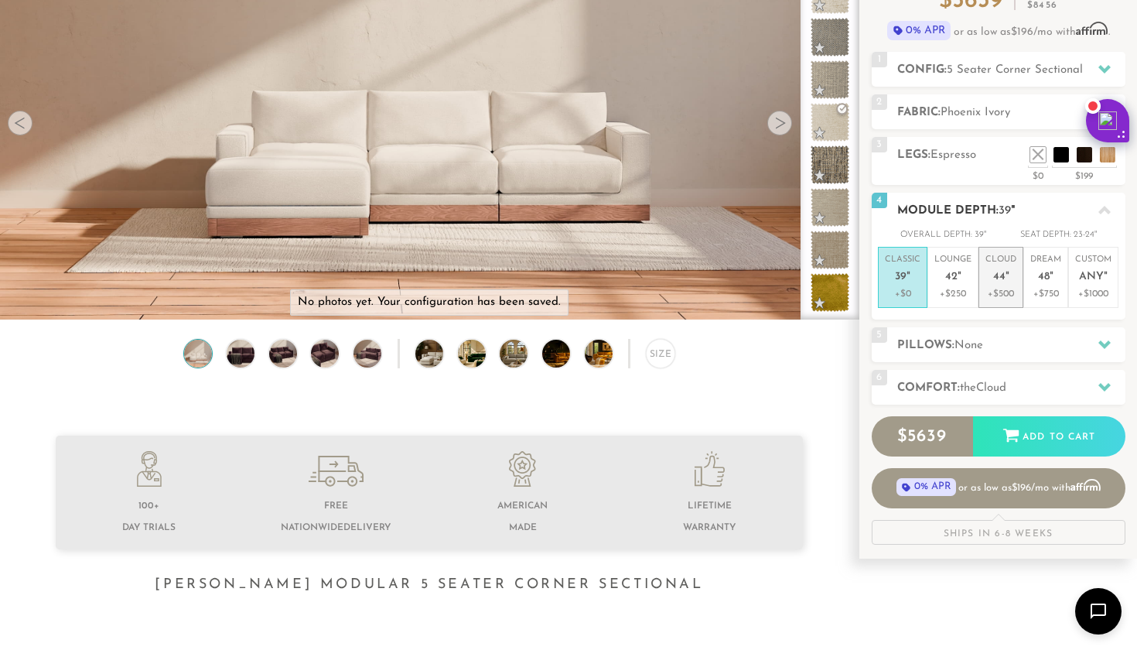
click at [1007, 290] on p "+$500" at bounding box center [1001, 294] width 31 height 14
click at [996, 391] on span "Cloud" at bounding box center [992, 388] width 30 height 12
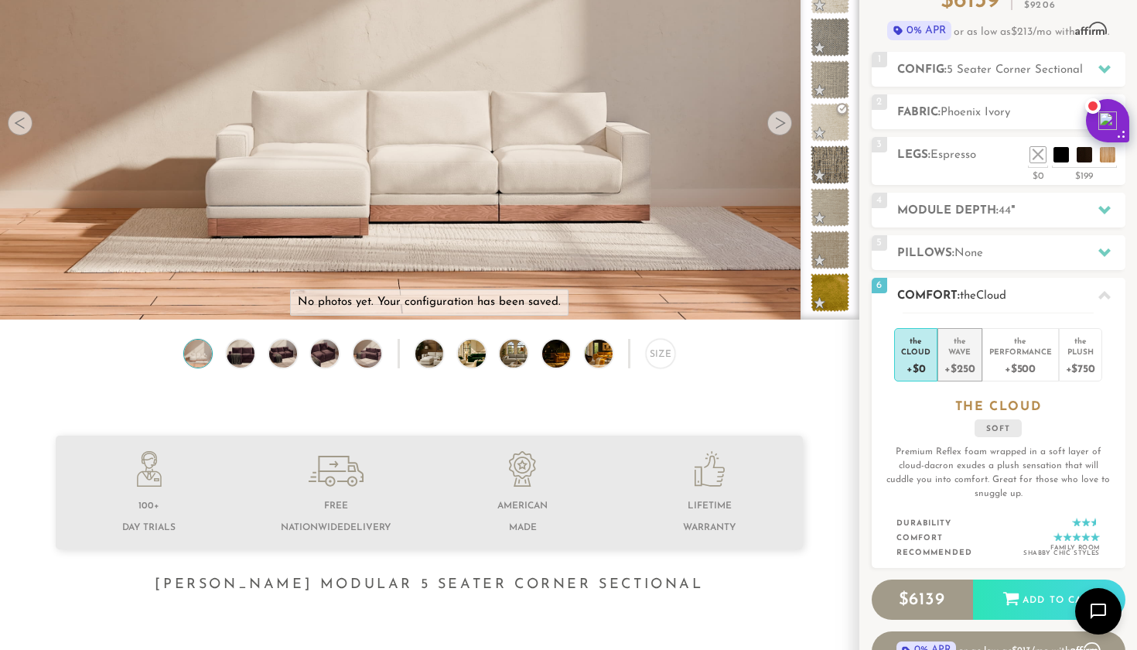
click at [965, 365] on div "+$250" at bounding box center [960, 368] width 30 height 22
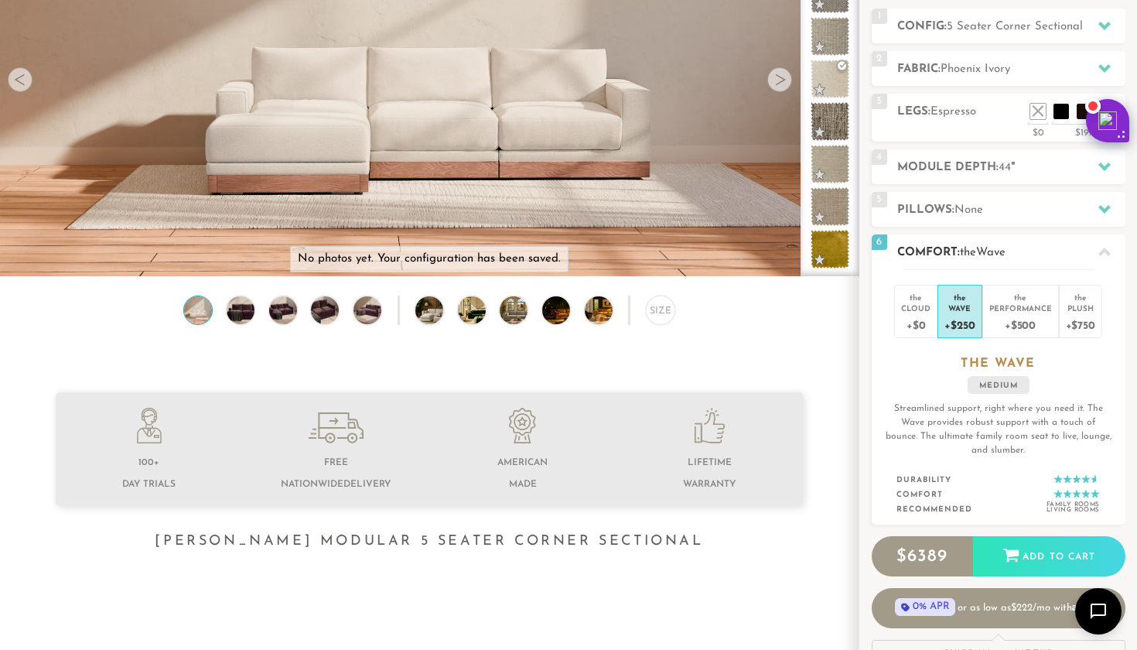
scroll to position [200, 0]
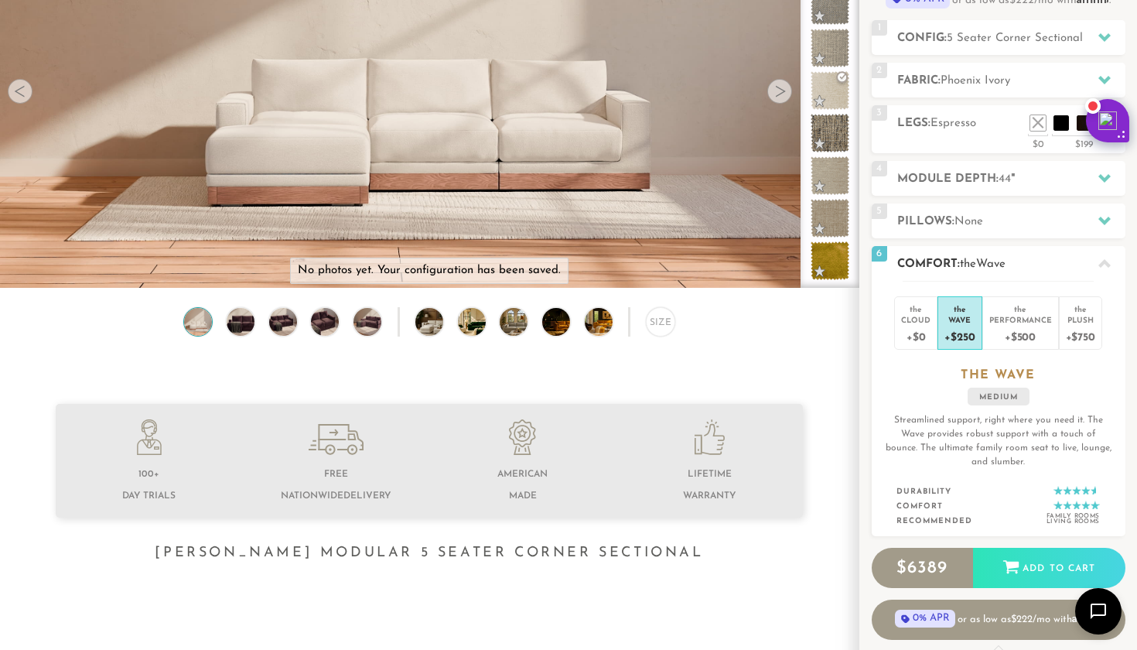
click at [1038, 269] on h2 "Comfort: the Wave" at bounding box center [1012, 264] width 228 height 18
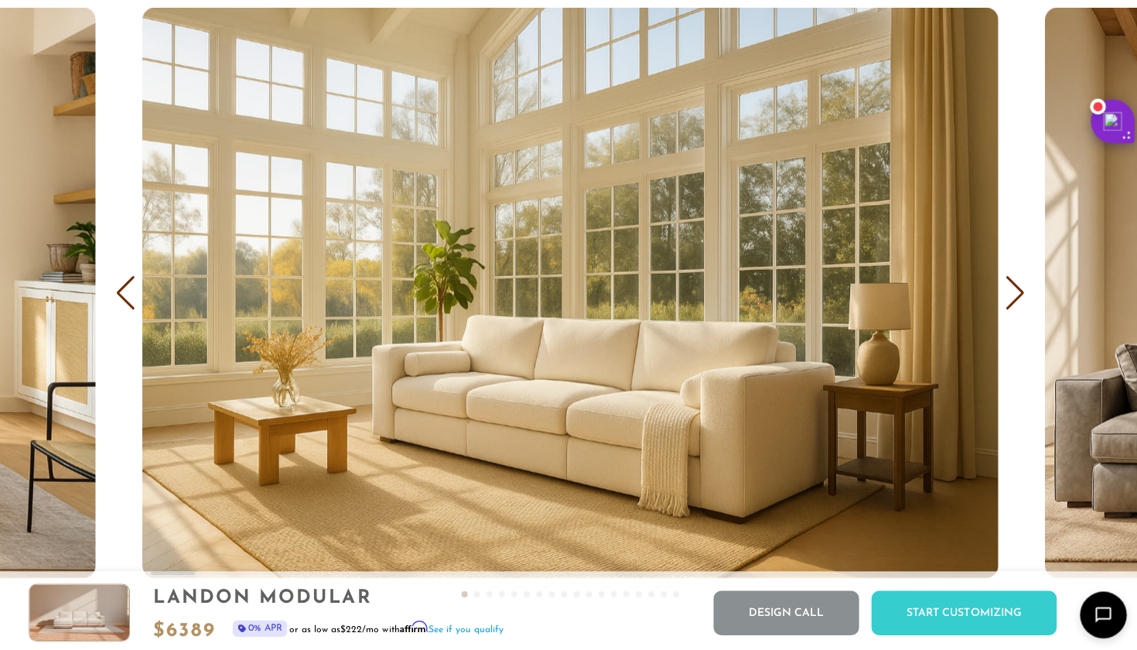
scroll to position [9138, 0]
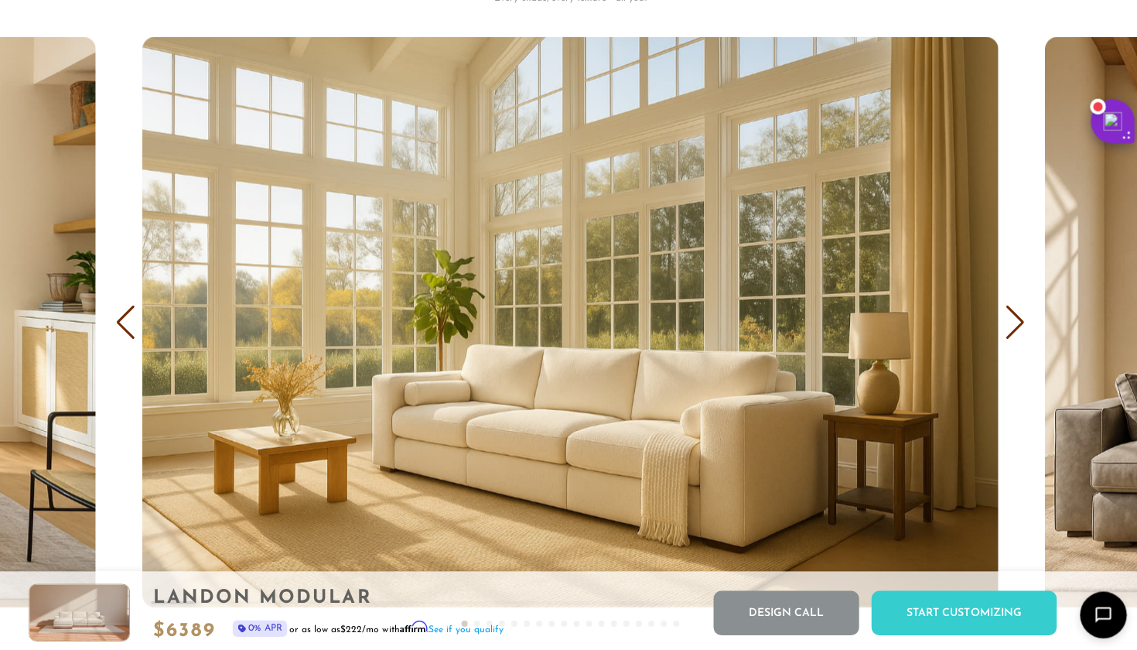
click at [1007, 318] on div "Next slide" at bounding box center [1011, 320] width 21 height 34
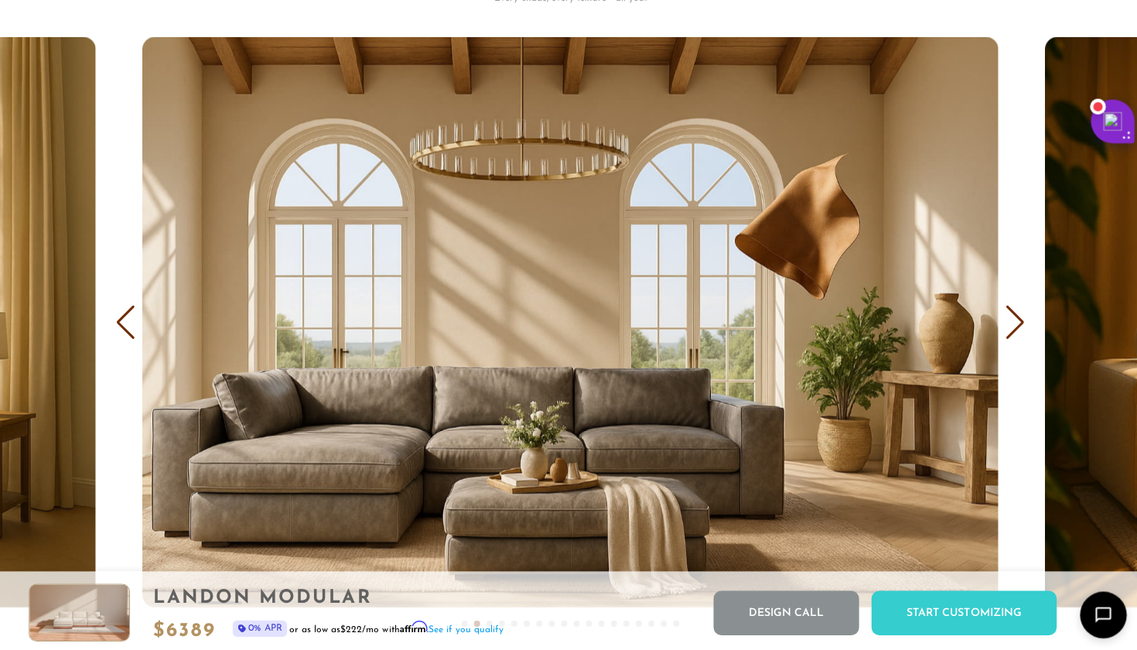
click at [1007, 318] on div "Next slide" at bounding box center [1011, 320] width 21 height 34
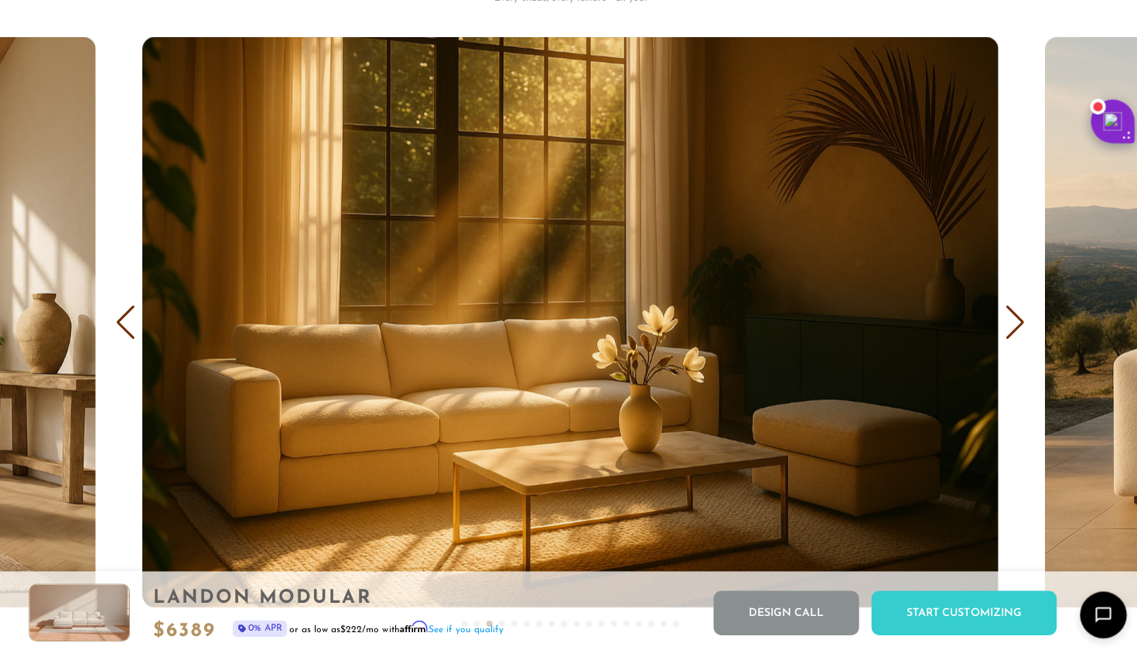
click at [1007, 318] on div "Next slide" at bounding box center [1011, 320] width 21 height 34
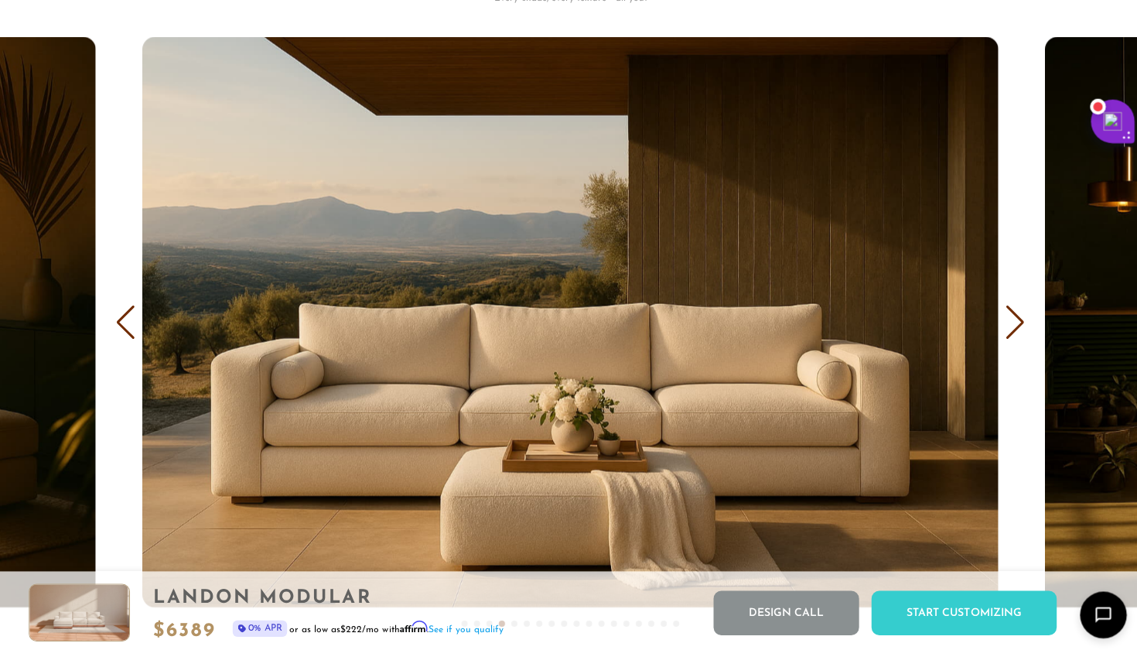
click at [1007, 318] on div "Next slide" at bounding box center [1011, 320] width 21 height 34
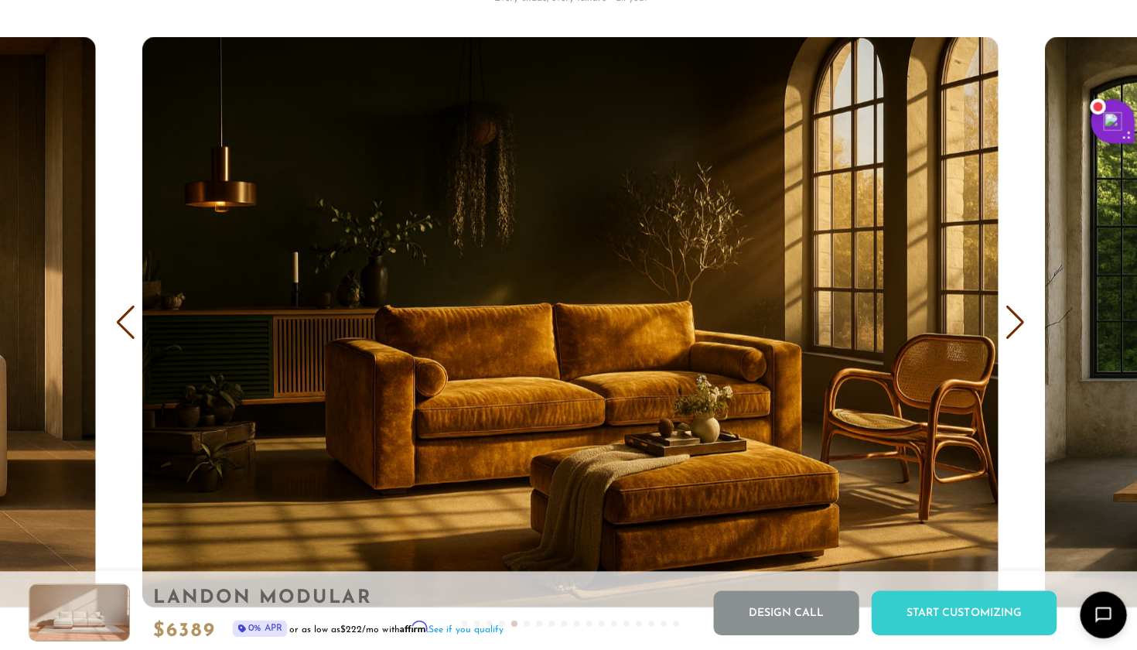
click at [1007, 318] on div "Next slide" at bounding box center [1011, 320] width 21 height 34
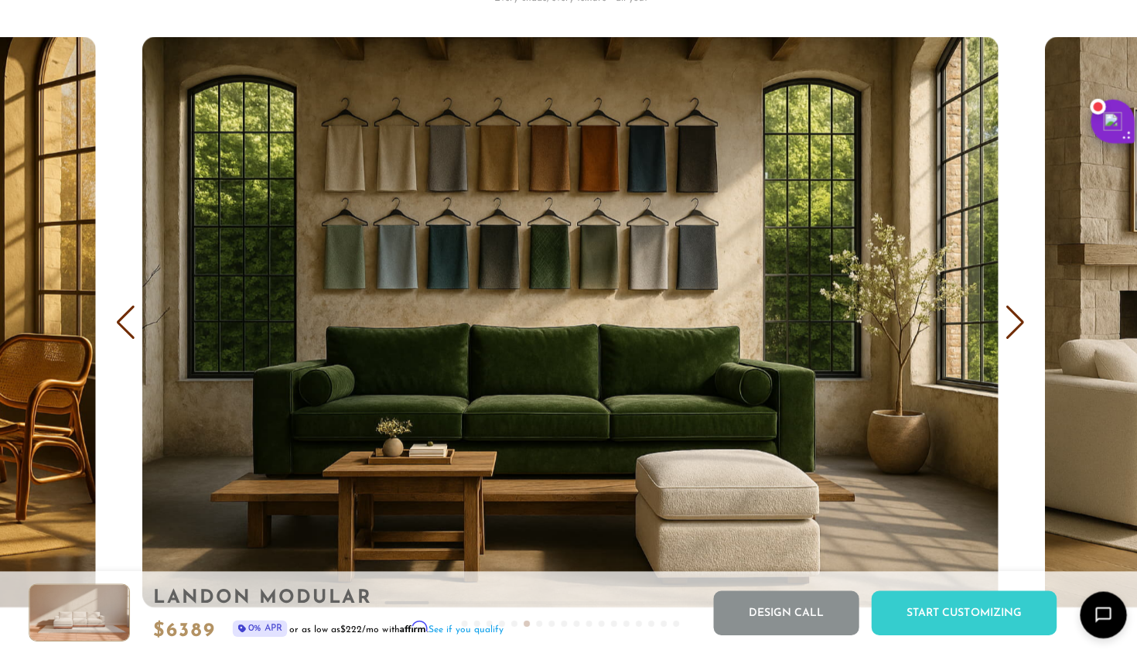
click at [1007, 318] on div "Next slide" at bounding box center [1011, 320] width 21 height 34
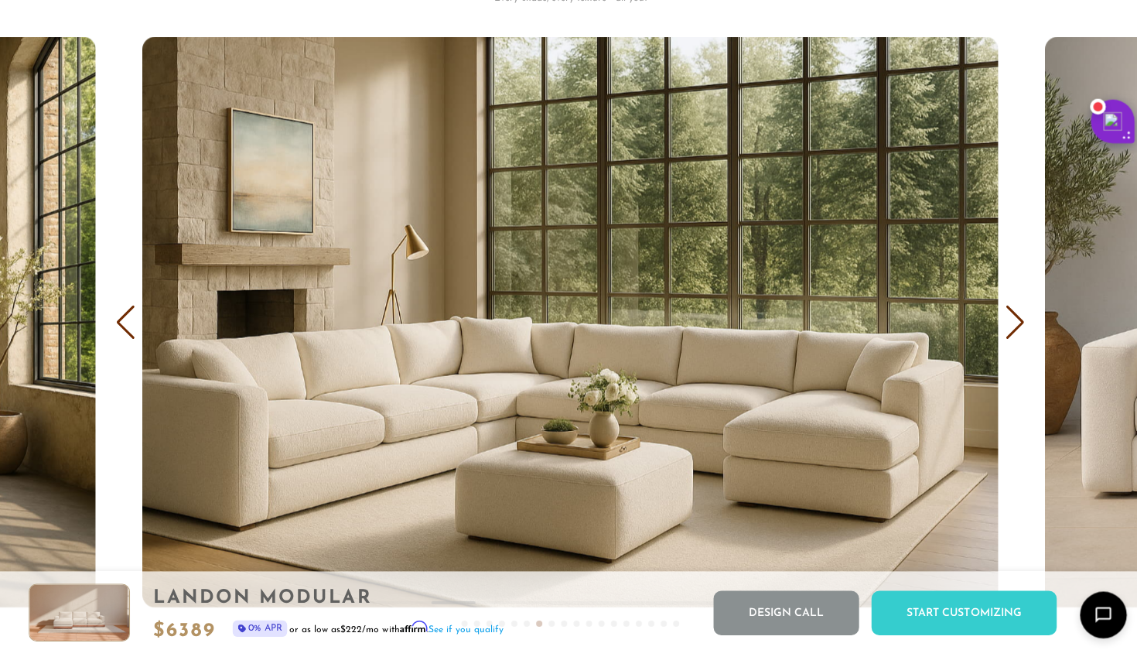
click at [1007, 318] on div "Next slide" at bounding box center [1011, 320] width 21 height 34
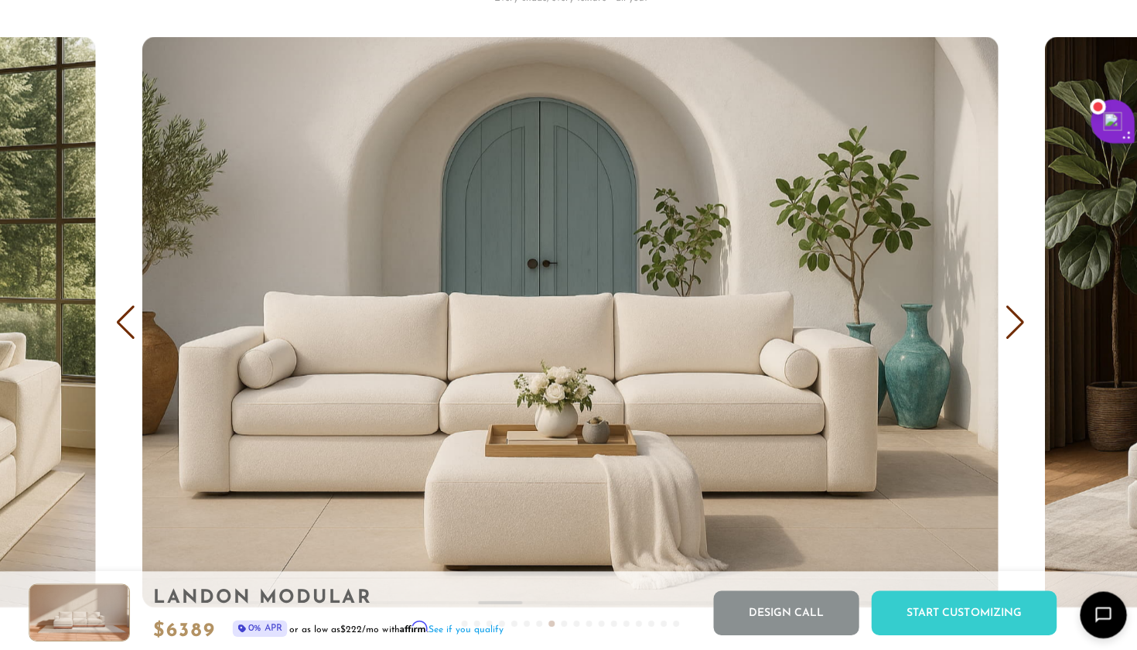
click at [116, 317] on div "Previous slide" at bounding box center [126, 320] width 21 height 34
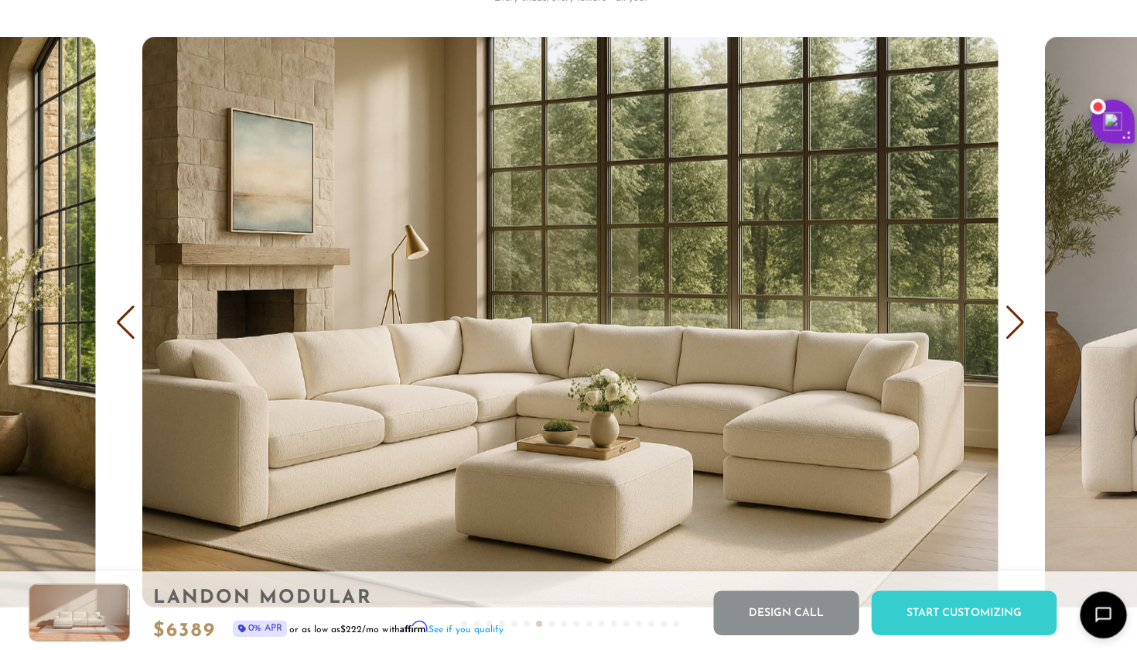
click at [1002, 309] on div "Next slide" at bounding box center [1011, 320] width 21 height 34
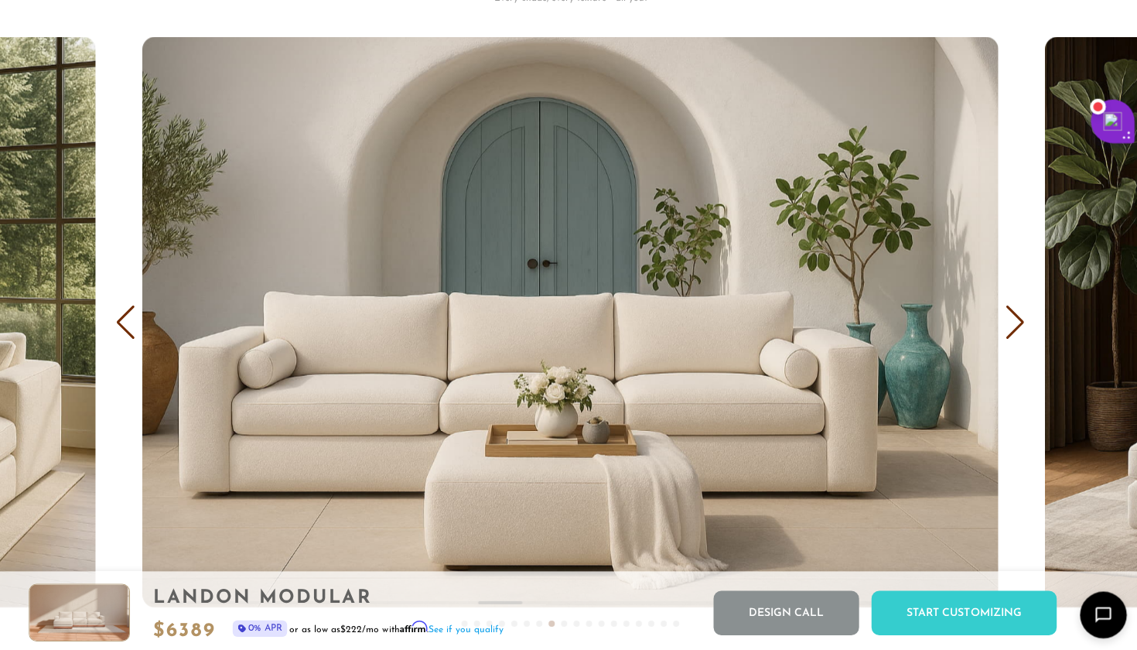
click at [1002, 309] on div "Next slide" at bounding box center [1011, 320] width 21 height 34
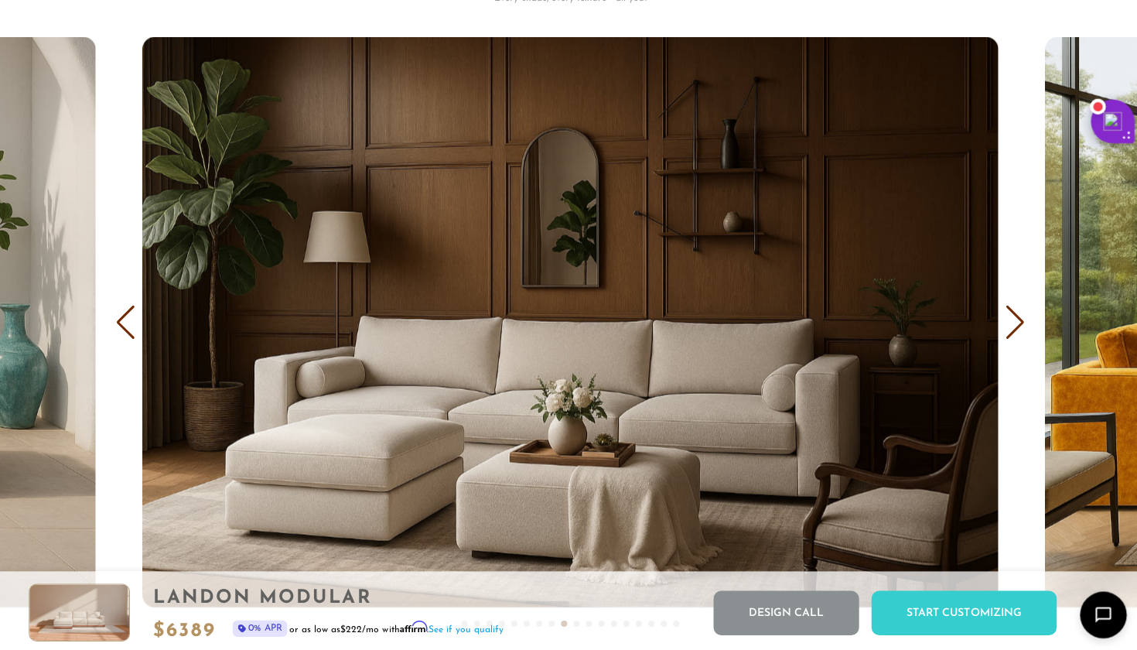
click at [1002, 309] on div "Next slide" at bounding box center [1011, 320] width 21 height 34
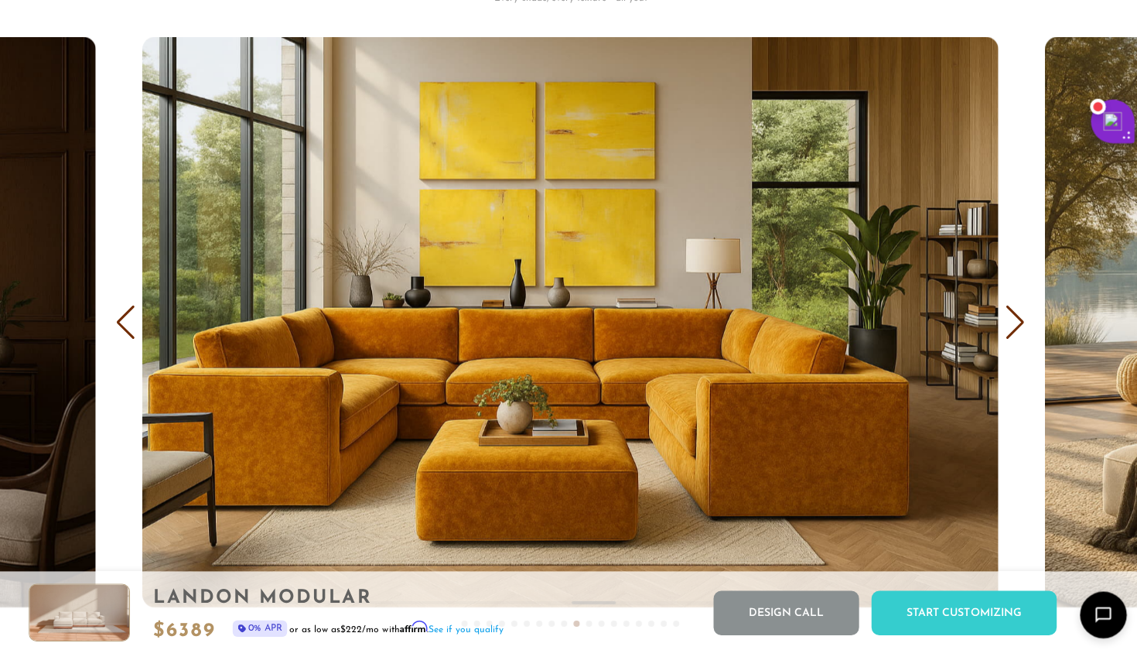
click at [1005, 316] on div "Next slide" at bounding box center [1011, 320] width 21 height 34
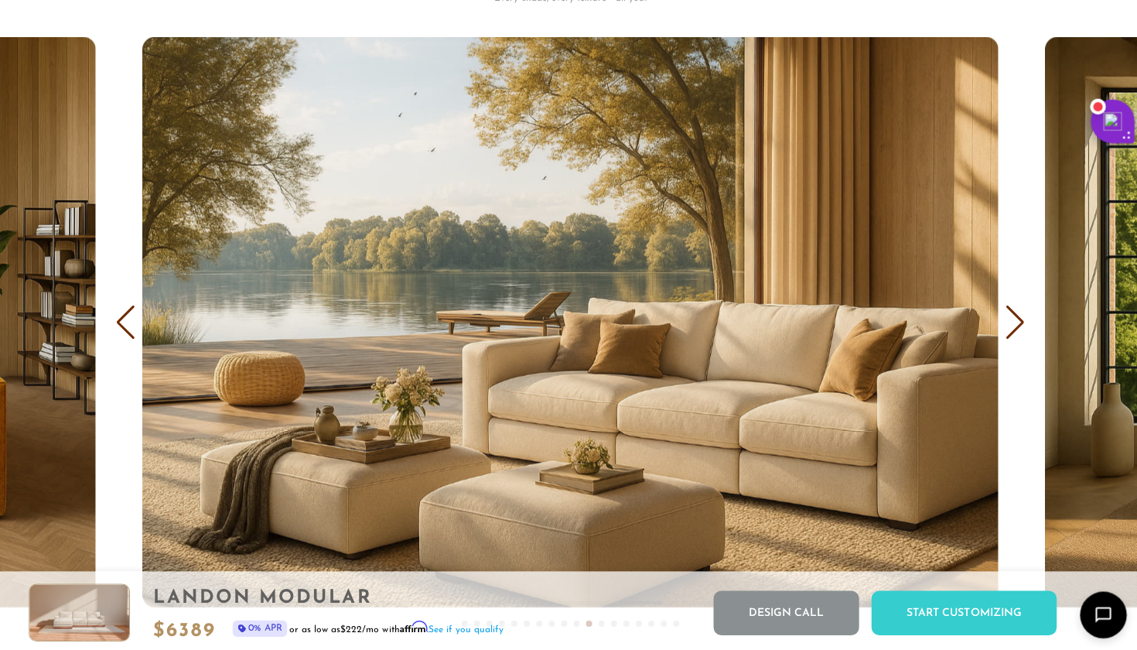
click at [1005, 316] on div "Next slide" at bounding box center [1011, 320] width 21 height 34
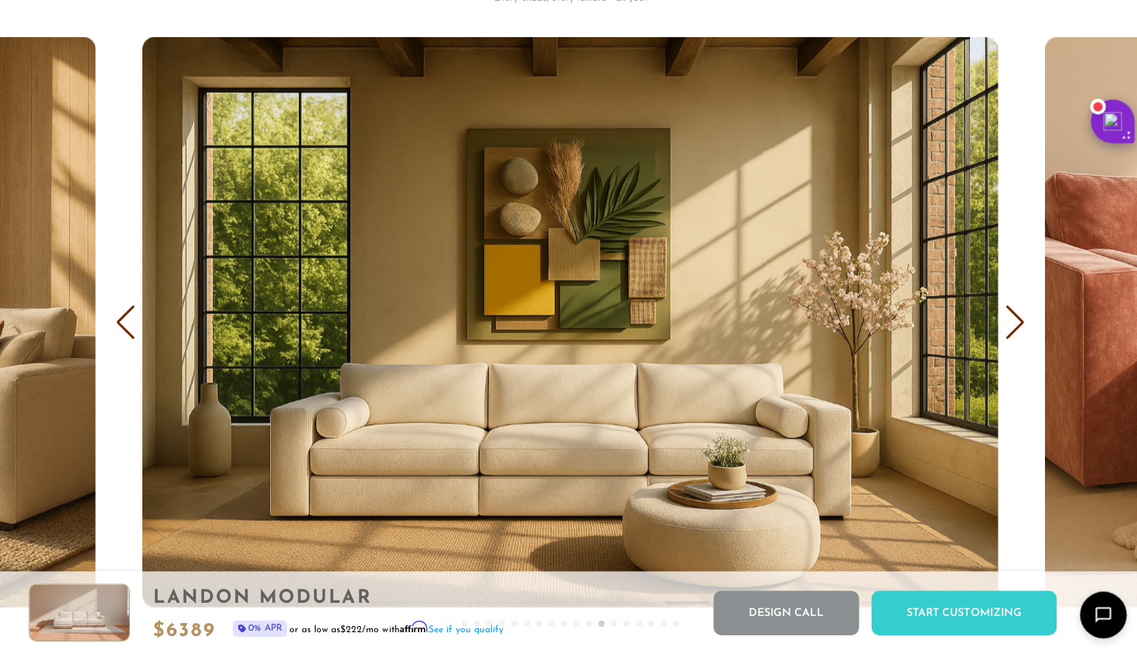
click at [1005, 316] on div "Next slide" at bounding box center [1011, 320] width 21 height 34
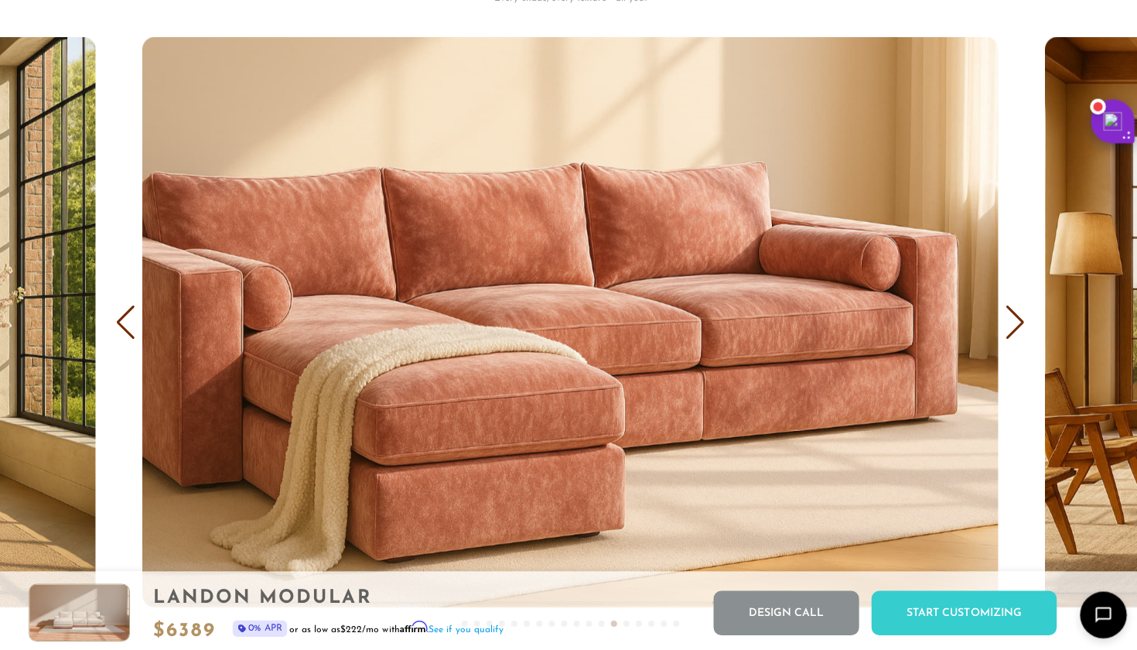
click at [1005, 316] on div "Next slide" at bounding box center [1011, 320] width 21 height 34
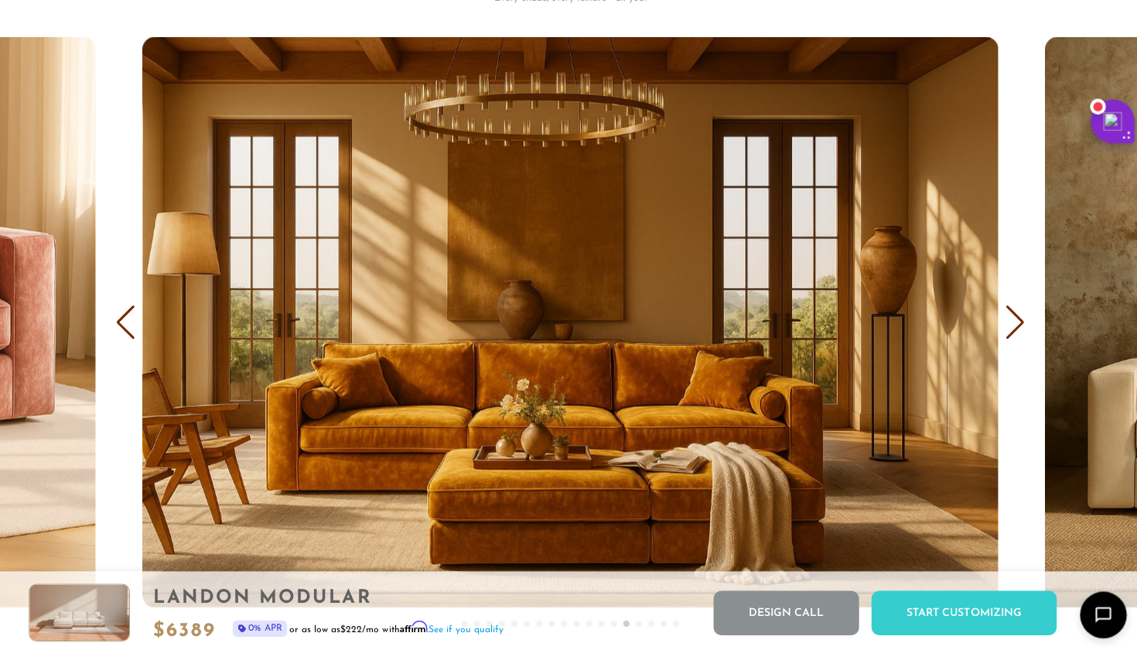
click at [1005, 316] on div "Next slide" at bounding box center [1011, 320] width 21 height 34
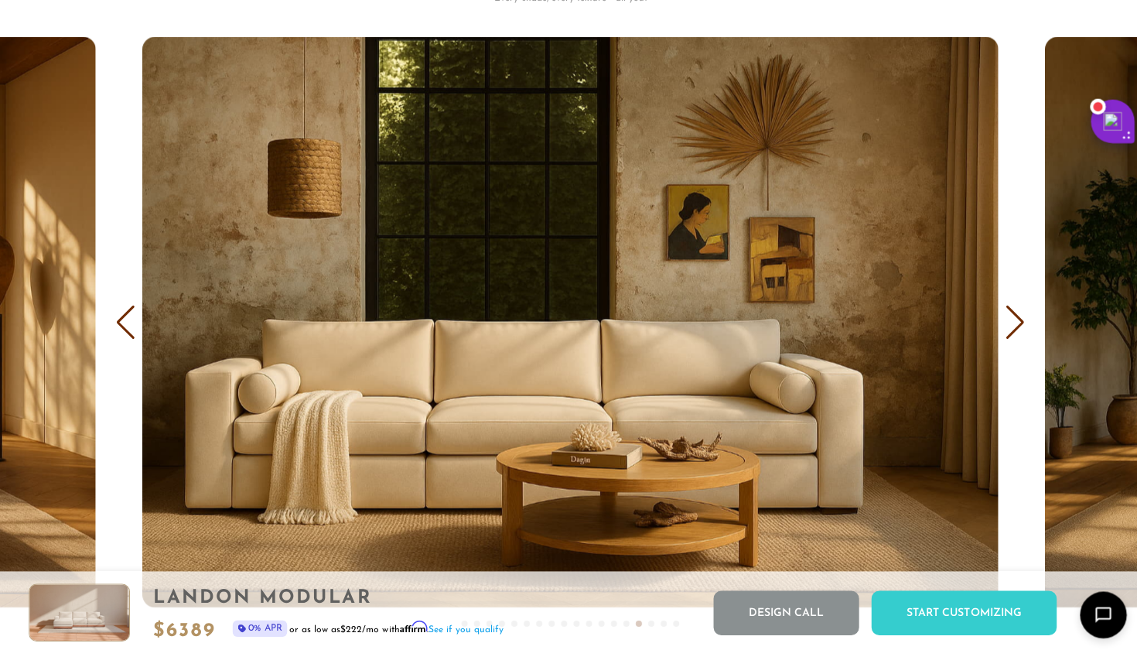
click at [1005, 316] on div "Next slide" at bounding box center [1011, 320] width 21 height 34
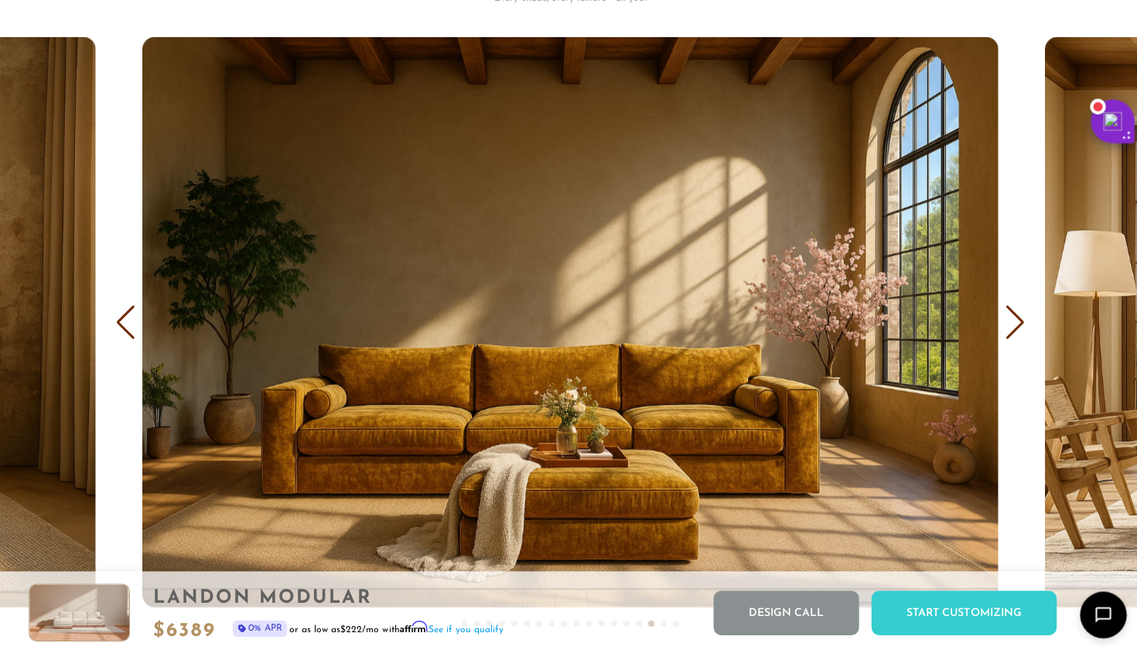
click at [1005, 316] on div "Next slide" at bounding box center [1011, 320] width 21 height 34
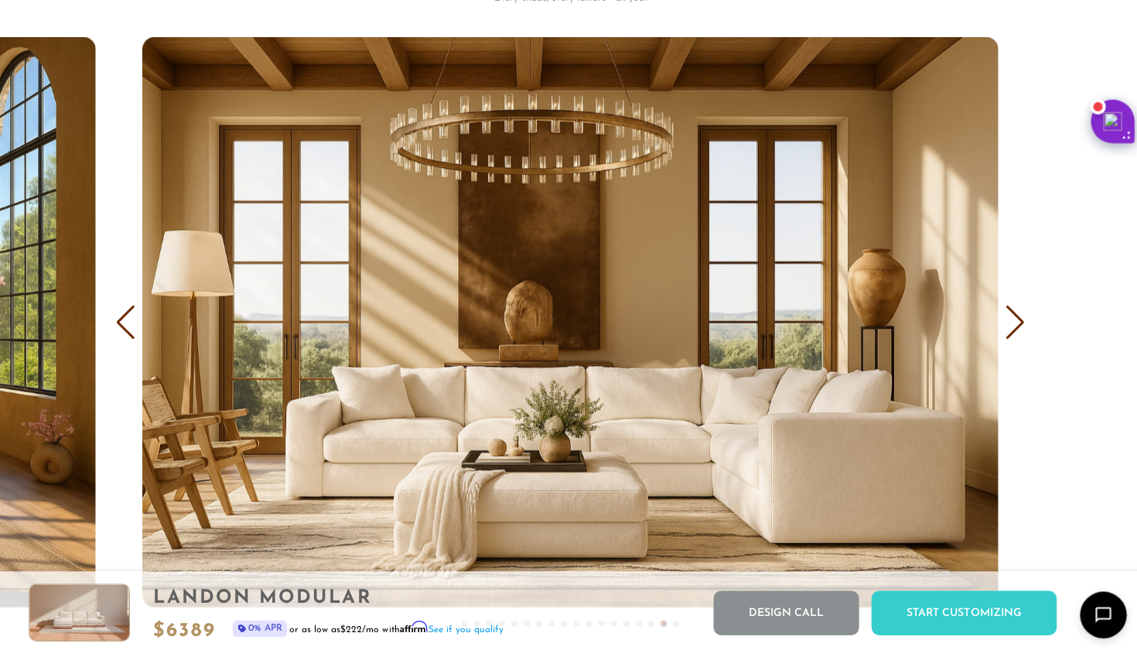
click at [1005, 316] on div "Next slide" at bounding box center [1011, 320] width 21 height 34
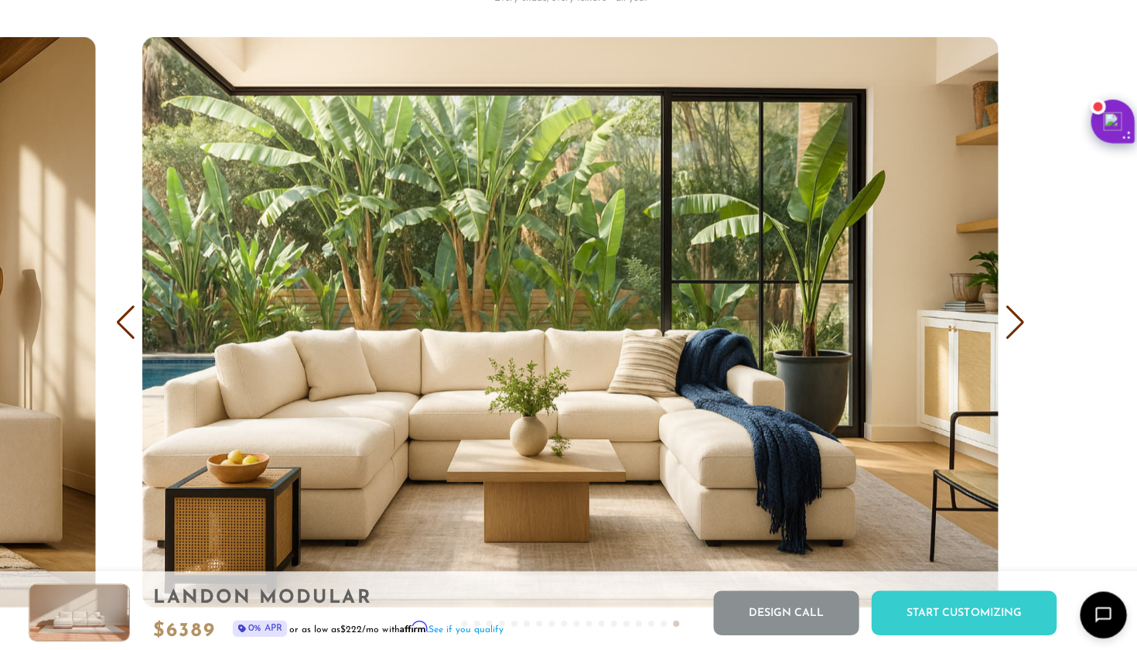
click at [1013, 308] on div "Next slide" at bounding box center [1011, 320] width 21 height 34
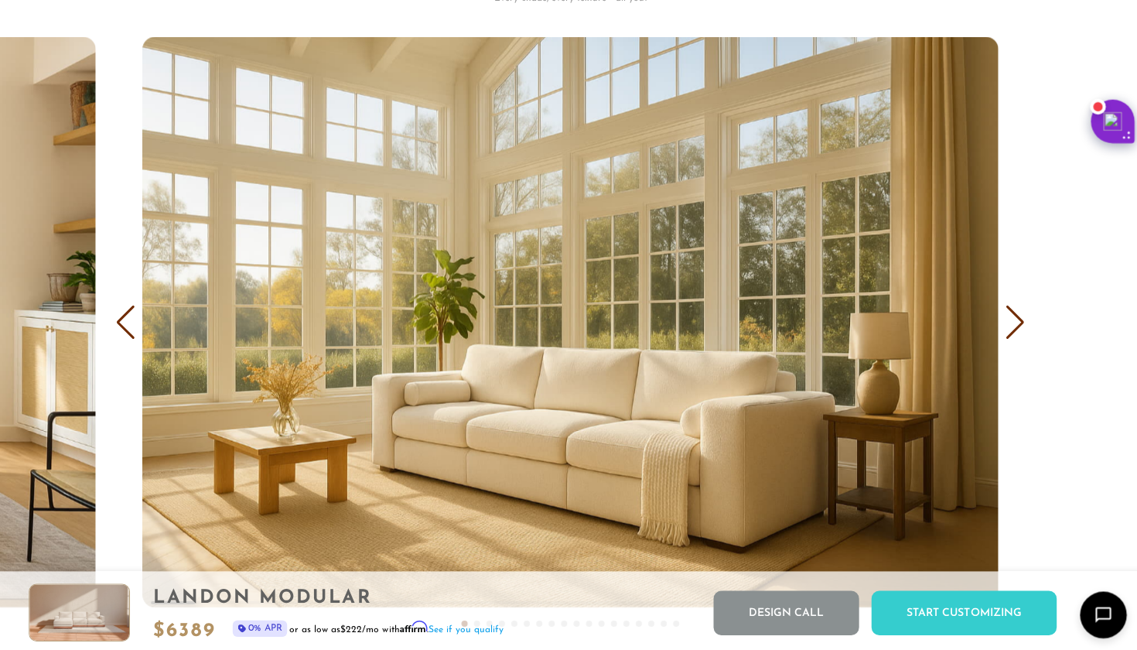
click at [1013, 308] on div "Next slide" at bounding box center [1011, 320] width 21 height 34
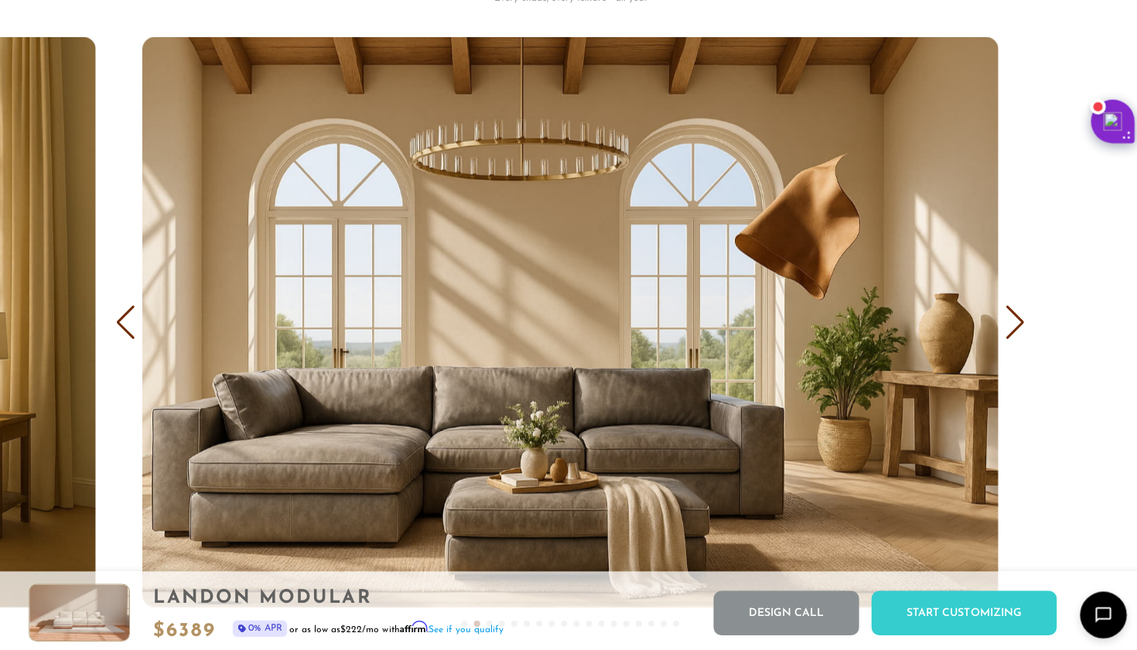
click at [1013, 308] on div "Next slide" at bounding box center [1011, 320] width 21 height 34
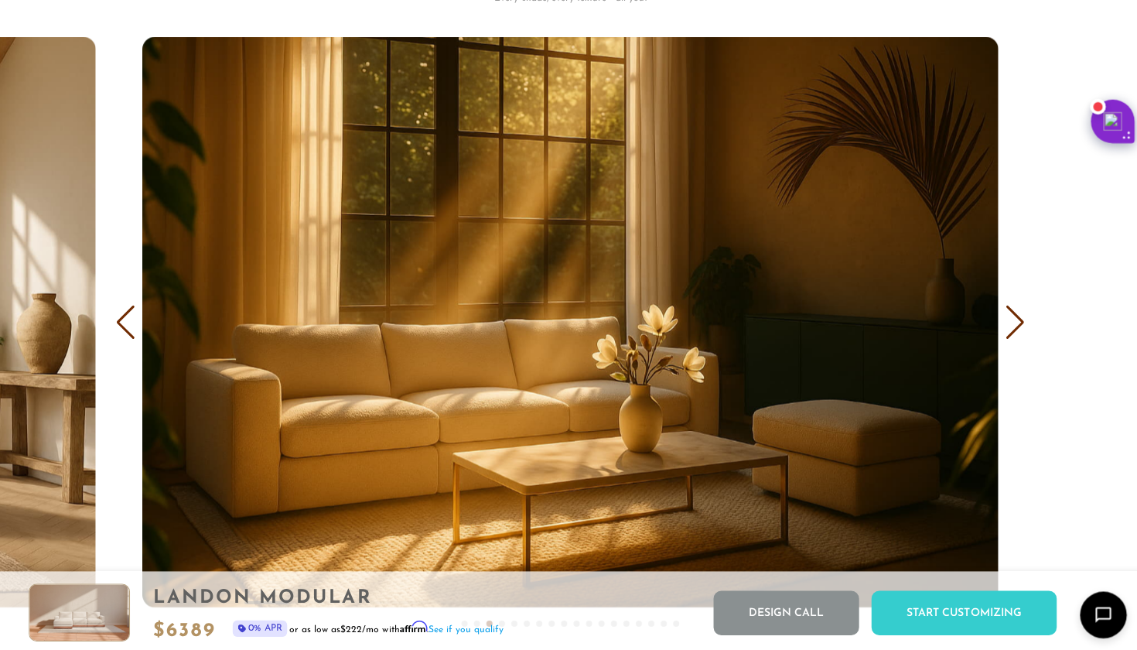
click at [1013, 308] on div "Next slide" at bounding box center [1011, 320] width 21 height 34
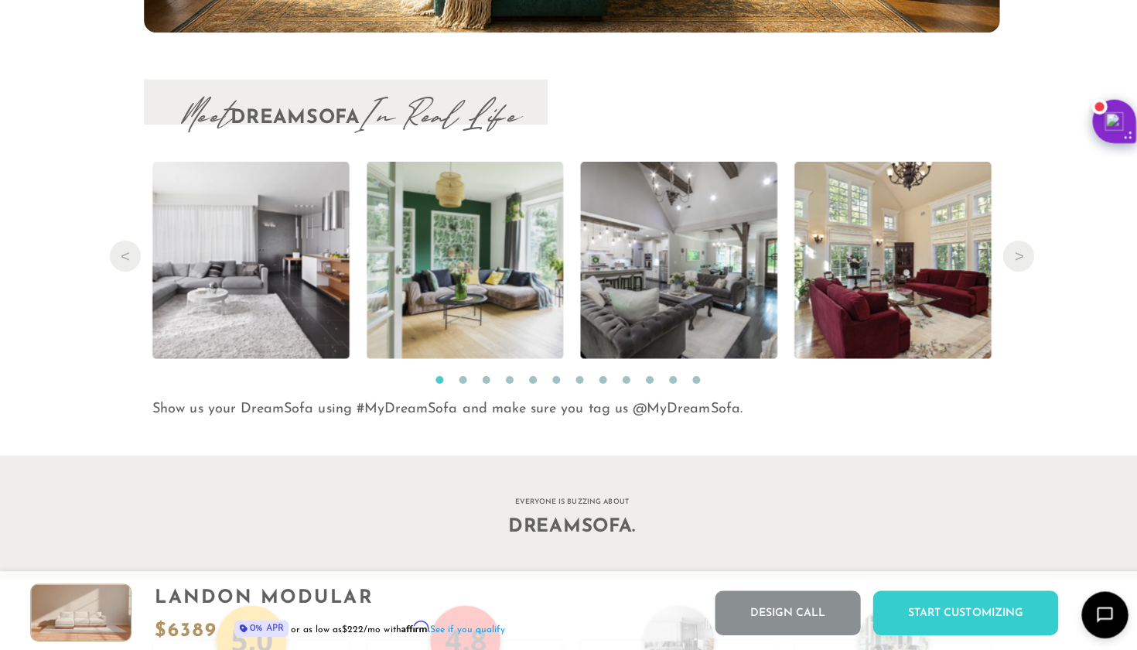
scroll to position [15777, 0]
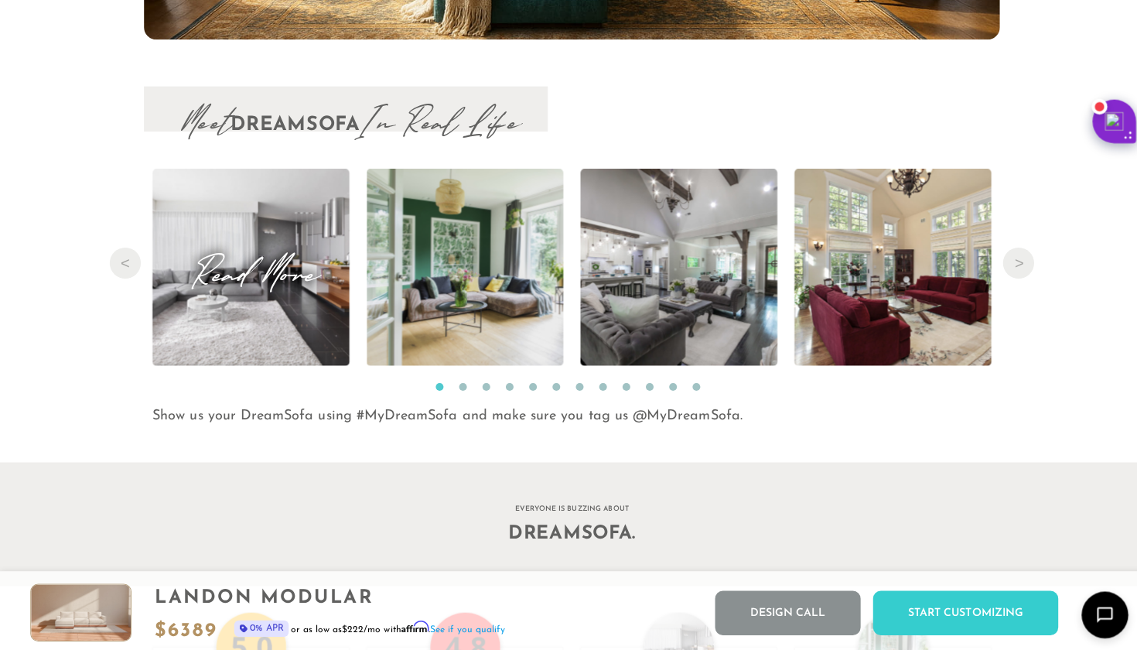
click at [283, 302] on img at bounding box center [250, 266] width 294 height 196
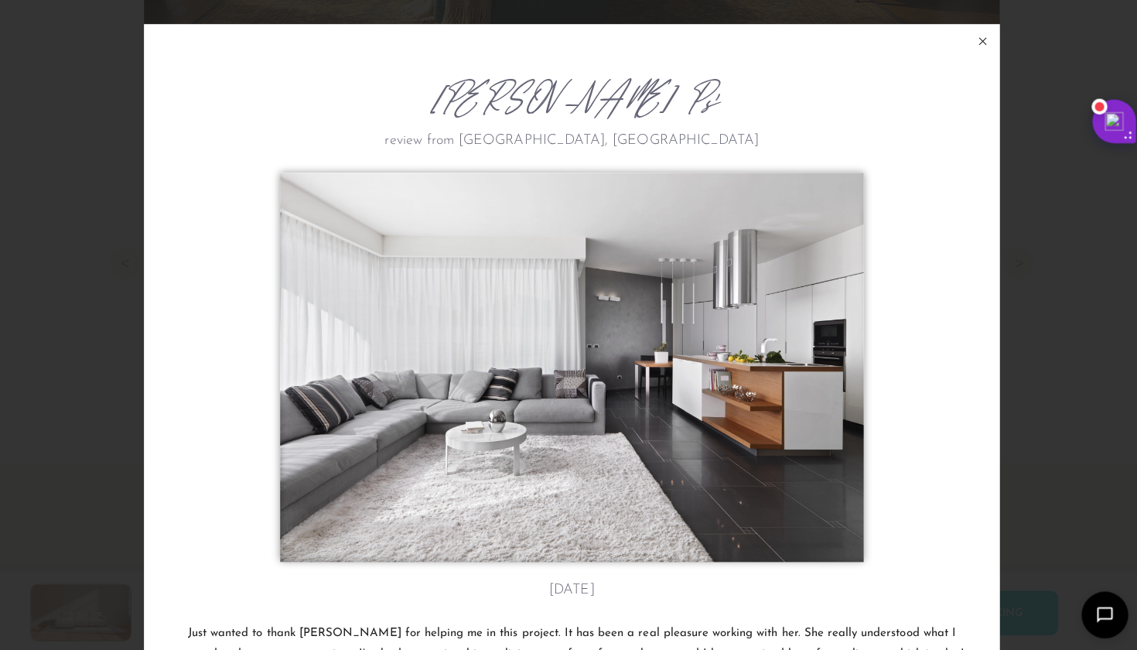
click at [978, 36] on icon at bounding box center [977, 41] width 19 height 19
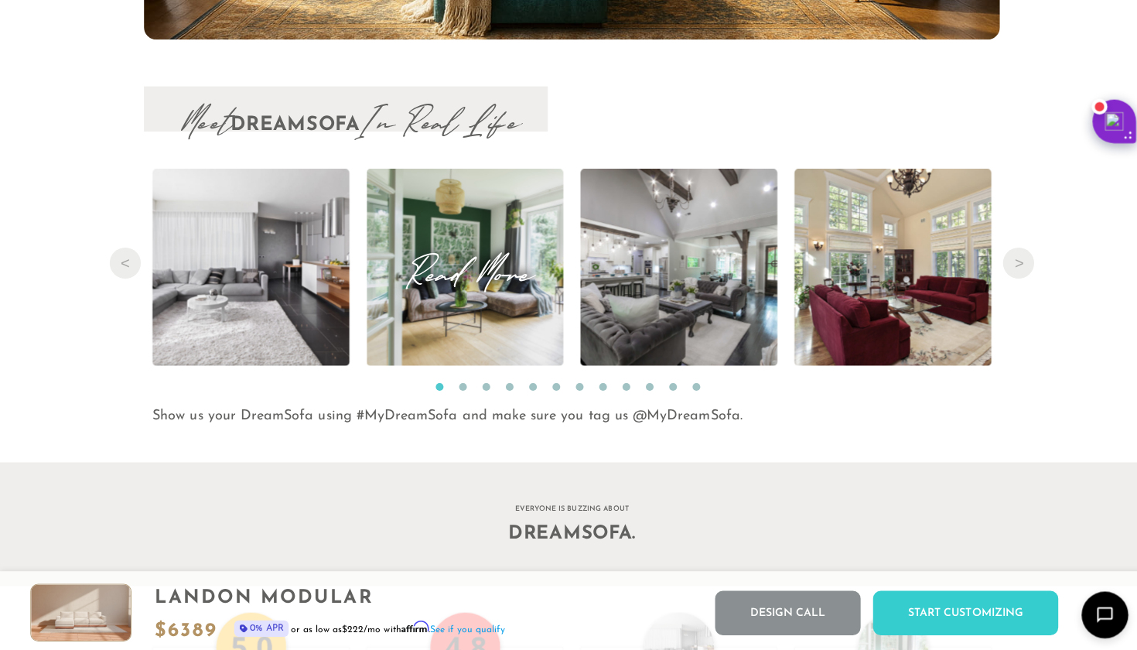
click at [522, 310] on img at bounding box center [462, 266] width 196 height 196
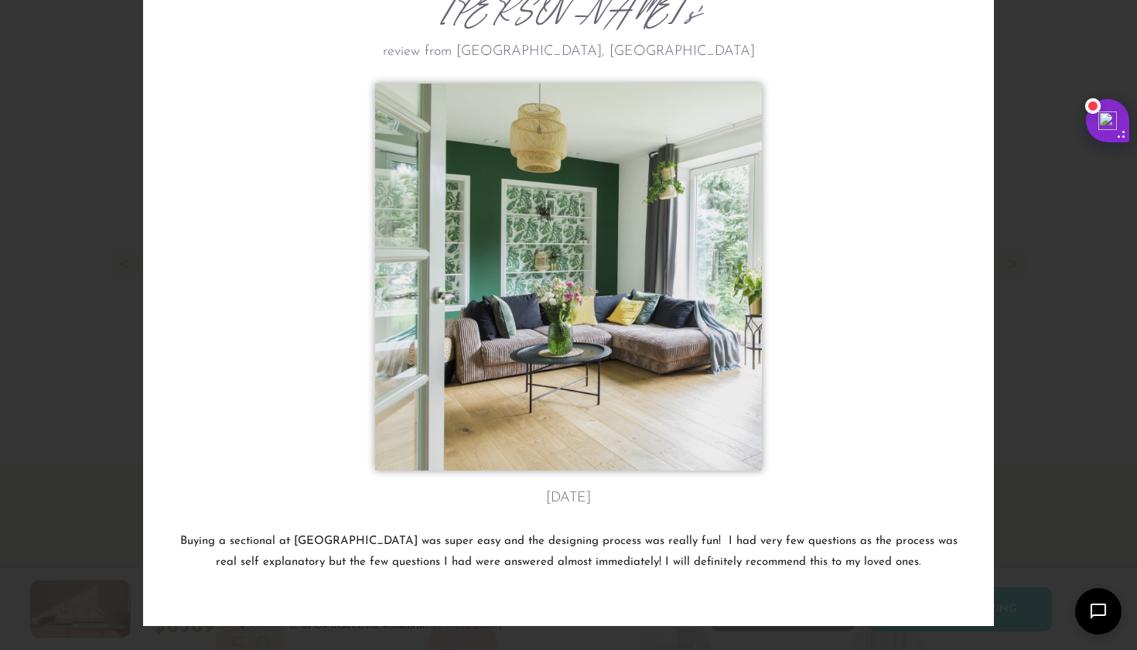
scroll to position [87, 0]
click at [1035, 163] on div "Vera F's review from Asheville, NC May 1st Buying a sectional at Dreamsofa was …" at bounding box center [568, 325] width 1137 height 650
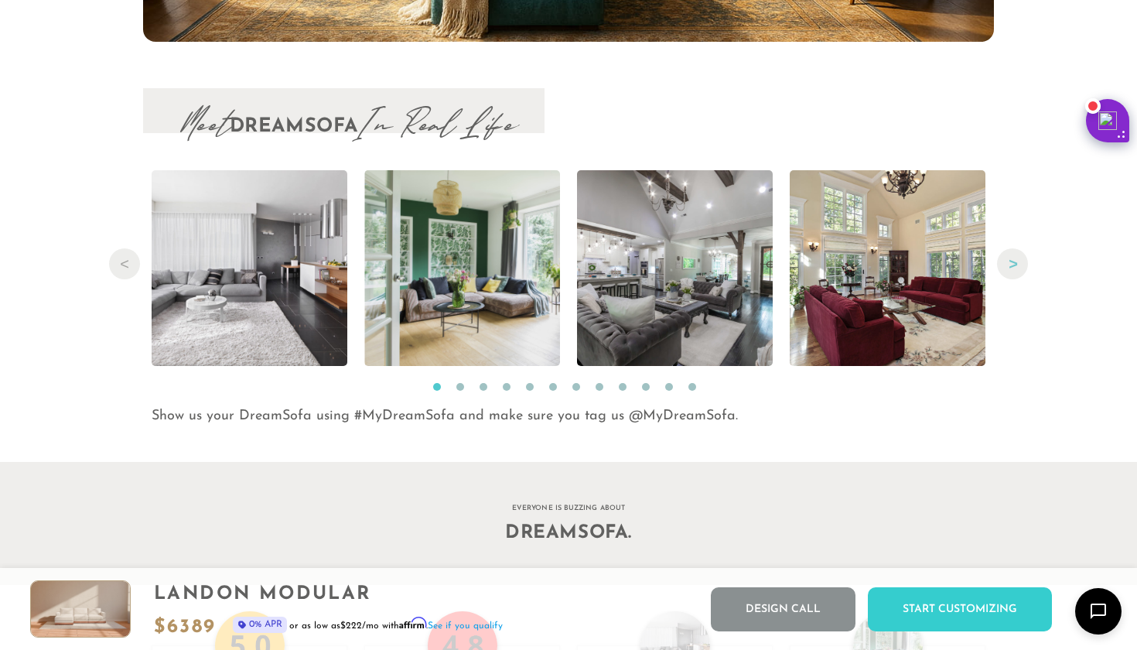
click at [1003, 267] on button "Next" at bounding box center [1012, 263] width 31 height 31
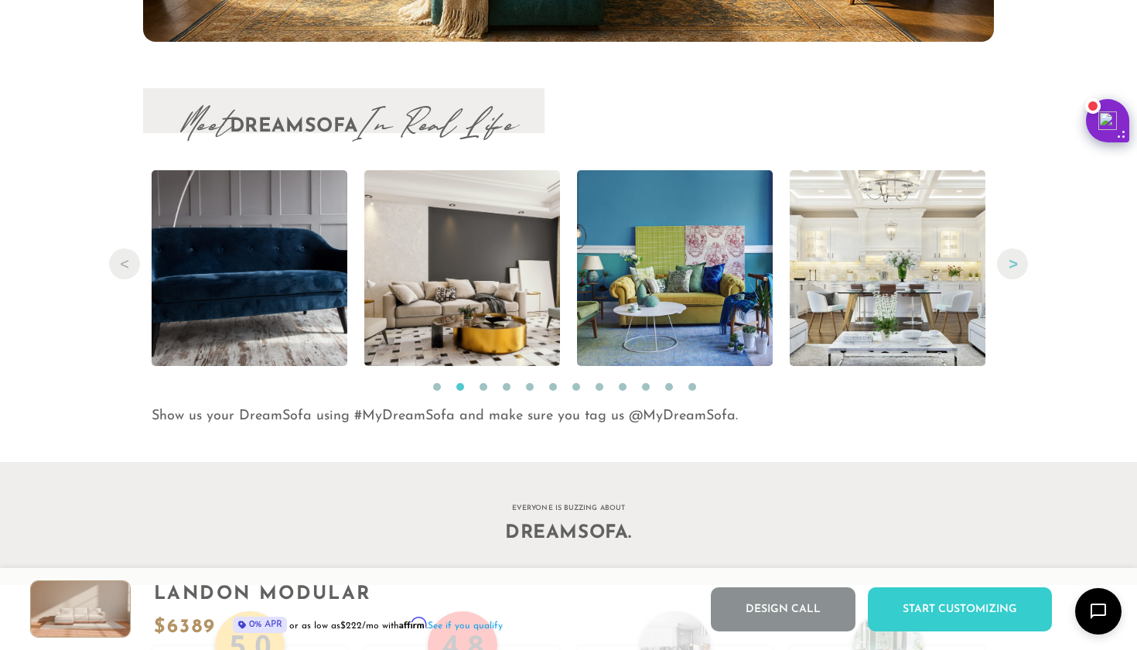
click at [1003, 267] on button "Next" at bounding box center [1012, 263] width 31 height 31
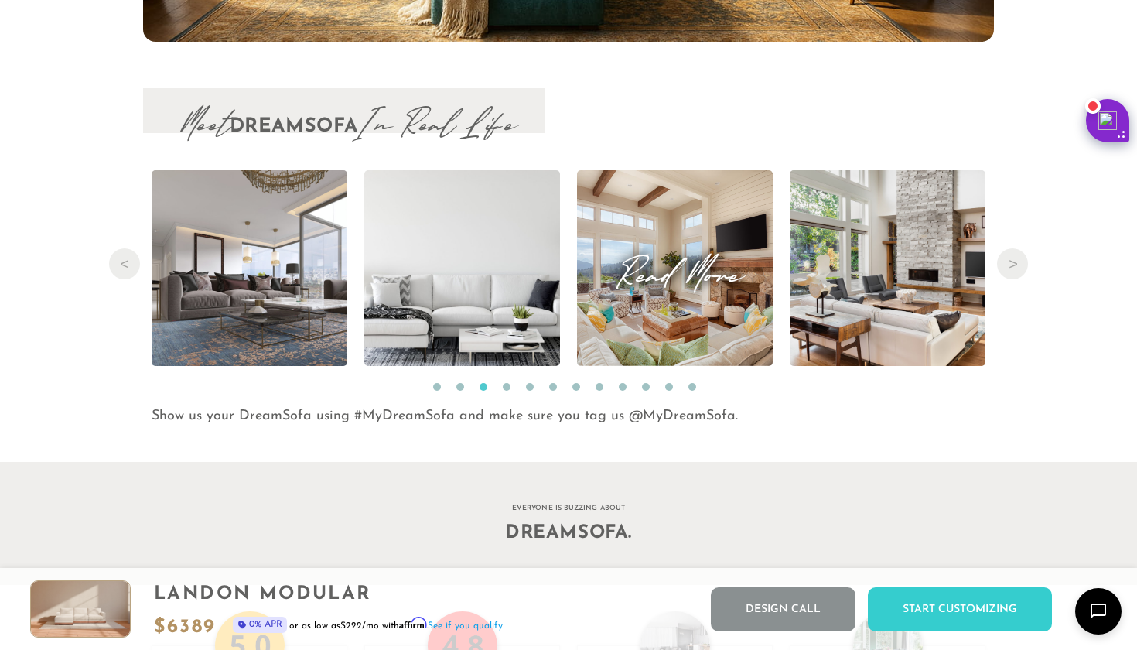
click at [673, 279] on span "Read More" at bounding box center [675, 268] width 196 height 21
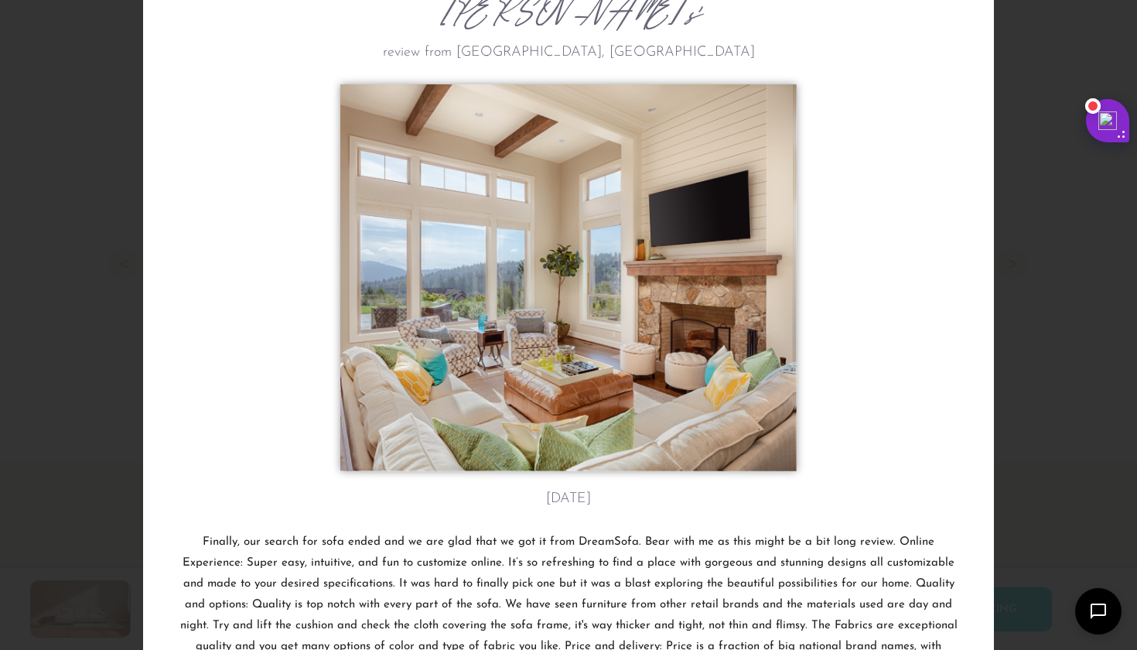
click at [1066, 213] on div "Grant T.'s review from San Diego, CA December 2nd Finally, our search for sofa …" at bounding box center [568, 325] width 1137 height 650
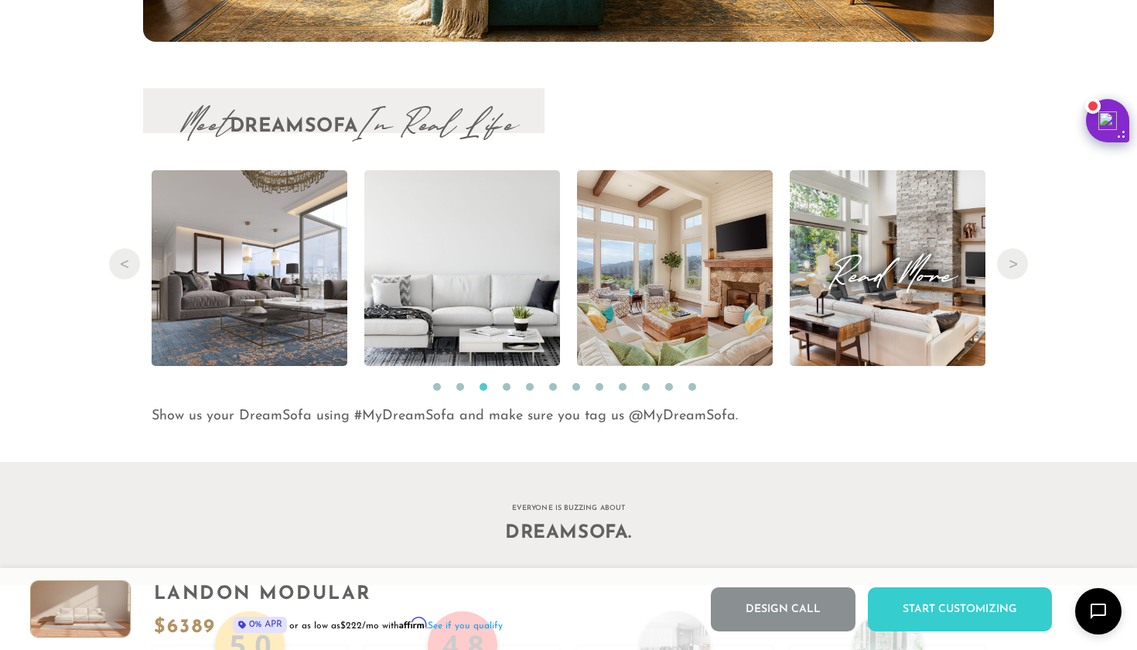
click at [912, 258] on span "Read More" at bounding box center [888, 268] width 196 height 21
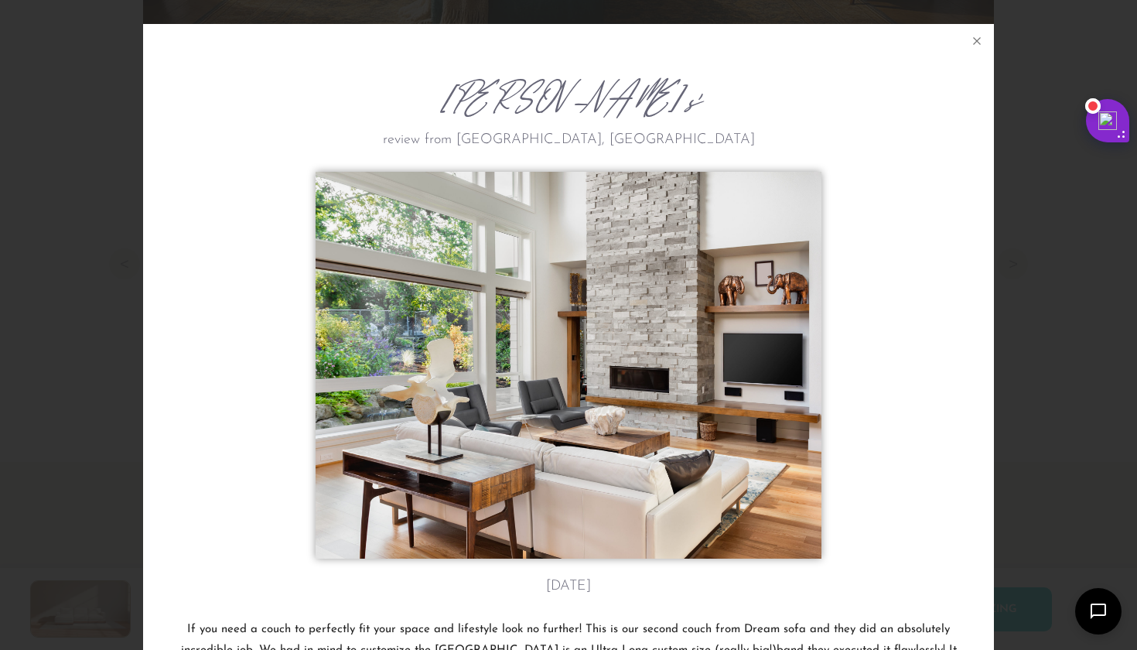
click at [1033, 304] on div "Rohit K.'s review from Detroit, MI November 28th If you need a couch to perfect…" at bounding box center [568, 325] width 1137 height 650
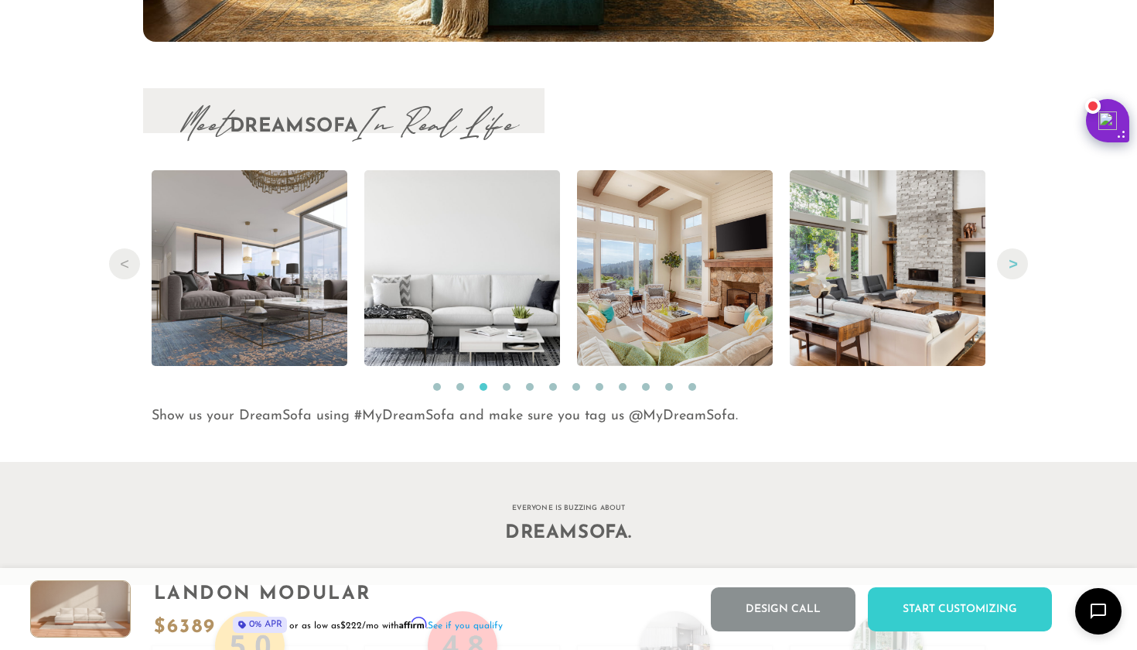
click at [1012, 258] on button "Next" at bounding box center [1012, 263] width 31 height 31
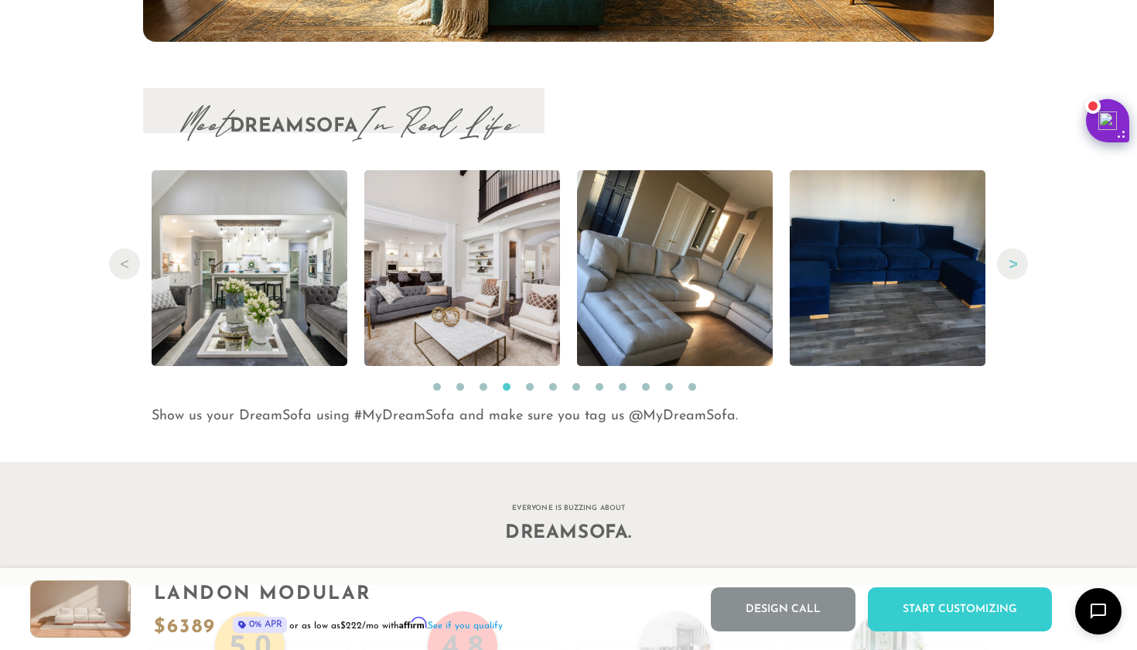
click at [1012, 258] on button "Next" at bounding box center [1012, 263] width 31 height 31
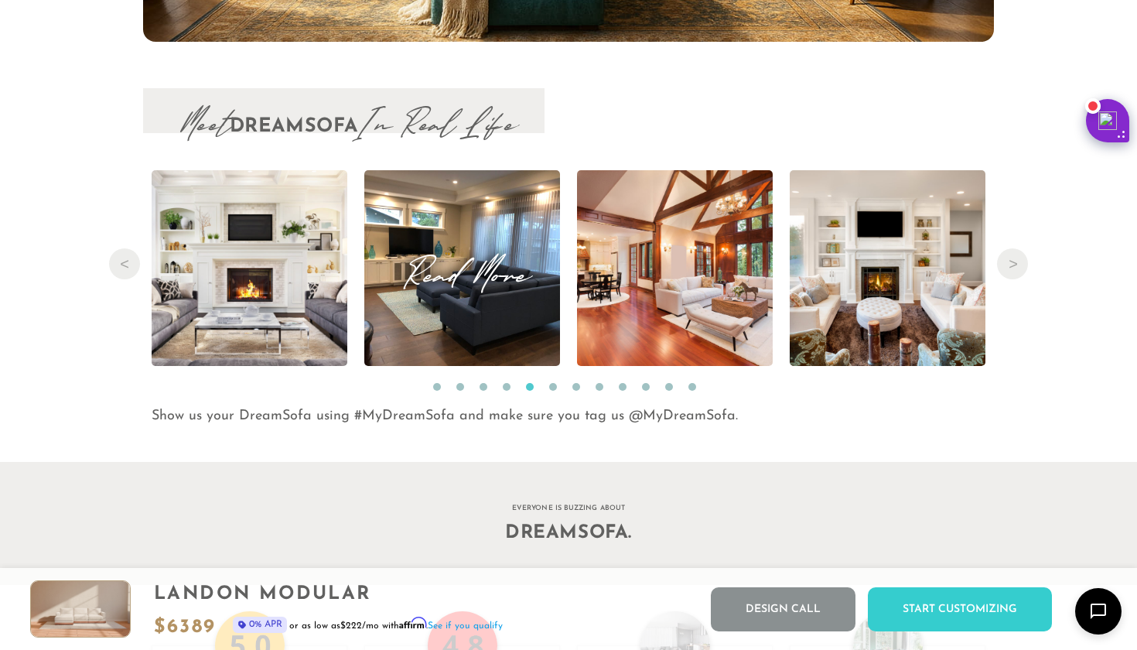
click at [479, 279] on span "Read More" at bounding box center [462, 268] width 196 height 21
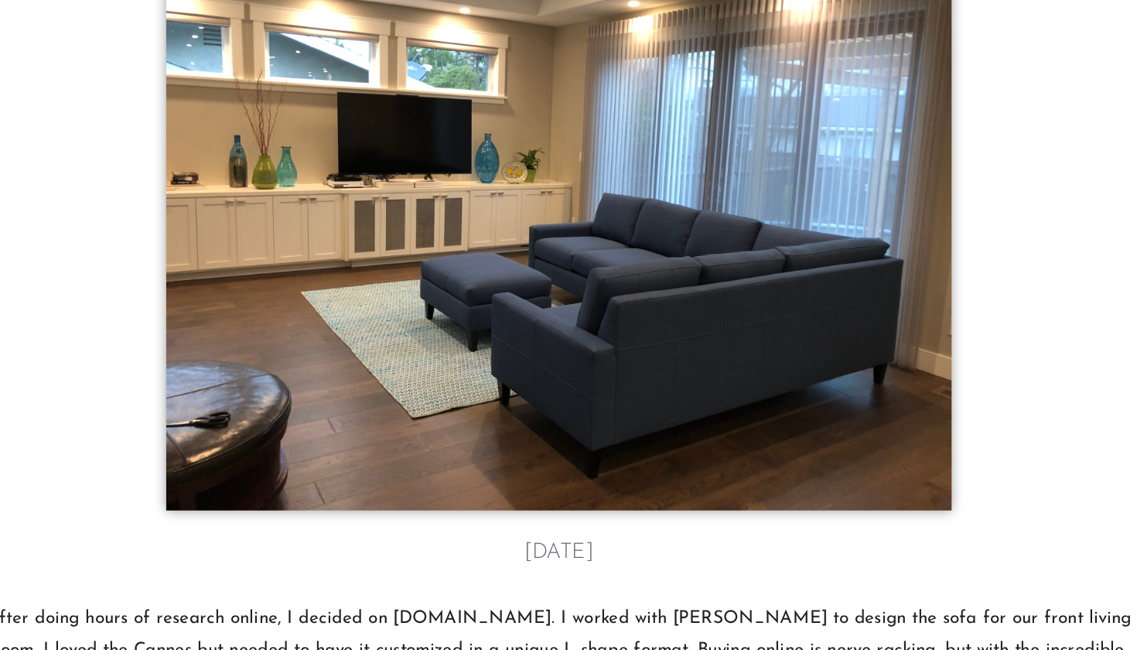
scroll to position [15775, 0]
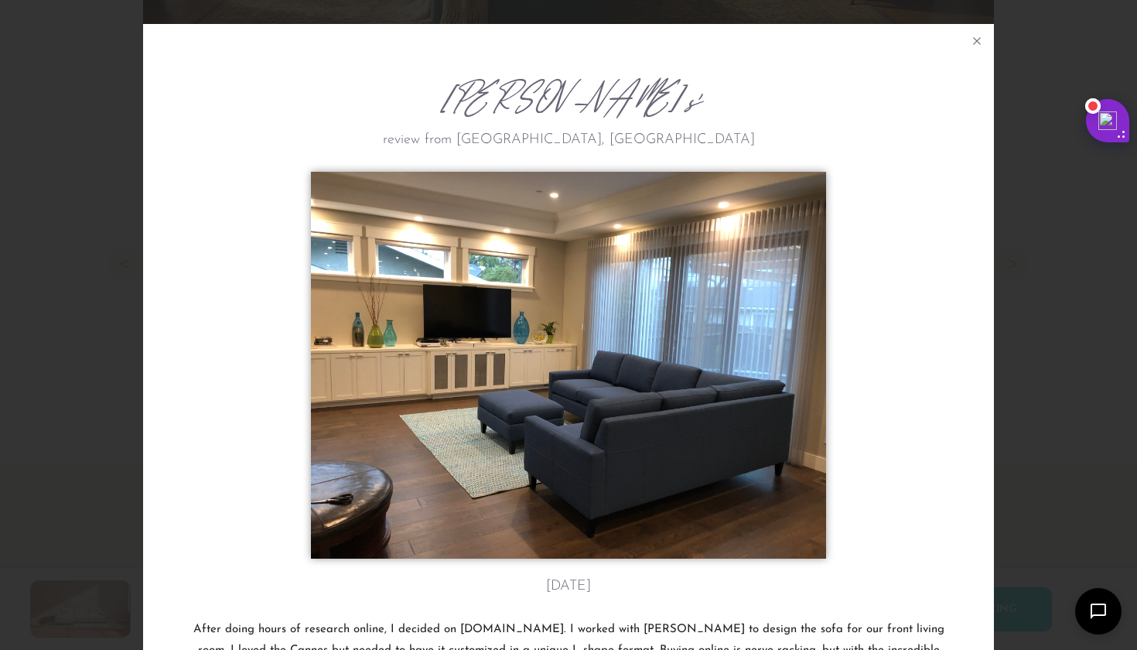
click at [1134, 190] on div "Gina T.'s review from Tampa, FL November 11th After doing hours of research onl…" at bounding box center [568, 325] width 1137 height 650
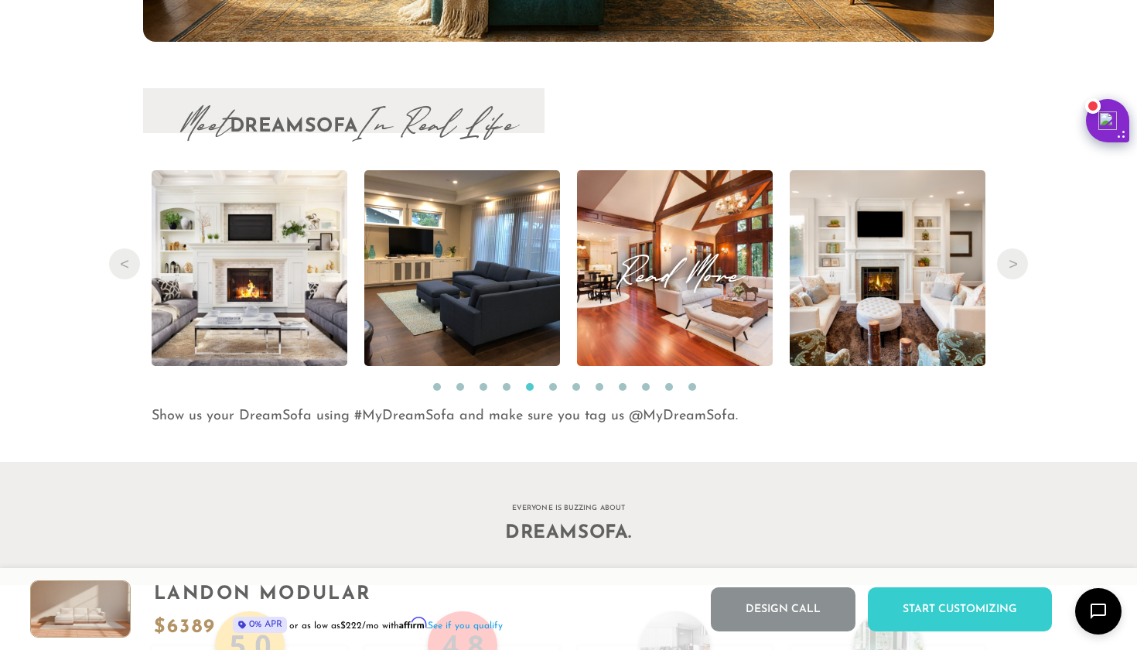
click at [698, 301] on img at bounding box center [675, 268] width 293 height 196
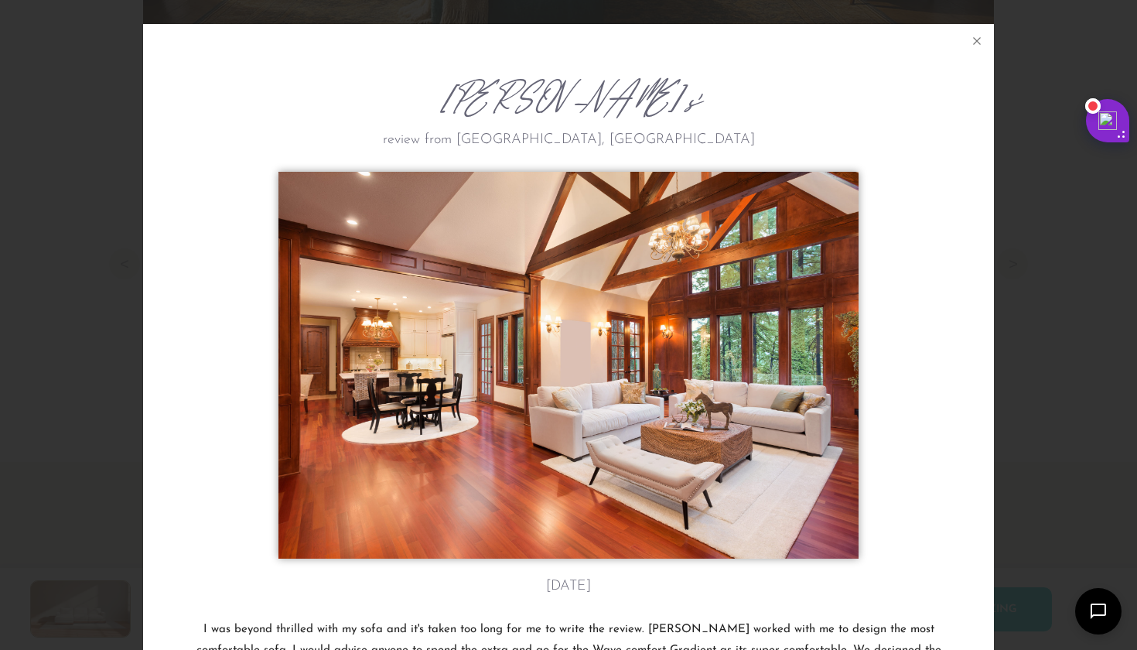
click at [1070, 252] on div "James L.'s review from Indianapolis, IN November 10th I was beyond thrilled wit…" at bounding box center [568, 325] width 1137 height 650
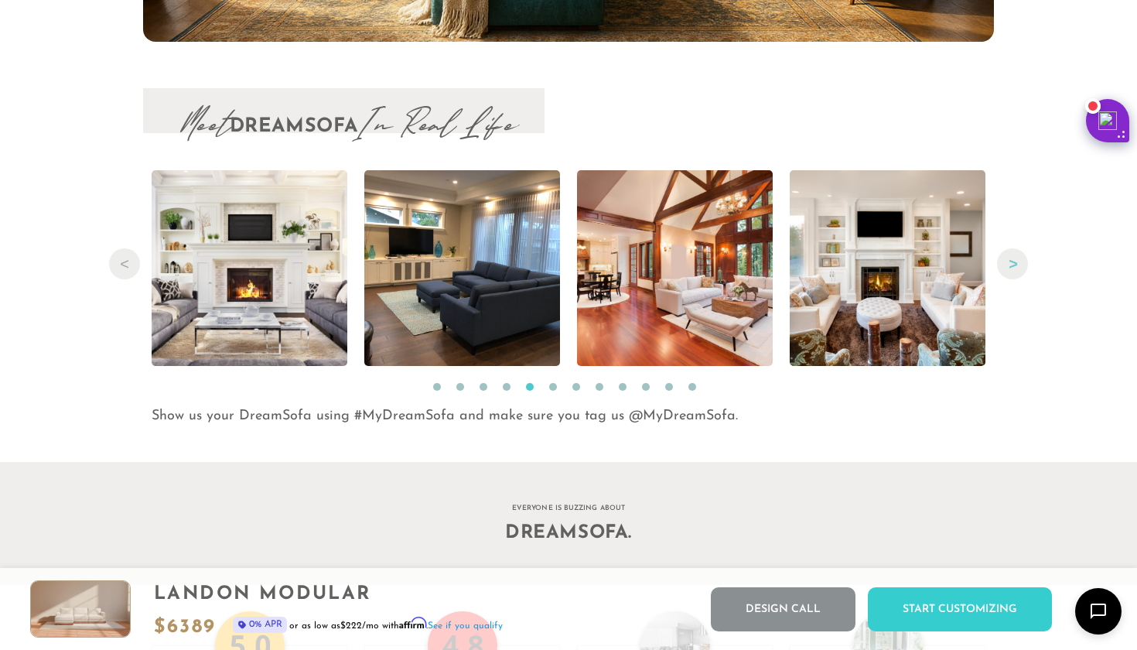
click at [1011, 270] on button "Next" at bounding box center [1012, 263] width 31 height 31
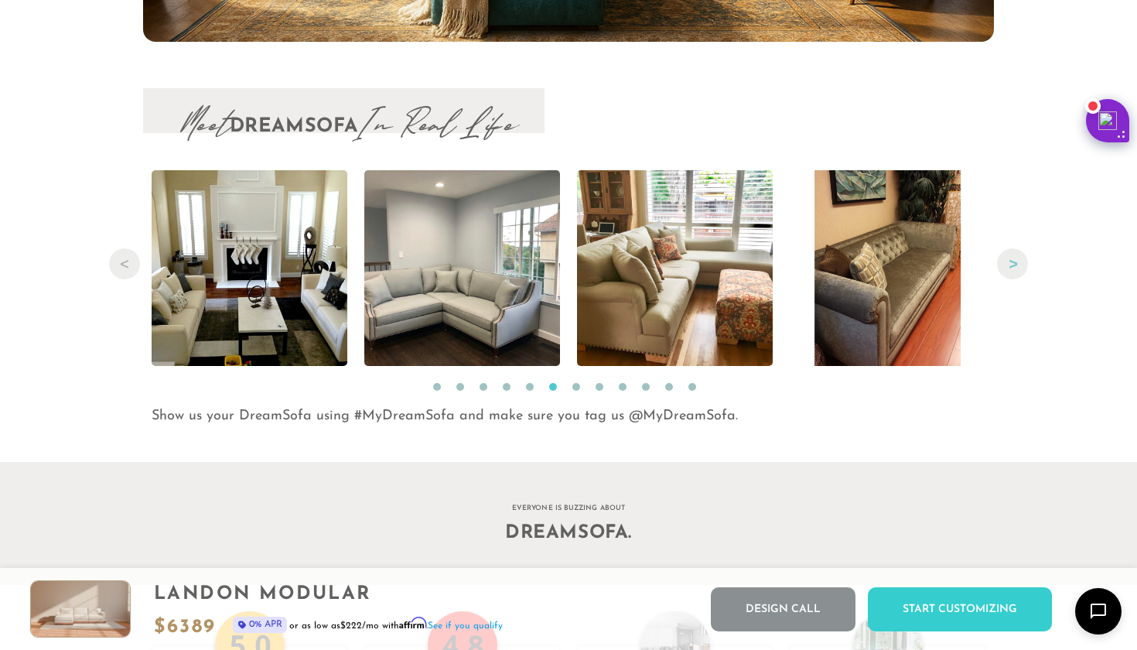
click at [1011, 270] on button "Next" at bounding box center [1012, 263] width 31 height 31
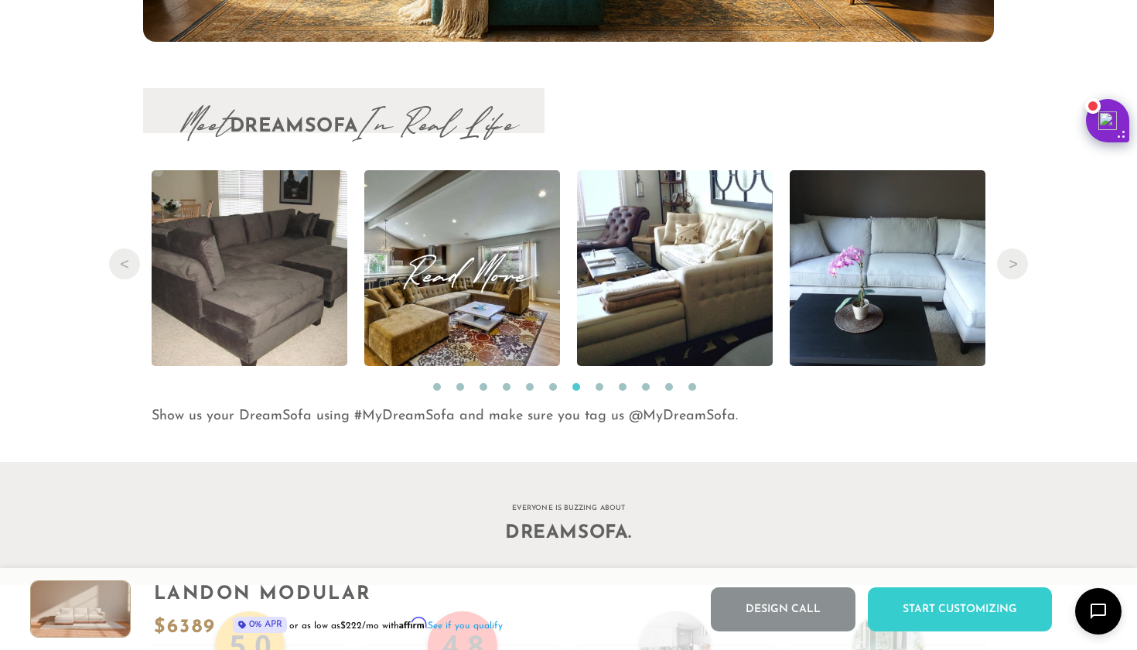
click at [484, 279] on span "Read More" at bounding box center [462, 268] width 196 height 21
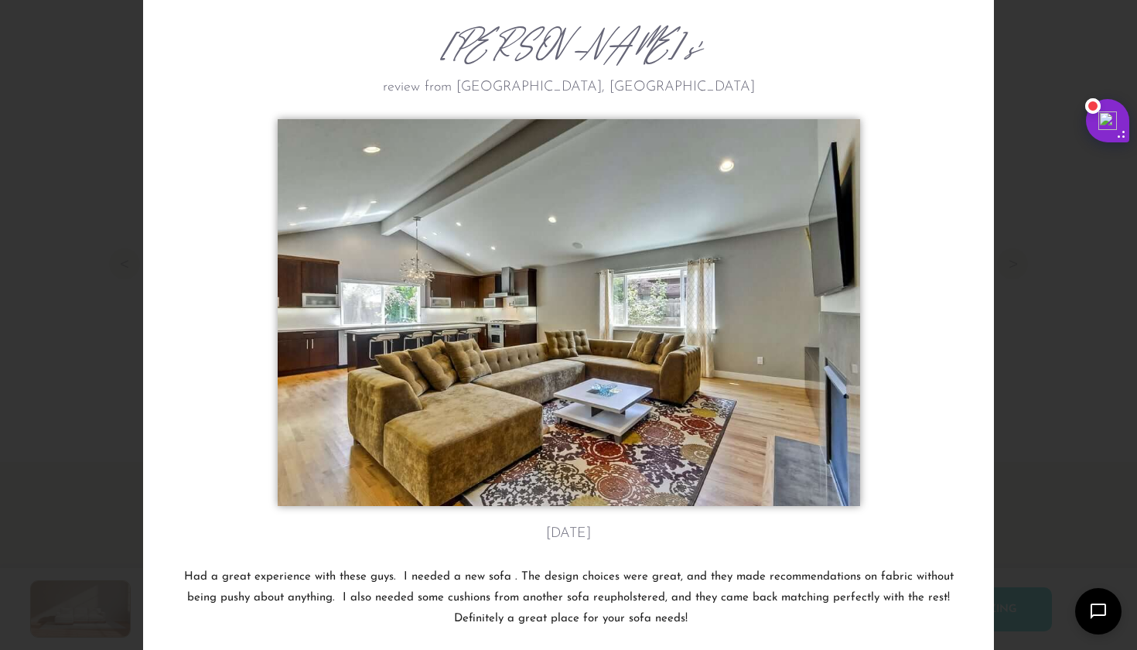
scroll to position [54, 0]
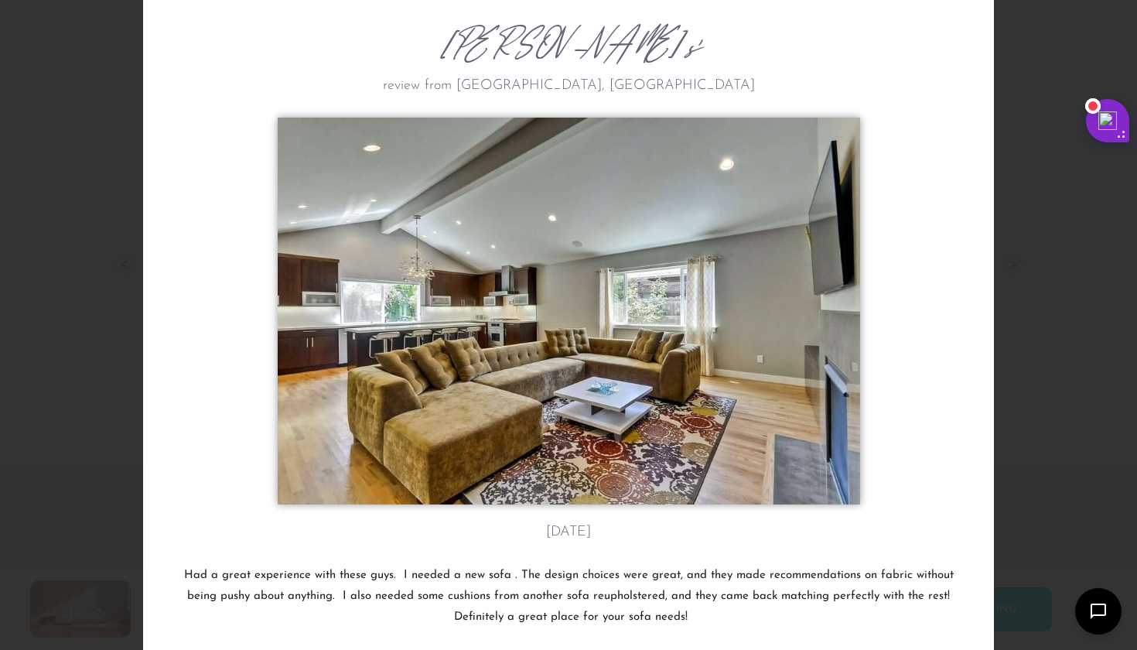
click at [1096, 234] on div "Jim H.'s review from San Jose, CA August 8th Had a great experience with these …" at bounding box center [568, 325] width 1137 height 650
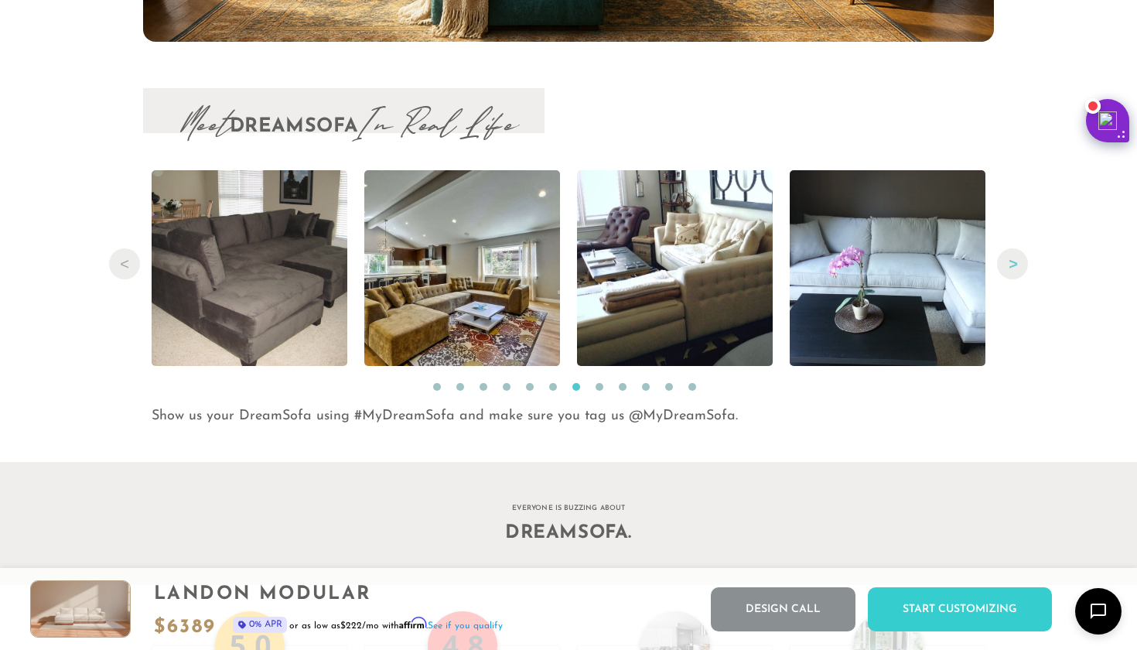
click at [1016, 263] on button "Next" at bounding box center [1012, 263] width 31 height 31
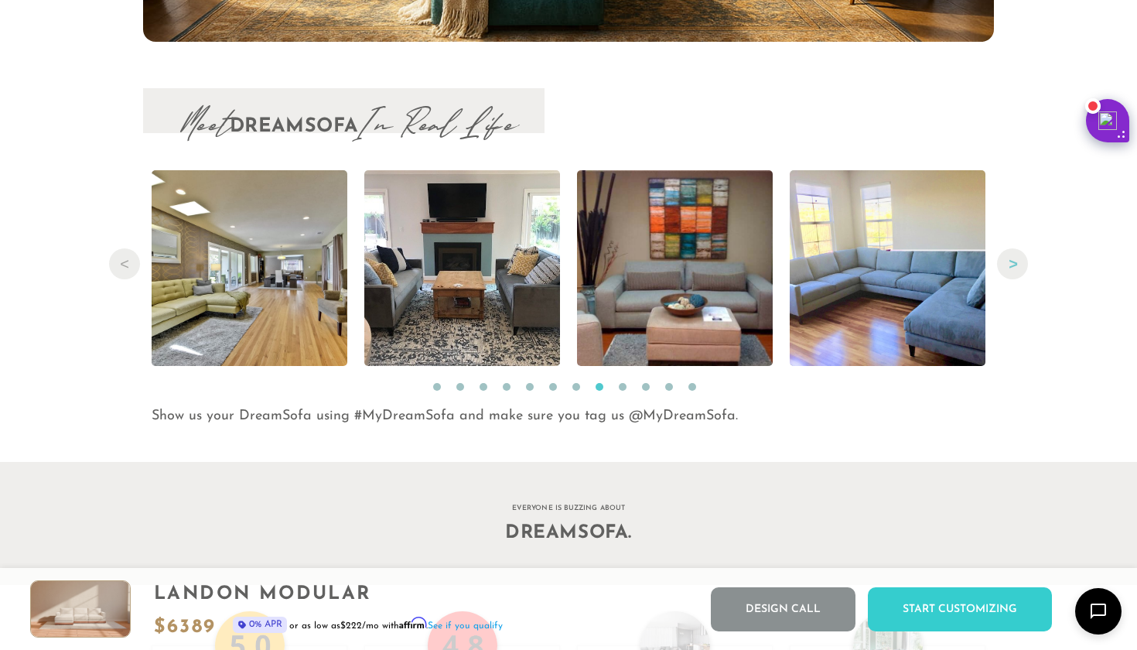
click at [1016, 263] on button "Next" at bounding box center [1012, 263] width 31 height 31
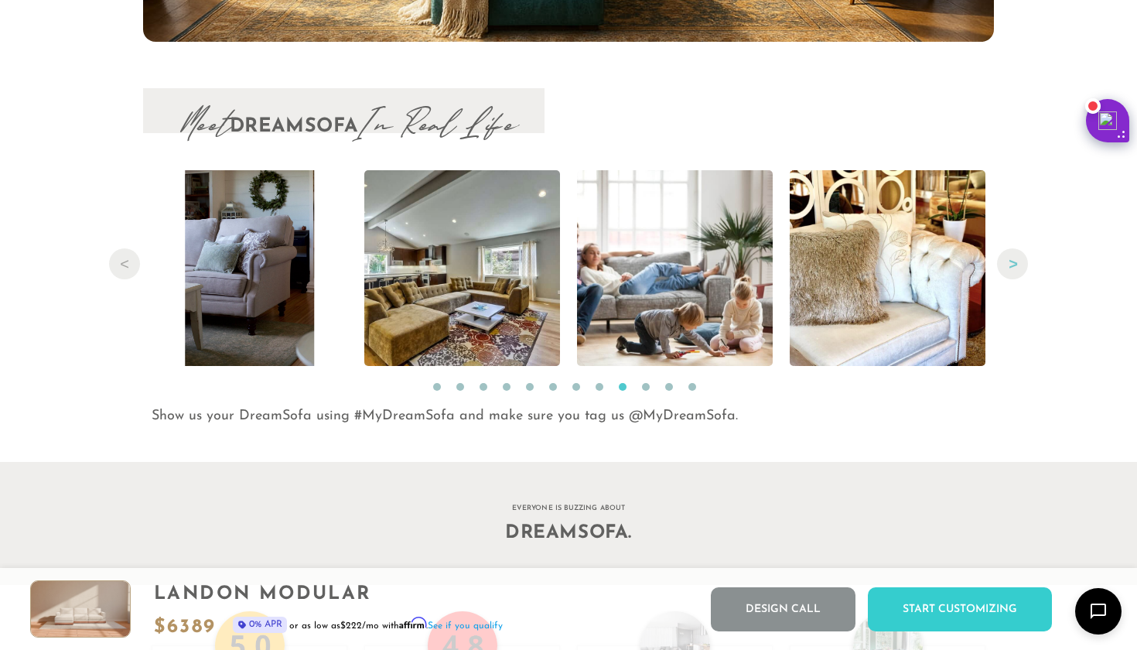
click at [1016, 263] on button "Next" at bounding box center [1012, 263] width 31 height 31
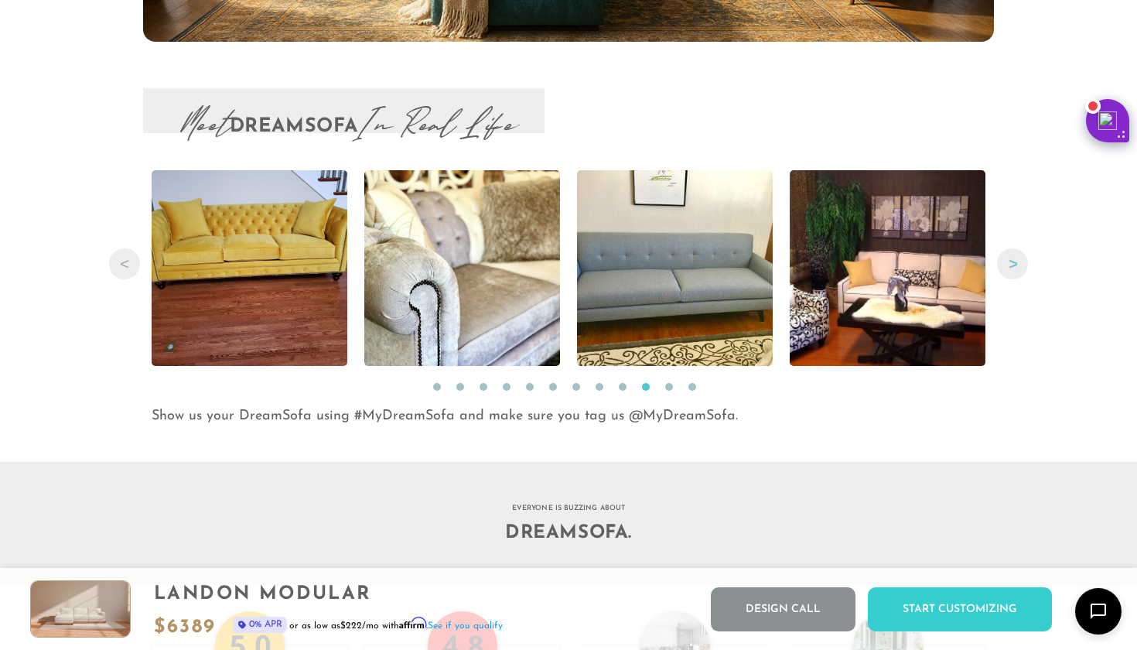
click at [1016, 263] on button "Next" at bounding box center [1012, 263] width 31 height 31
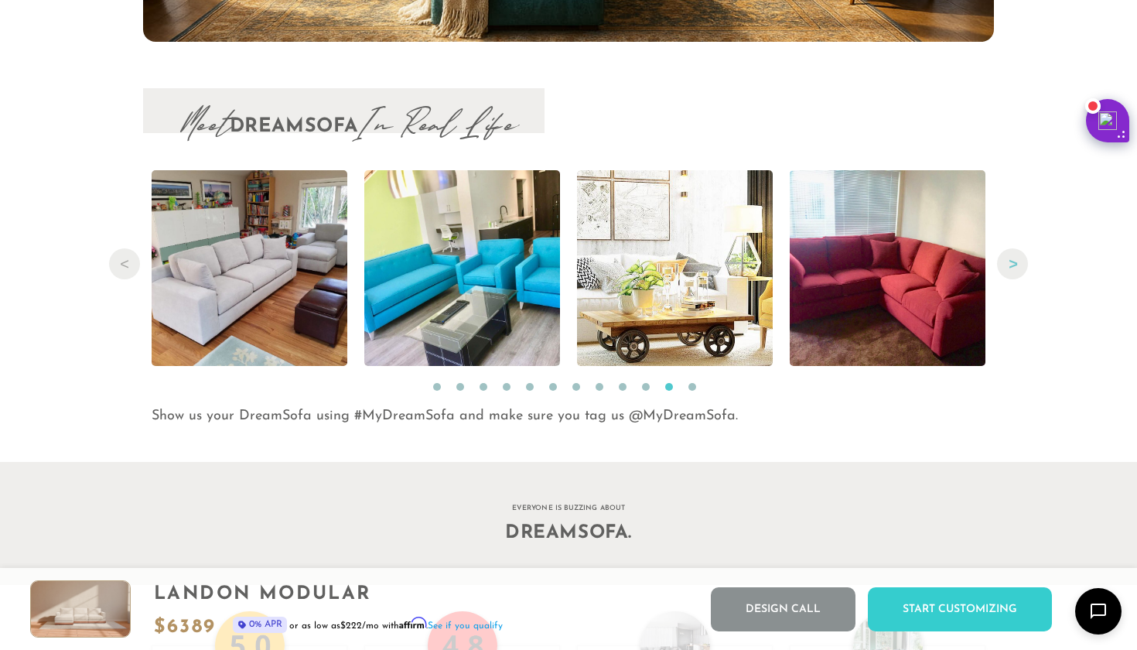
click at [1016, 263] on button "Next" at bounding box center [1012, 263] width 31 height 31
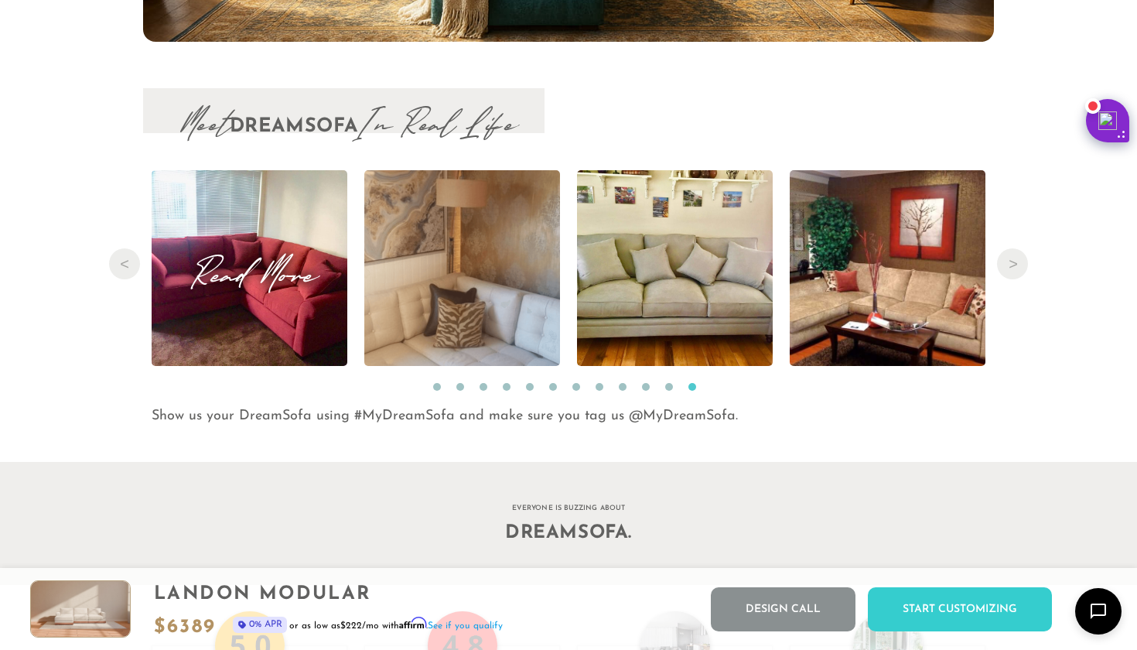
click at [222, 302] on img at bounding box center [249, 268] width 261 height 196
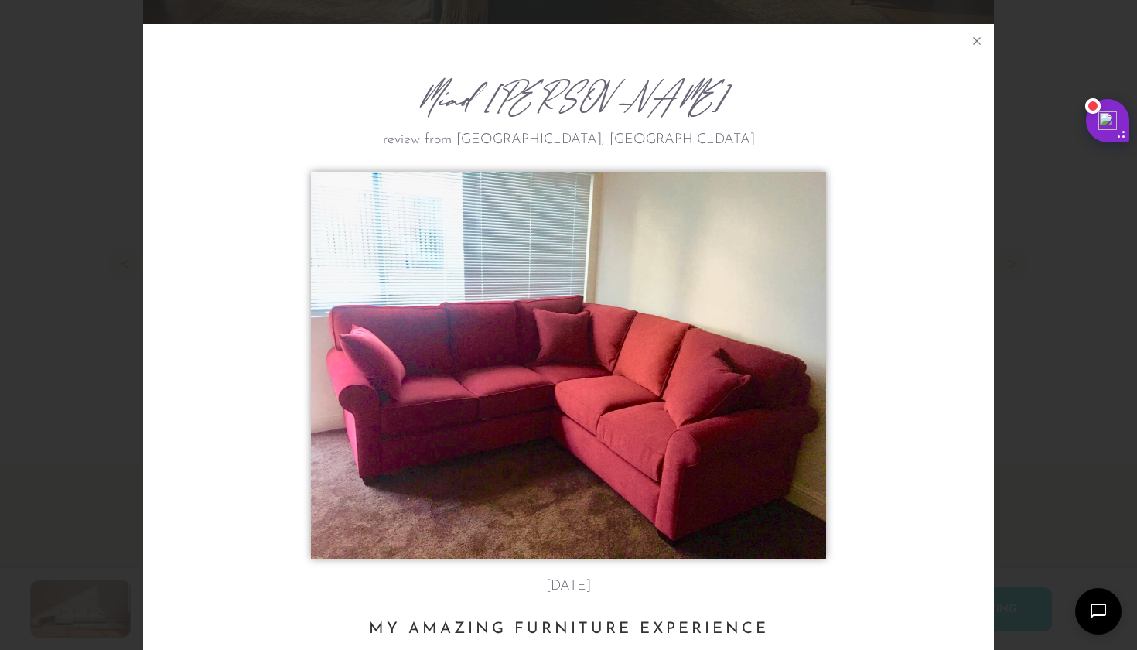
click at [1040, 184] on div "Miad Emadi's review from San Francisco, CA Apr 22th My Amazing Furniture Experi…" at bounding box center [568, 325] width 1137 height 650
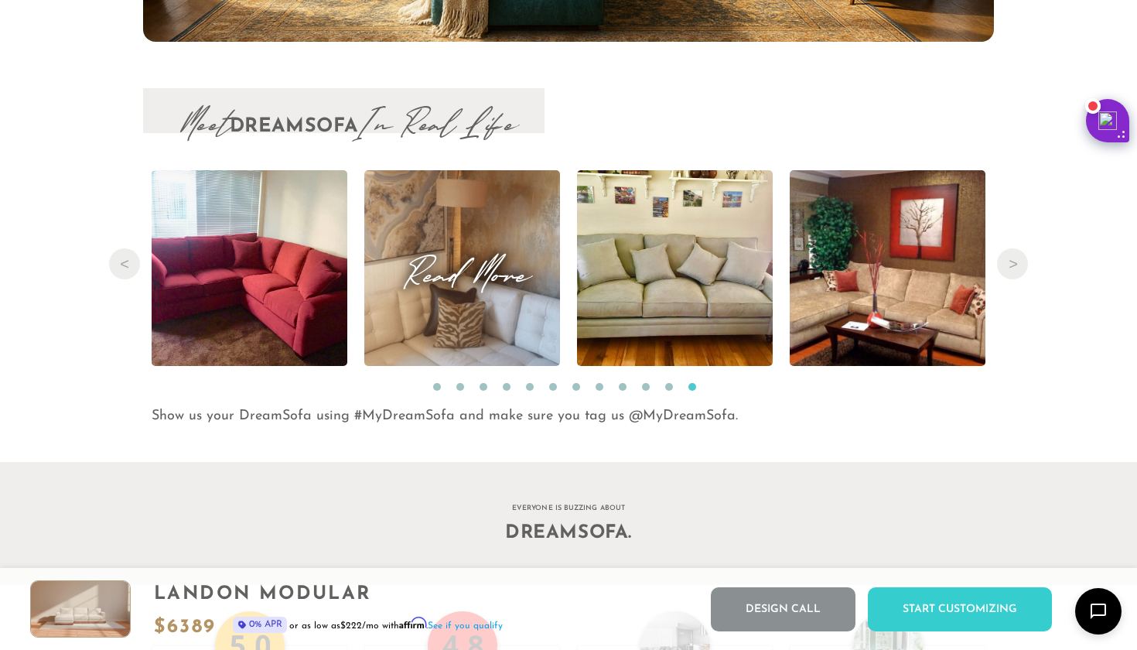
click at [457, 301] on img at bounding box center [462, 268] width 197 height 196
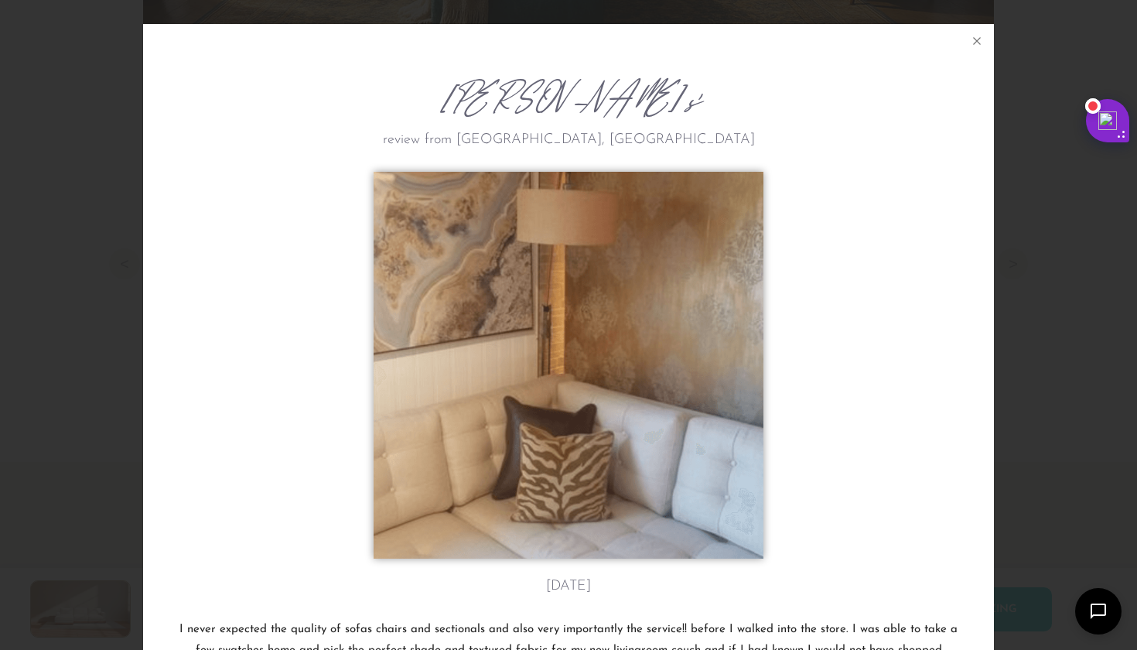
click at [1072, 310] on div "Borhan C.'s review from Alexis, NC October 19th I never expected the quality of…" at bounding box center [568, 325] width 1137 height 650
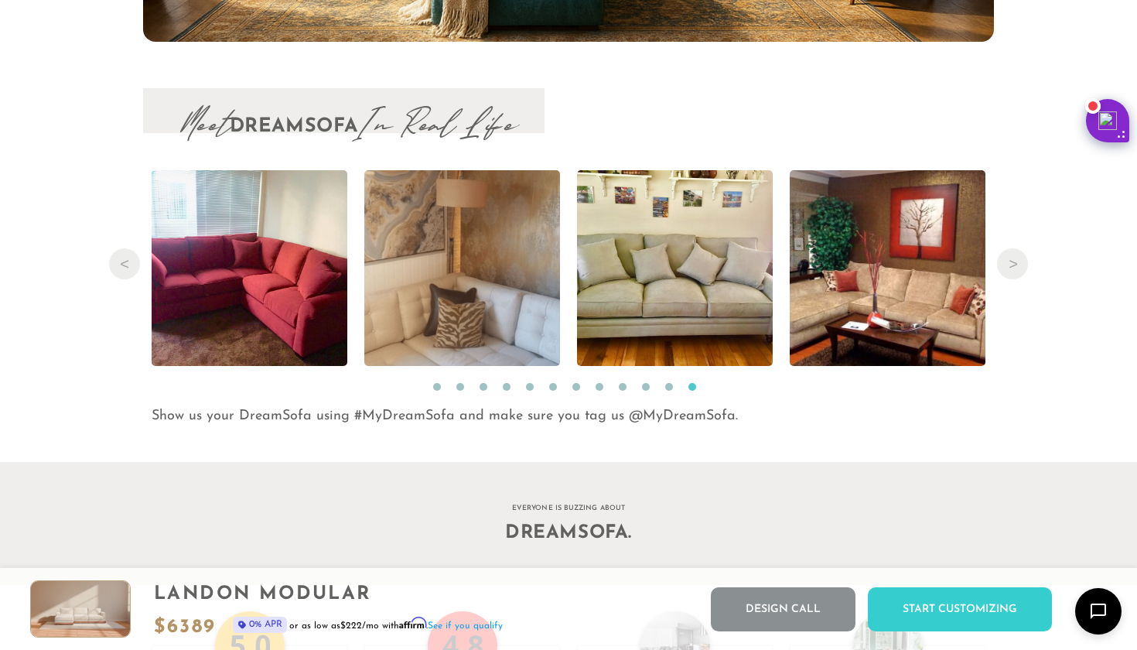
click at [1072, 310] on div "Meet DreamSofa In Real Life Previous Read More Read More Read More Read More Re…" at bounding box center [568, 257] width 1137 height 339
click at [829, 314] on img at bounding box center [888, 268] width 261 height 196
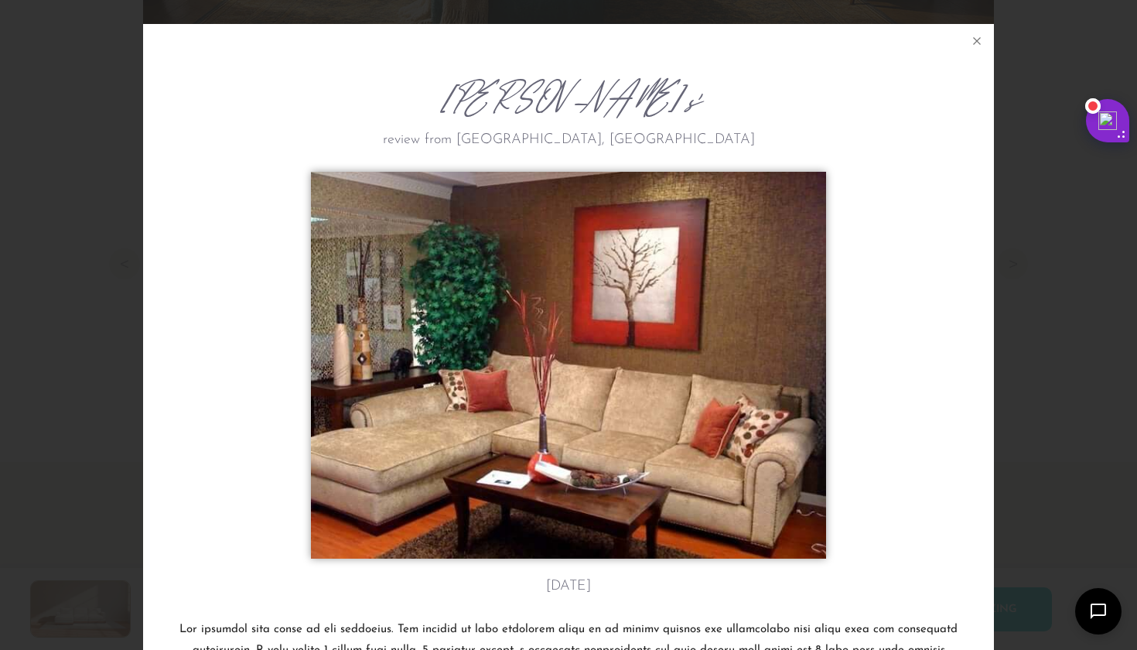
click at [1073, 267] on div "Robin W.'s review from San Jose, CA February 2nd" at bounding box center [568, 325] width 1137 height 650
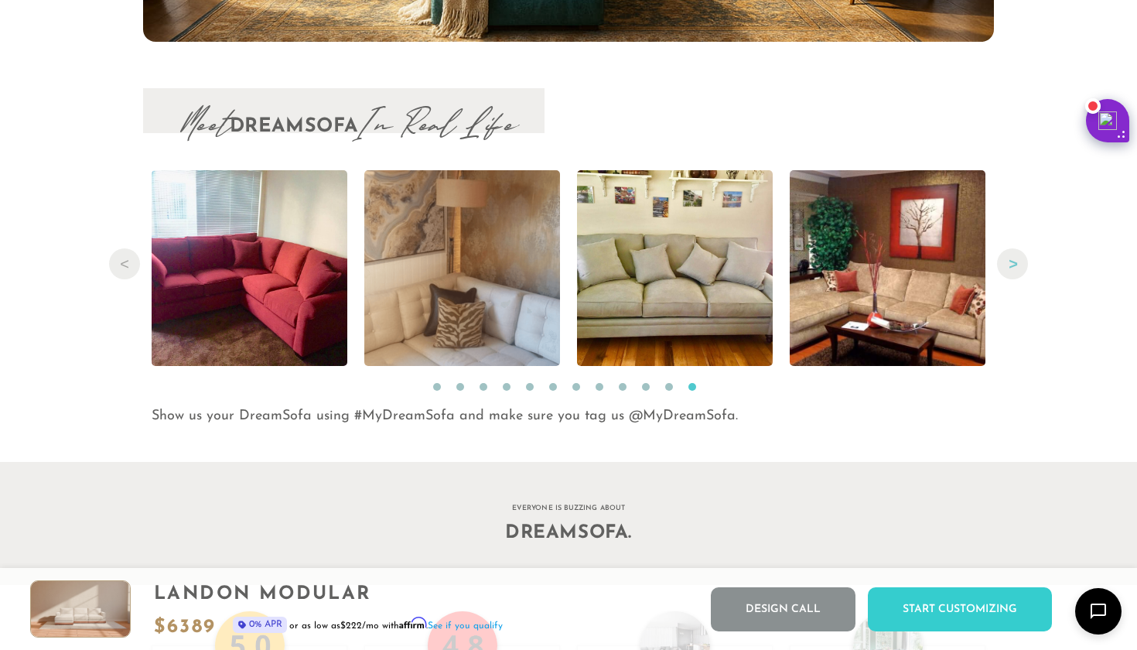
click at [1006, 267] on button "Next" at bounding box center [1012, 263] width 31 height 31
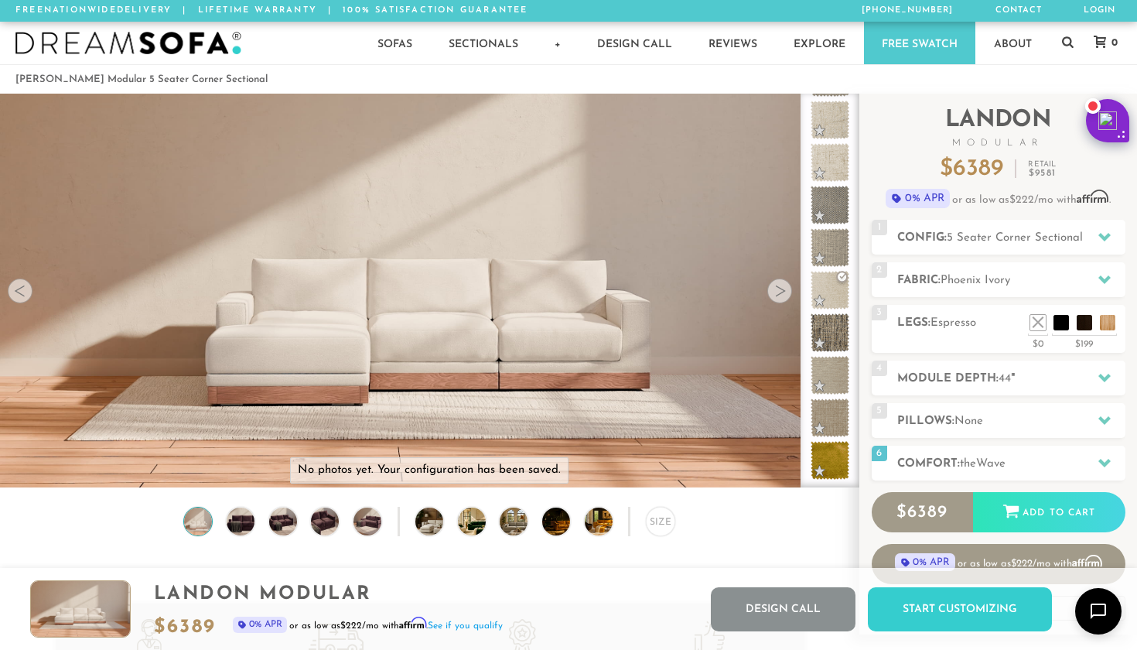
scroll to position [0, 0]
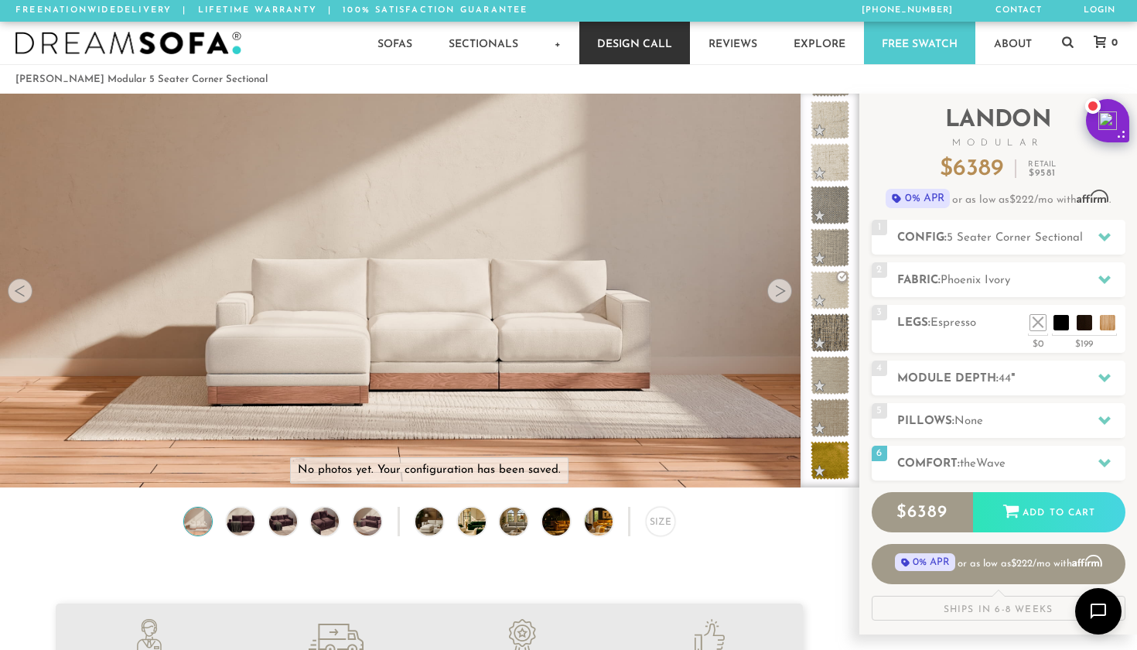
click at [639, 35] on link "Design Call" at bounding box center [635, 43] width 111 height 43
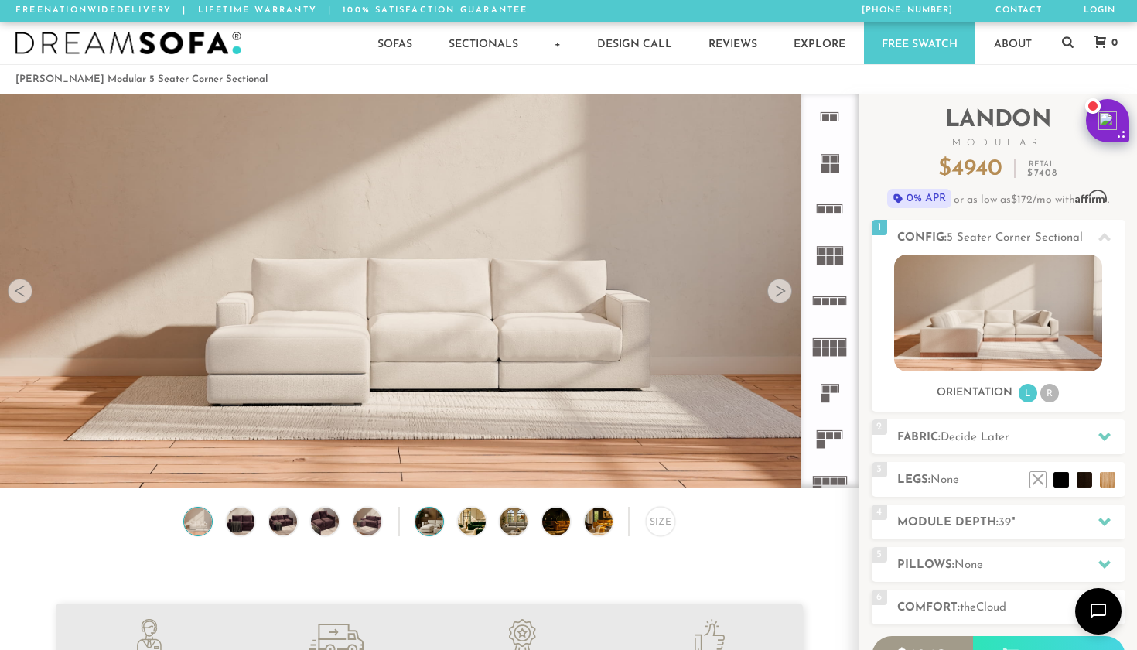
click at [430, 519] on img at bounding box center [441, 522] width 50 height 28
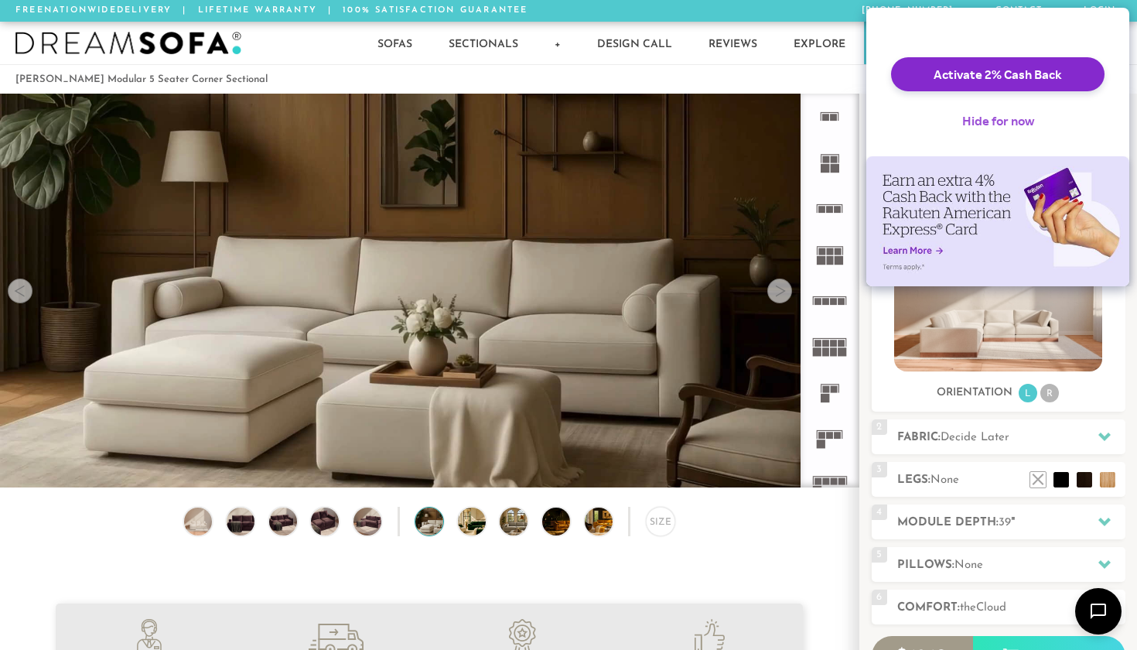
click at [982, 138] on button "Hide for now" at bounding box center [998, 121] width 97 height 34
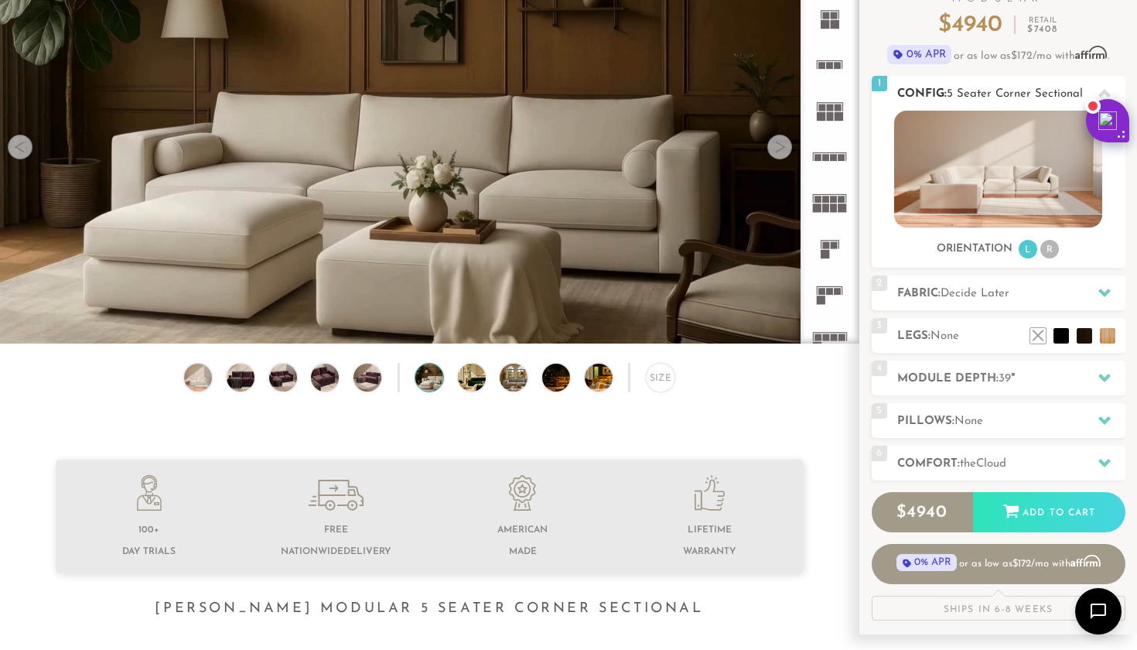
scroll to position [147, 0]
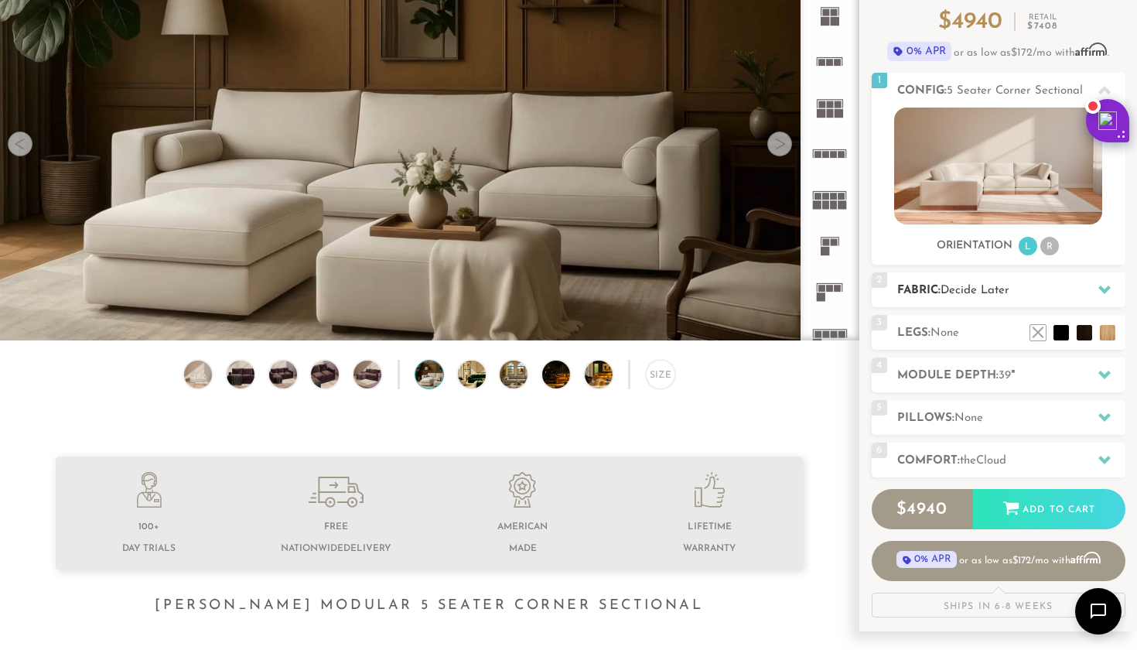
click at [994, 292] on span "Decide Later" at bounding box center [975, 291] width 69 height 12
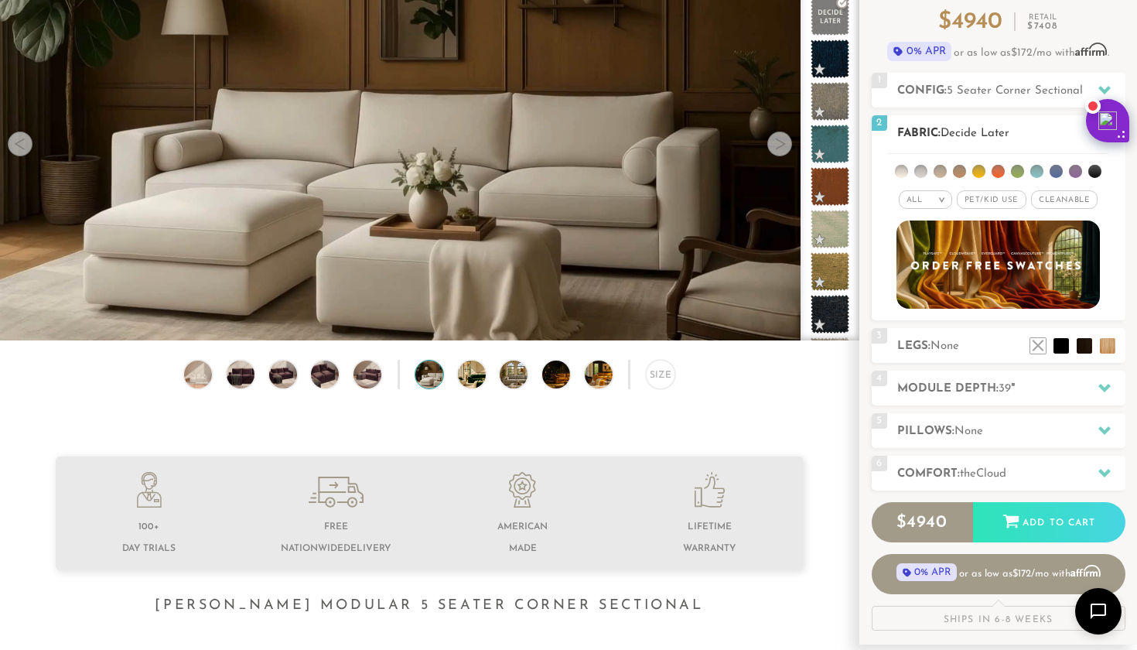
click at [923, 172] on li at bounding box center [921, 171] width 13 height 13
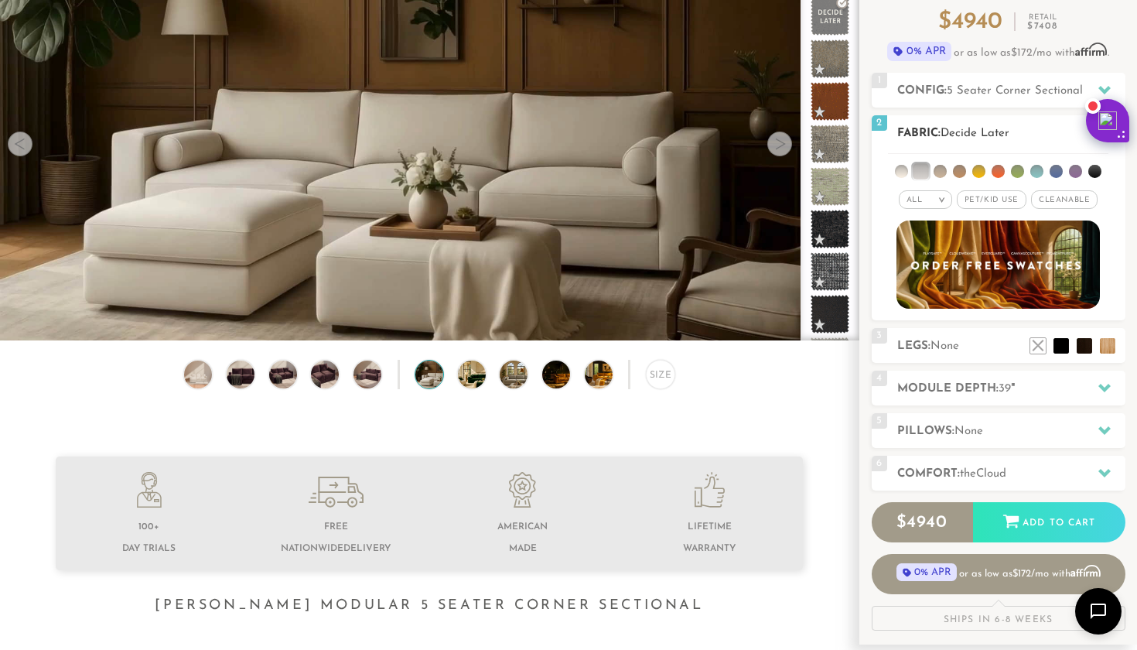
click at [942, 175] on li at bounding box center [940, 171] width 13 height 13
click at [936, 177] on li at bounding box center [939, 170] width 15 height 15
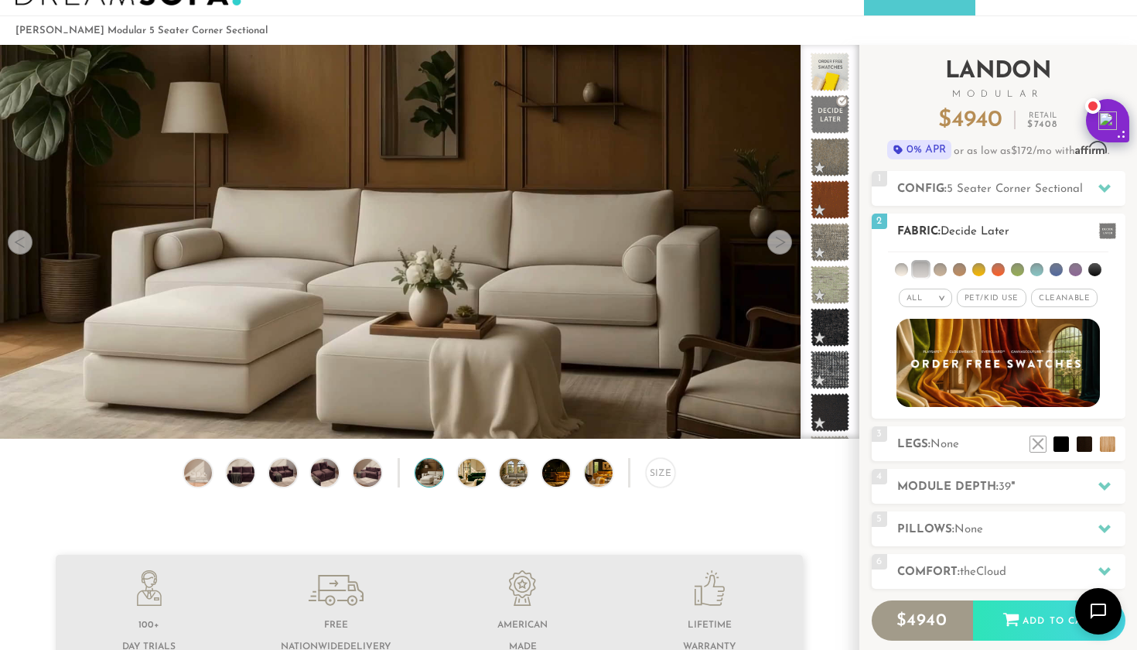
scroll to position [47, 0]
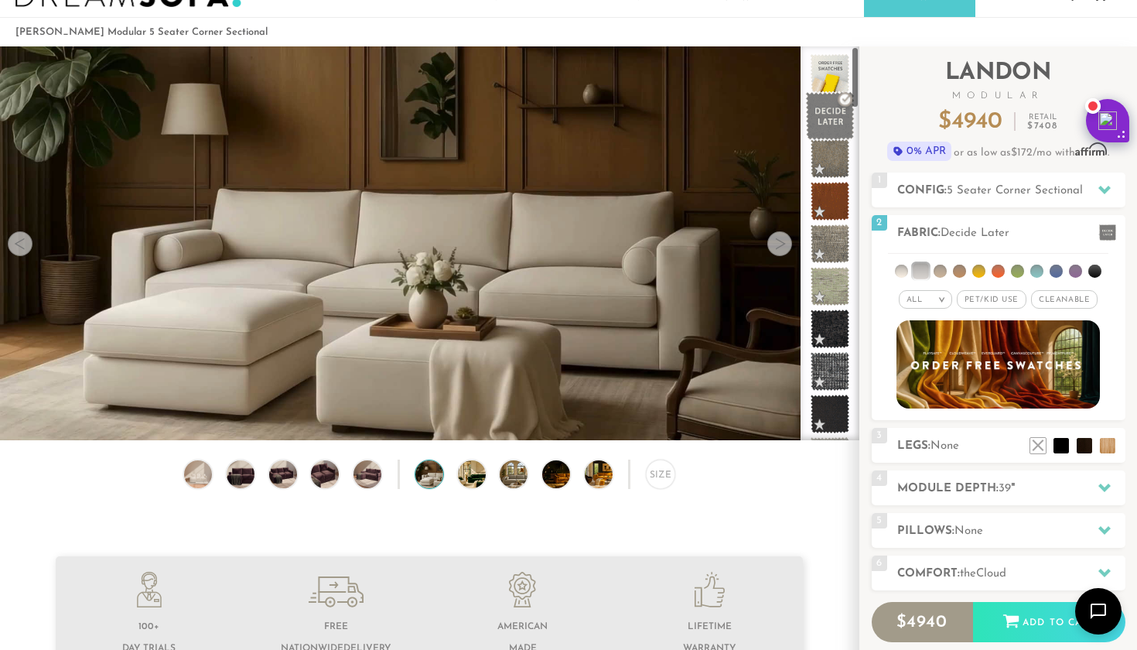
click at [827, 115] on span at bounding box center [830, 116] width 49 height 49
click at [944, 269] on li at bounding box center [940, 271] width 13 height 13
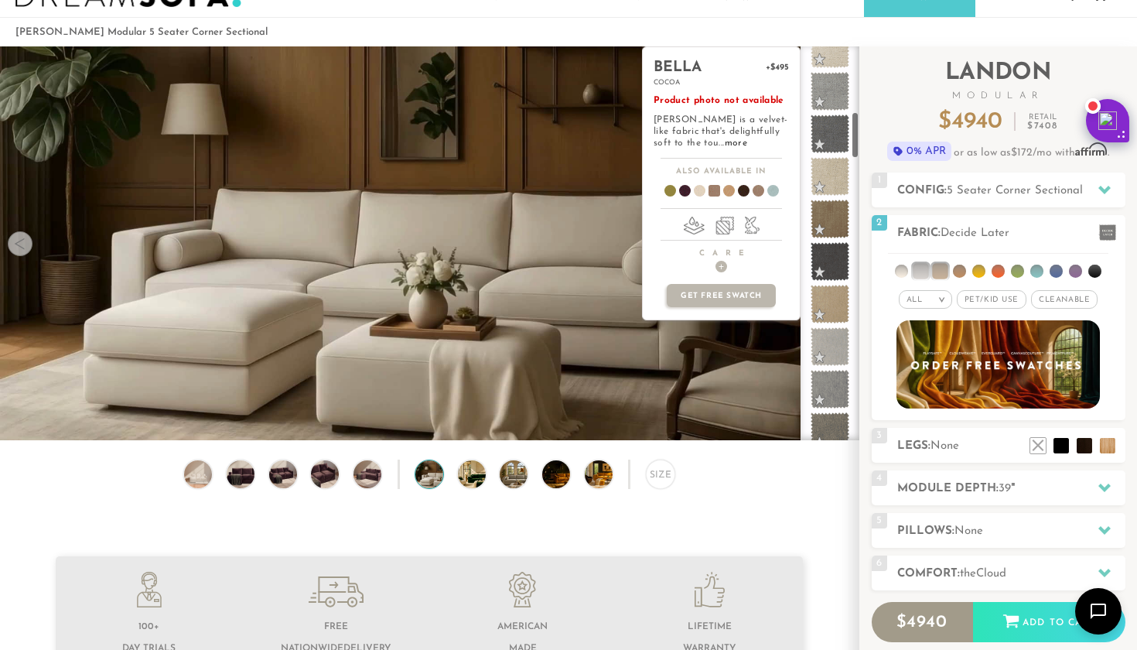
scroll to position [453, 0]
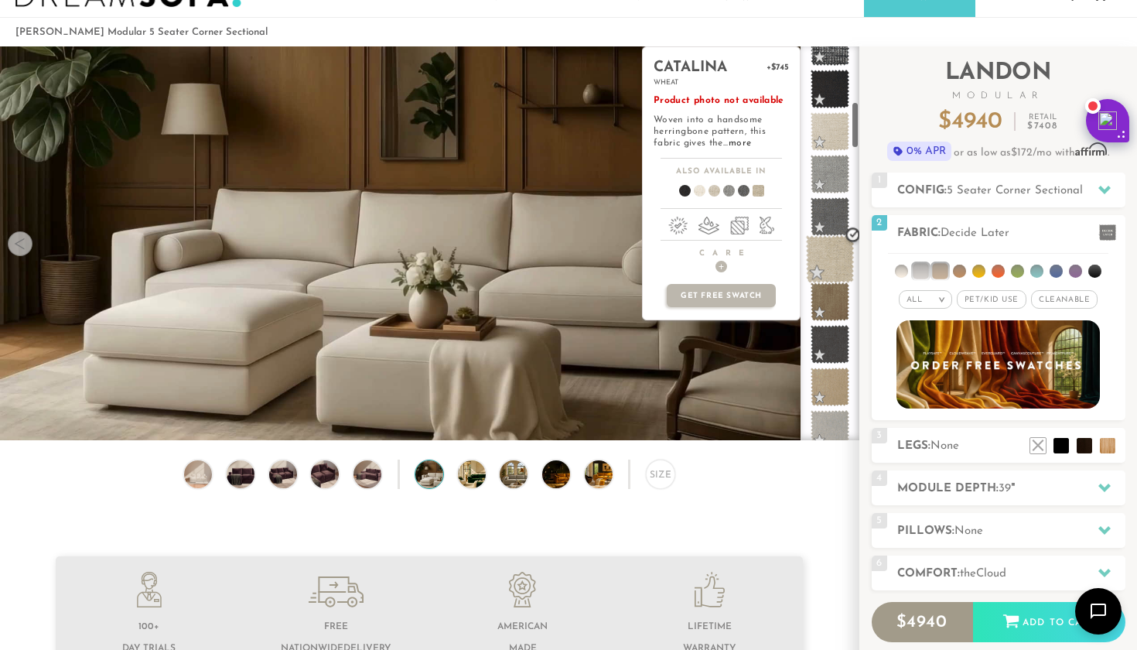
click at [822, 251] on span at bounding box center [830, 259] width 49 height 49
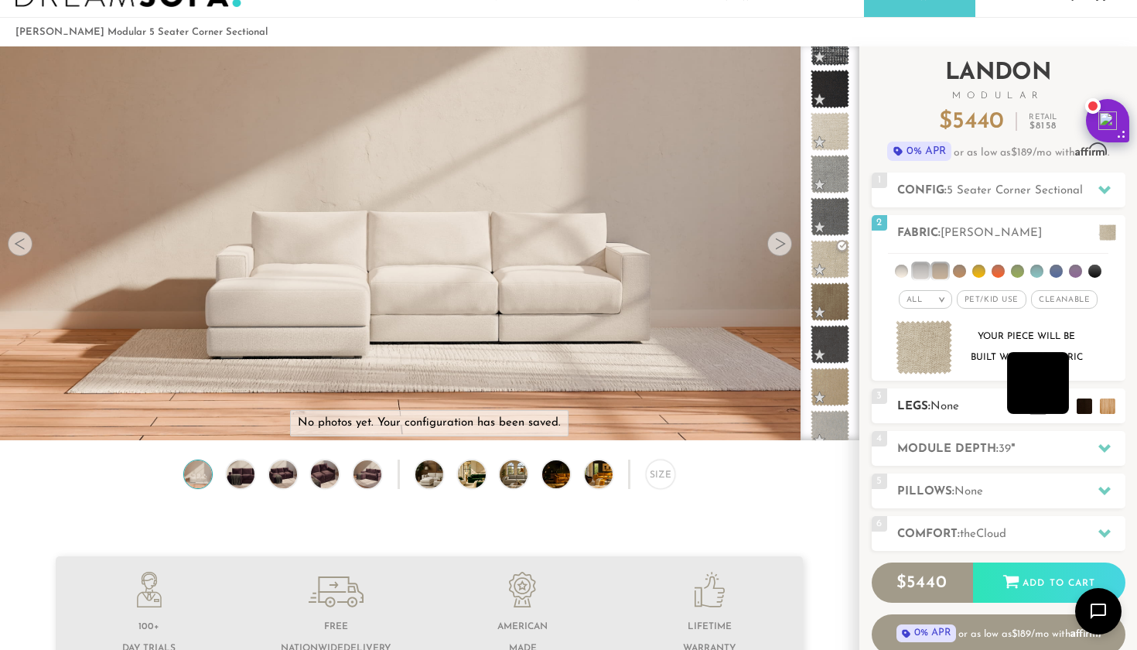
click at [1059, 411] on li at bounding box center [1038, 383] width 62 height 62
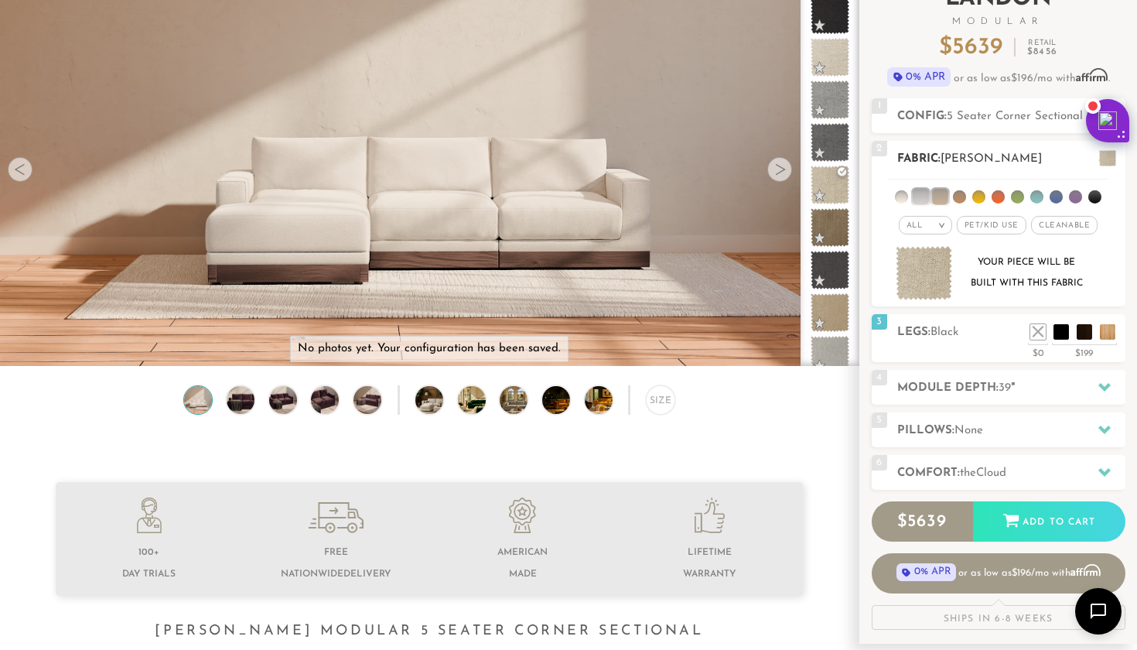
scroll to position [125, 0]
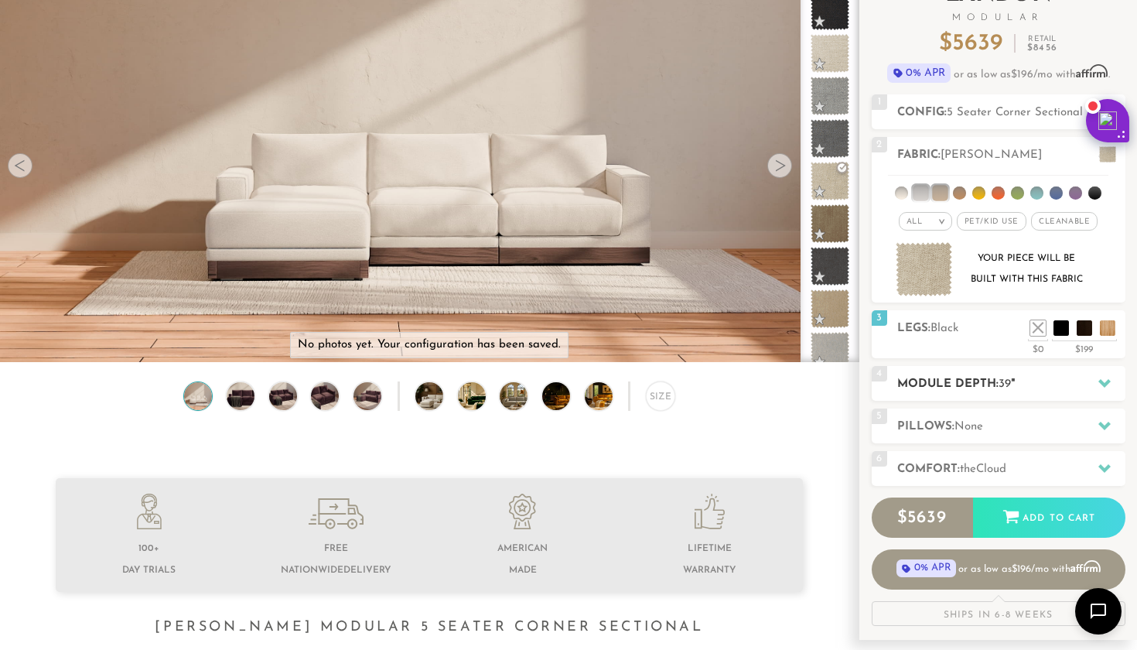
click at [994, 388] on h2 "Module Depth: 39 "" at bounding box center [1012, 384] width 228 height 18
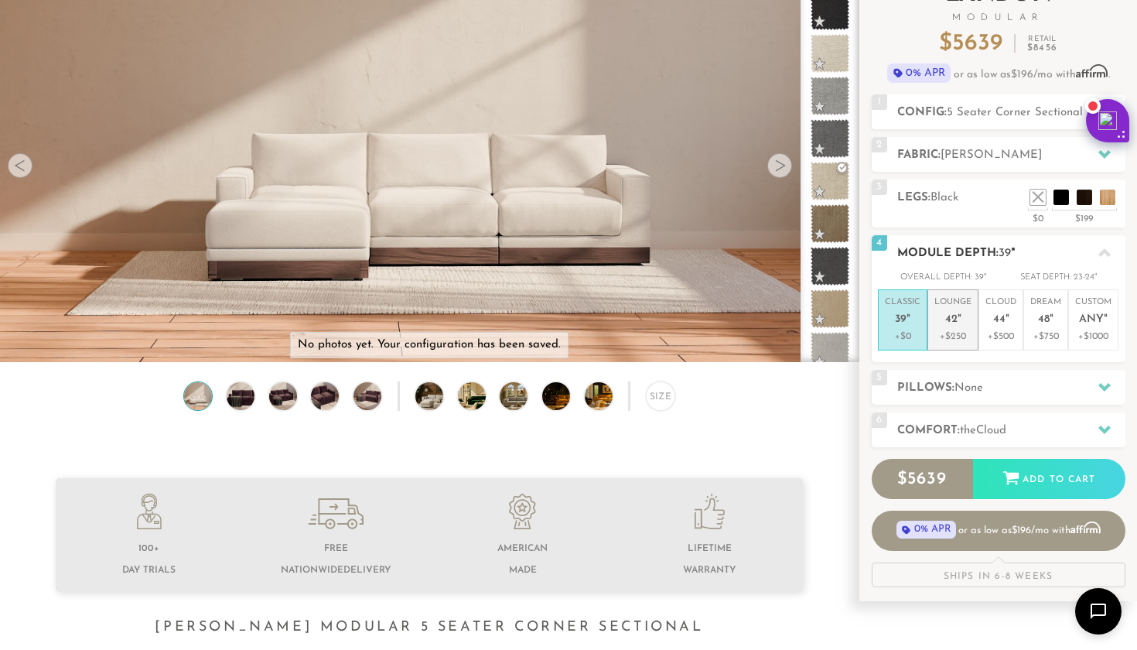
click at [962, 333] on p "+$250" at bounding box center [953, 337] width 37 height 14
click at [1005, 371] on div "5 Pillows: None" at bounding box center [999, 387] width 254 height 35
